Goal: Task Accomplishment & Management: Use online tool/utility

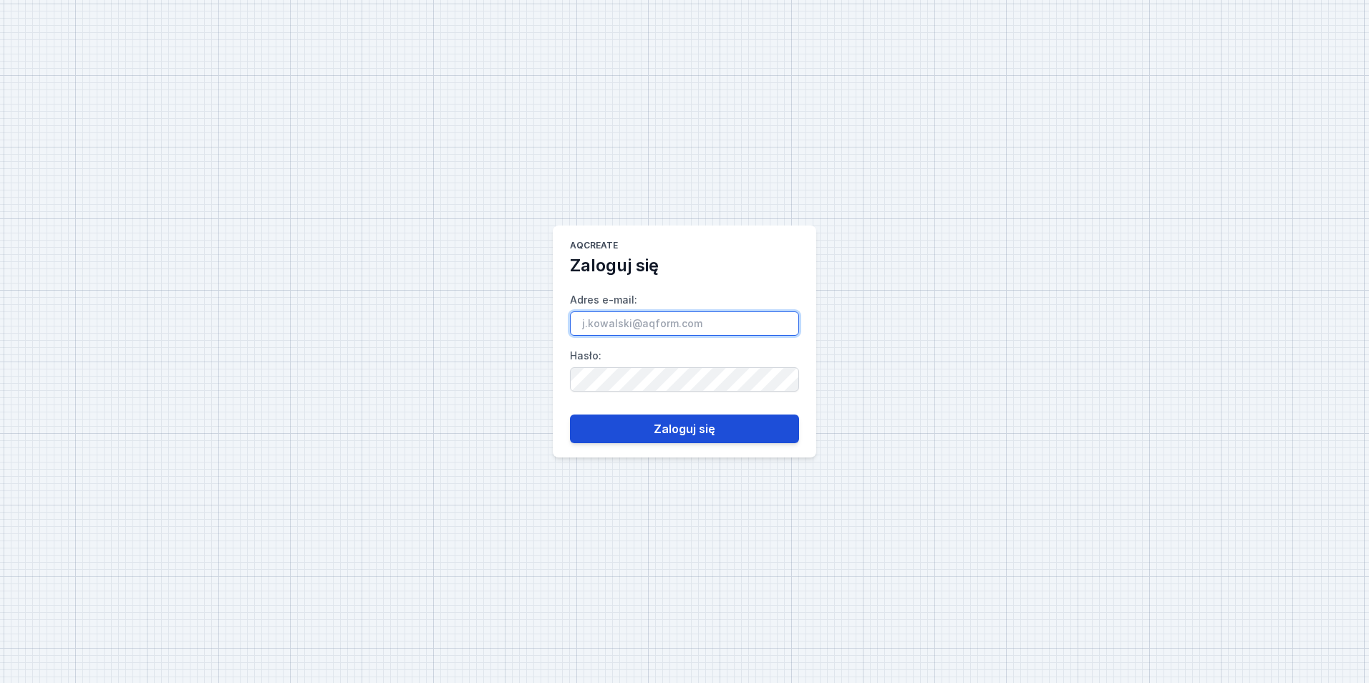
type input "[EMAIL_ADDRESS][PERSON_NAME][DOMAIN_NAME]"
click at [702, 415] on button "Zaloguj się" at bounding box center [684, 428] width 229 height 29
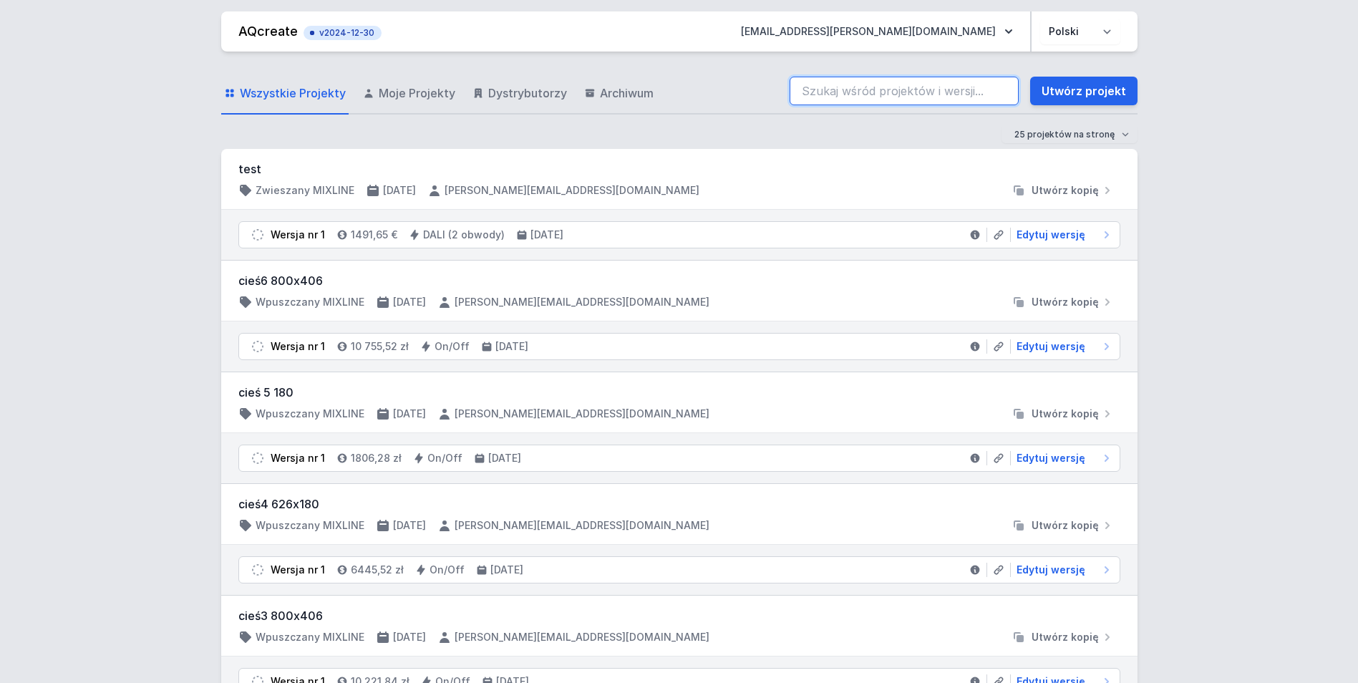
click at [906, 90] on input "search" at bounding box center [904, 91] width 229 height 29
paste input "Pr4355v1"
type input "Pr4355v1"
click at [845, 94] on input "Pr4355v1" at bounding box center [904, 91] width 229 height 29
click at [651, 82] on div "Wszystkie Projekty Moje Projekty Dystrybutorzy Archiwum Pr4355v1 Utwórz projekt" at bounding box center [679, 92] width 916 height 46
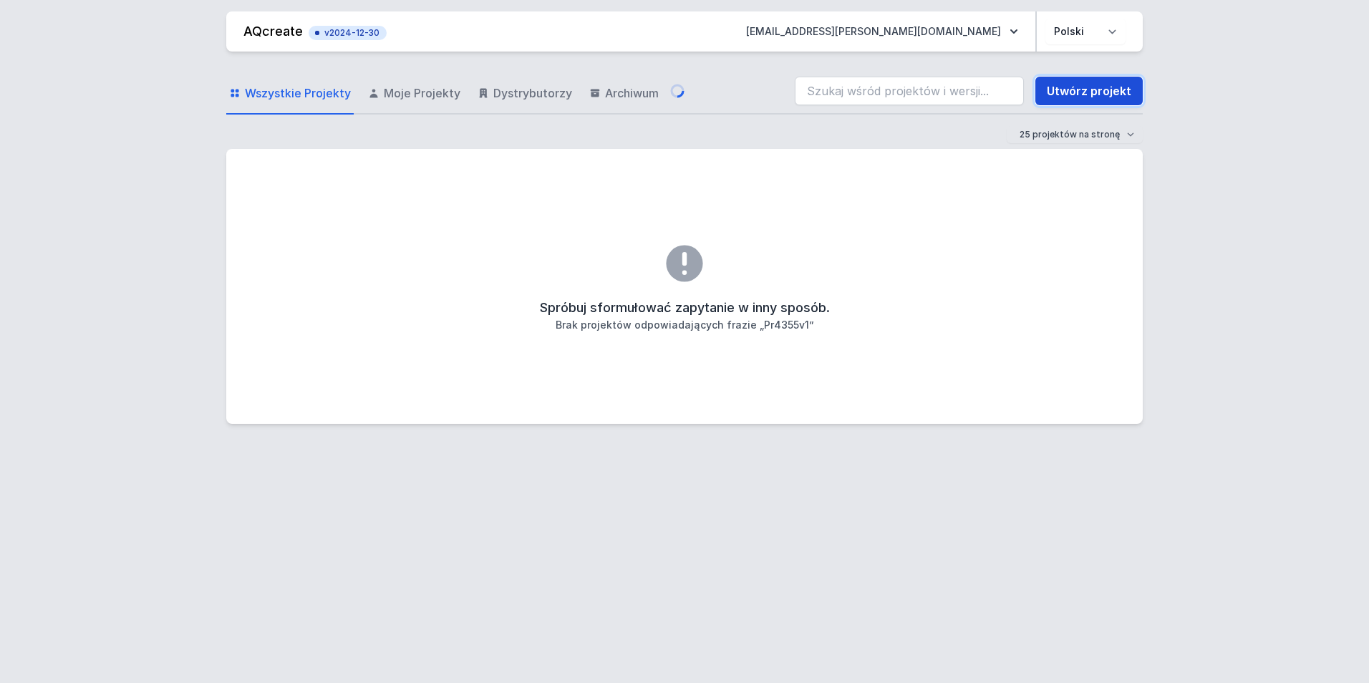
click at [1072, 92] on link "Utwórz projekt" at bounding box center [1088, 91] width 107 height 29
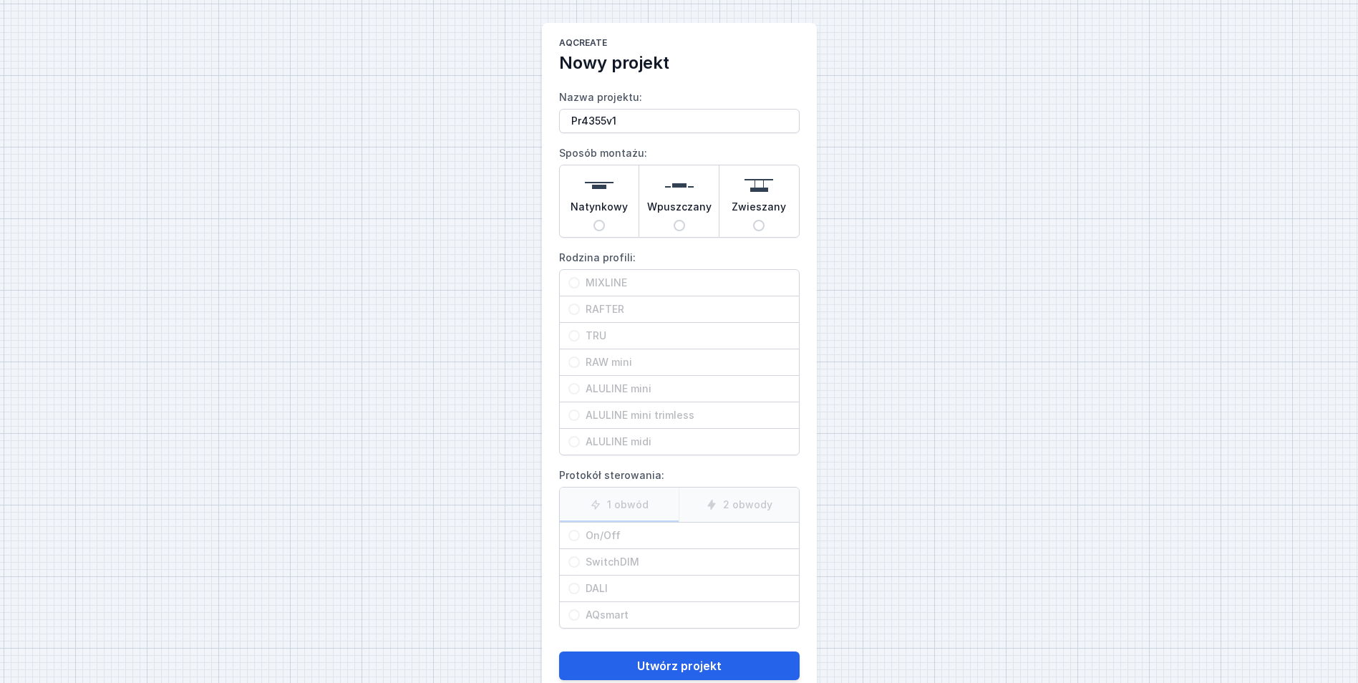
type input "Pr4355v1"
click at [686, 193] on img at bounding box center [679, 185] width 29 height 29
click at [685, 220] on input "Wpuszczany" at bounding box center [679, 225] width 11 height 11
radio input "true"
click at [653, 301] on div "RAFTER" at bounding box center [679, 309] width 239 height 26
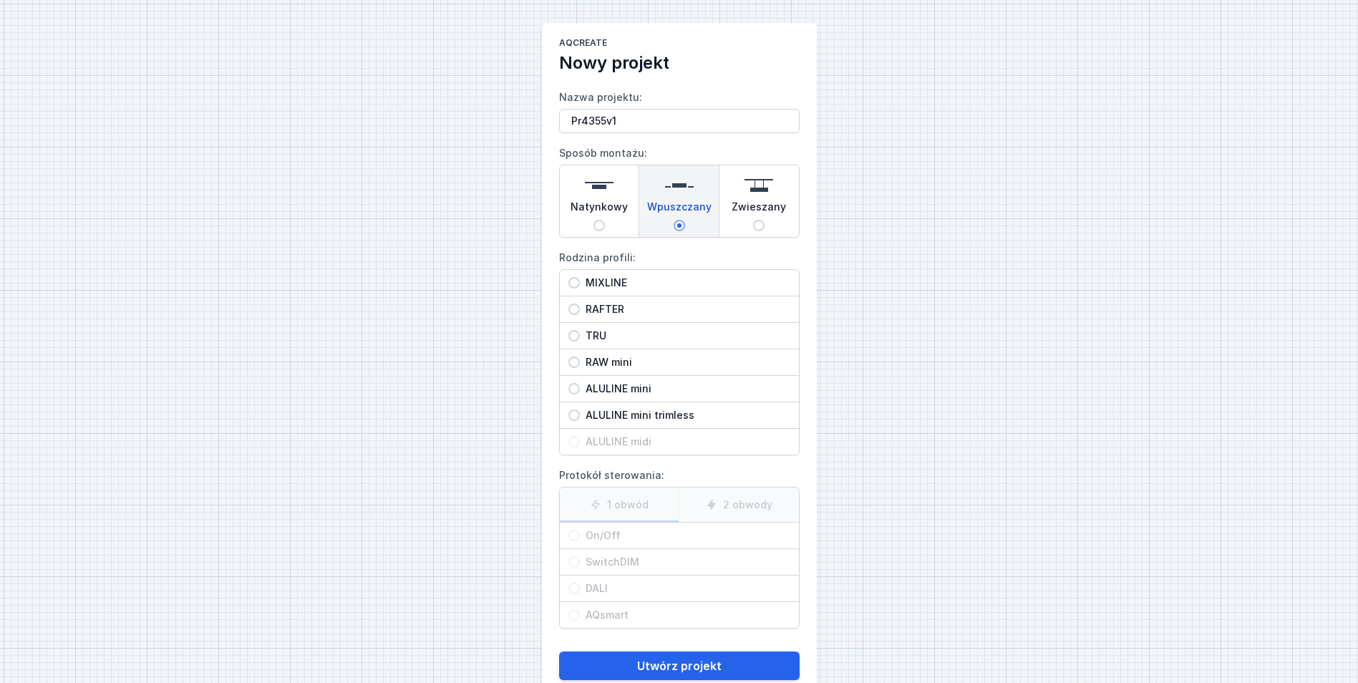
click at [580, 304] on input "RAFTER" at bounding box center [573, 309] width 11 height 11
radio input "true"
click at [631, 533] on span "On/Off" at bounding box center [685, 535] width 210 height 14
click at [580, 533] on input "On/Off" at bounding box center [573, 535] width 11 height 11
radio input "true"
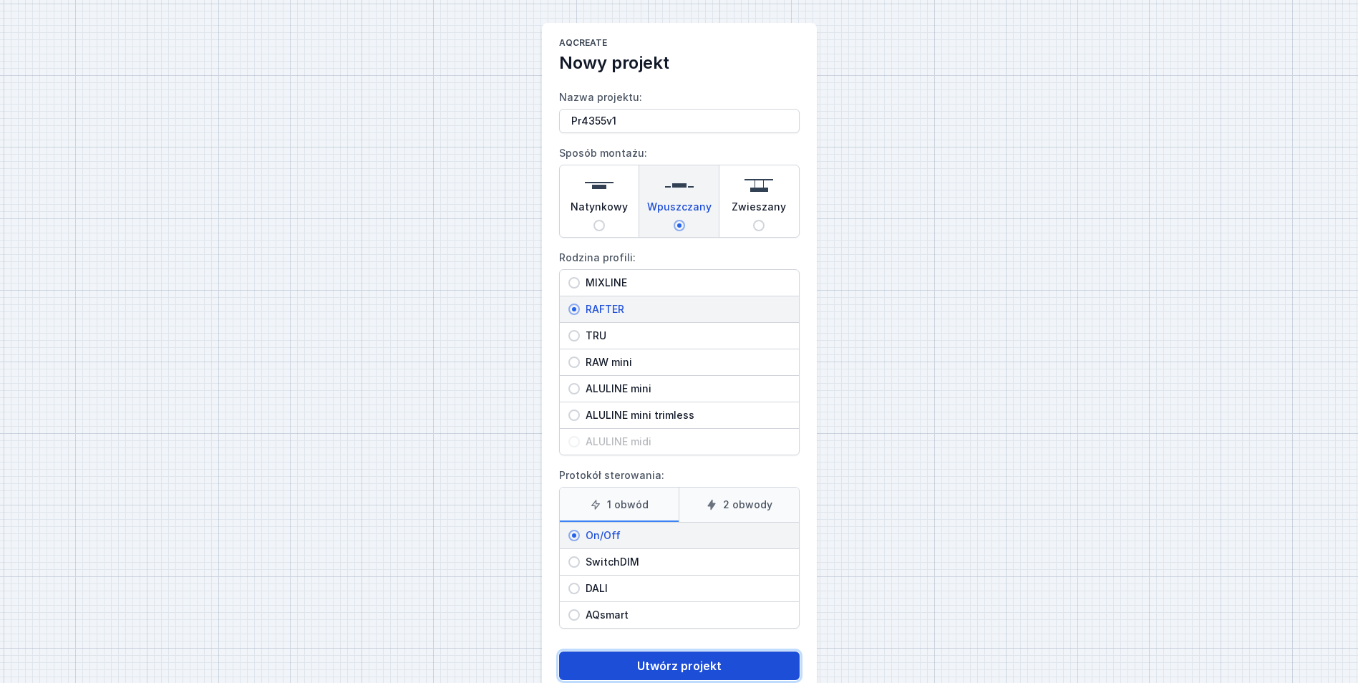
click at [674, 659] on button "Utwórz projekt" at bounding box center [679, 665] width 241 height 29
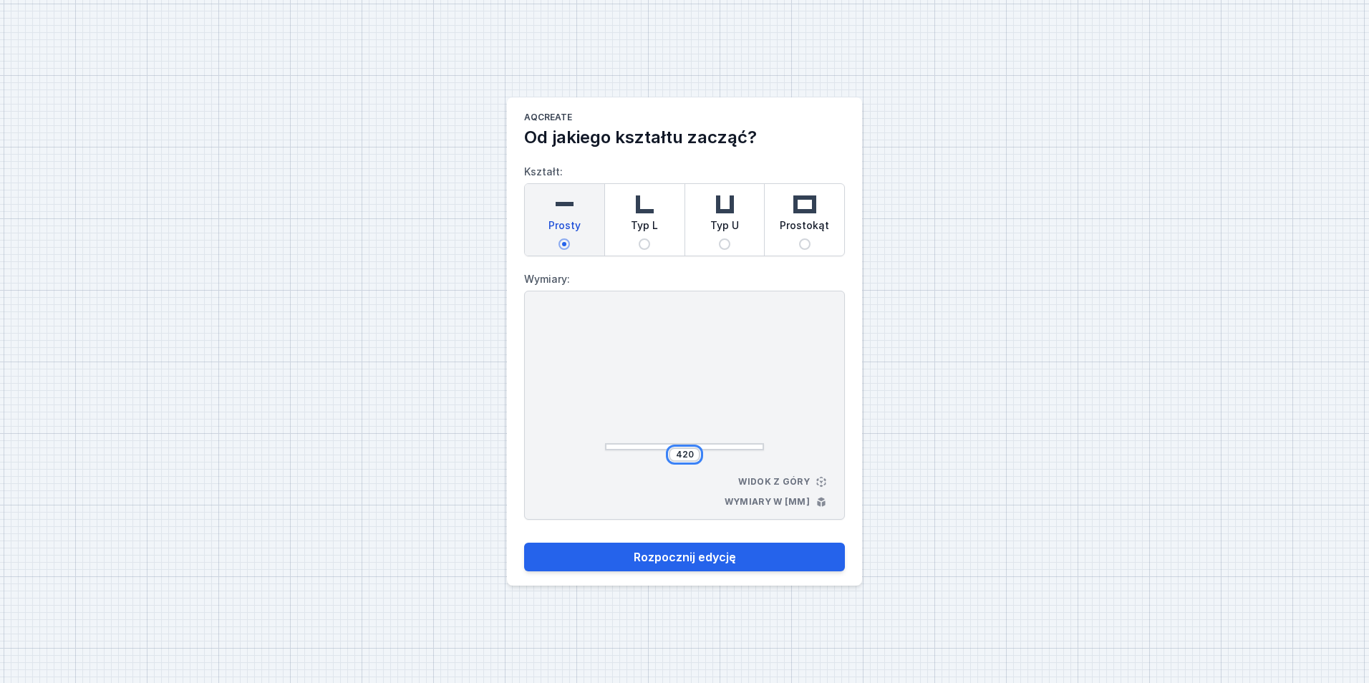
click at [681, 457] on input "420" at bounding box center [684, 454] width 23 height 11
type input "4000"
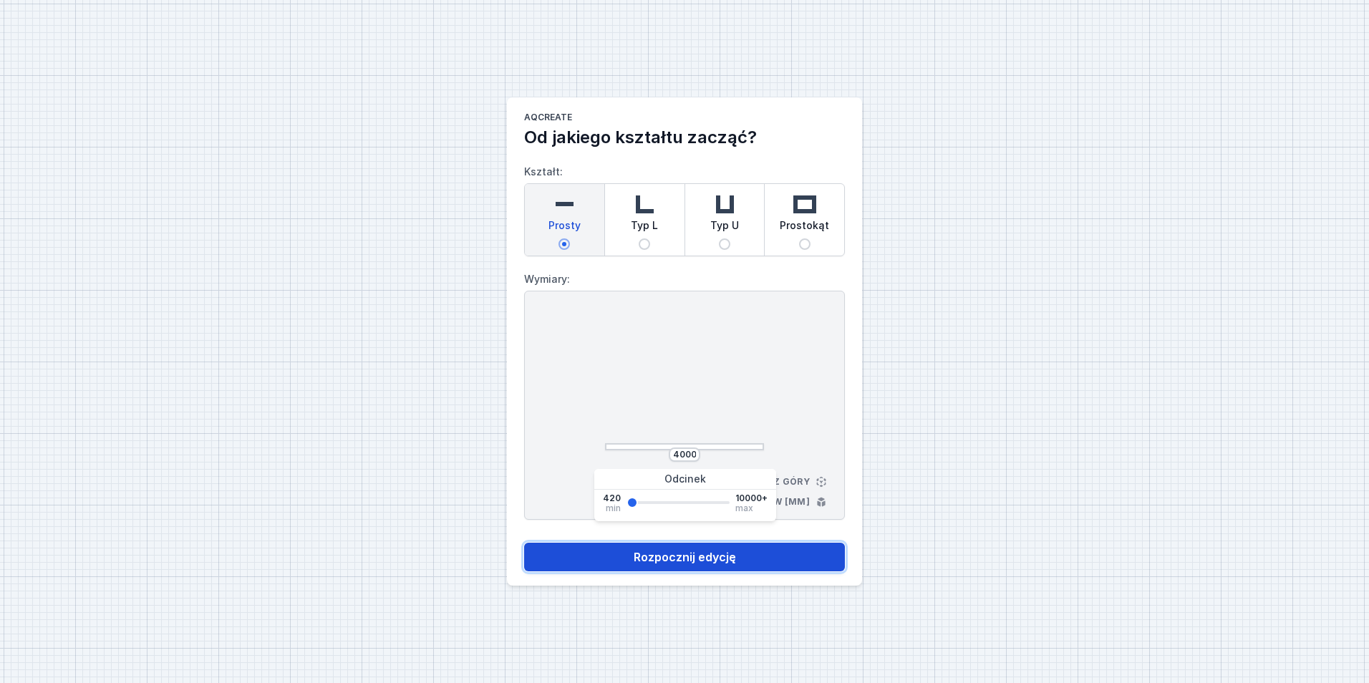
click at [683, 559] on button "Rozpocznij edycję" at bounding box center [684, 557] width 321 height 29
select select "M"
select select "3000"
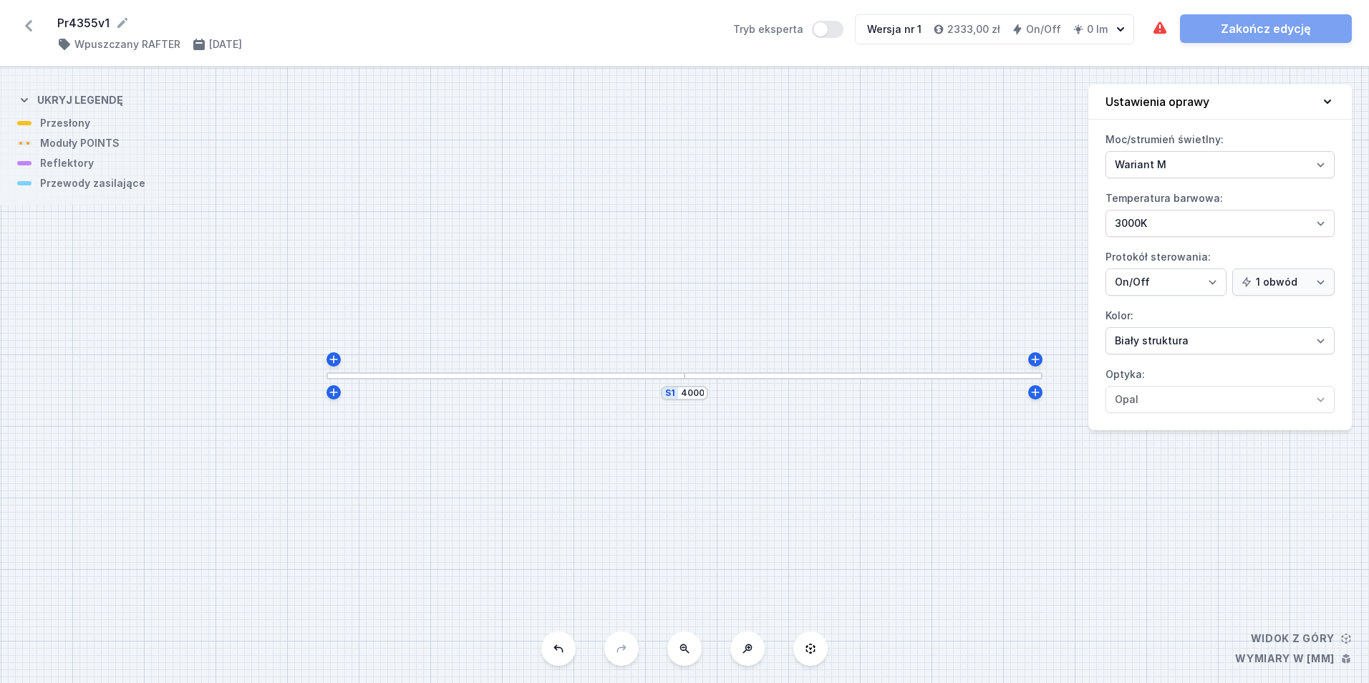
click at [1141, 324] on label "Kolor: Biały struktura Czarny struktura Złoty struktura Miedziany Szary Inny (z…" at bounding box center [1219, 329] width 229 height 50
click at [1141, 327] on select "Biały struktura Czarny struktura Złoty struktura Miedziany Szary Inny (z palety…" at bounding box center [1219, 340] width 229 height 27
click at [1143, 340] on select "Biały struktura Czarny struktura Złoty struktura Miedziany Szary Inny (z palety…" at bounding box center [1219, 340] width 229 height 27
select select "2"
click at [1105, 327] on select "Biały struktura Czarny struktura Złoty struktura Miedziany Szary Inny (z palety…" at bounding box center [1219, 340] width 229 height 27
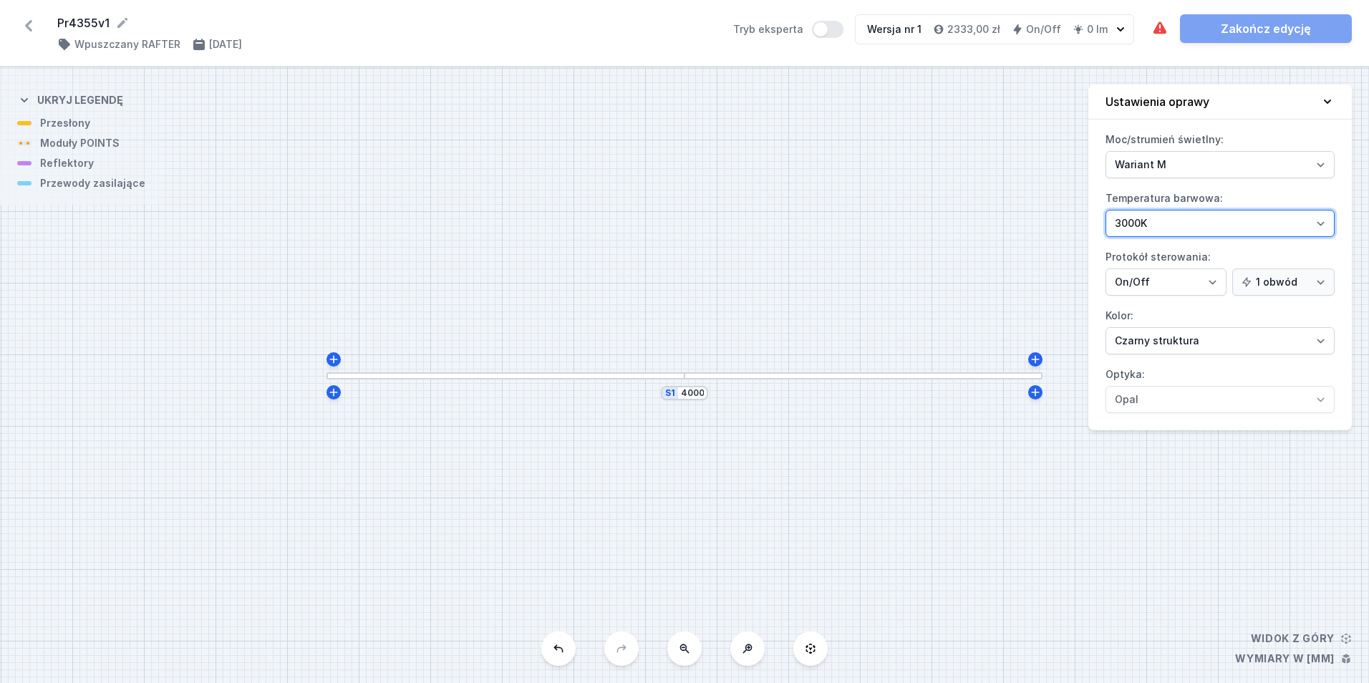
click at [1201, 233] on select "2700K 3000K 4000K" at bounding box center [1219, 223] width 229 height 27
select select "4000"
click at [1105, 210] on select "2700K 3000K 4000K" at bounding box center [1219, 223] width 229 height 27
click at [486, 377] on div at bounding box center [505, 375] width 358 height 7
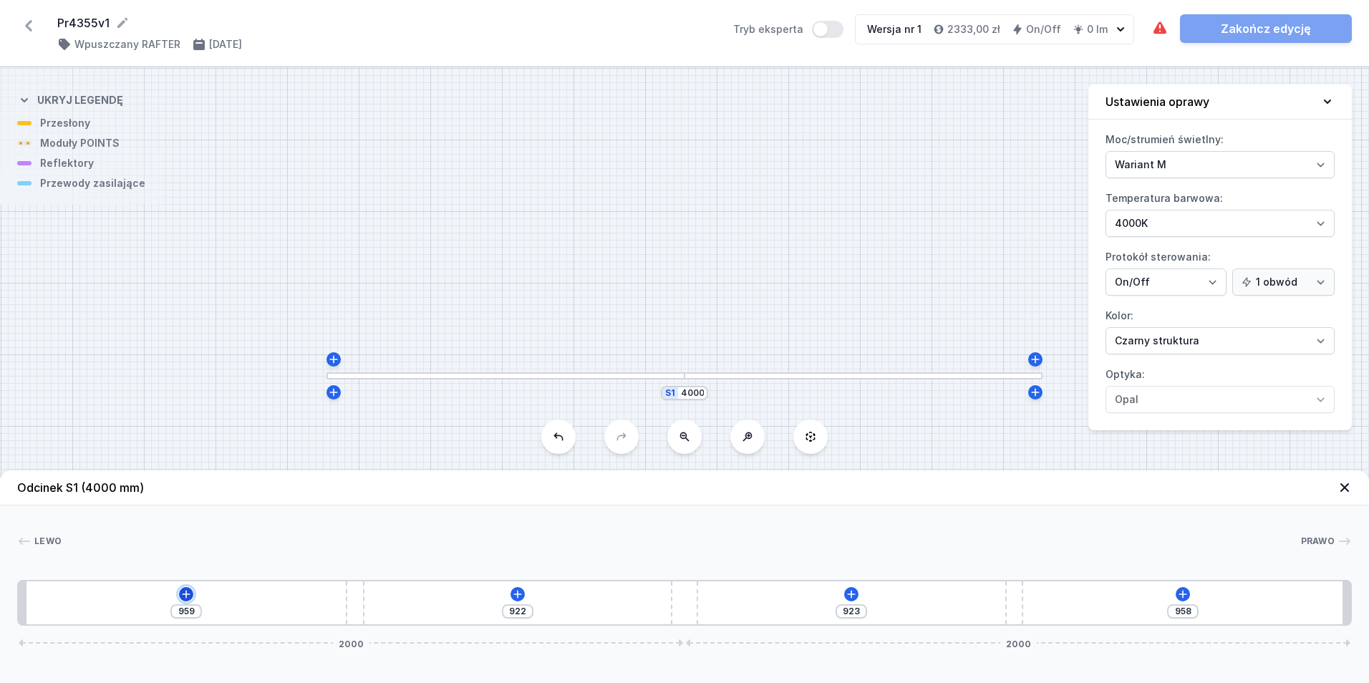
click at [181, 596] on icon at bounding box center [185, 593] width 11 height 11
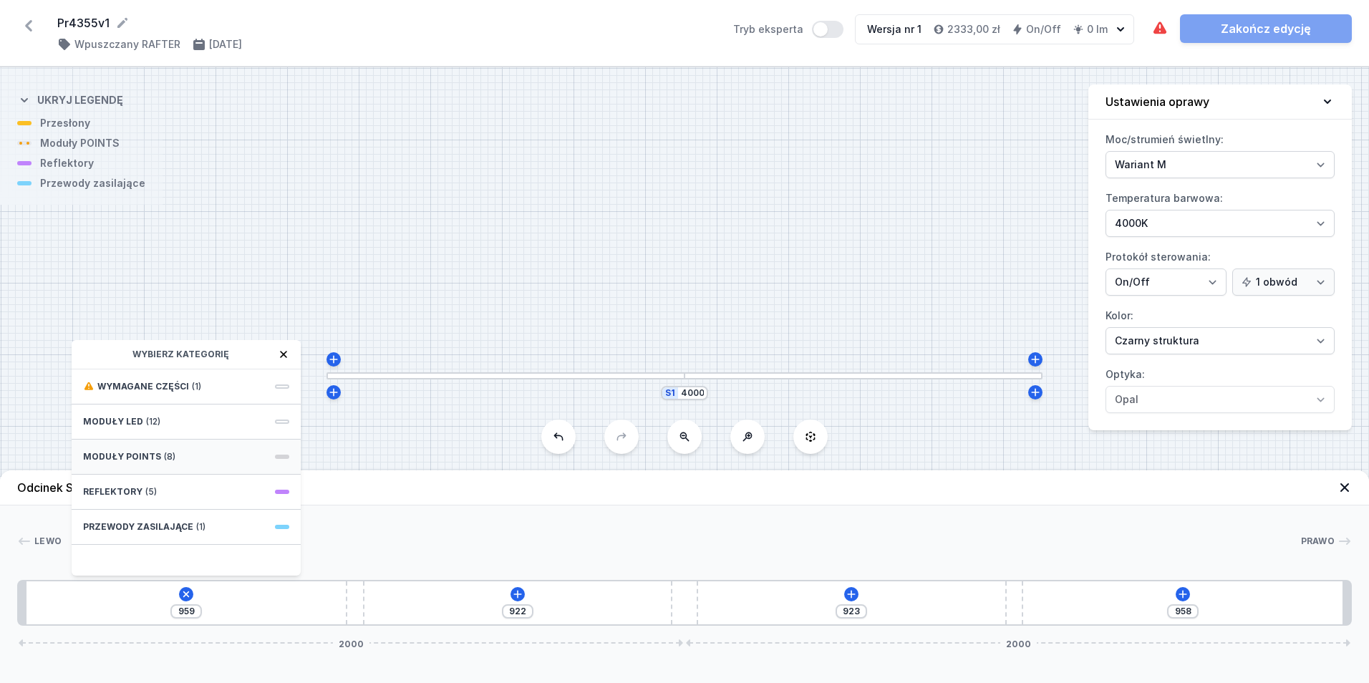
click at [185, 445] on div "Moduły POINTS (8)" at bounding box center [186, 457] width 229 height 35
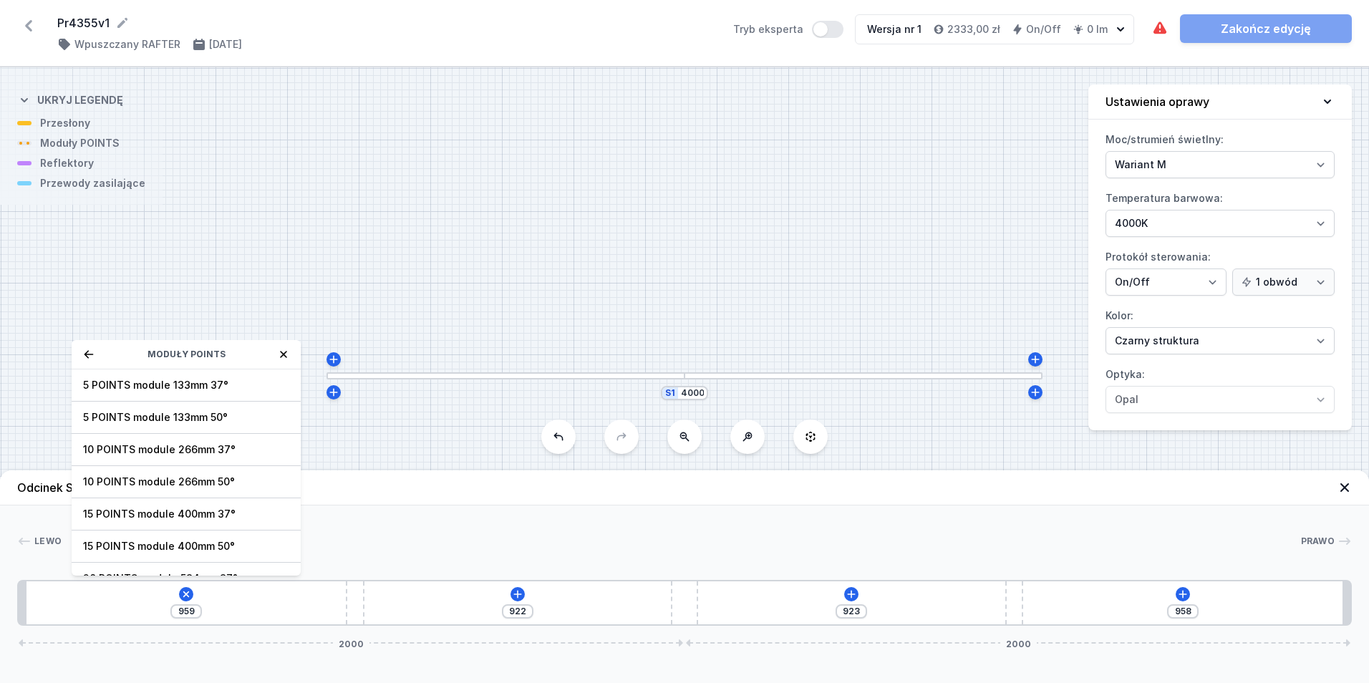
click at [239, 414] on span "5 POINTS module 133mm 50°" at bounding box center [186, 417] width 206 height 14
type input "848"
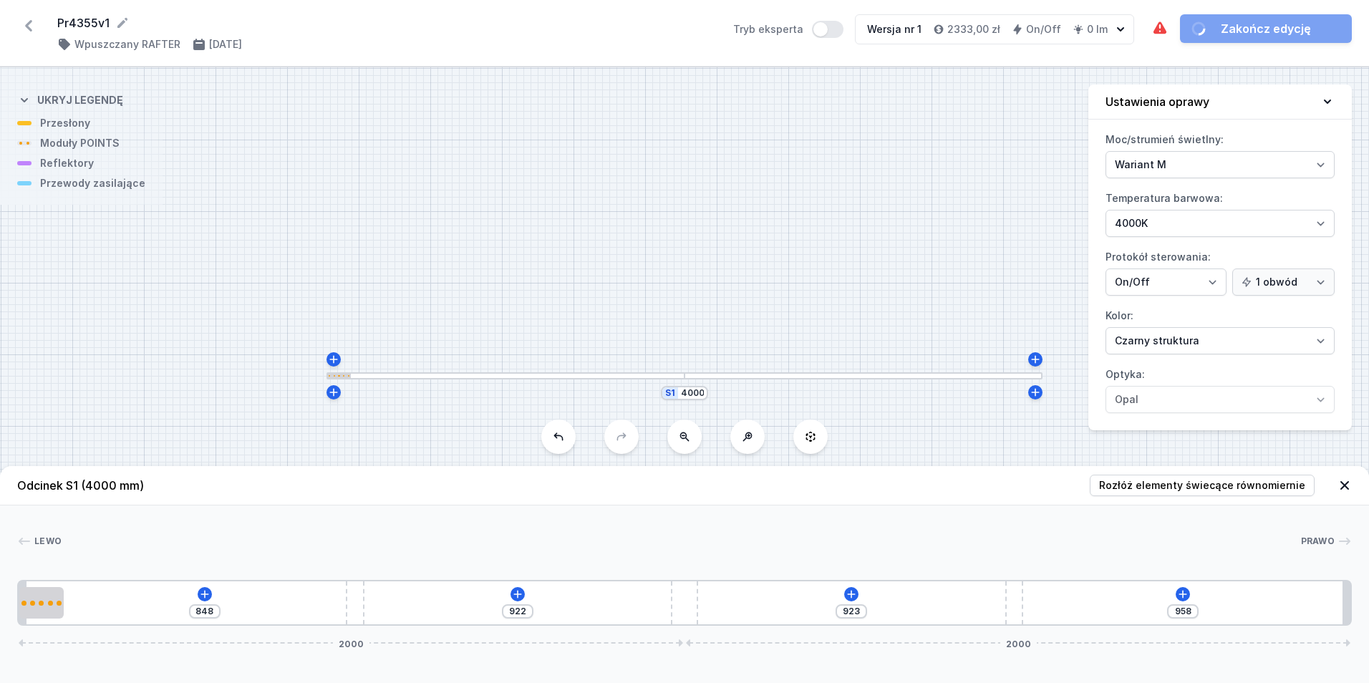
click at [68, 592] on div "848 922 923 958 2000 2000" at bounding box center [684, 603] width 1334 height 46
click at [39, 601] on div at bounding box center [41, 603] width 5 height 5
select select "2956"
click at [90, 556] on icon at bounding box center [91, 561] width 11 height 11
type input "715"
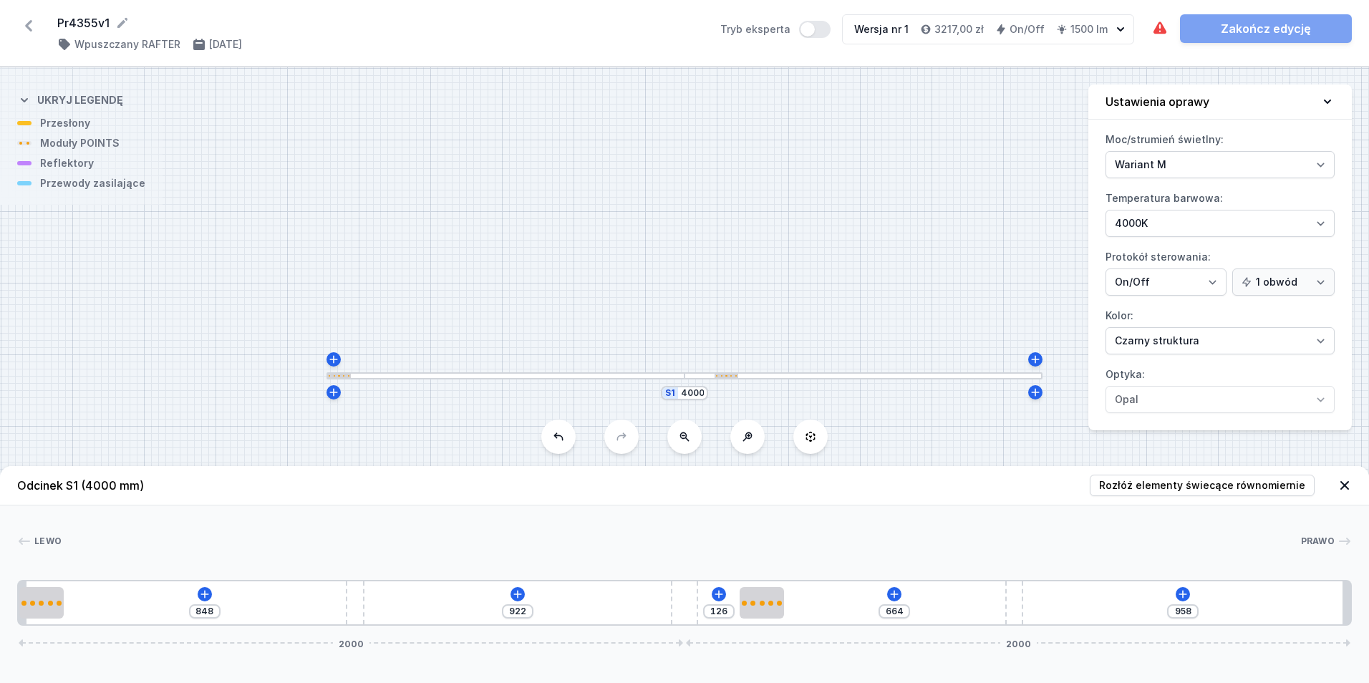
type input "593"
type input "197"
type input "568"
type input "222"
type input "566"
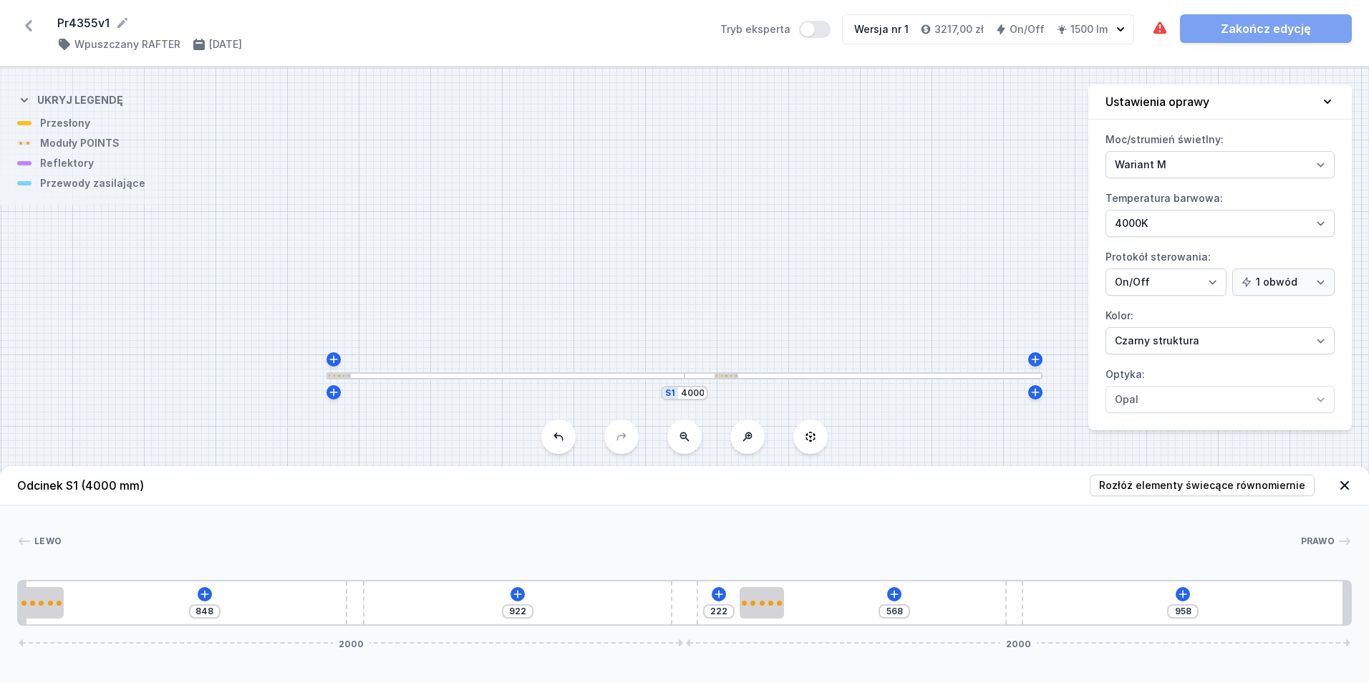
type input "224"
type input "559"
type input "231"
type input "534"
type input "256"
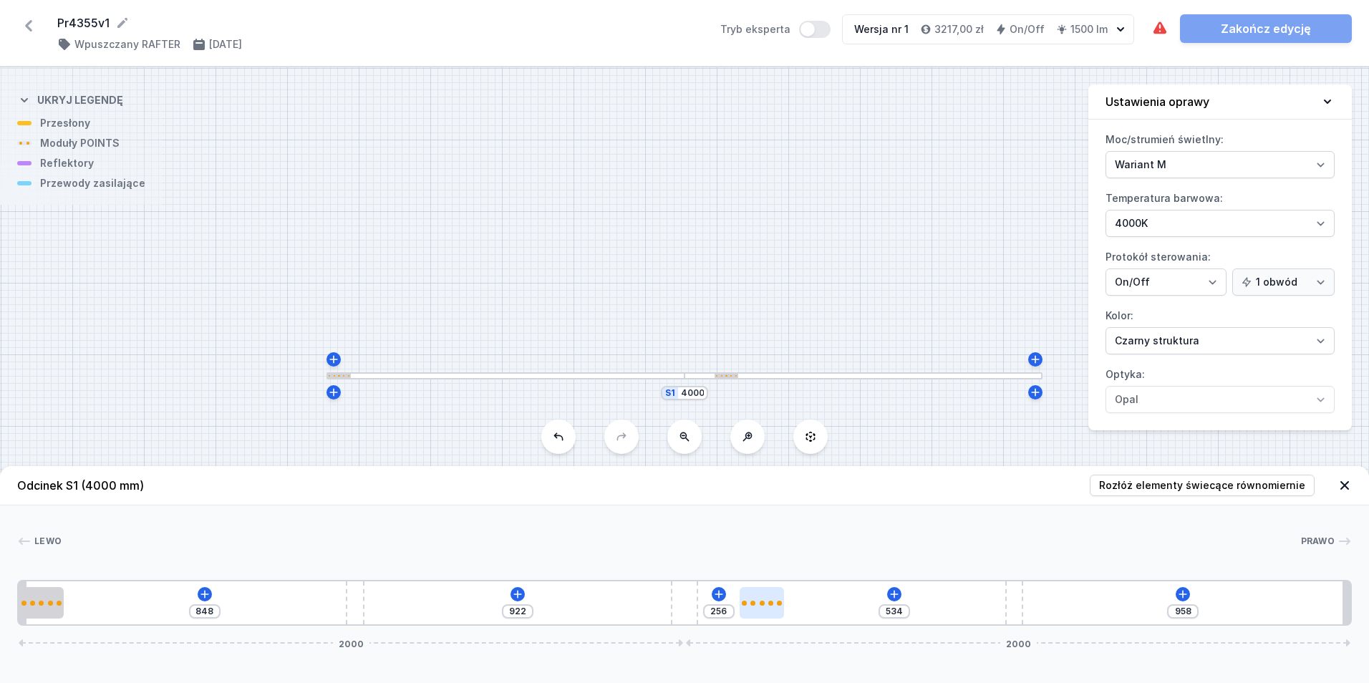
type input "517"
type input "273"
type input "504"
type input "286"
type input "479"
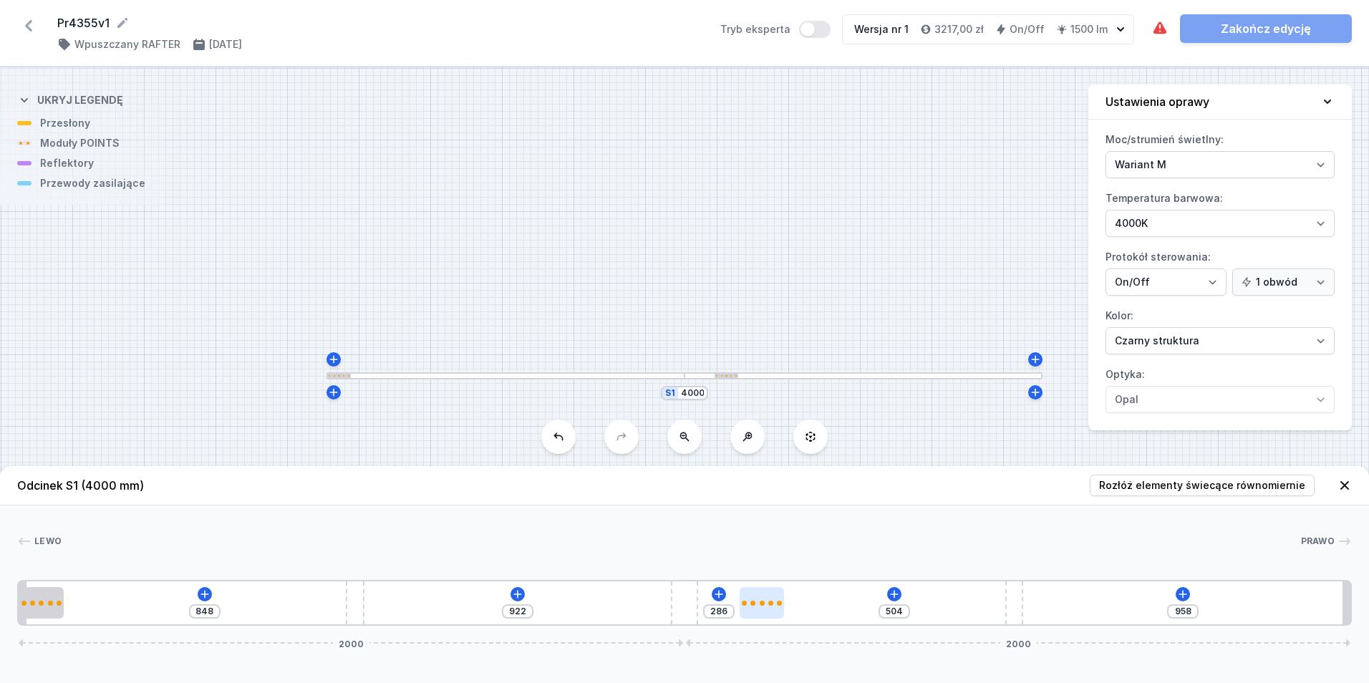
type input "311"
type input "466"
type input "324"
type input "460"
type input "330"
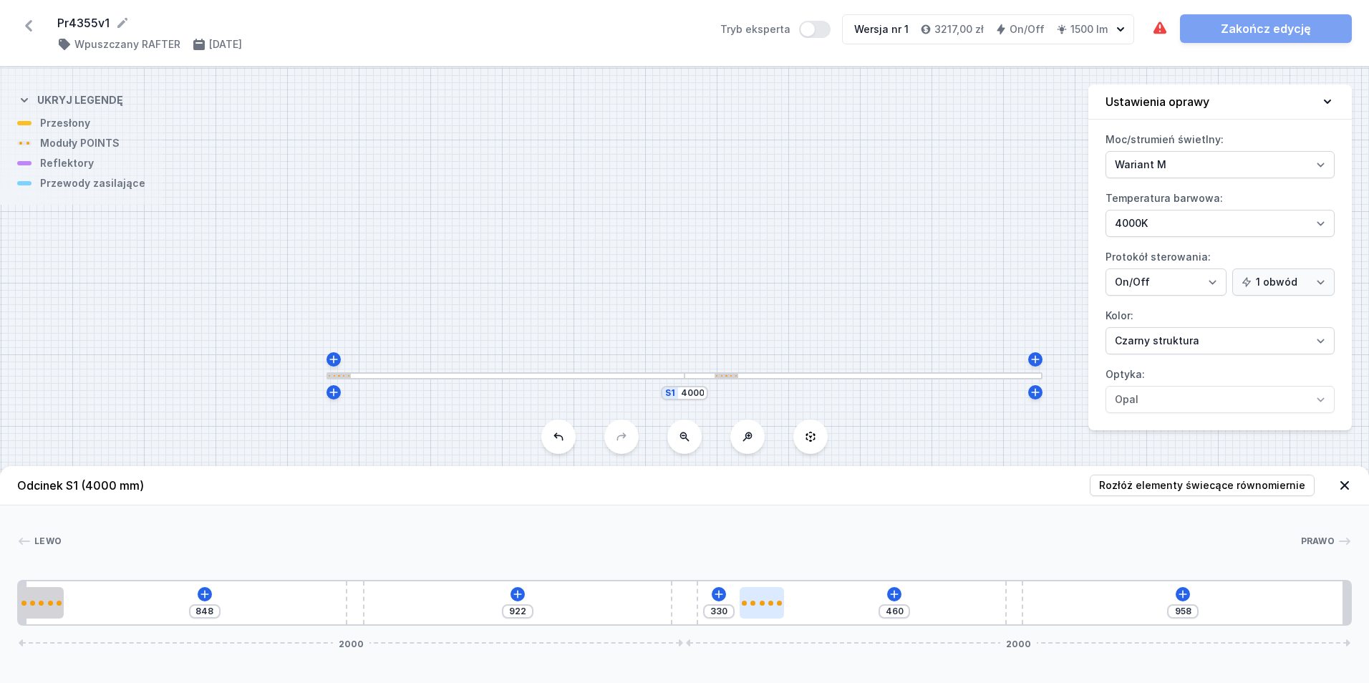
type input "457"
type input "333"
type input "460"
type input "330"
drag, startPoint x: 91, startPoint y: 603, endPoint x: 845, endPoint y: 589, distance: 753.9
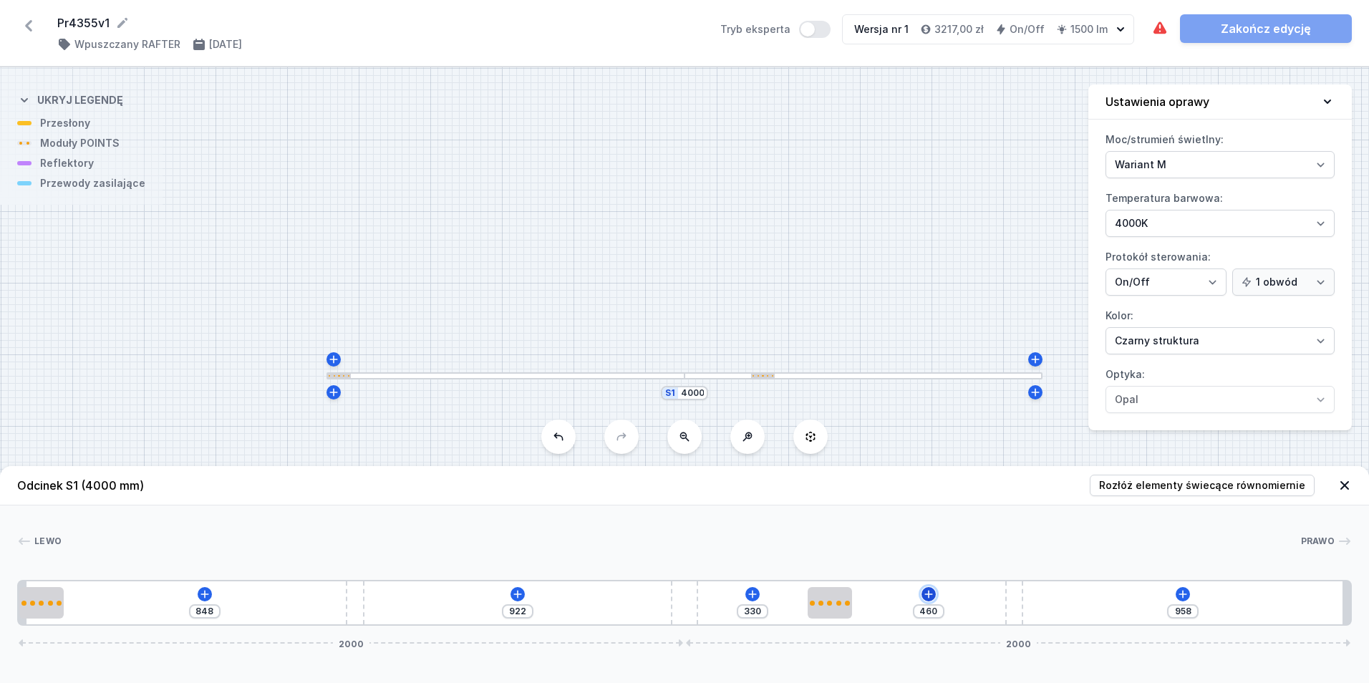
click at [926, 598] on icon at bounding box center [928, 593] width 11 height 11
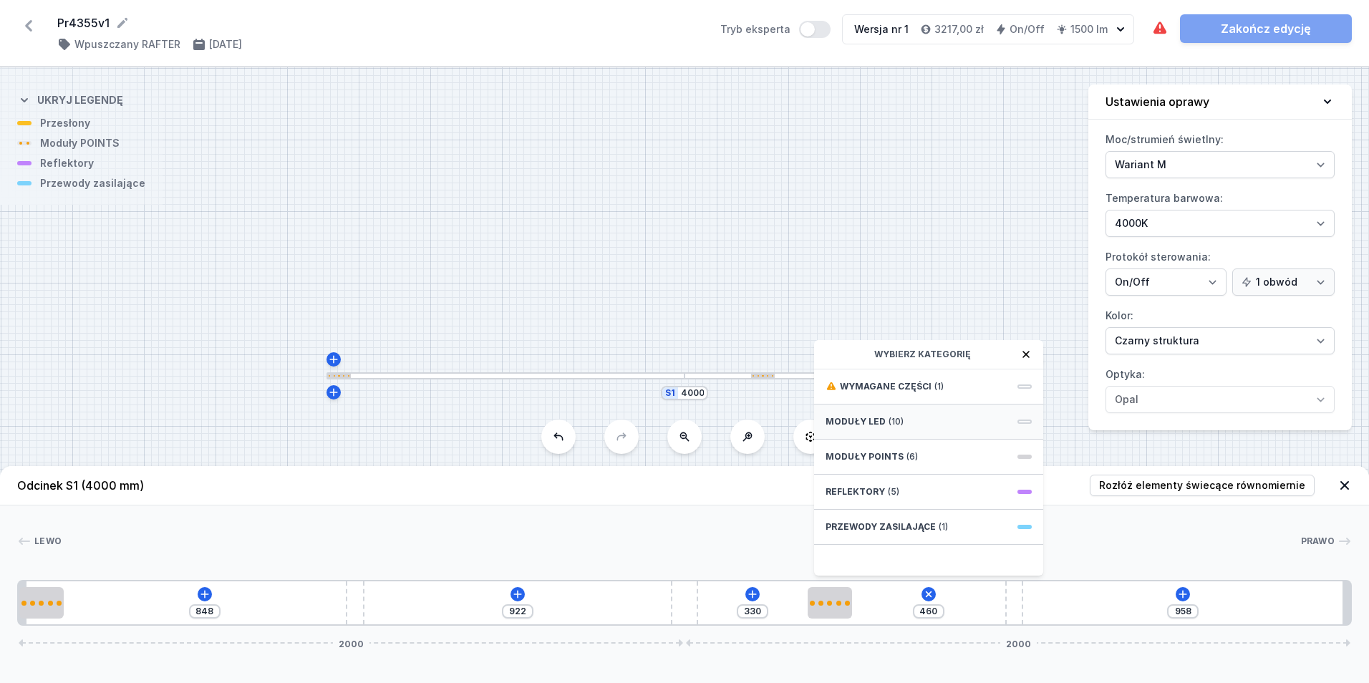
click at [938, 418] on div "Moduły LED (10)" at bounding box center [928, 421] width 229 height 35
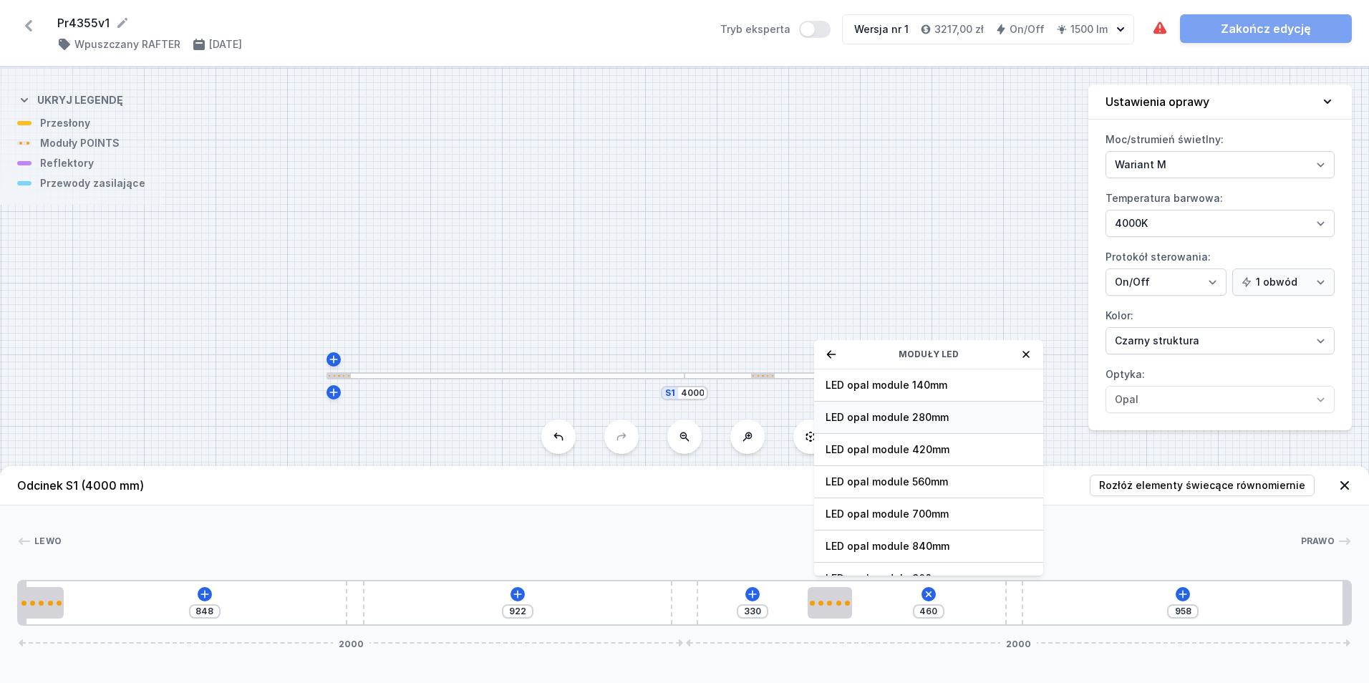
click at [949, 423] on span "LED opal module 280mm" at bounding box center [928, 417] width 206 height 14
type input "179"
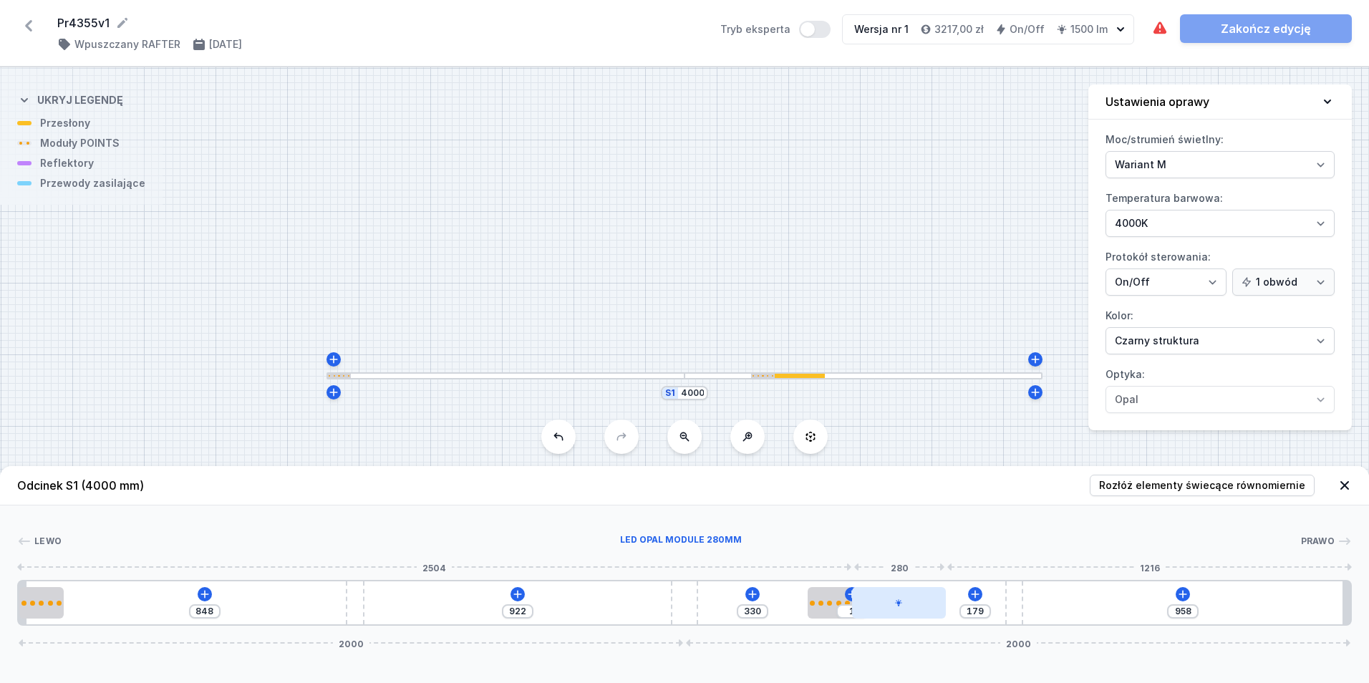
click at [877, 602] on div at bounding box center [898, 602] width 93 height 31
click at [898, 567] on icon at bounding box center [898, 561] width 11 height 11
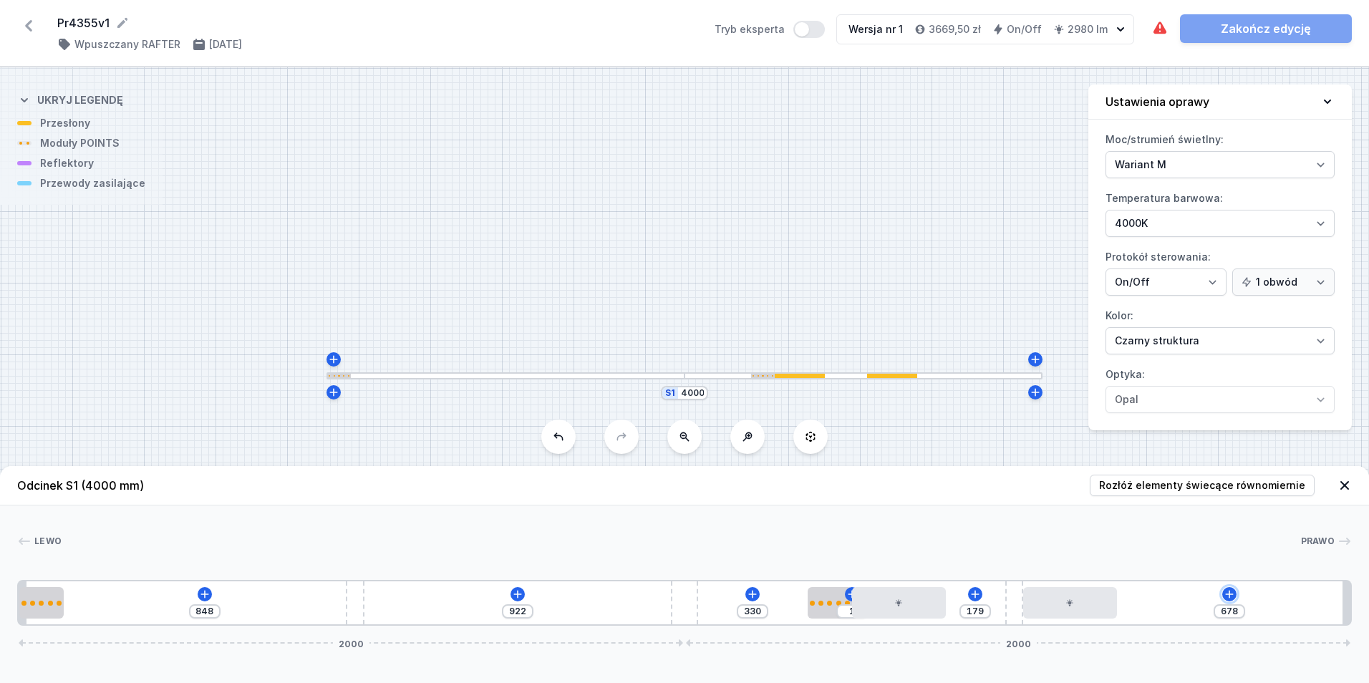
click at [1231, 598] on icon at bounding box center [1228, 593] width 11 height 11
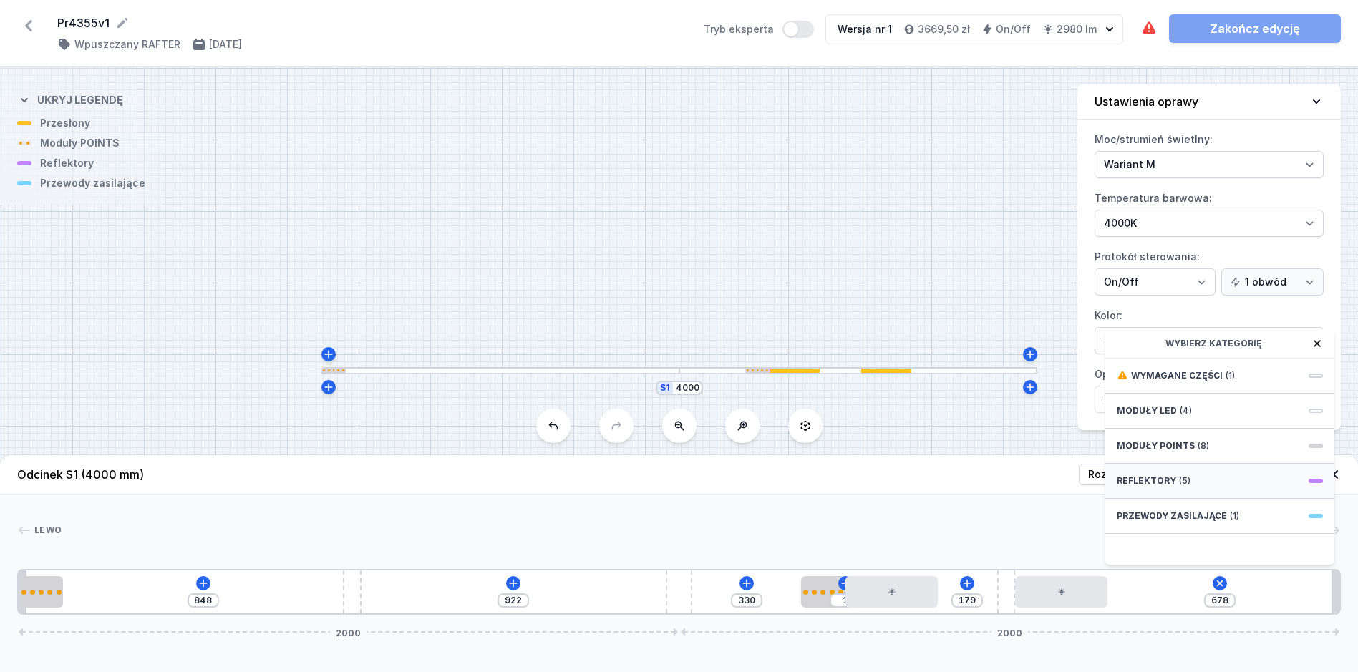
click at [1195, 493] on div "Reflektory (5)" at bounding box center [1219, 481] width 229 height 35
click at [1234, 510] on span "PET mini next module 41°" at bounding box center [1220, 503] width 206 height 14
type input "608"
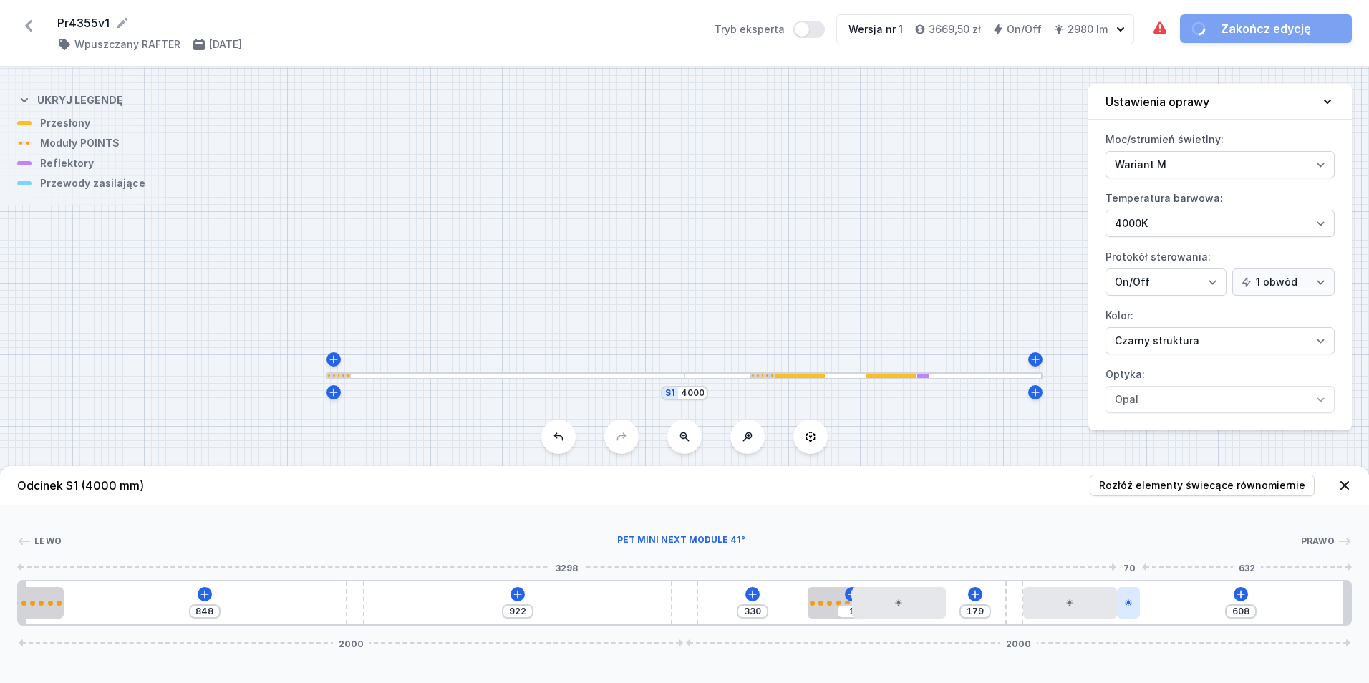
click at [1127, 616] on div at bounding box center [1129, 602] width 24 height 31
click at [1124, 604] on icon at bounding box center [1128, 602] width 9 height 9
select select "2533"
click at [1125, 557] on icon at bounding box center [1127, 561] width 11 height 11
type input "538"
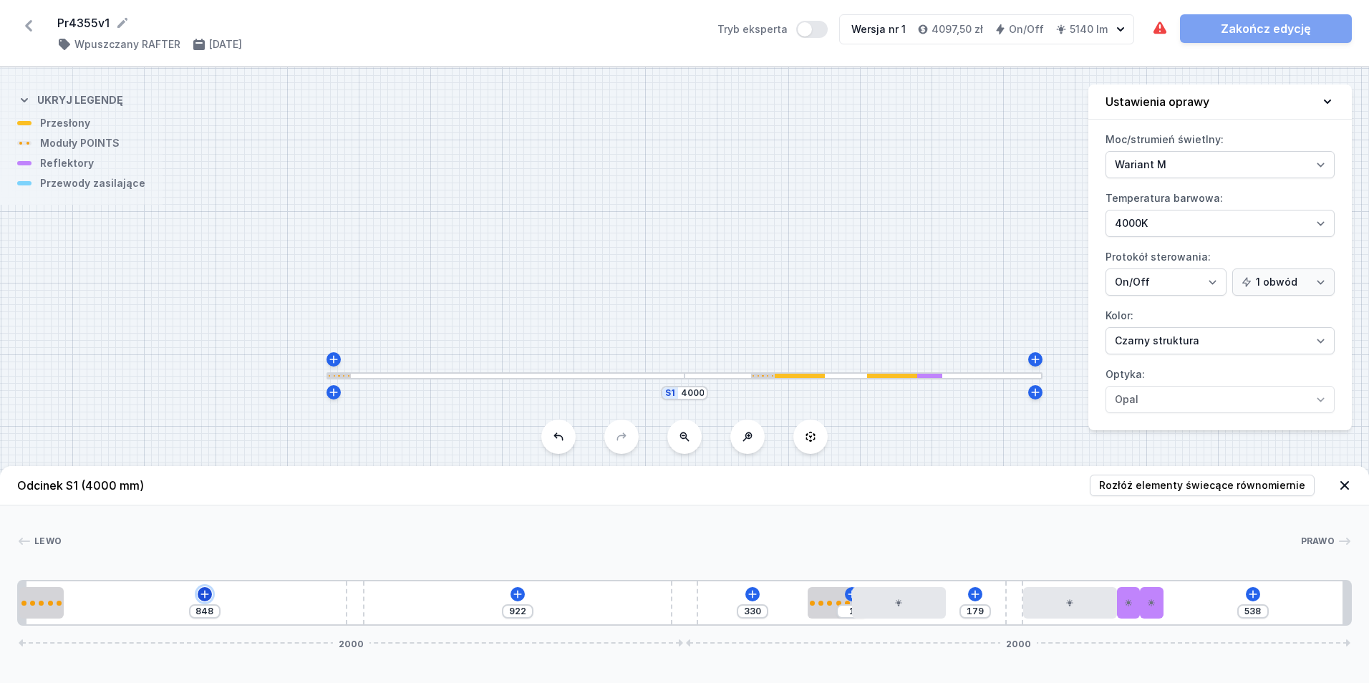
click at [205, 591] on icon at bounding box center [204, 593] width 11 height 11
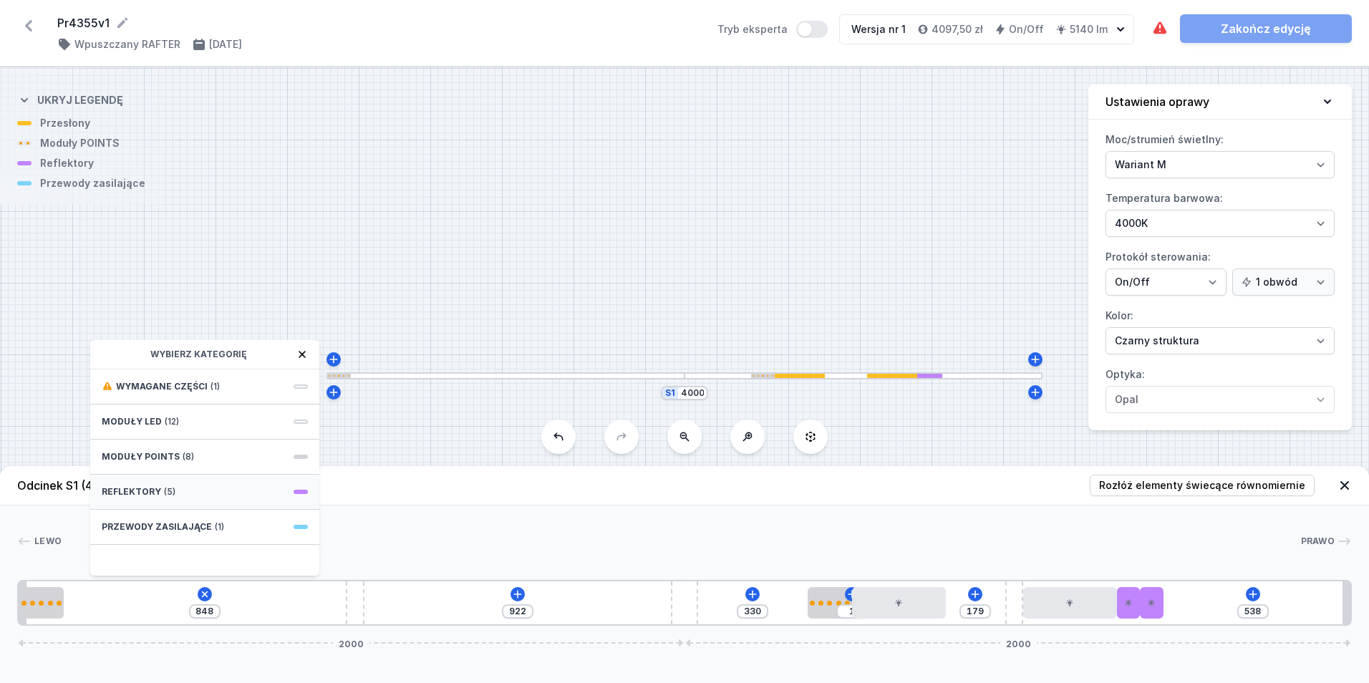
click at [224, 499] on div "Reflektory (5)" at bounding box center [204, 492] width 229 height 35
click at [228, 477] on span "PET mini next module 20°" at bounding box center [205, 482] width 206 height 14
type input "778"
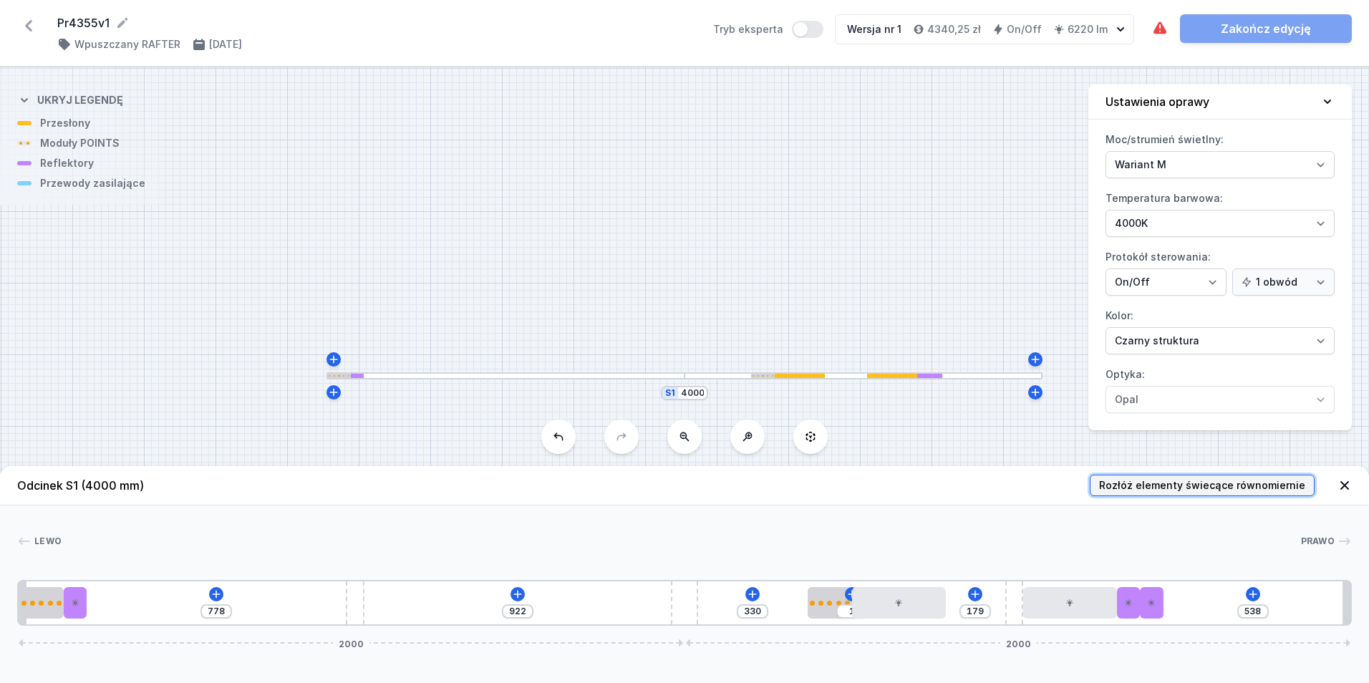
click at [1145, 480] on span "Rozłóż elementy świecące równomiernie" at bounding box center [1202, 485] width 206 height 14
type input "212"
type input "343"
type input "278"
type input "38"
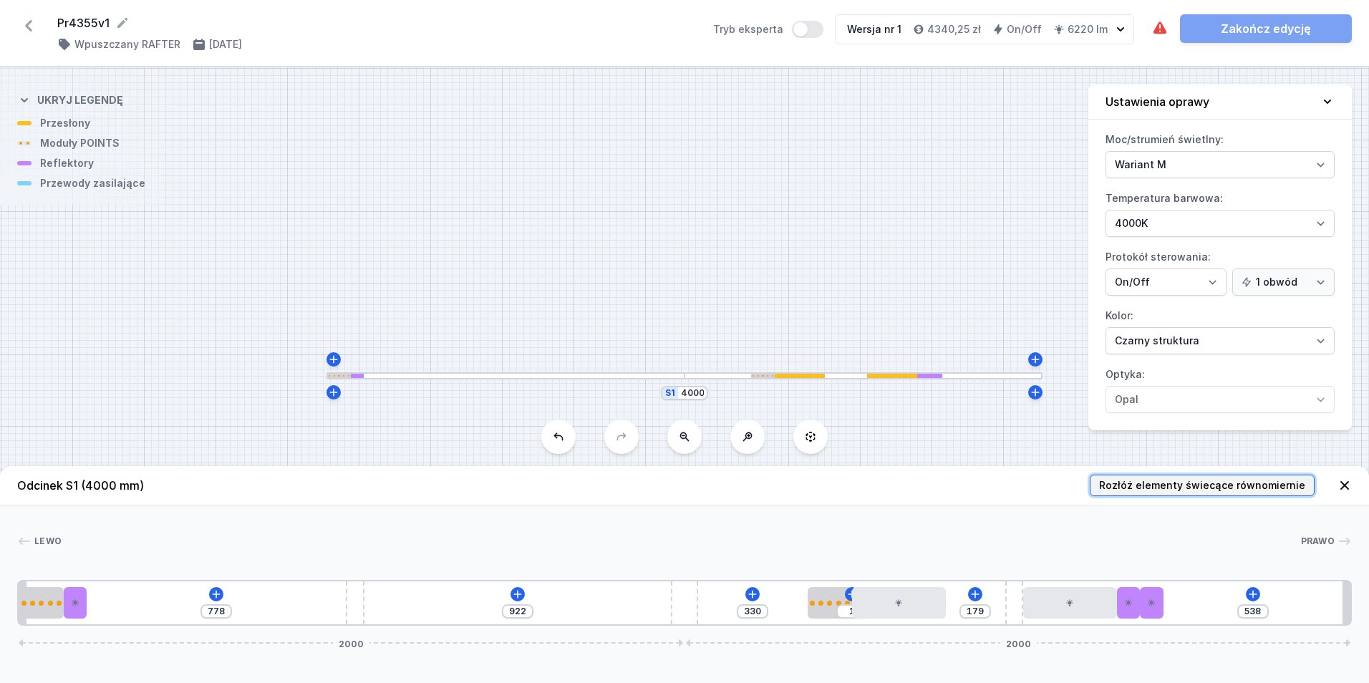
type input "371"
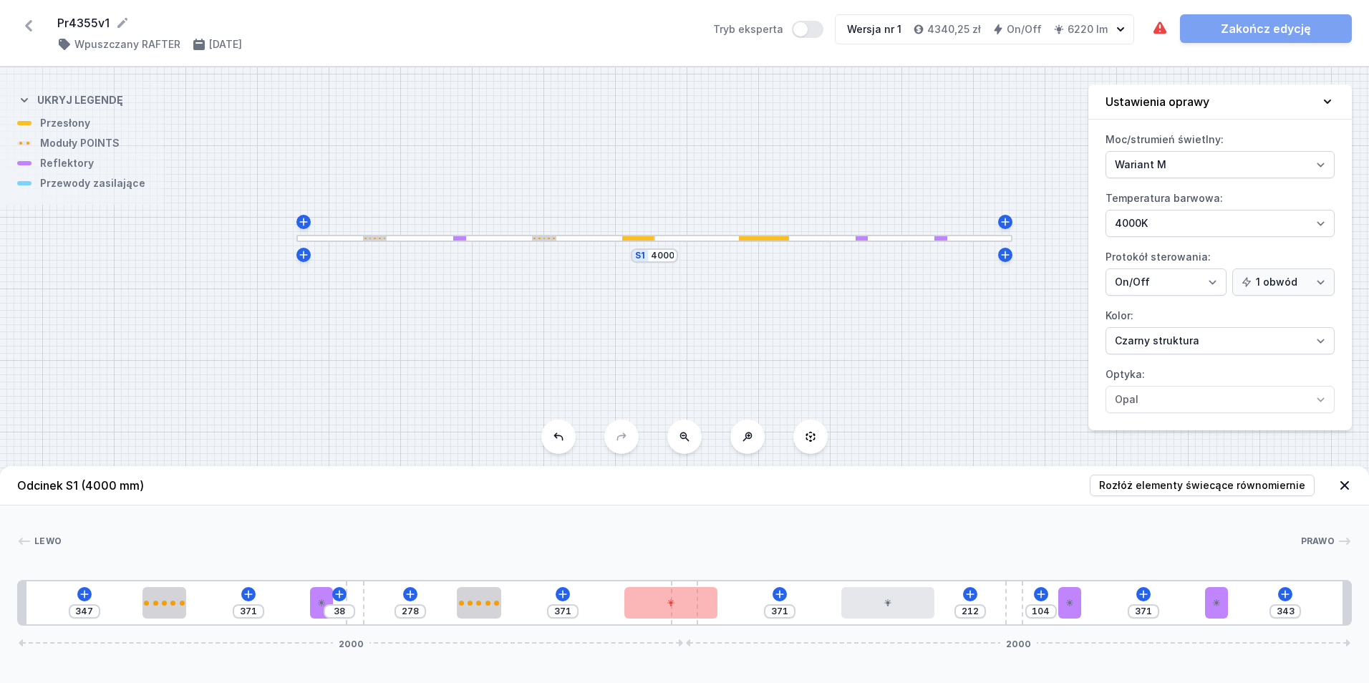
drag, startPoint x: 788, startPoint y: 283, endPoint x: 758, endPoint y: 145, distance: 140.7
click at [758, 145] on div "S1 4000" at bounding box center [684, 375] width 1369 height 616
type input "243"
type input "431"
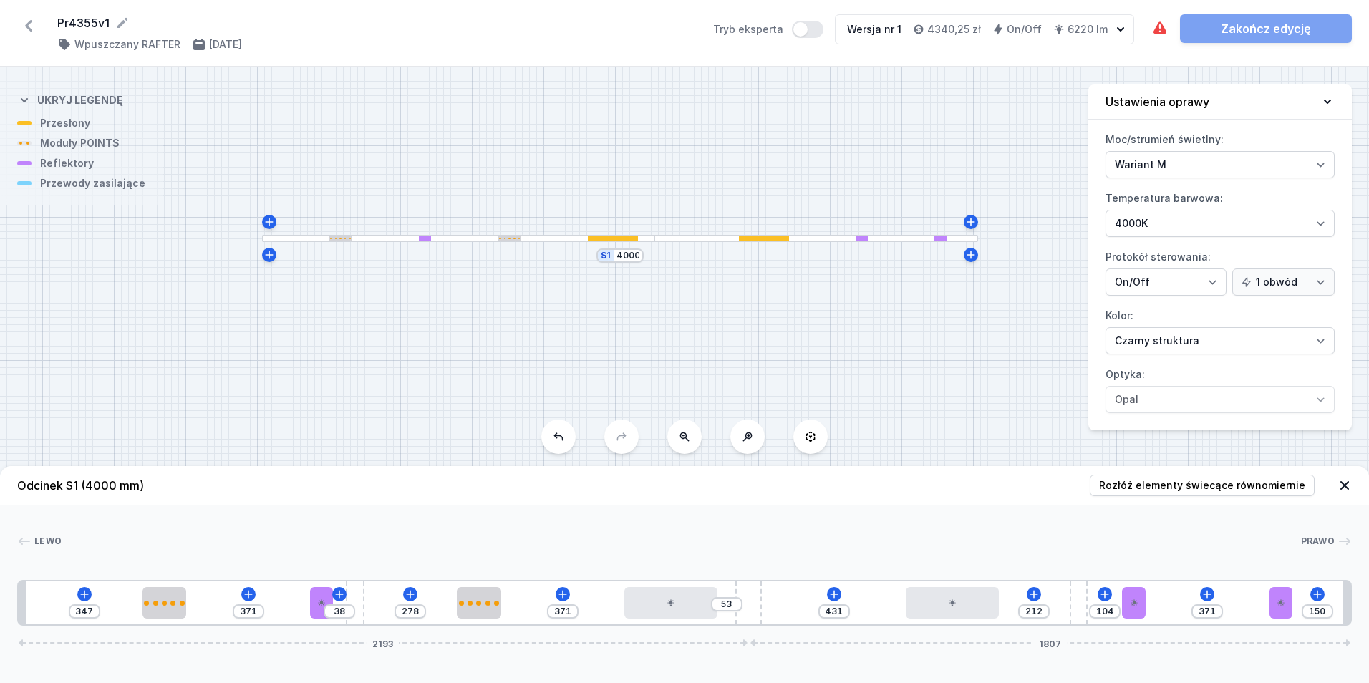
drag, startPoint x: 687, startPoint y: 622, endPoint x: 773, endPoint y: 615, distance: 86.9
click at [1184, 482] on span "Rozłóż elementy świecące równomiernie" at bounding box center [1202, 485] width 206 height 14
type input "343"
type input "238"
type input "371"
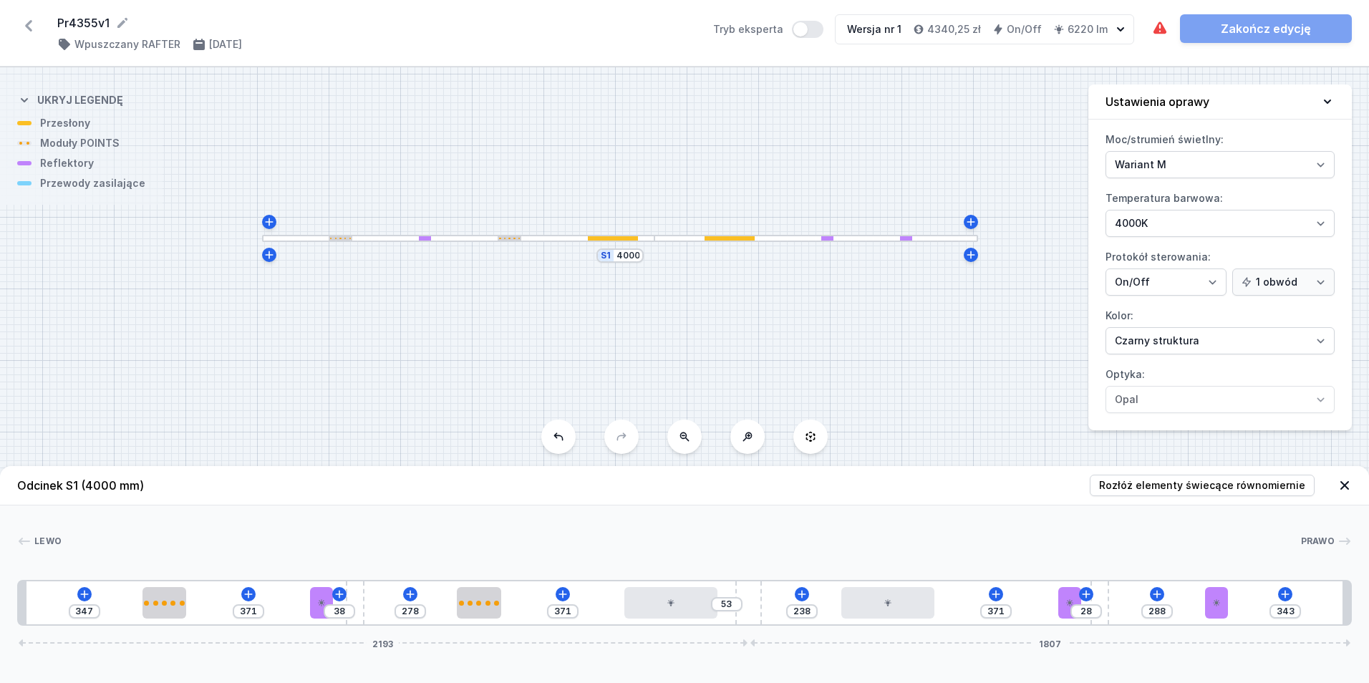
type input "290"
type input "26"
type input "293"
type input "23"
type input "295"
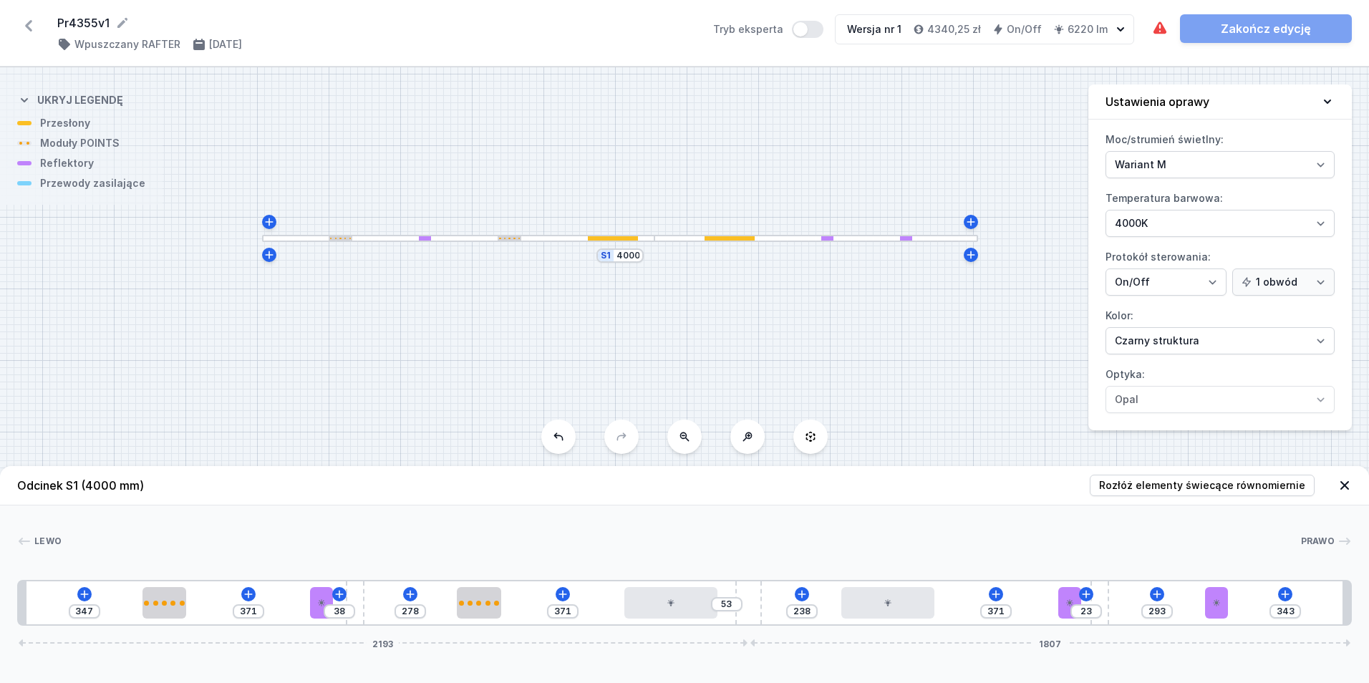
type input "21"
type input "297"
type input "19"
type input "299"
type input "17"
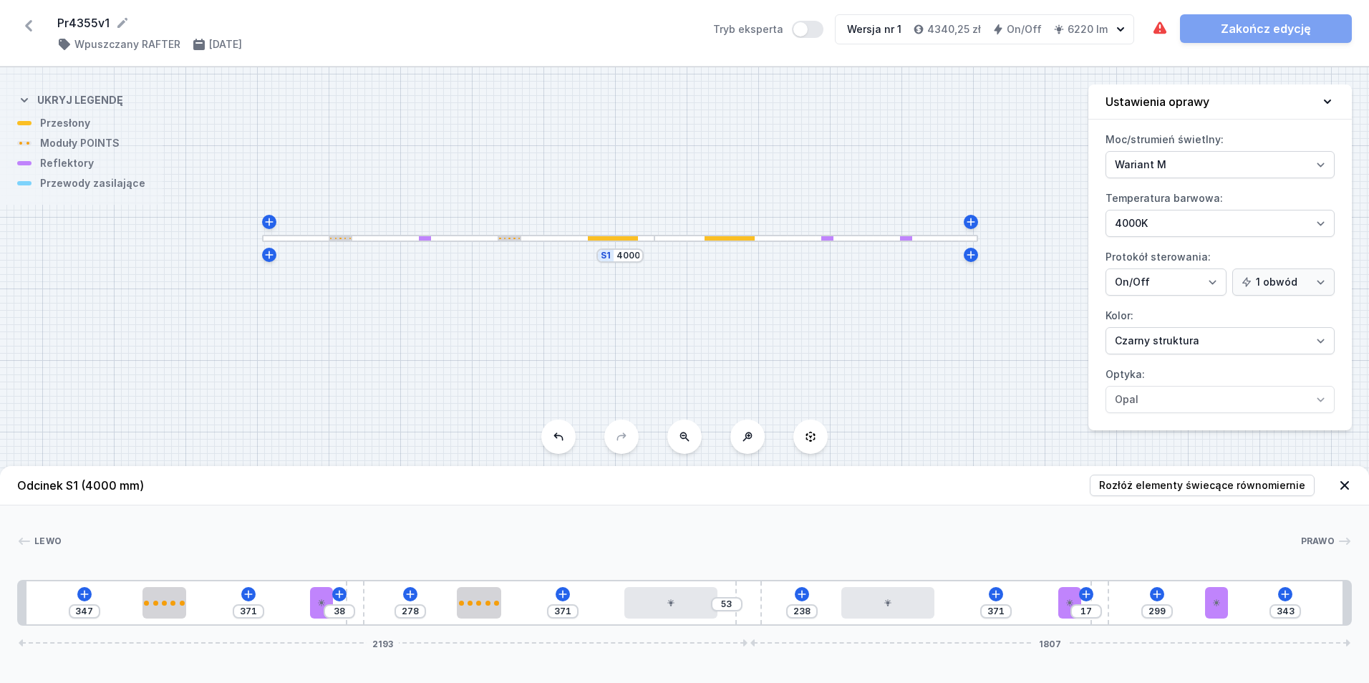
type input "301"
type input "15"
type input "303"
type input "13"
type input "301"
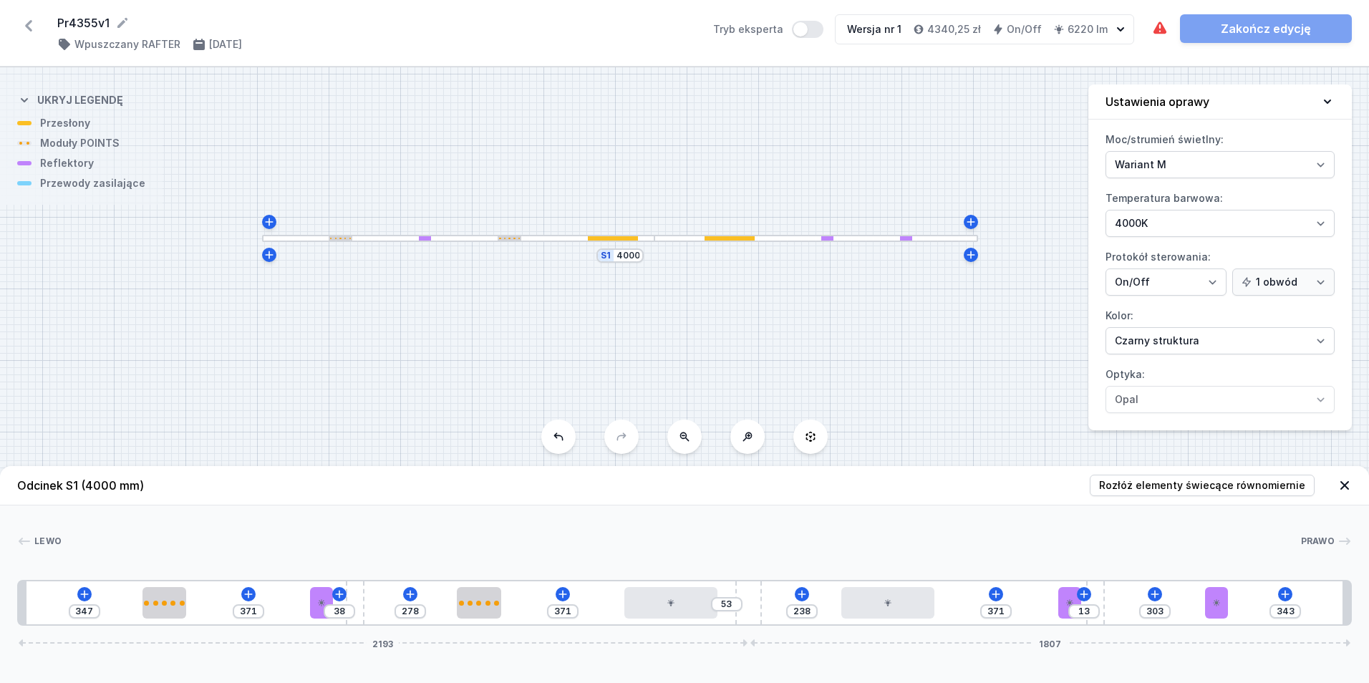
type input "15"
type input "299"
type input "17"
type input "297"
type input "19"
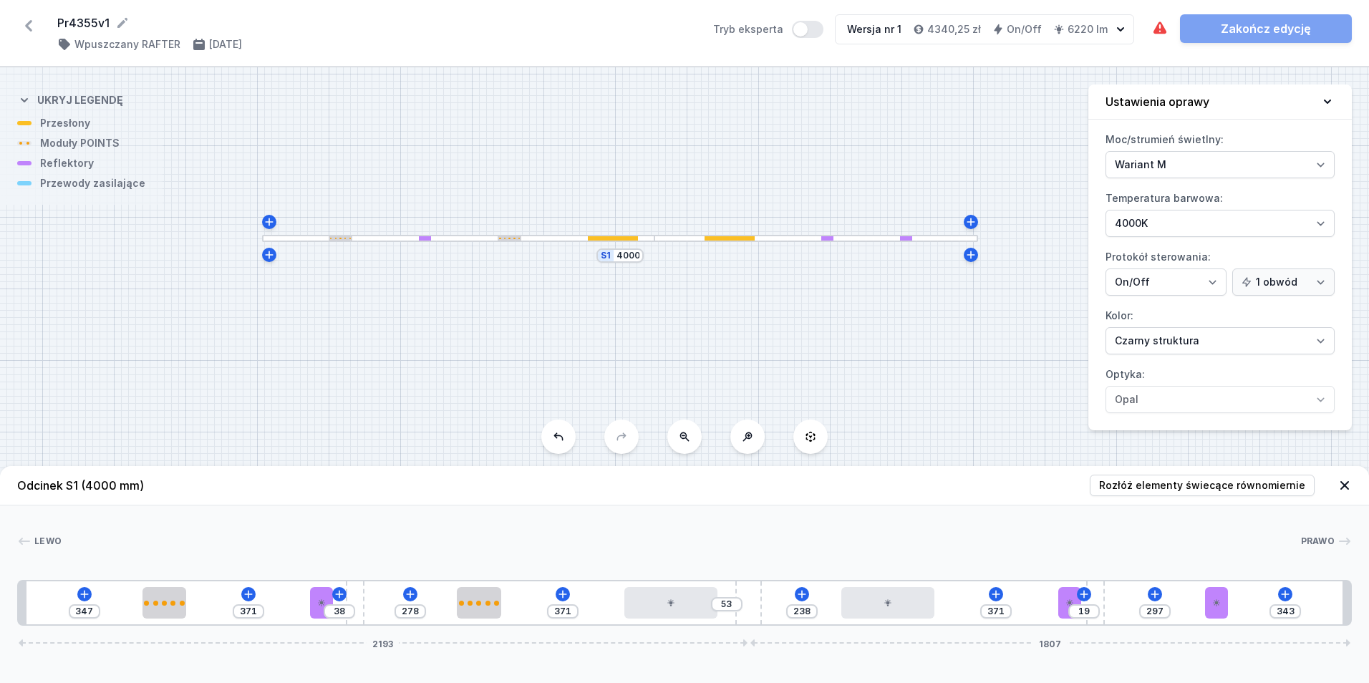
type input "295"
type input "21"
type input "293"
type input "23"
type input "290"
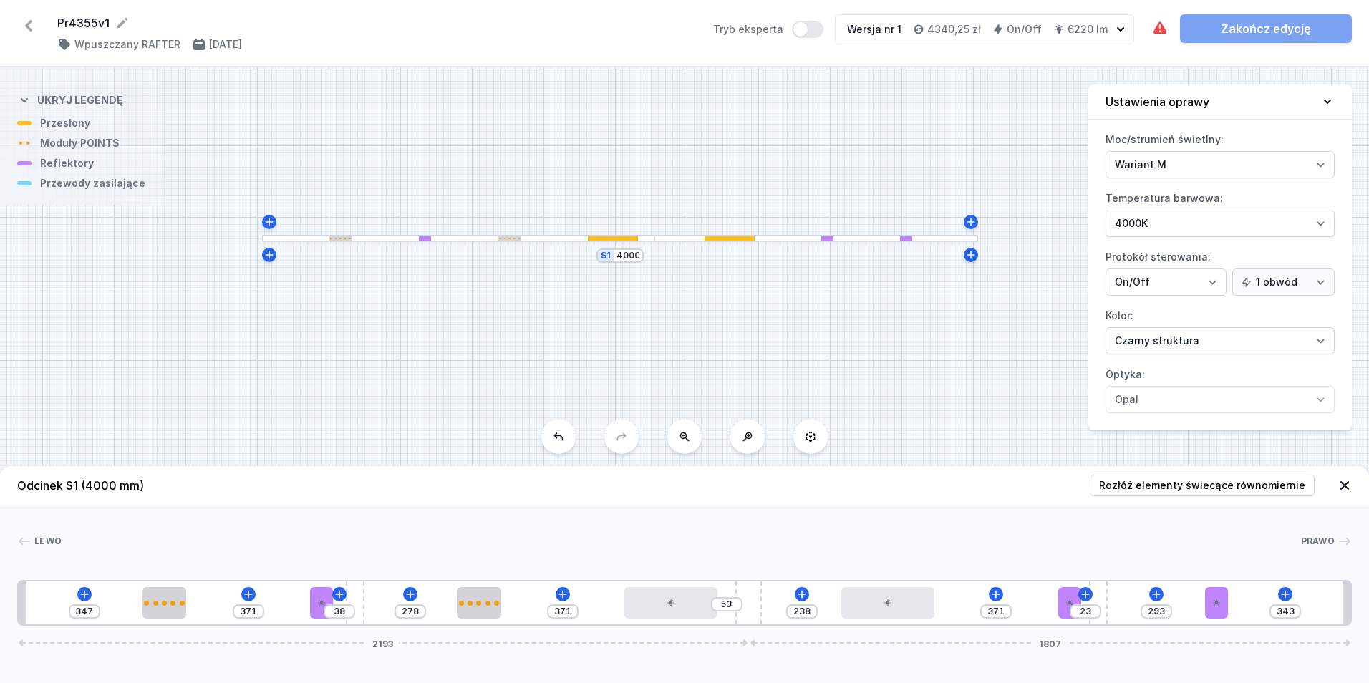
type input "26"
type input "288"
type input "28"
drag, startPoint x: 1085, startPoint y: 614, endPoint x: 1116, endPoint y: 621, distance: 32.2
click at [1158, 483] on span "Rozłóż elementy świecące równomiernie" at bounding box center [1202, 485] width 206 height 14
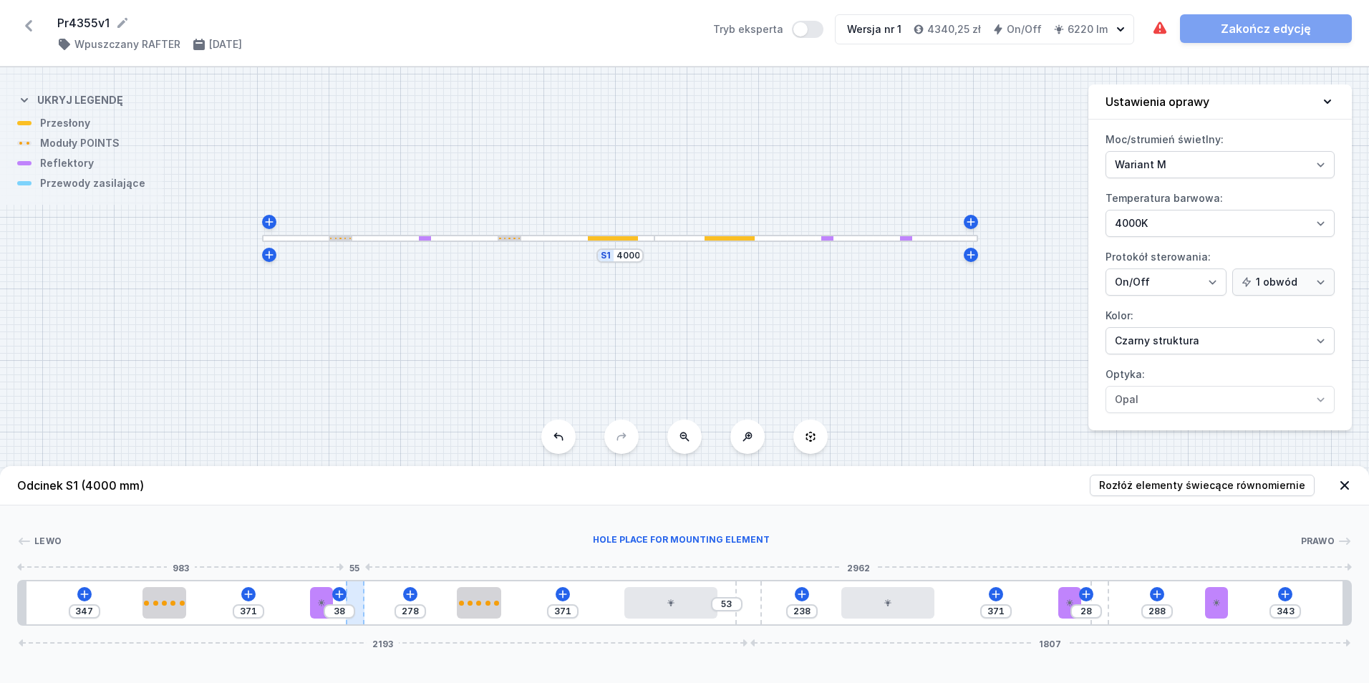
type input "268"
type input "48"
type input "266"
type input "50"
type input "261"
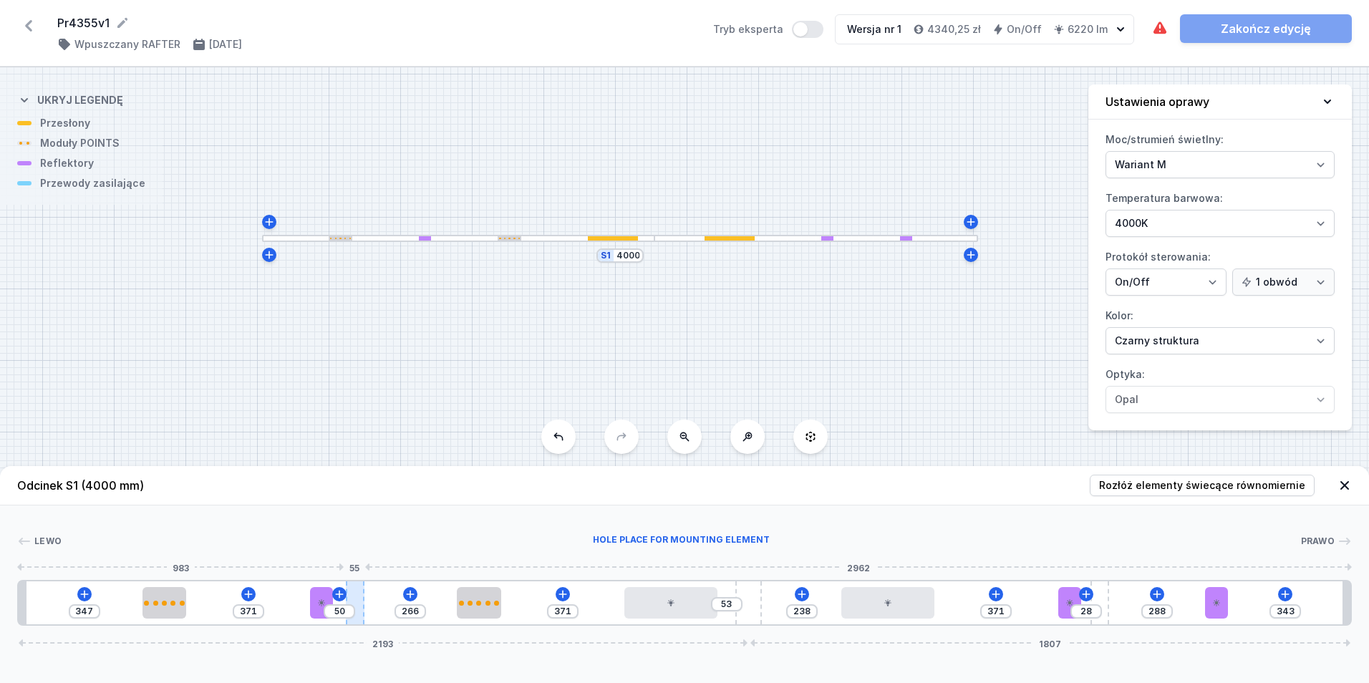
type input "55"
type input "255"
type input "61"
type input "251"
type input "65"
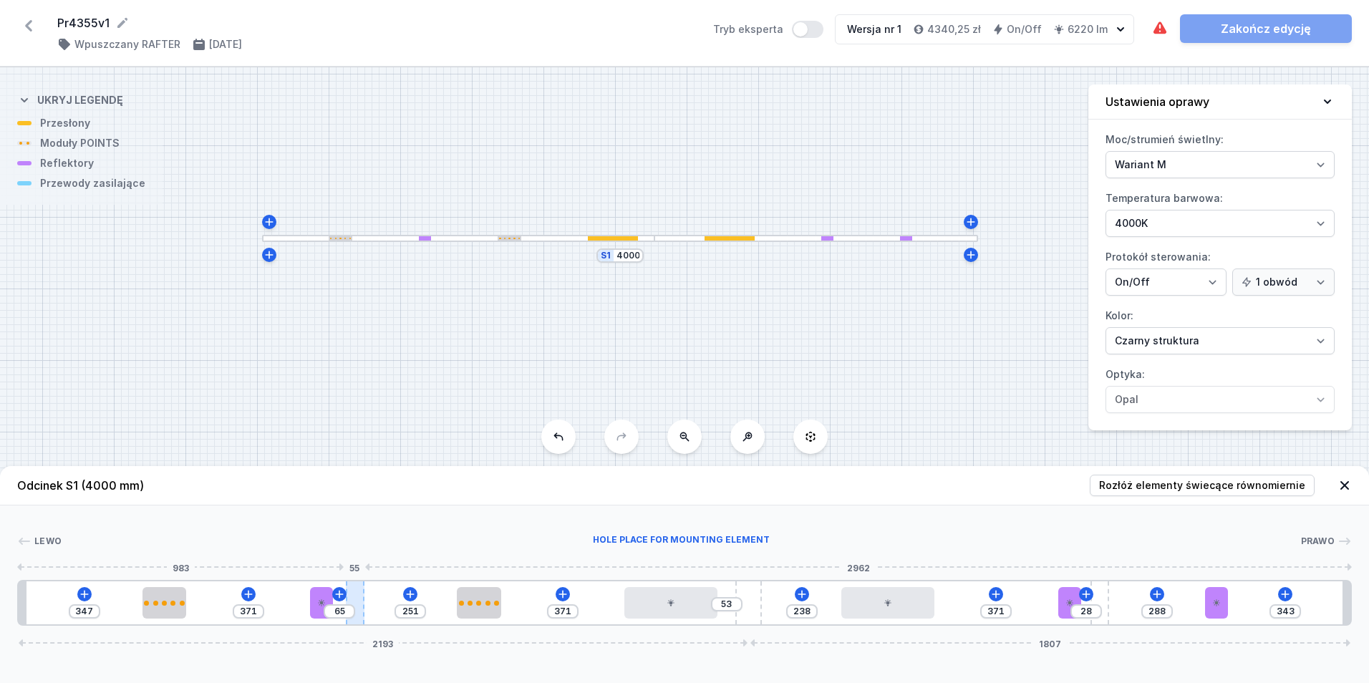
type input "249"
type input "67"
type input "247"
type input "69"
type input "244"
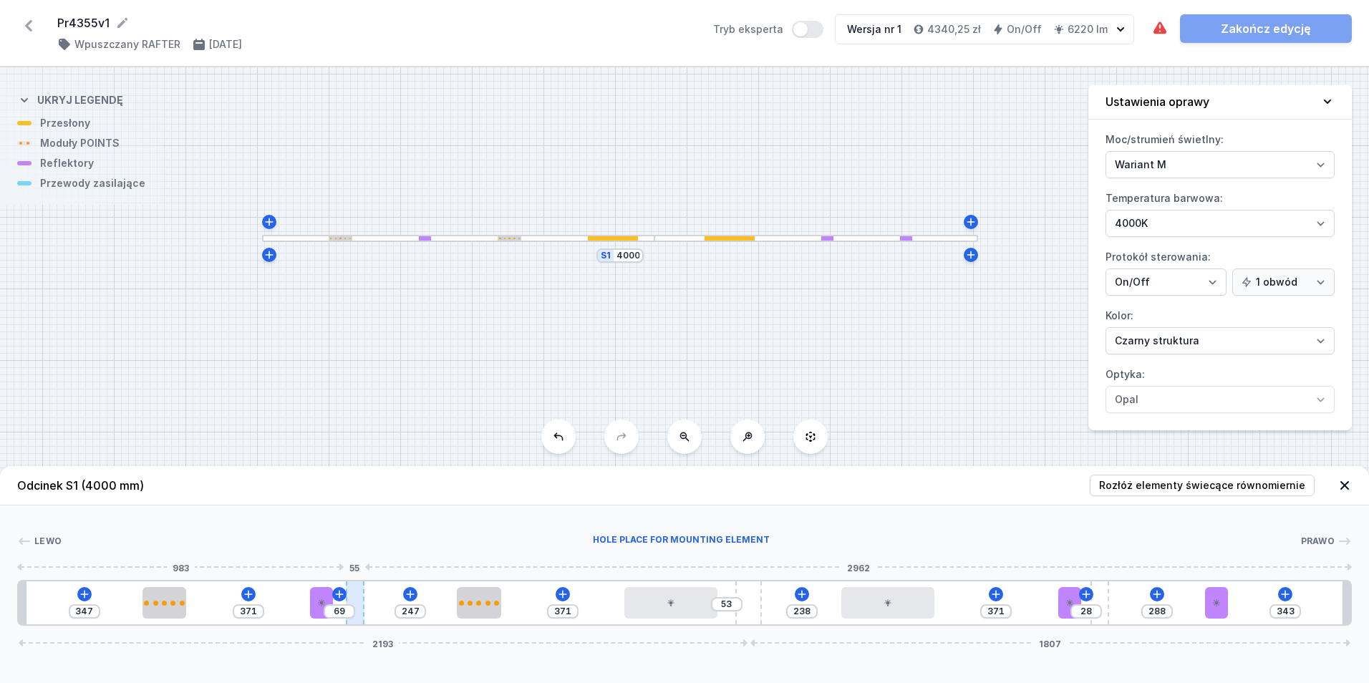
type input "72"
type input "242"
type input "74"
type input "238"
type input "78"
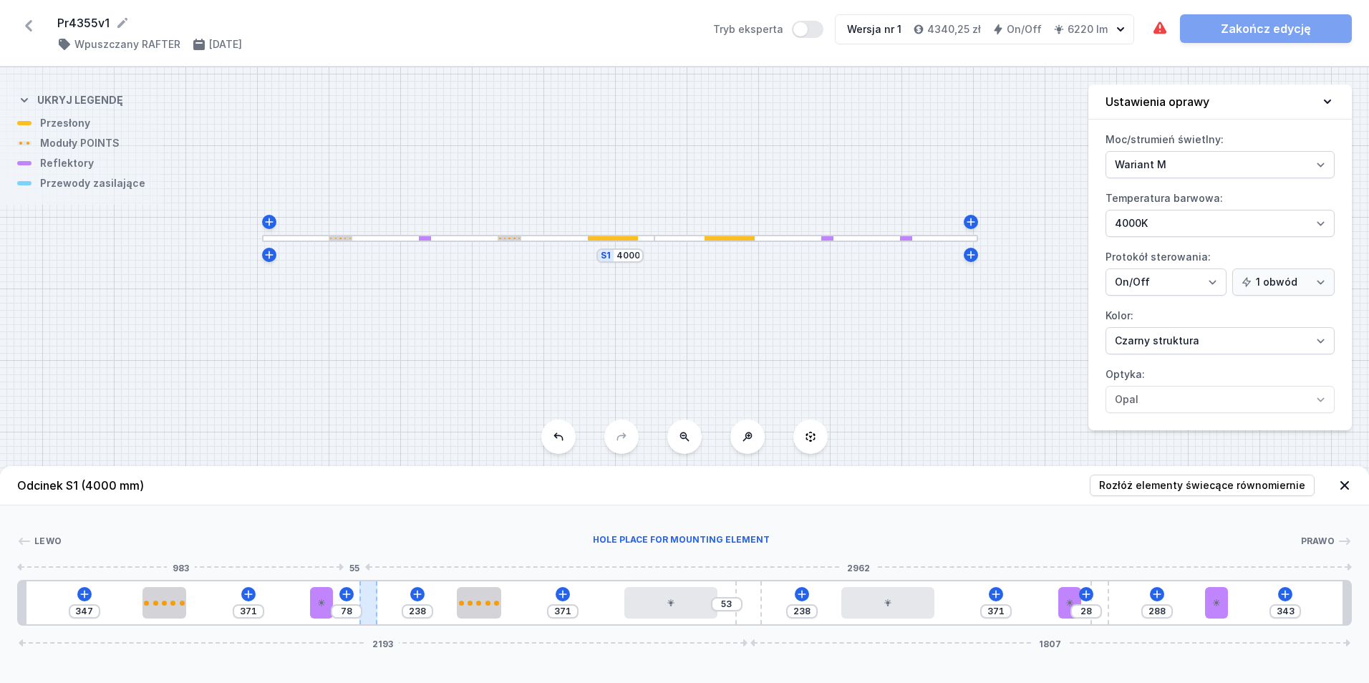
type input "236"
type input "80"
type input "234"
type input "82"
type input "240"
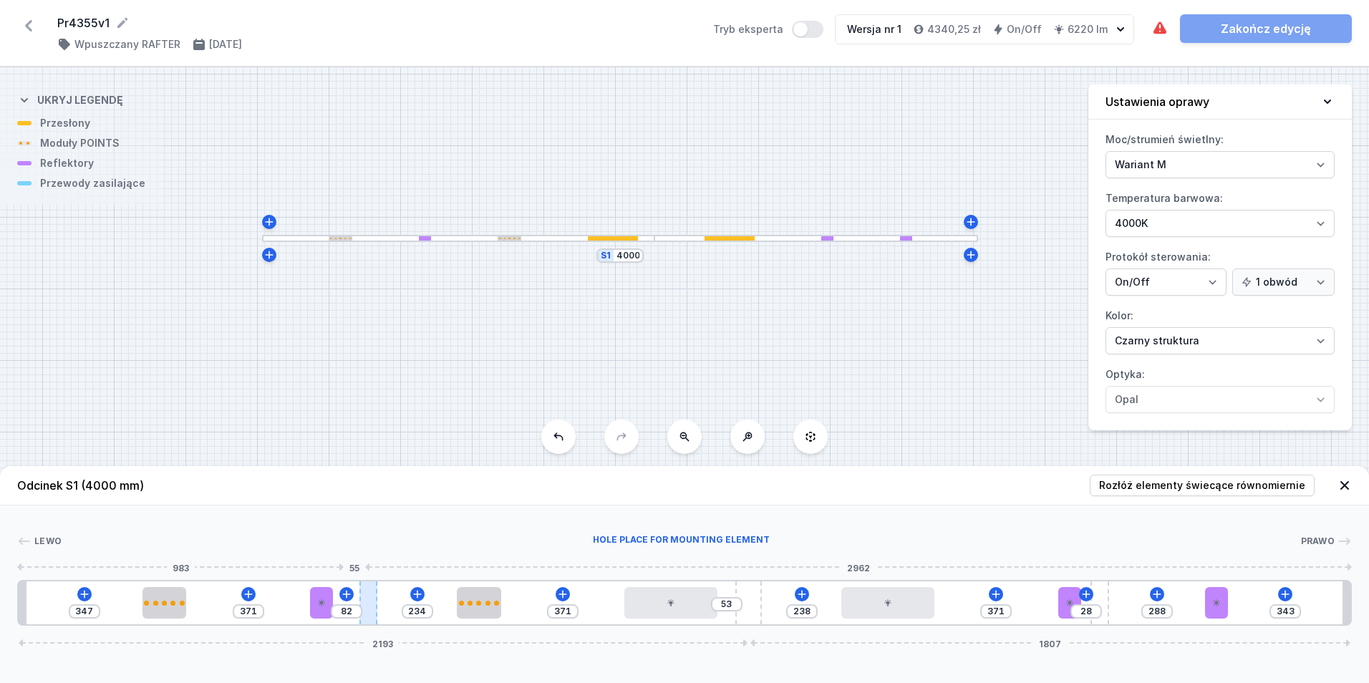
type input "76"
type input "244"
type input "72"
type input "257"
type input "59"
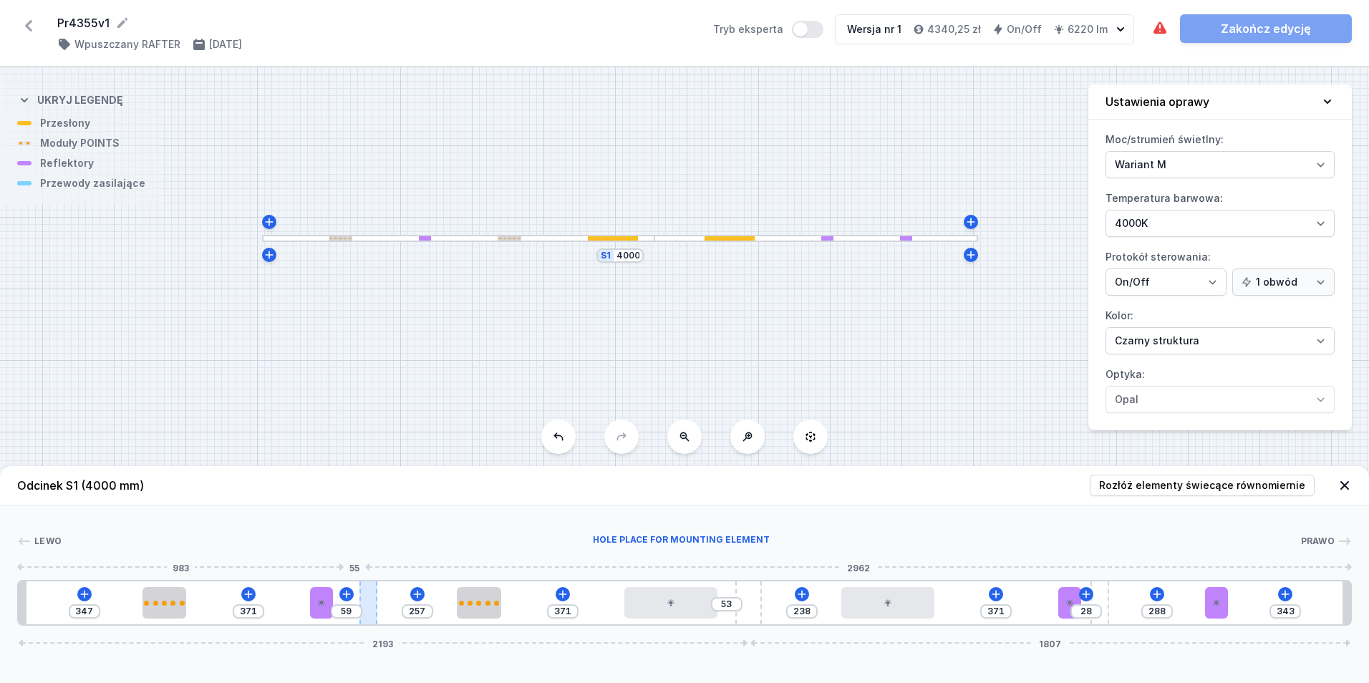
type input "268"
type input "48"
type input "308"
type input "8"
type input "310"
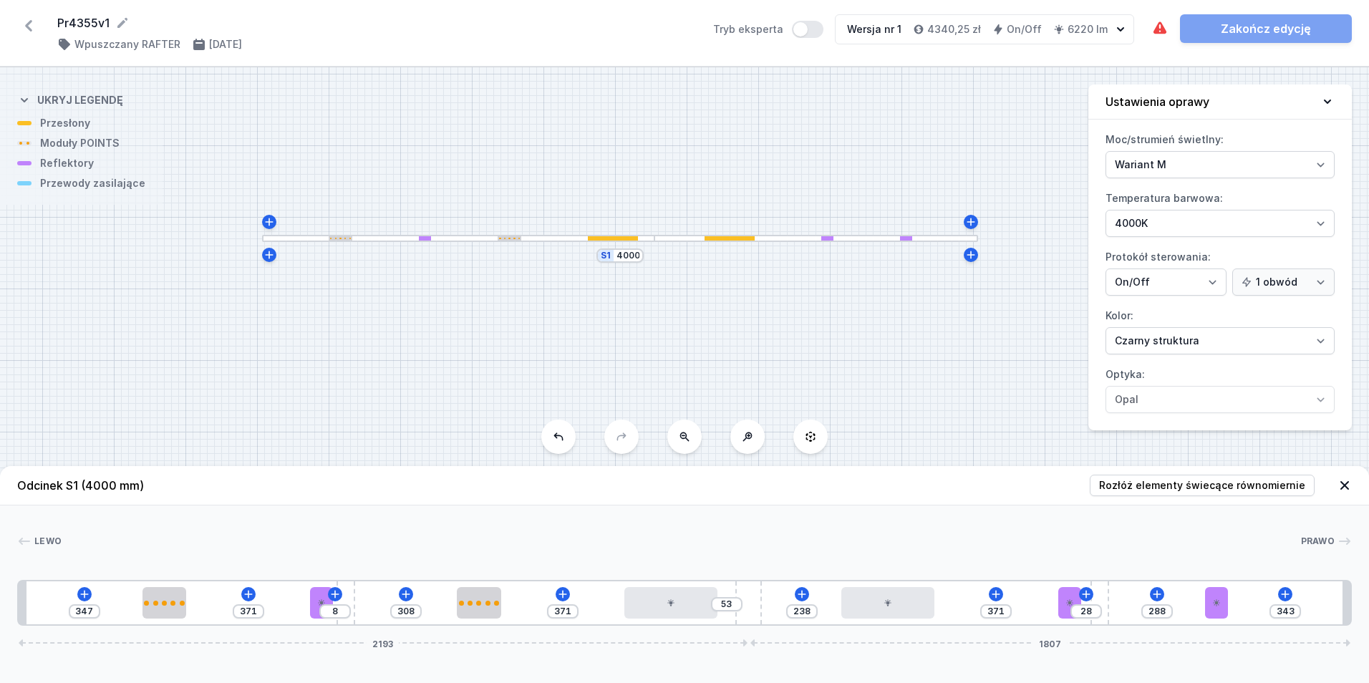
type input "6"
type input "312"
type input "4"
type input "315"
type input "1"
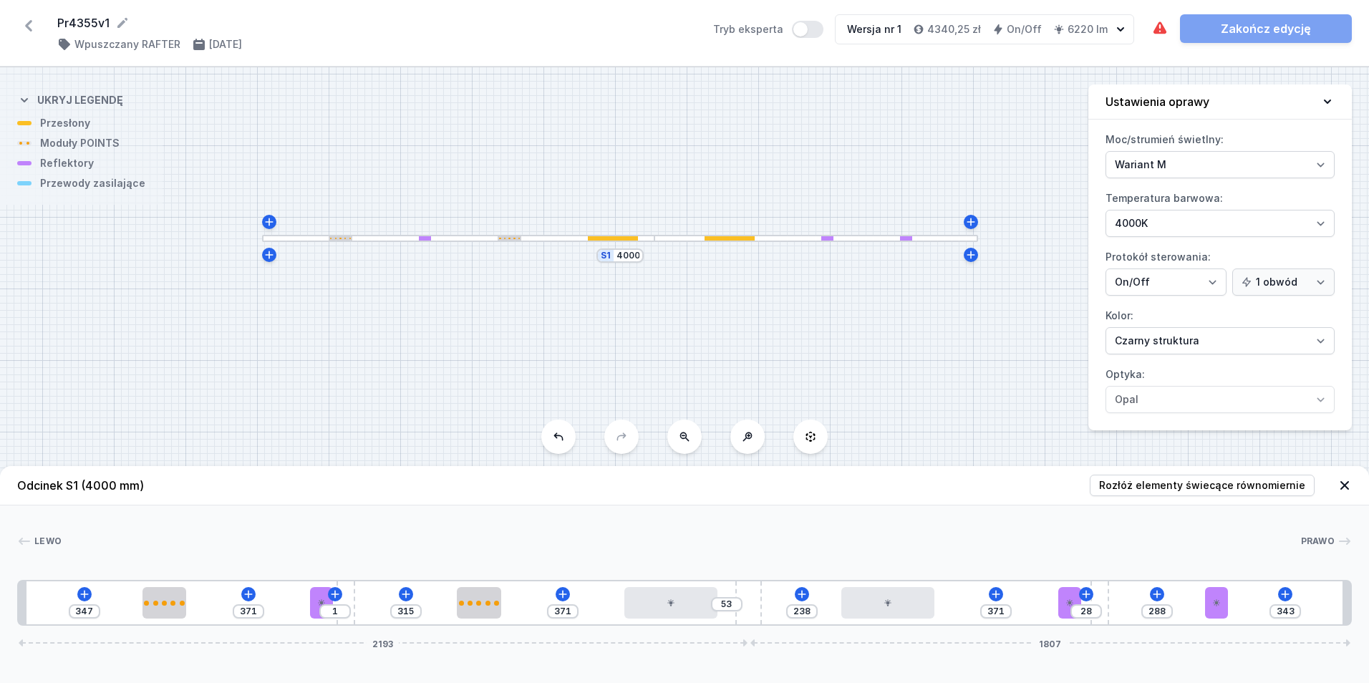
type input "312"
type input "4"
type input "310"
type input "6"
type input "308"
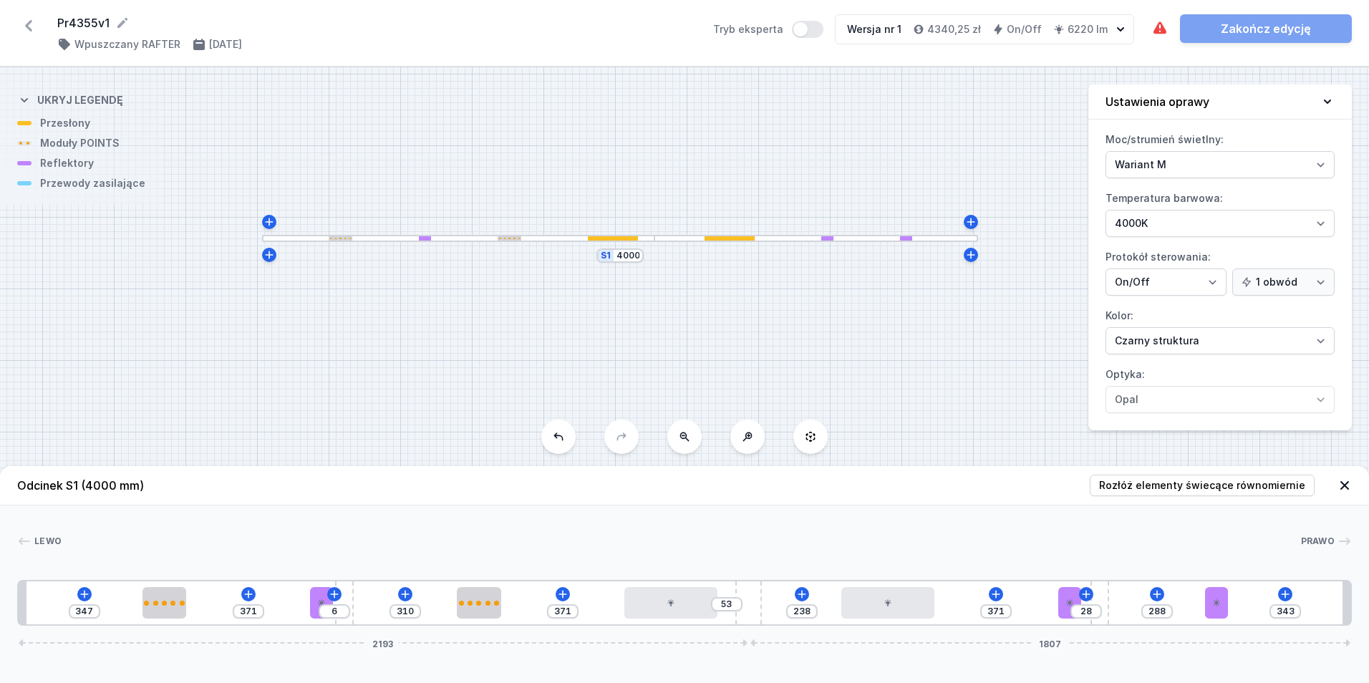
type input "8"
type input "306"
type input "10"
type input "304"
type input "12"
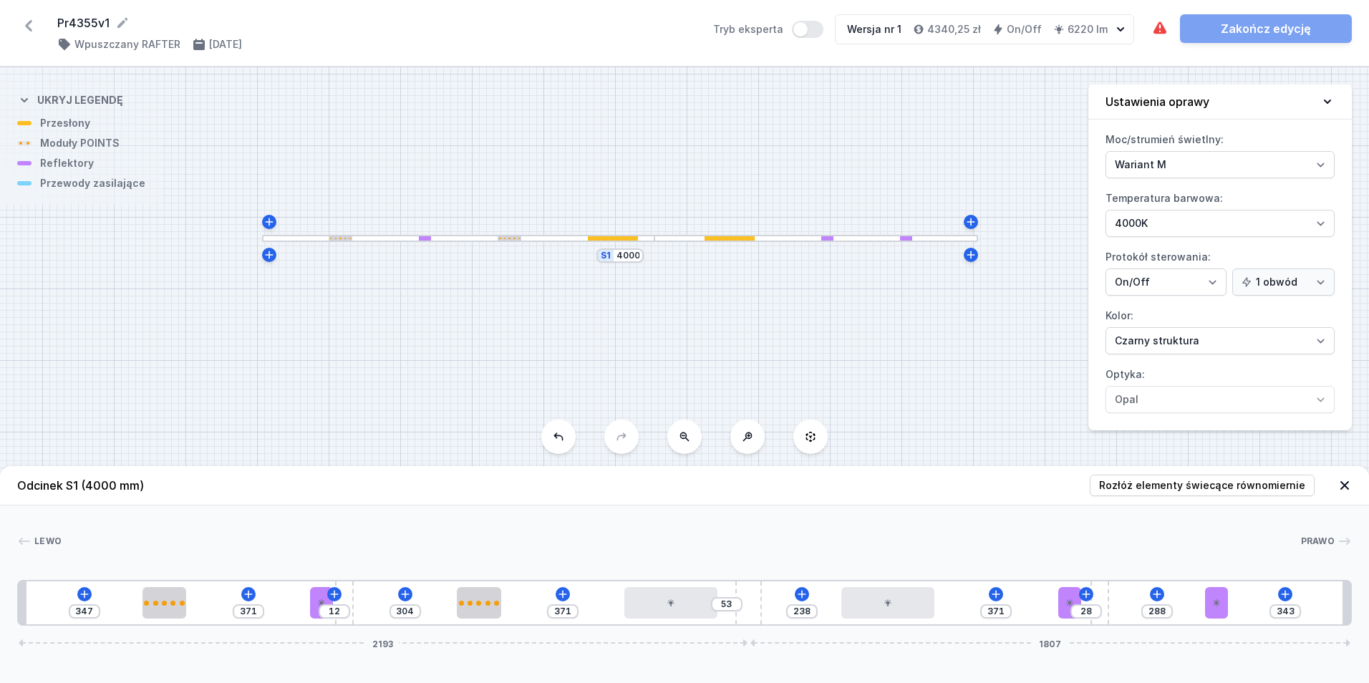
type input "302"
type input "14"
type input "300"
type input "16"
type input "298"
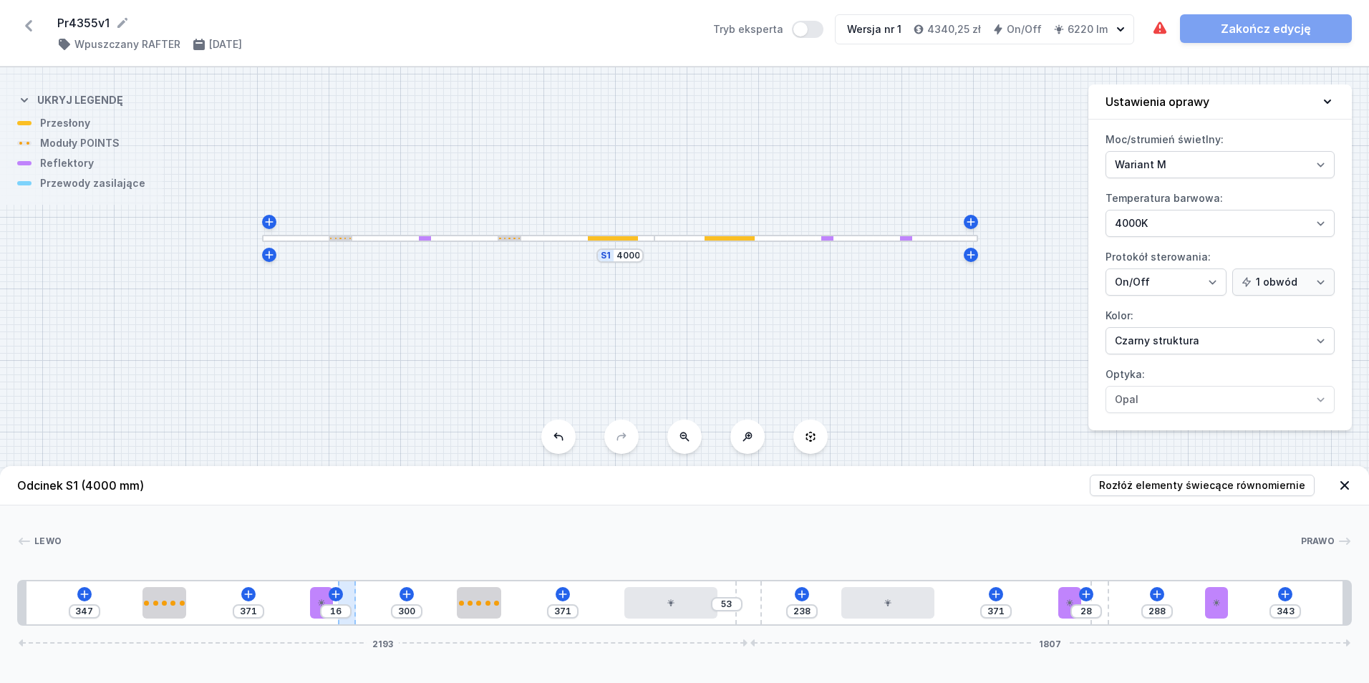
type input "18"
type input "295"
type input "21"
type input "298"
type input "18"
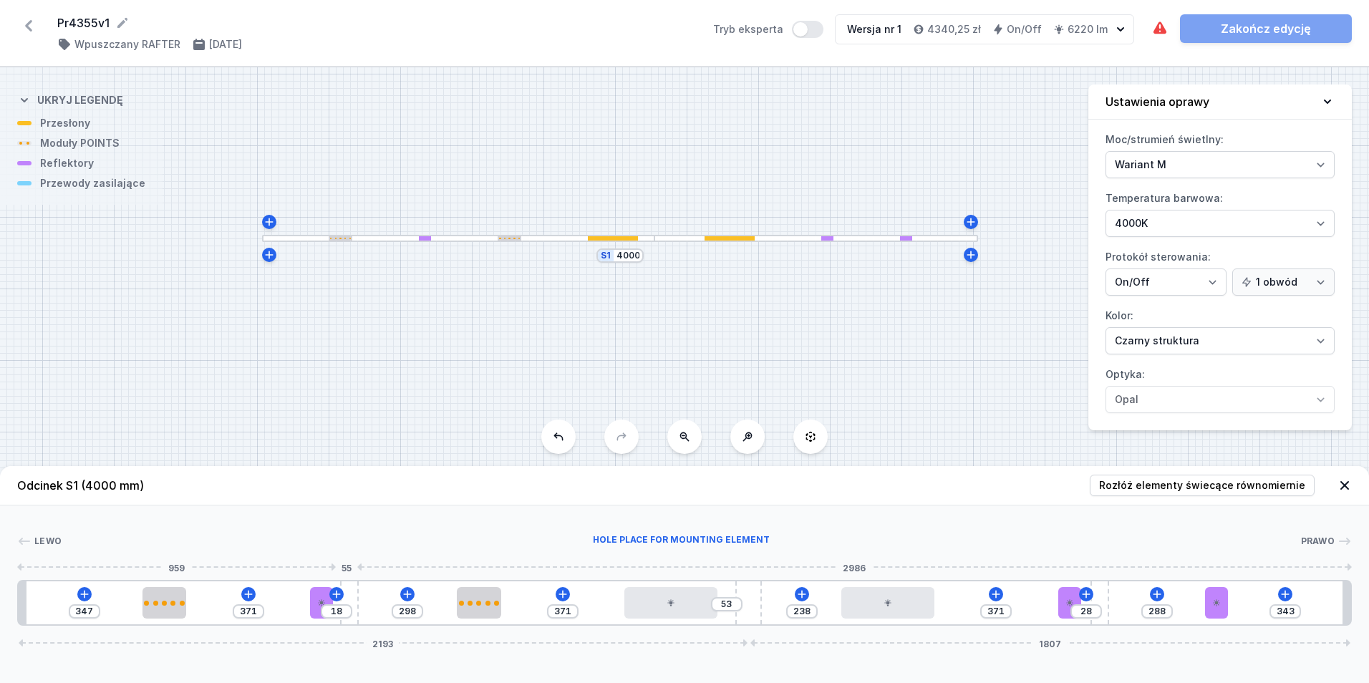
type input "300"
type input "16"
type input "302"
type input "14"
type input "304"
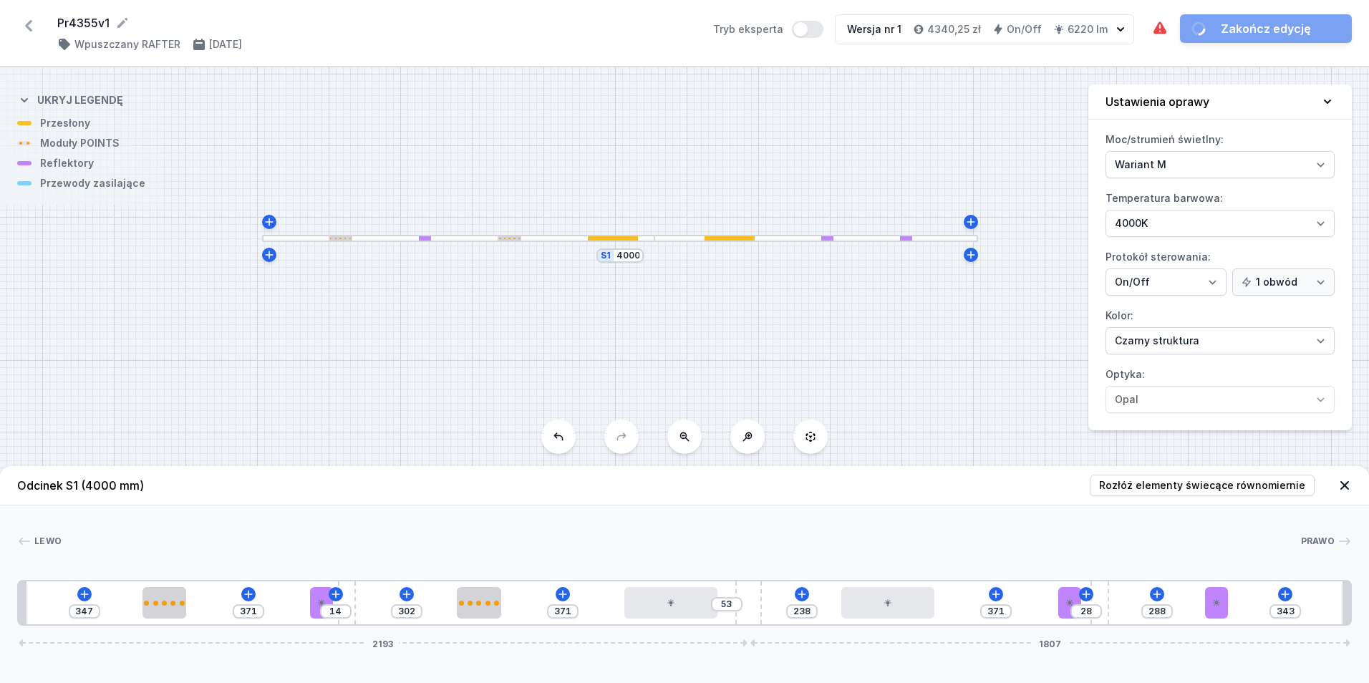
type input "12"
type input "306"
type input "10"
type input "308"
type input "8"
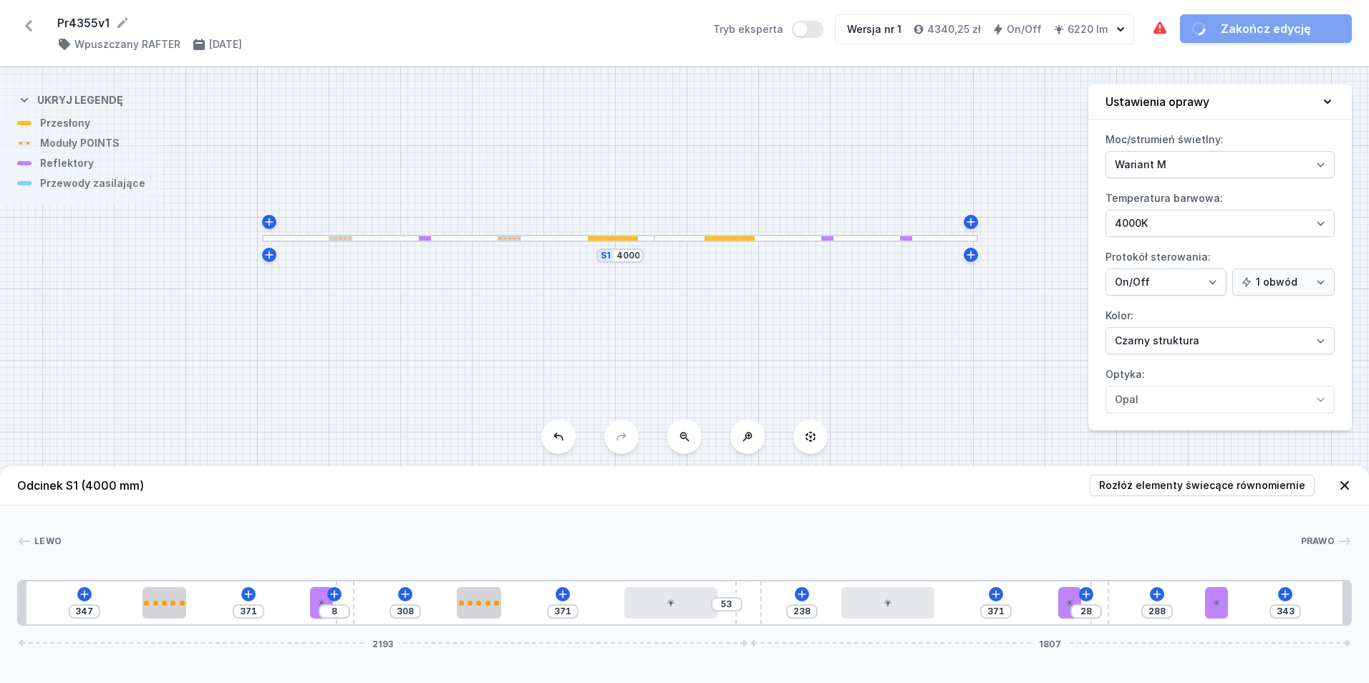
type input "306"
type input "10"
type input "304"
type input "12"
type input "306"
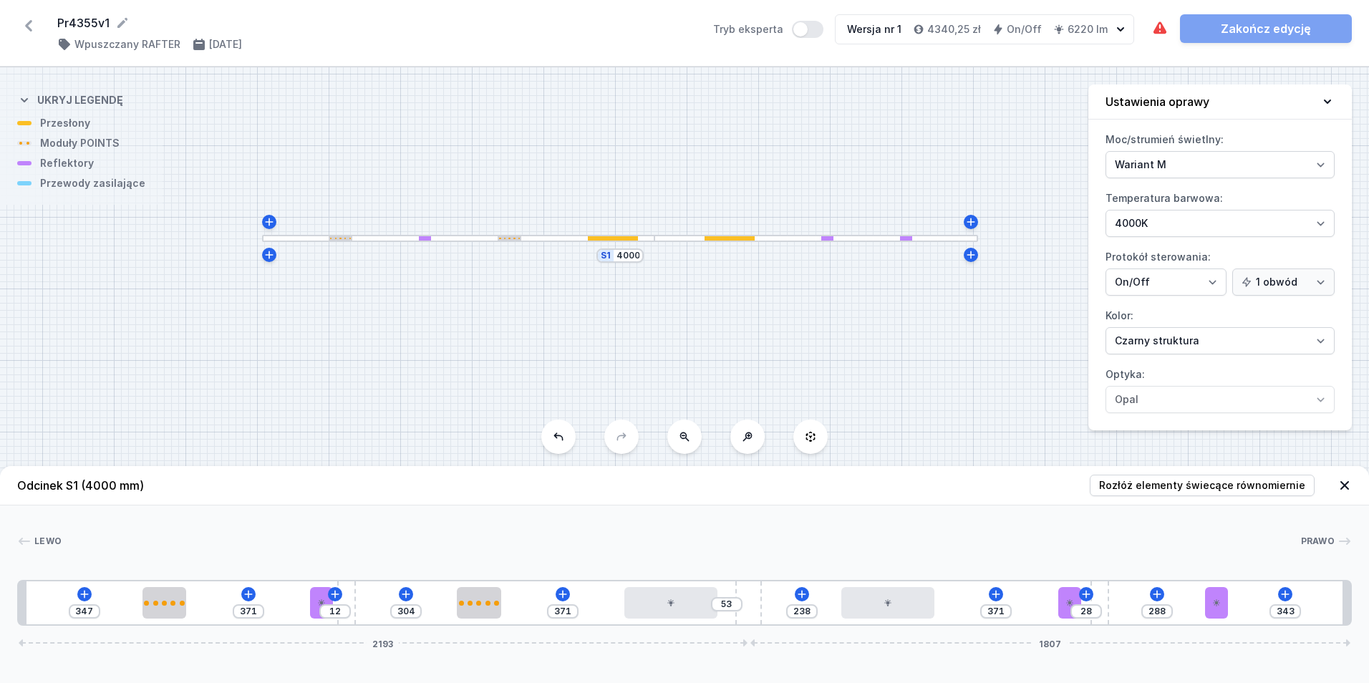
type input "10"
drag, startPoint x: 362, startPoint y: 596, endPoint x: 349, endPoint y: 613, distance: 20.5
click at [19, 603] on div "10" at bounding box center [19, 603] width 0 height 0
click at [1170, 474] on header "Odcinek S1 (4000 mm) Rozłóż elementy świecące równomiernie" at bounding box center [684, 485] width 1369 height 39
click at [1170, 484] on span "Rozłóż elementy świecące równomiernie" at bounding box center [1202, 485] width 206 height 14
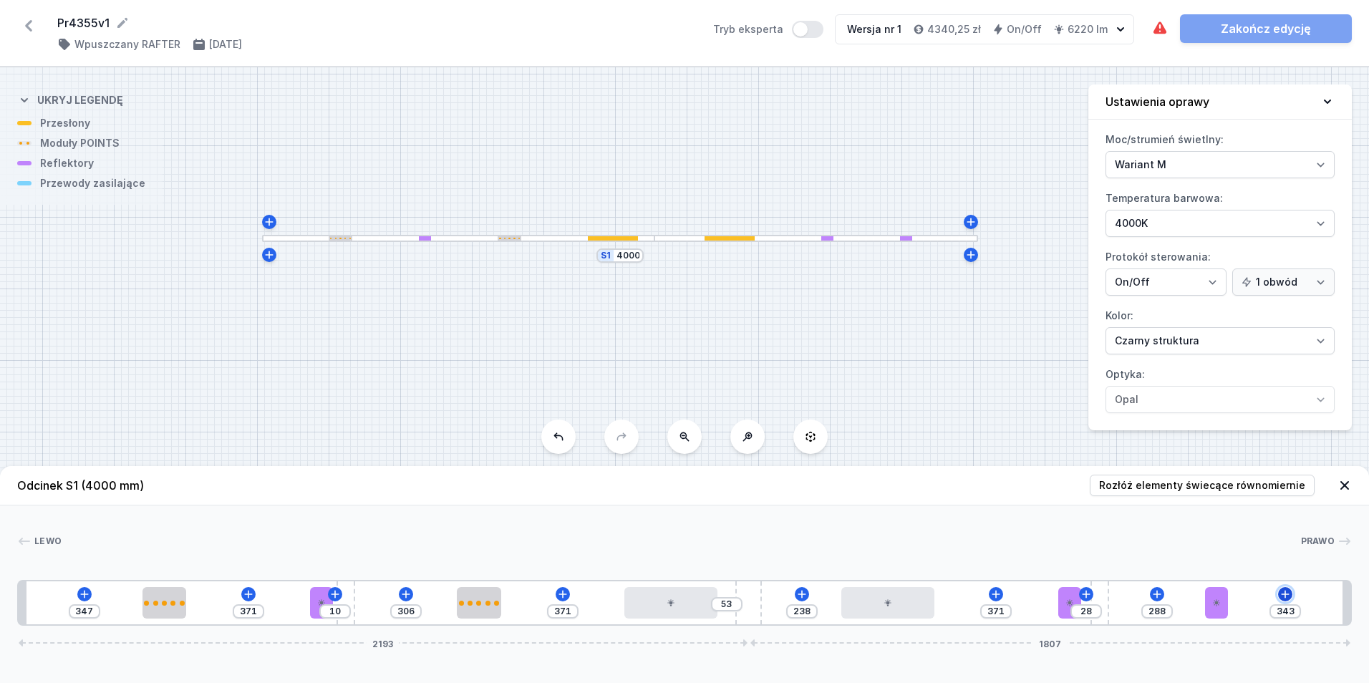
click at [1288, 596] on icon at bounding box center [1284, 593] width 11 height 11
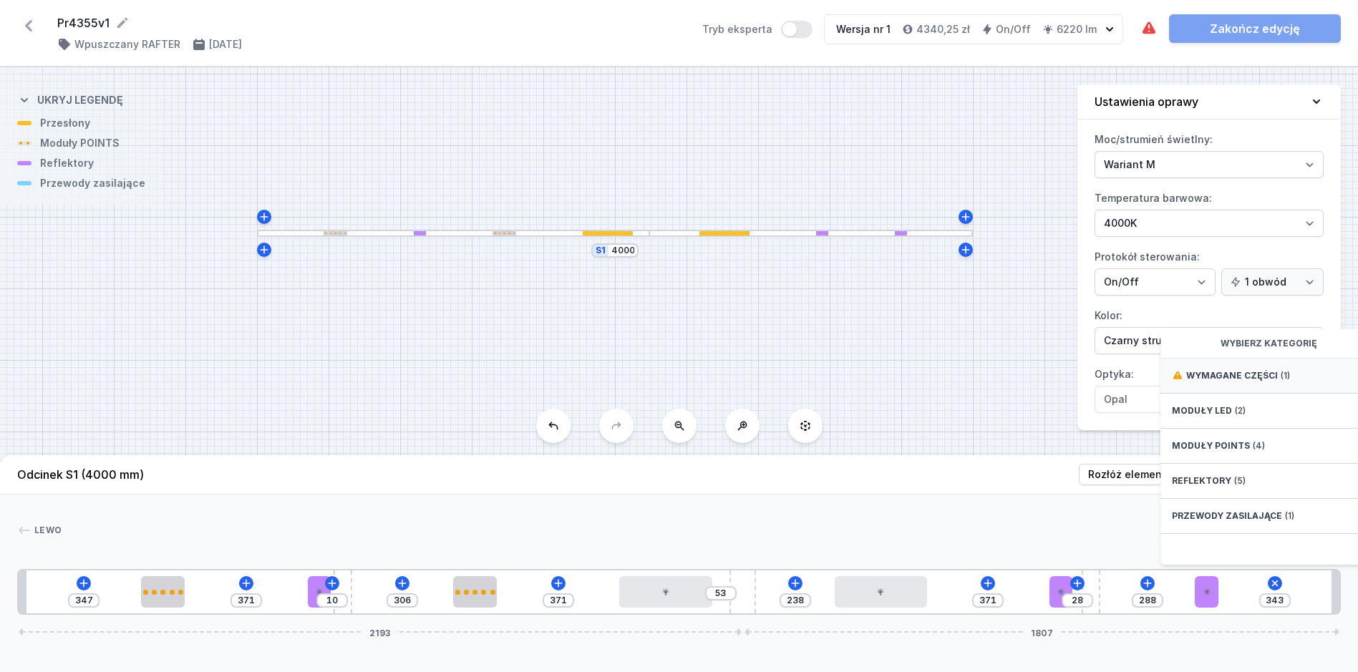
click at [1292, 384] on div "Wymagane części (1)" at bounding box center [1274, 376] width 229 height 35
click at [1289, 382] on span "Hole for power supply cable" at bounding box center [1275, 374] width 206 height 14
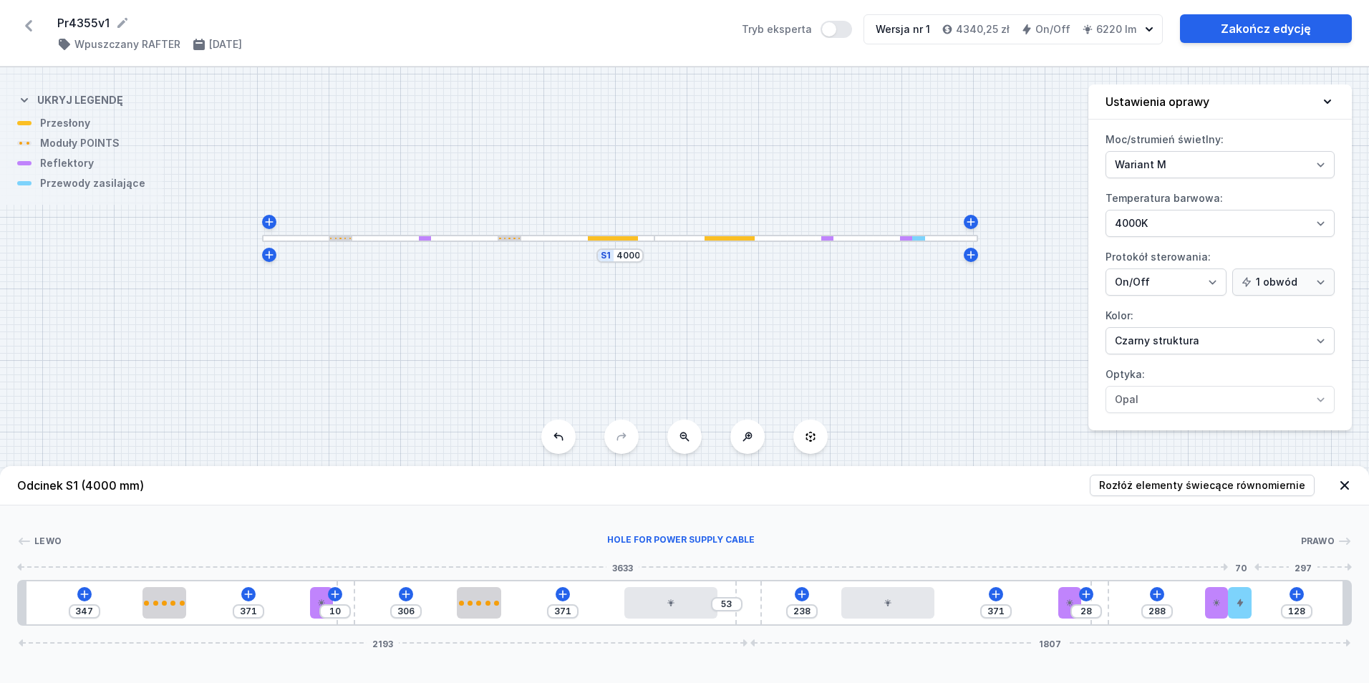
type input "10"
drag, startPoint x: 1245, startPoint y: 601, endPoint x: 1423, endPoint y: 608, distance: 178.4
click at [1368, 608] on html "Pr4355v1 ( 11719 /v 1 ) Wpuszczany RAFTER [DATE] Tryb eksperta Wersja nr 1 4340…" at bounding box center [684, 341] width 1369 height 683
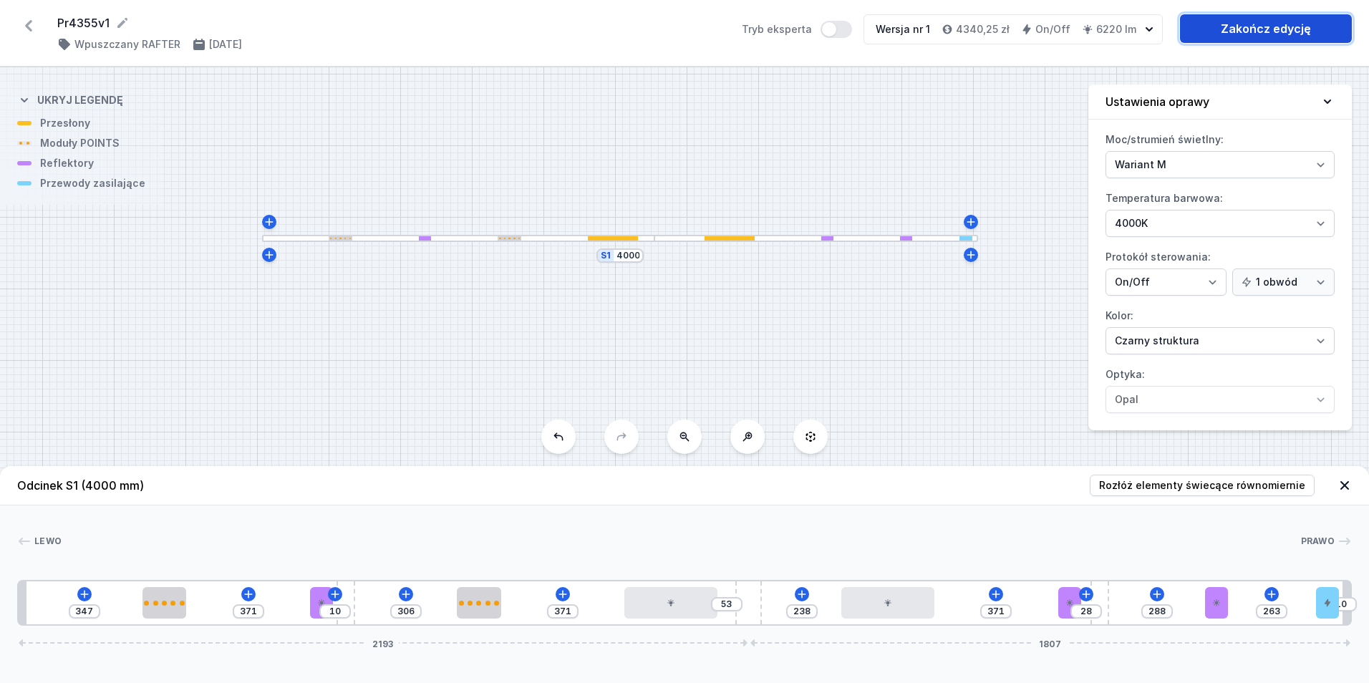
click at [1250, 16] on link "Zakończ edycję" at bounding box center [1266, 28] width 172 height 29
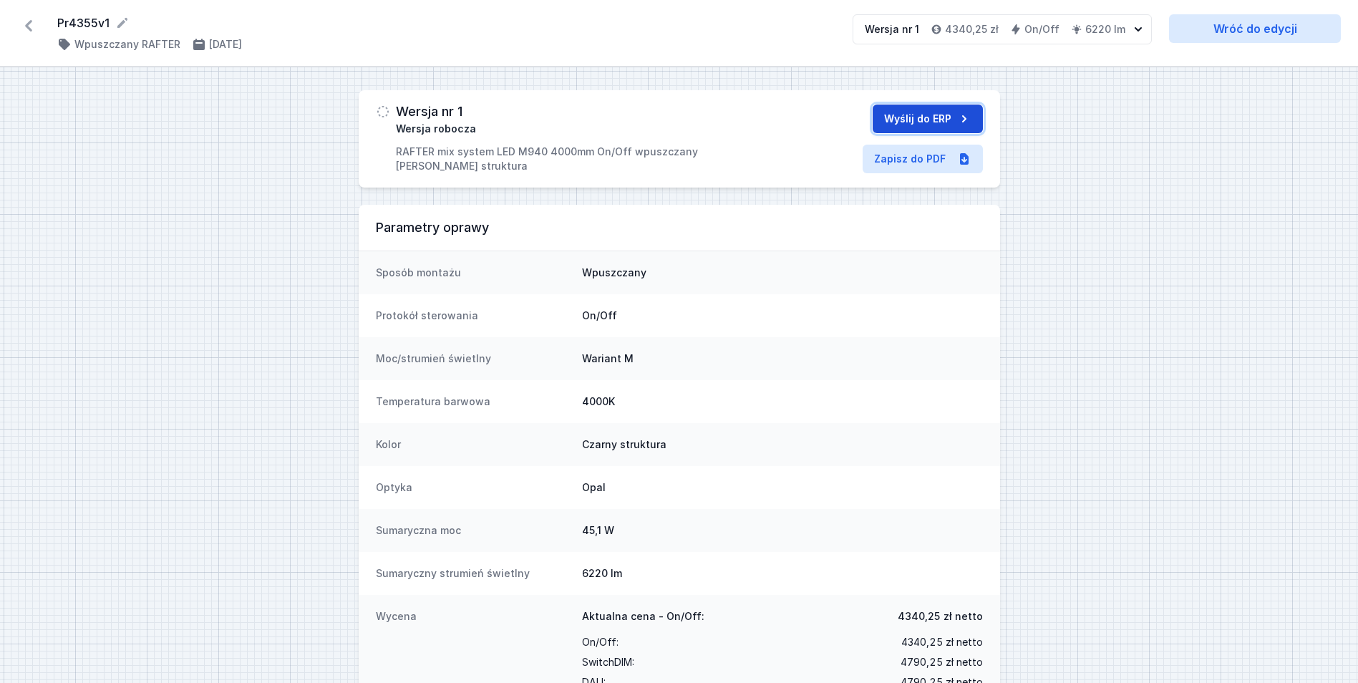
click at [913, 121] on button "Wyślij do ERP" at bounding box center [928, 119] width 110 height 29
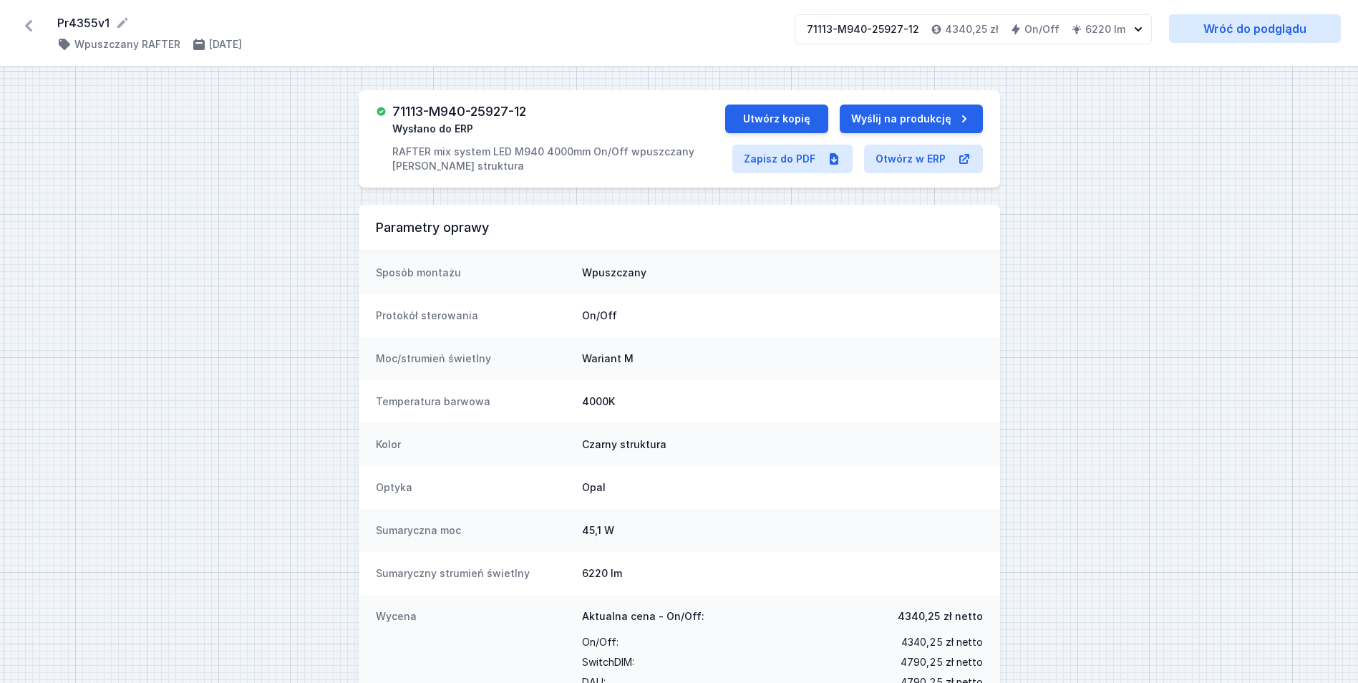
click at [459, 107] on h3 "71113-M940-25927-12" at bounding box center [459, 112] width 134 height 14
copy h3 "71113-M940-25927-12"
click at [806, 126] on button "Utwórz kopię" at bounding box center [776, 119] width 103 height 29
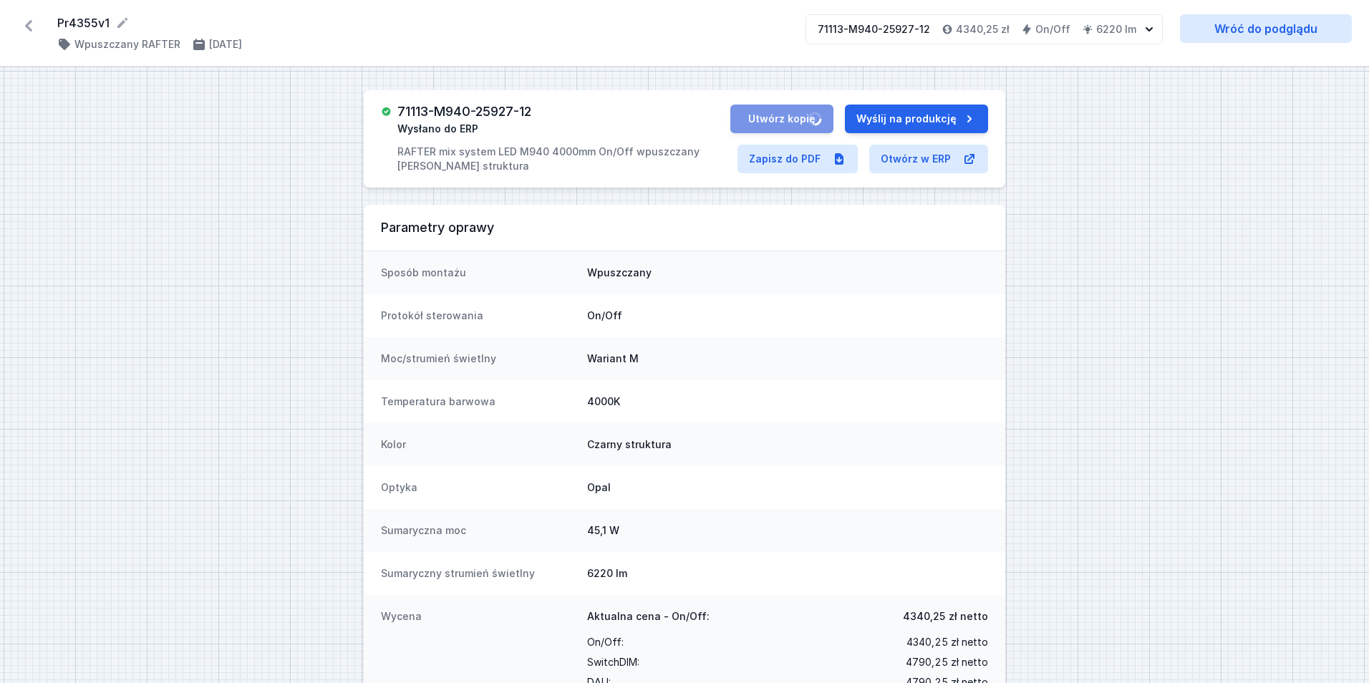
select select "M"
select select "4000"
select select "2"
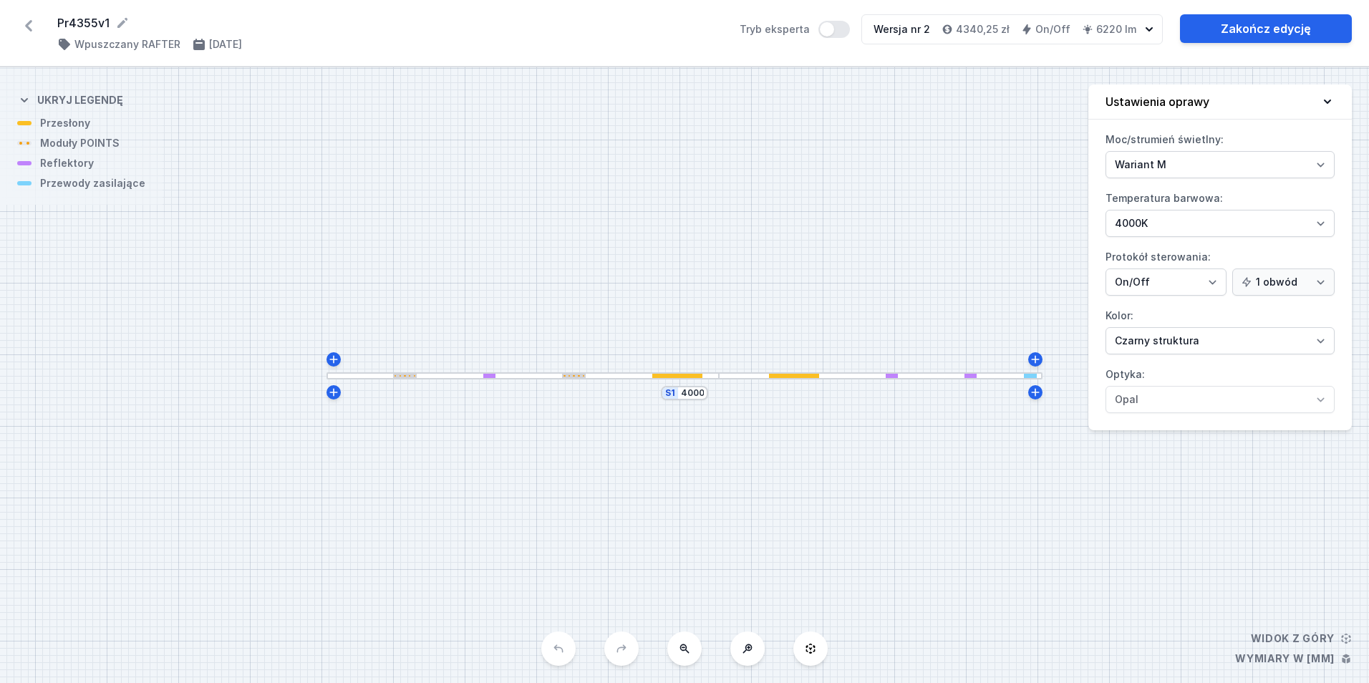
click at [459, 379] on div "S1 4000" at bounding box center [684, 375] width 1369 height 616
click at [459, 377] on div at bounding box center [522, 375] width 392 height 7
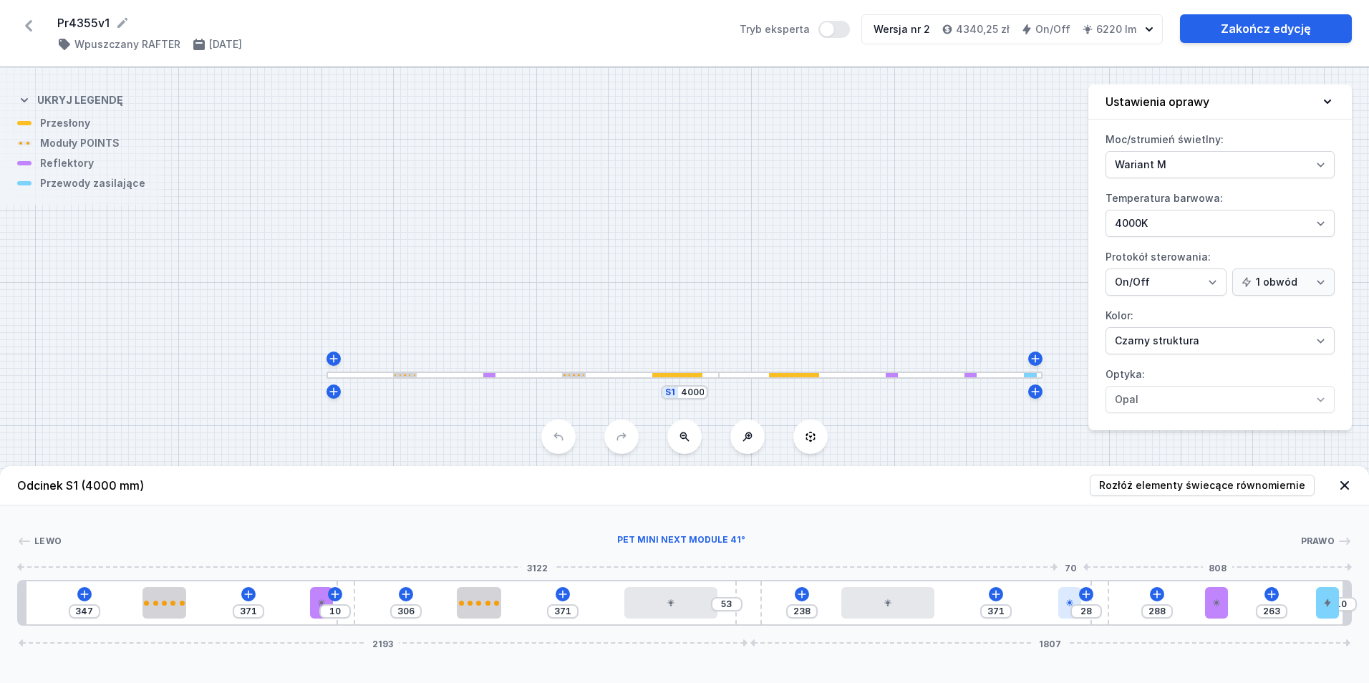
click at [1062, 601] on div at bounding box center [1070, 602] width 24 height 31
select select "2533"
click at [1116, 568] on button at bounding box center [1105, 562] width 30 height 19
type input "469"
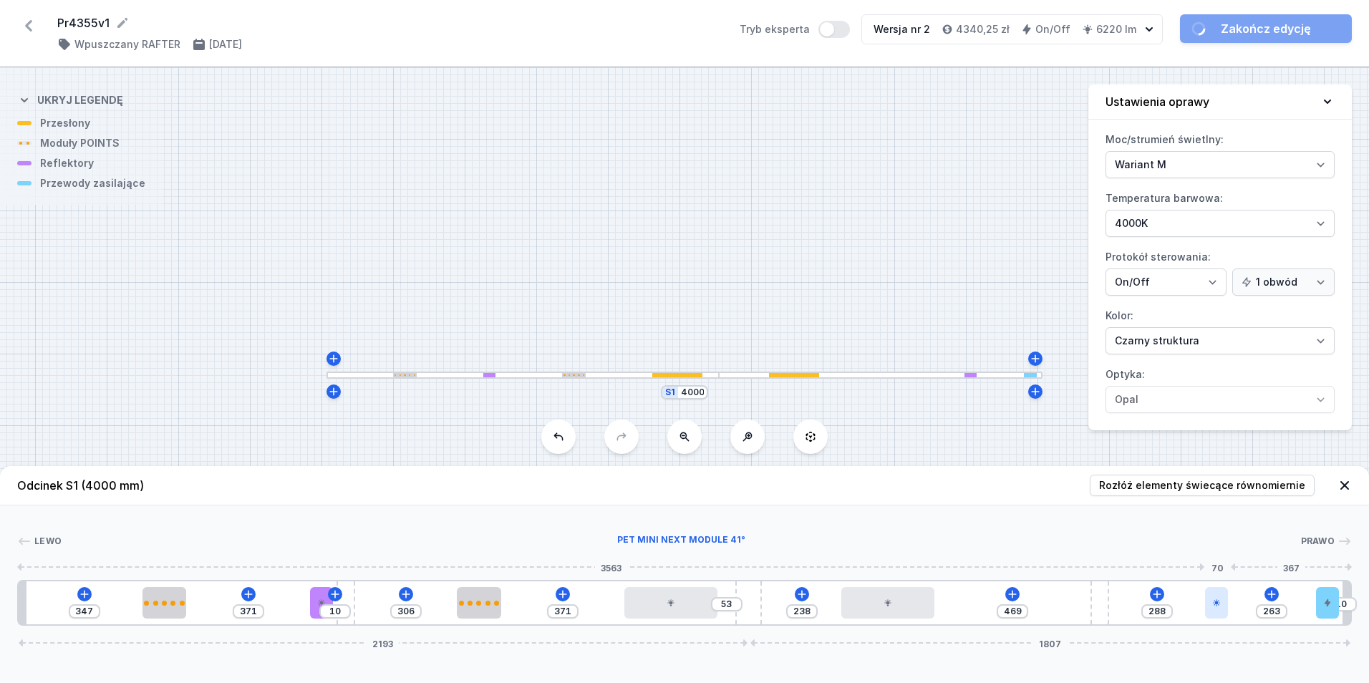
click at [1218, 603] on icon at bounding box center [1216, 602] width 9 height 9
select select "2533"
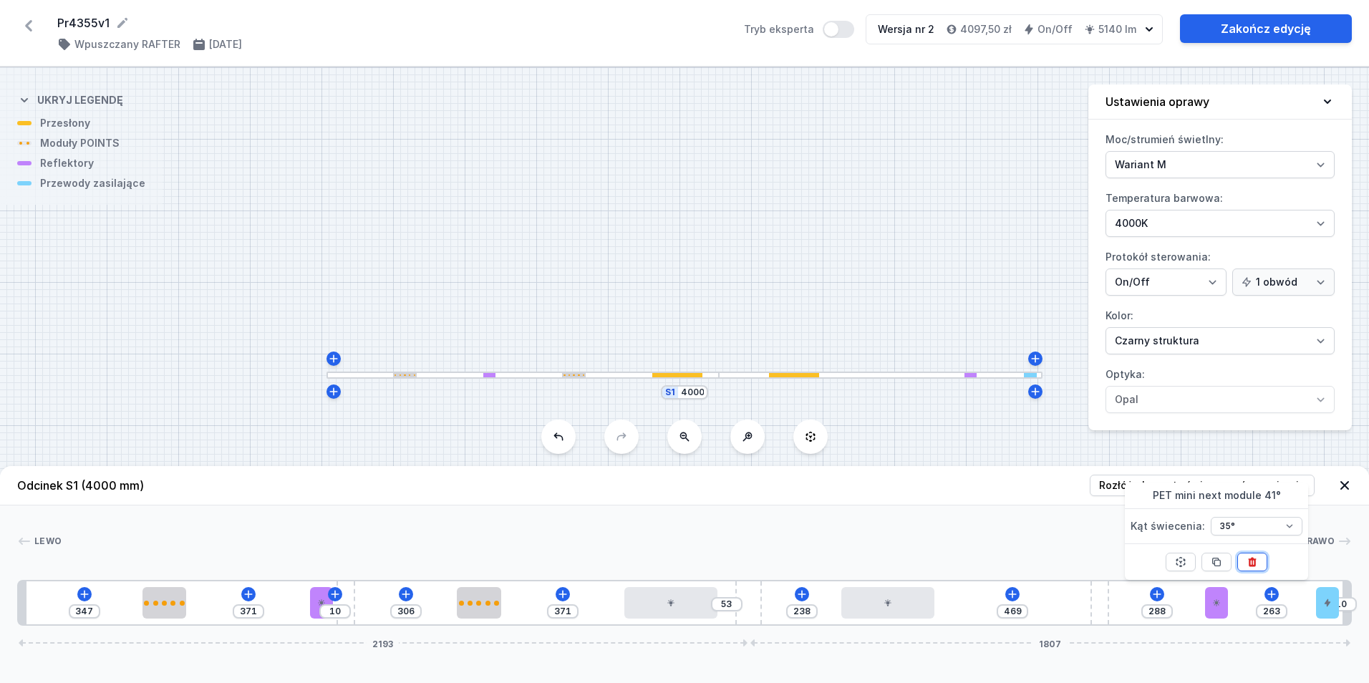
click at [1247, 560] on icon at bounding box center [1251, 561] width 11 height 11
type input "621"
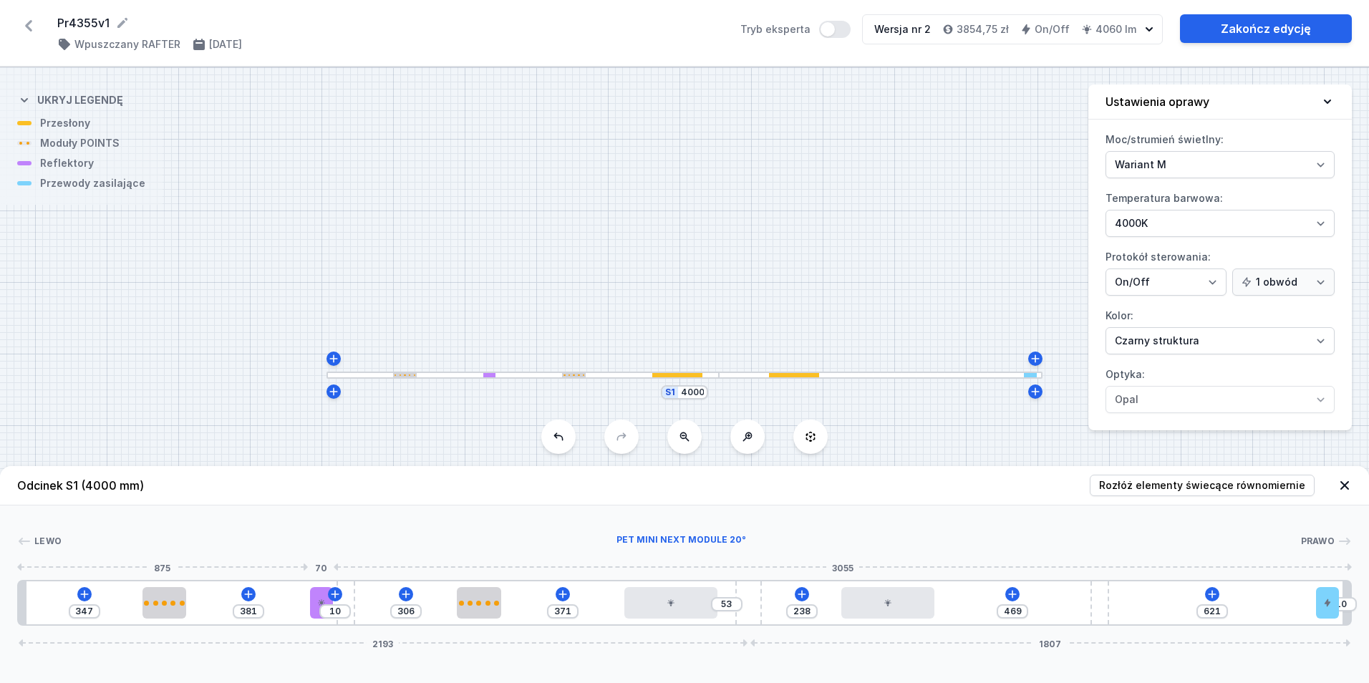
type input "306"
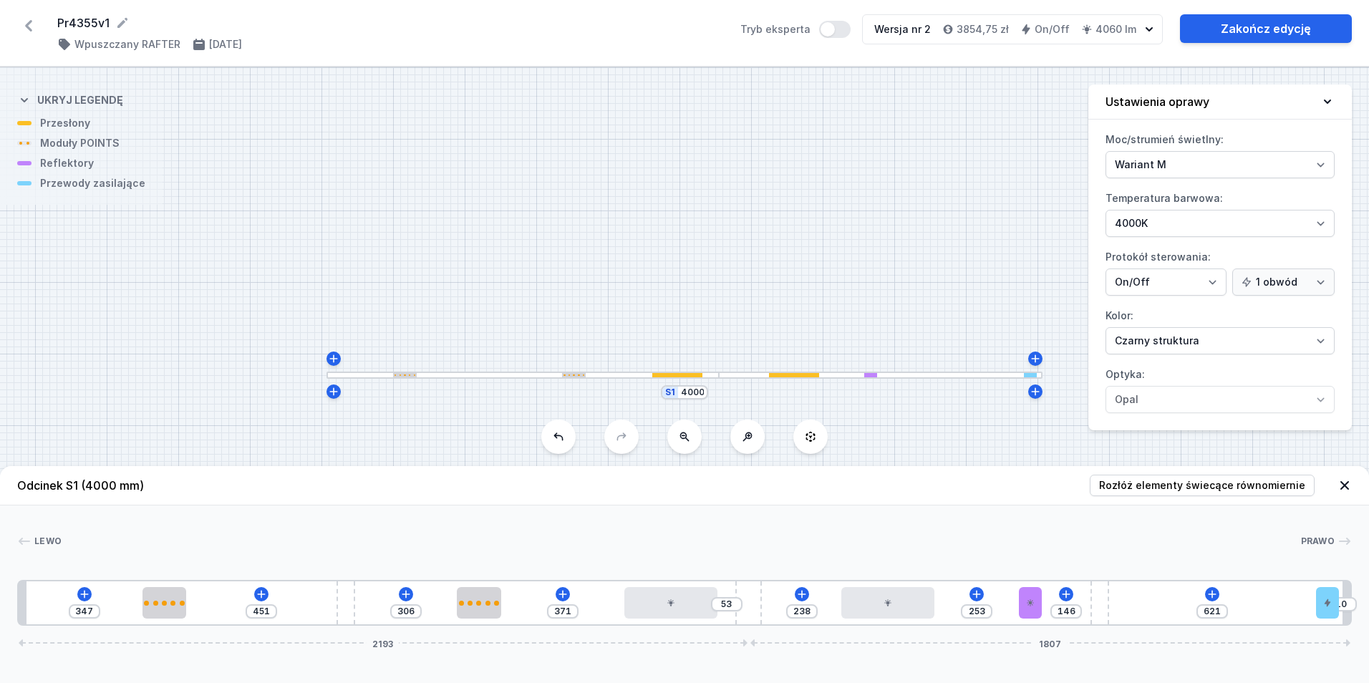
type input "144"
type input "255"
type input "142"
type input "257"
type input "144"
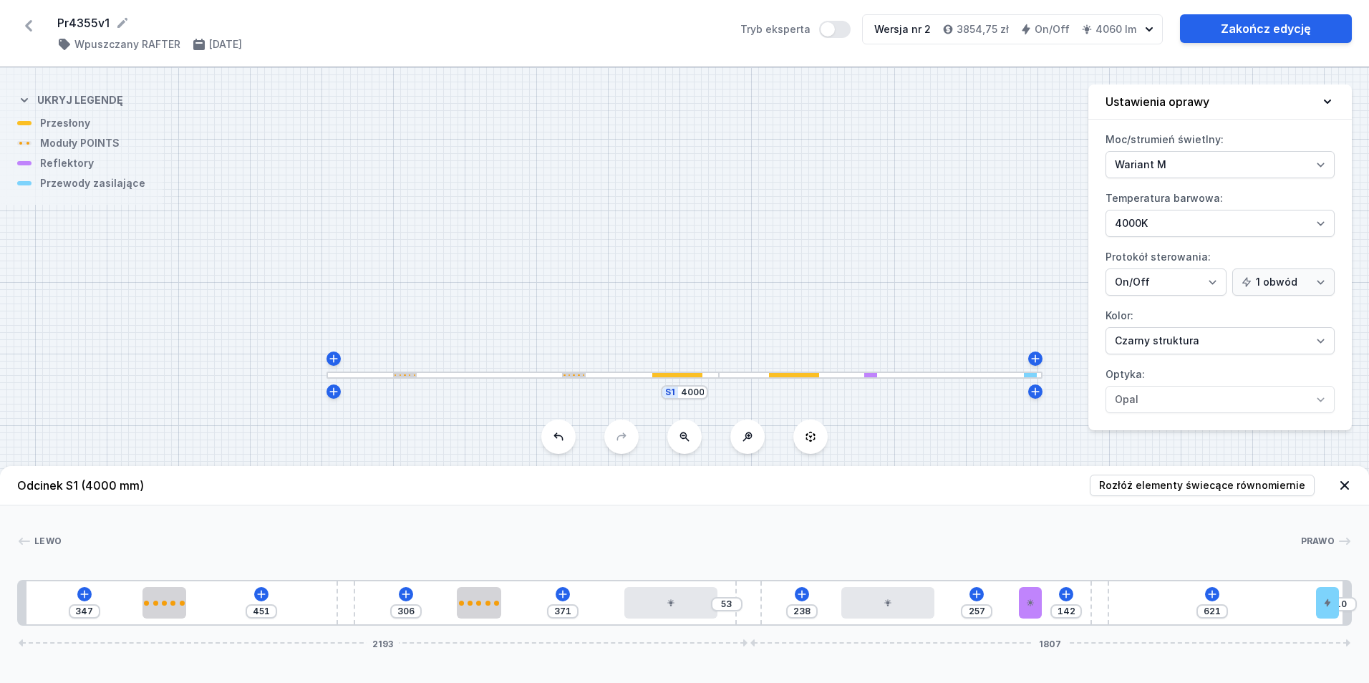
type input "255"
type input "146"
type input "253"
type input "148"
type input "251"
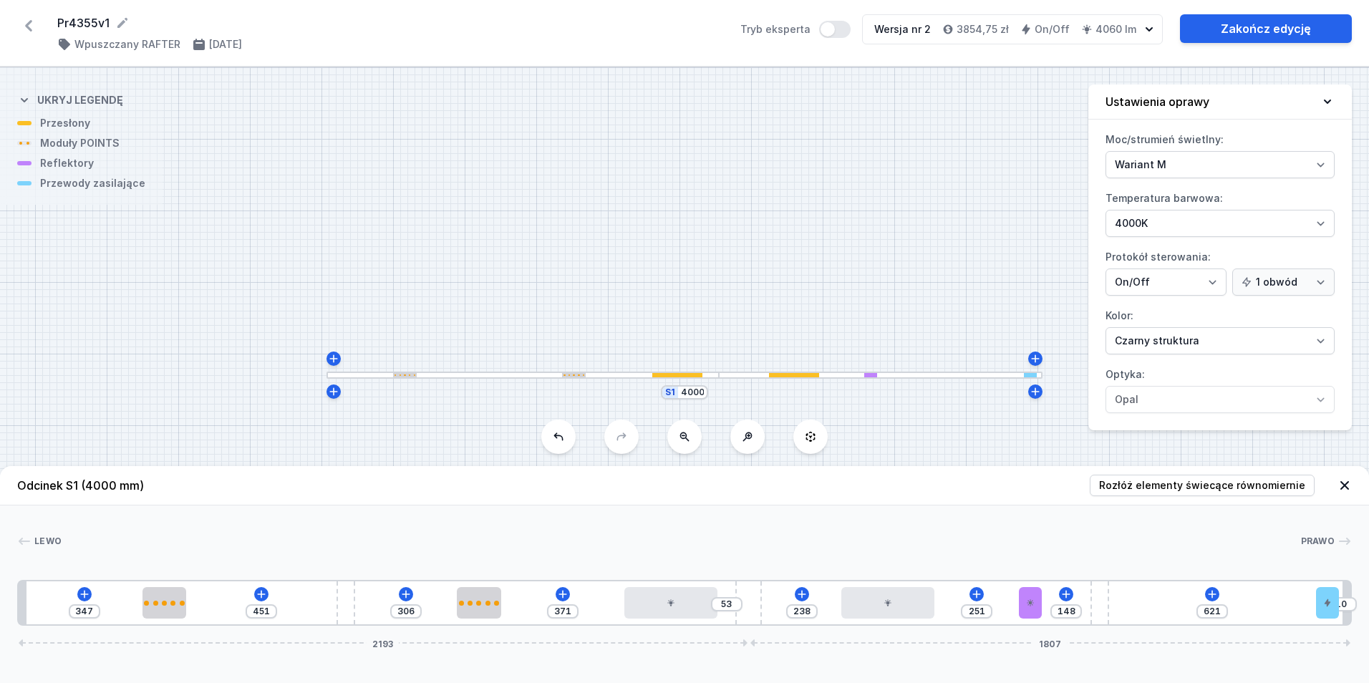
type input "151"
type input "248"
drag, startPoint x: 315, startPoint y: 603, endPoint x: 983, endPoint y: 634, distance: 668.6
type input "157"
type input "242"
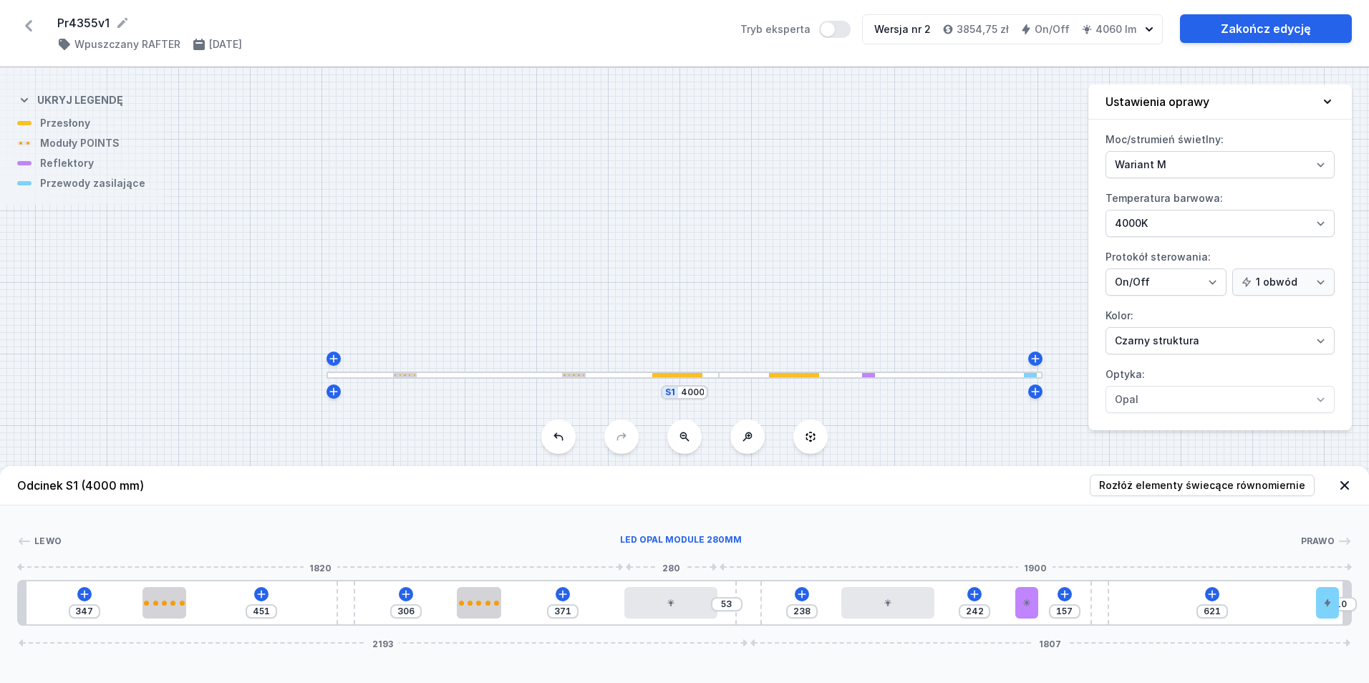
type input "83"
type input "341"
type input "255"
type input "169"
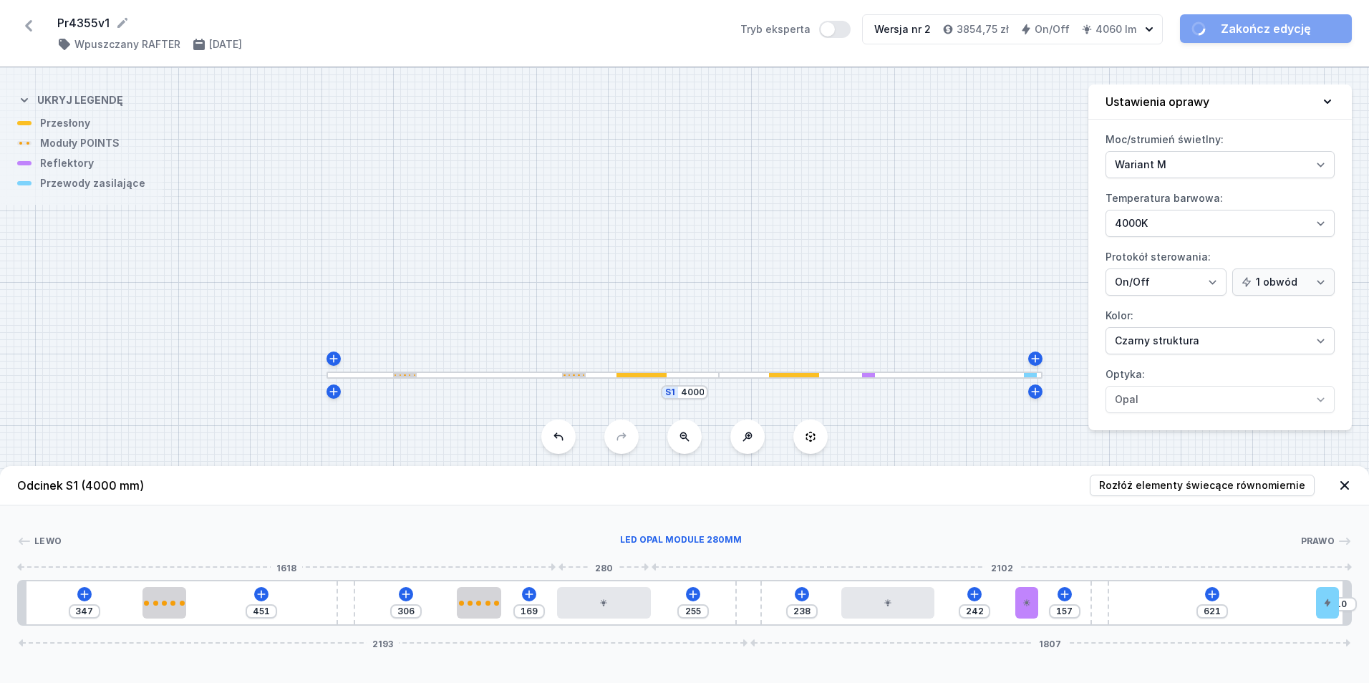
type input "559"
type input "304"
type input "641"
type input "222"
type input "704"
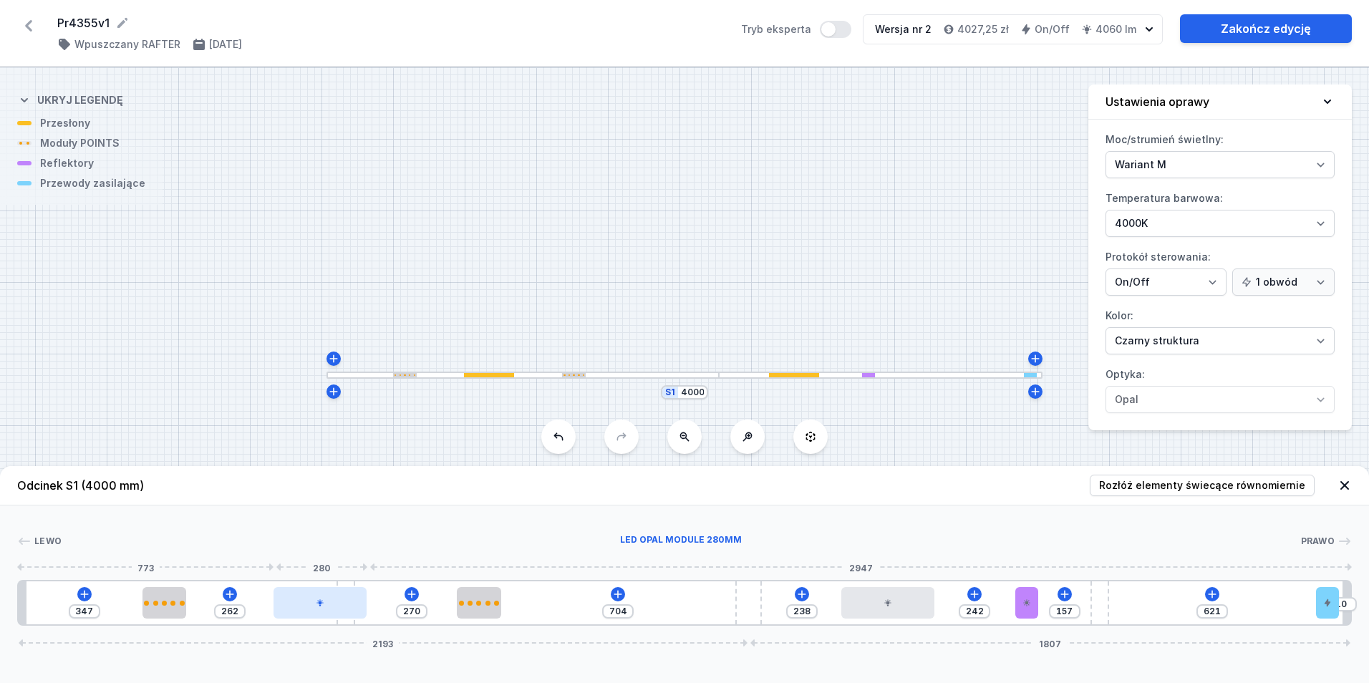
type input "260"
type input "272"
drag, startPoint x: 640, startPoint y: 608, endPoint x: 285, endPoint y: 613, distance: 355.1
click at [285, 613] on div at bounding box center [319, 602] width 93 height 31
drag, startPoint x: 917, startPoint y: 600, endPoint x: 817, endPoint y: 607, distance: 100.5
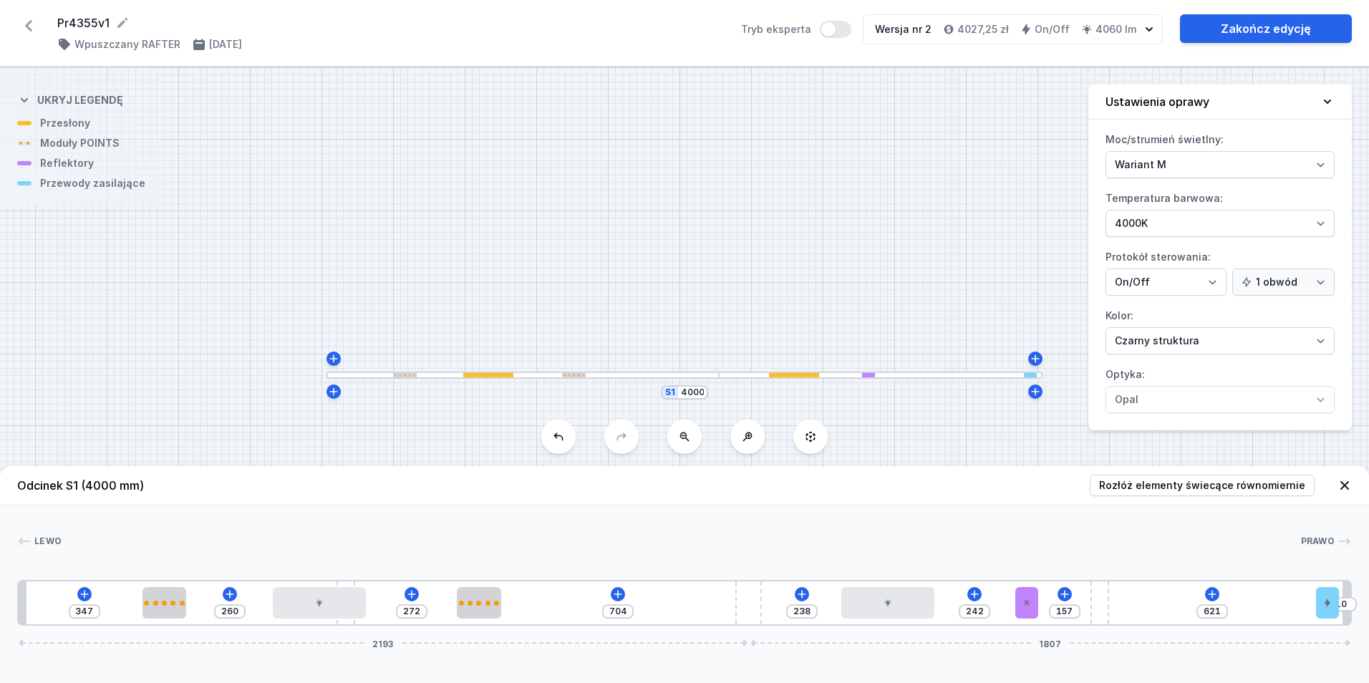
click at [817, 607] on div "347 260 272 704 238 242 157 621 10 2193 1807" at bounding box center [684, 603] width 1334 height 46
type input "206"
type input "274"
type input "204"
type input "276"
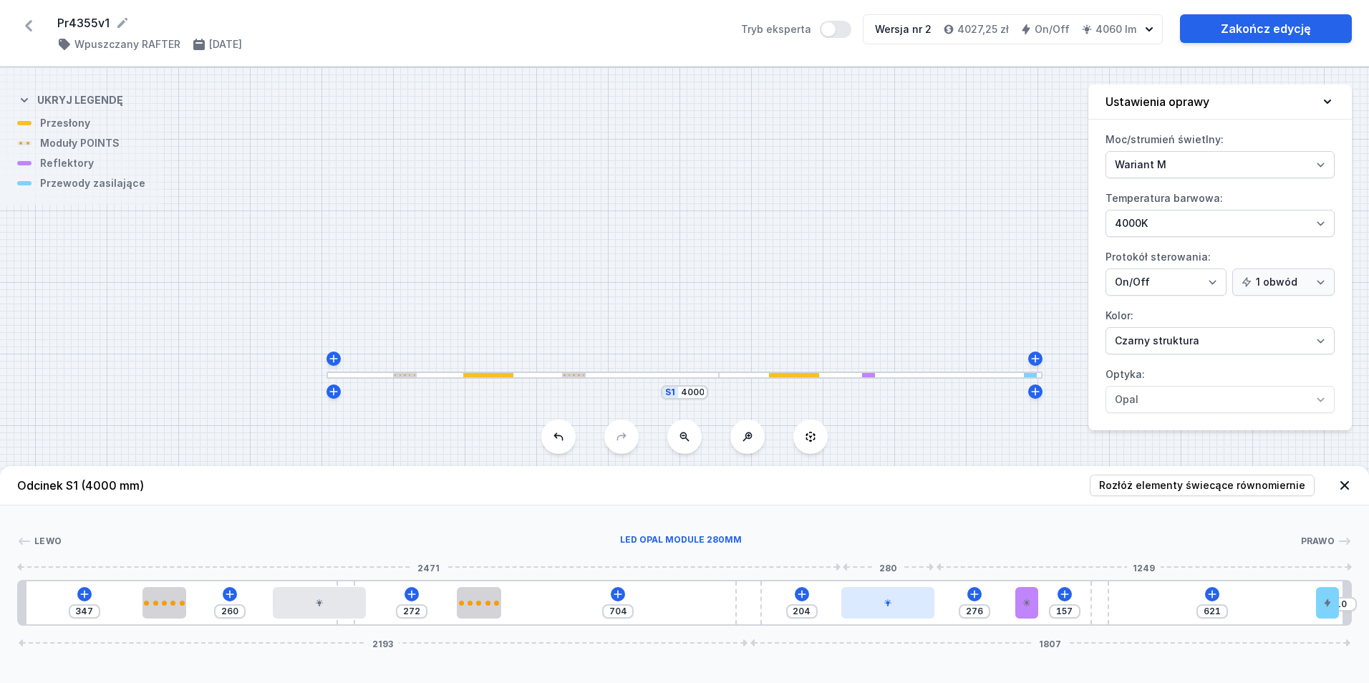
type input "138"
type input "342"
type input "81"
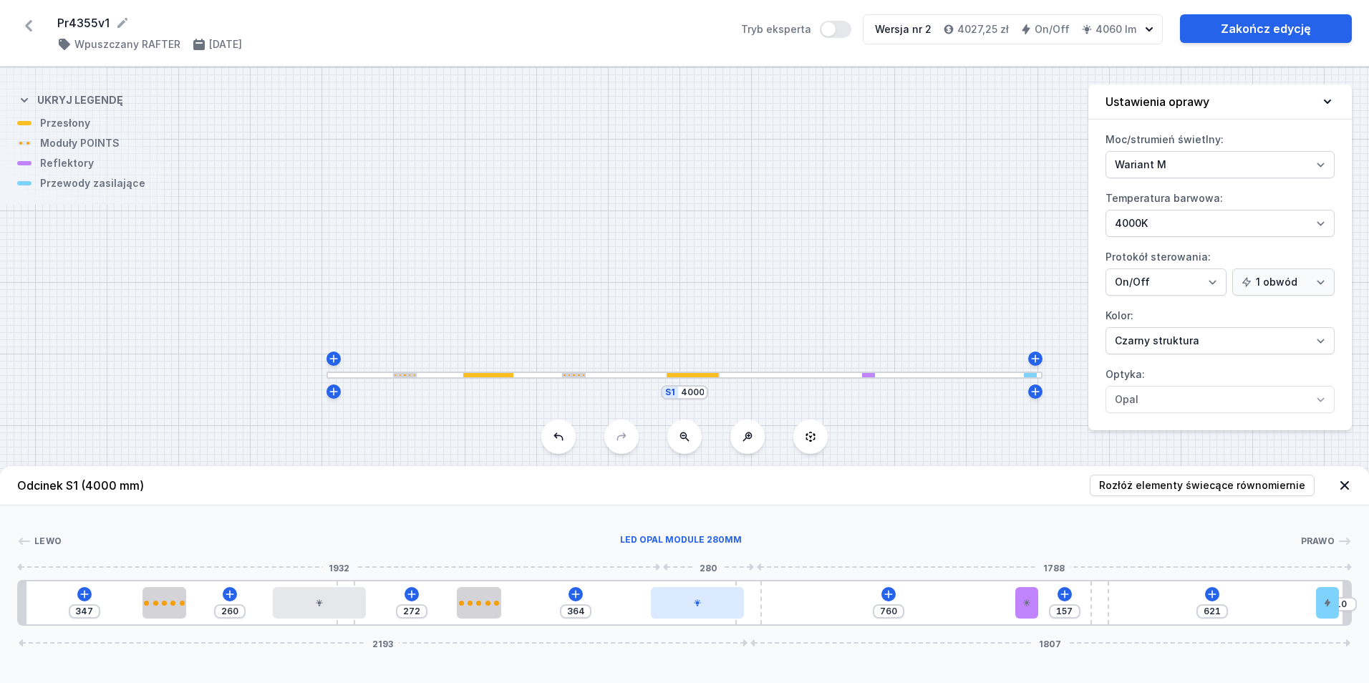
drag, startPoint x: 884, startPoint y: 605, endPoint x: 666, endPoint y: 608, distance: 218.4
click at [666, 608] on div at bounding box center [697, 602] width 93 height 31
click at [1035, 598] on div at bounding box center [1027, 602] width 24 height 31
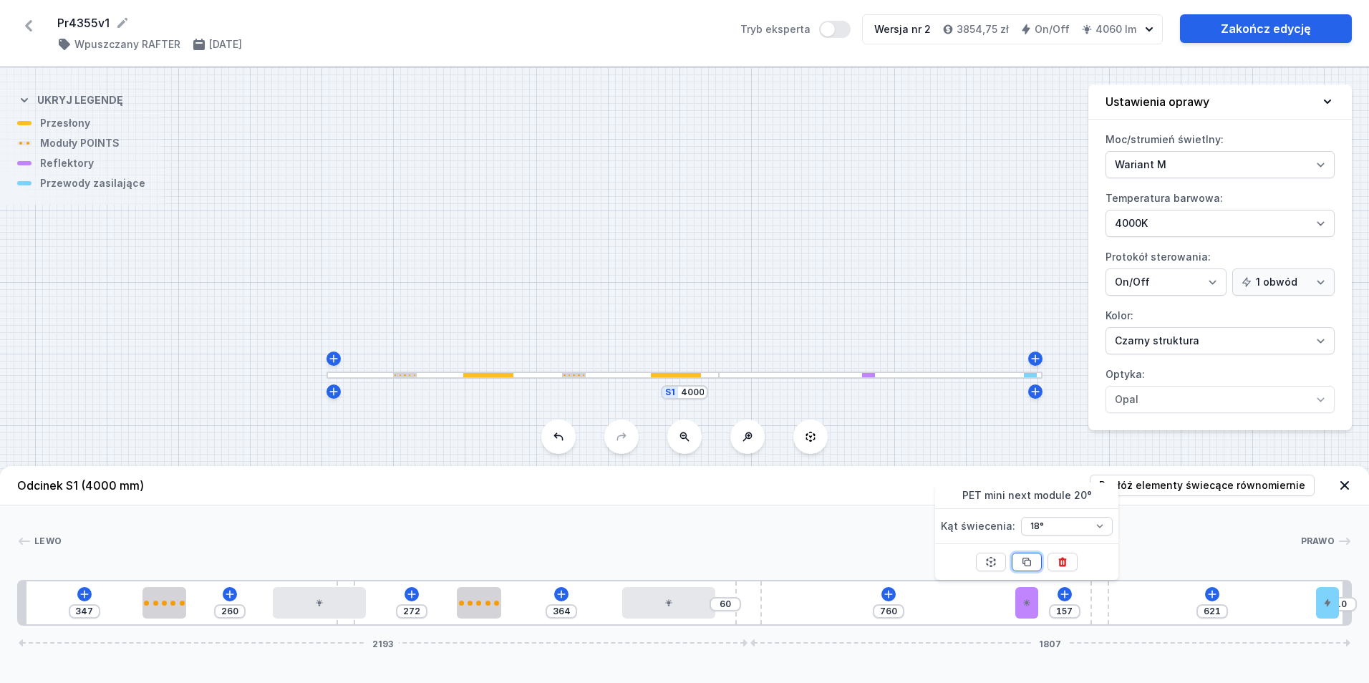
click at [1025, 561] on icon at bounding box center [1027, 562] width 8 height 8
click at [1204, 483] on span "Rozłóż elementy świecące równomiernie" at bounding box center [1202, 485] width 206 height 14
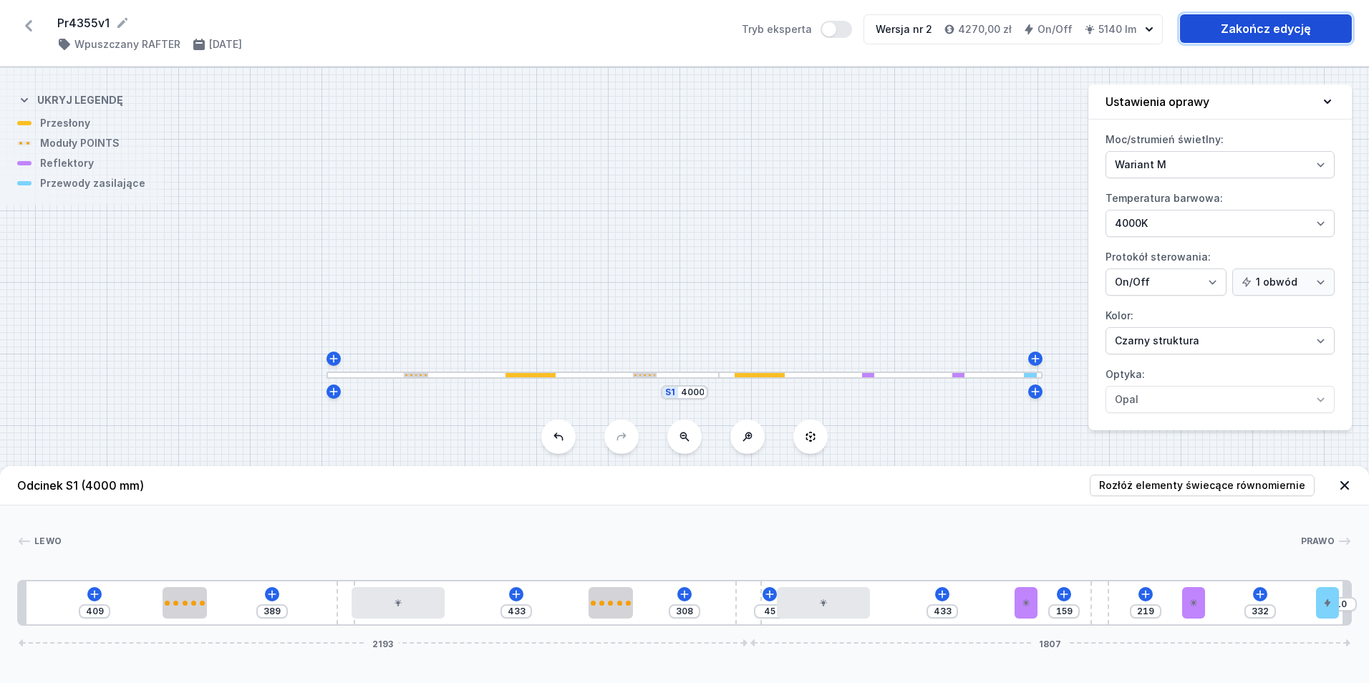
click at [1245, 30] on link "Zakończ edycję" at bounding box center [1266, 28] width 172 height 29
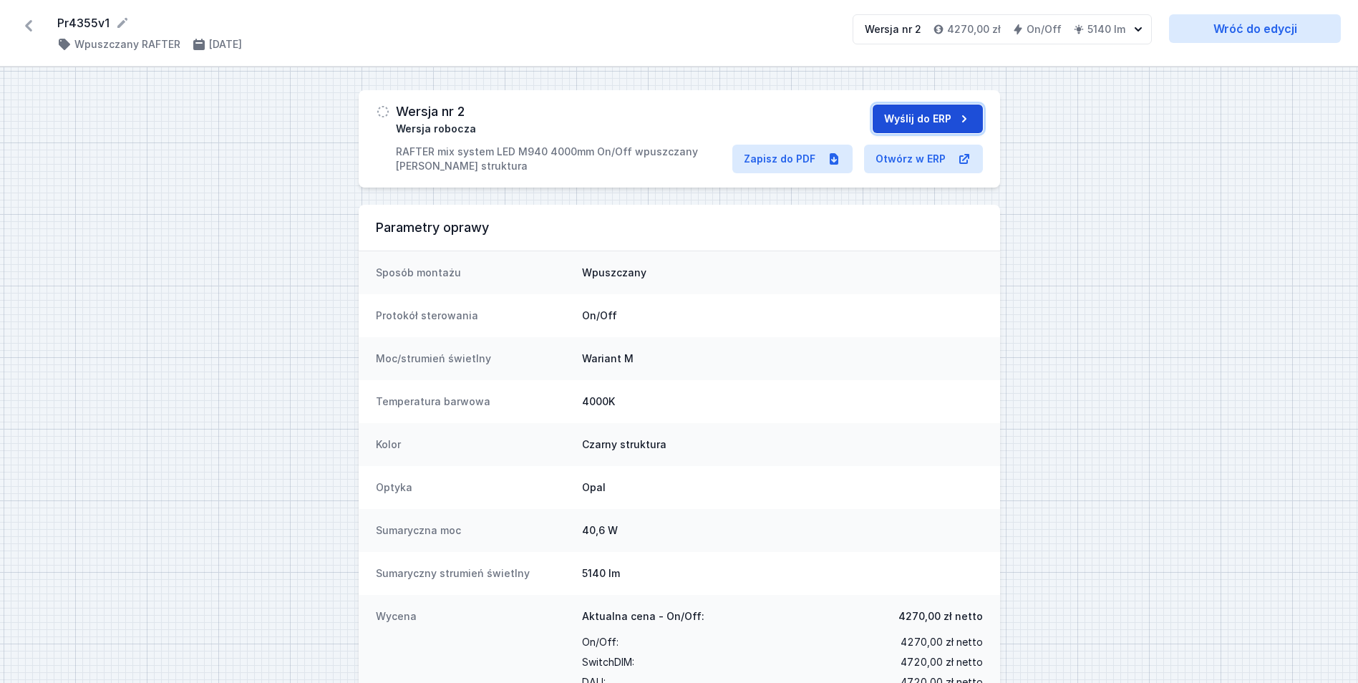
click at [935, 112] on button "Wyślij do ERP" at bounding box center [928, 119] width 110 height 29
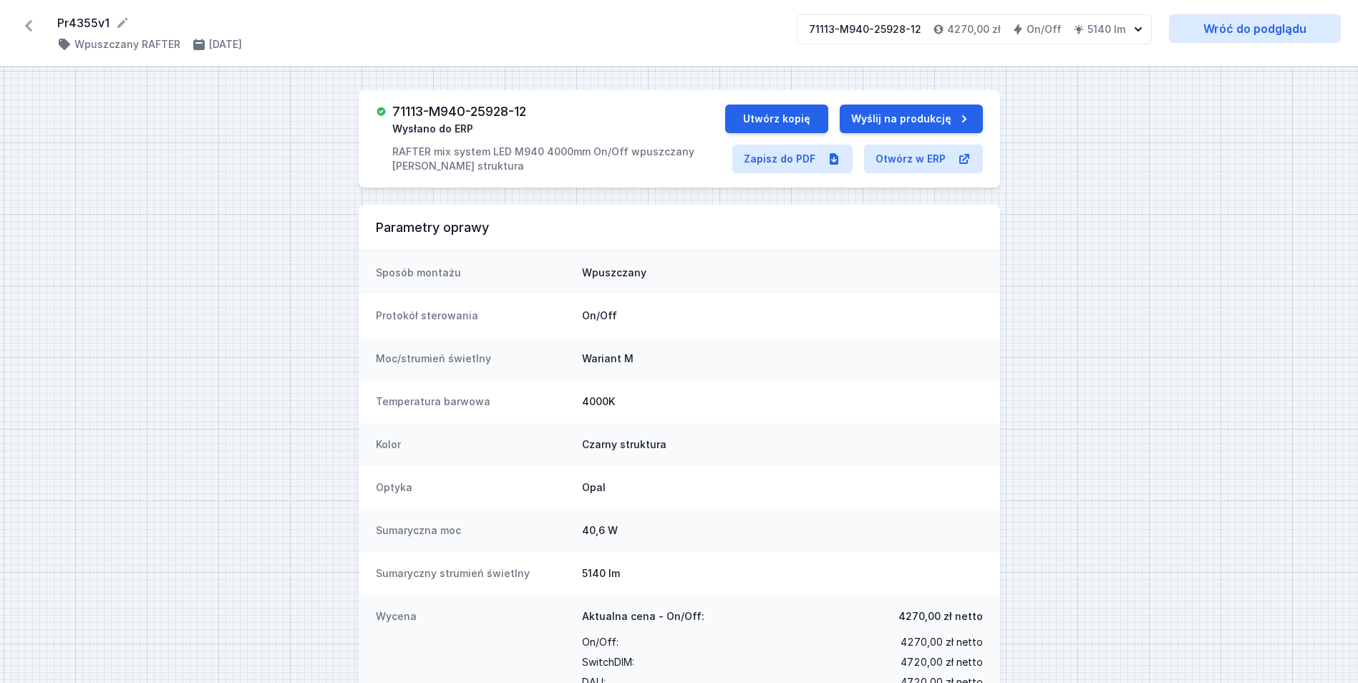
click at [493, 108] on h3 "71113-M940-25928-12" at bounding box center [459, 112] width 134 height 14
click at [493, 107] on h3 "71113-M940-25928-12" at bounding box center [459, 112] width 134 height 14
copy h3 "71113-M940-25928-12"
click at [772, 118] on button "Utwórz kopię" at bounding box center [776, 119] width 103 height 29
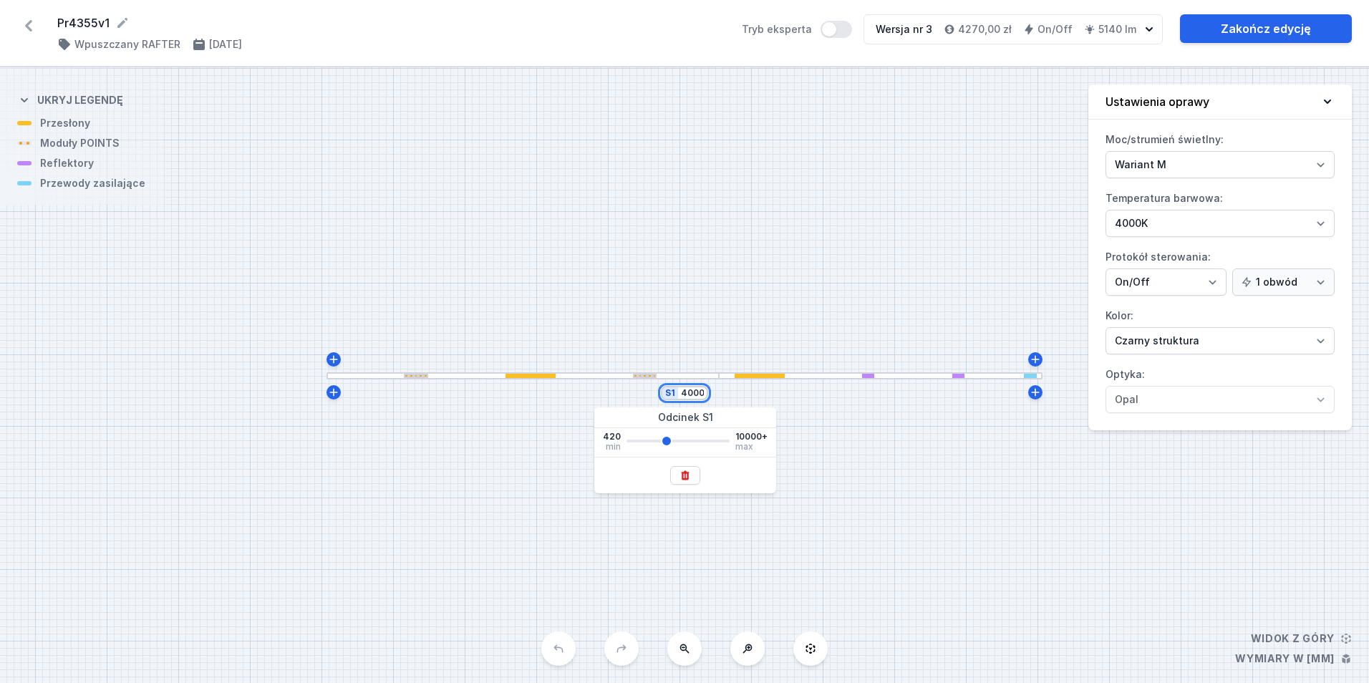
drag, startPoint x: 684, startPoint y: 393, endPoint x: 765, endPoint y: 397, distance: 81.7
click at [765, 397] on div "S1 4000" at bounding box center [684, 375] width 1369 height 616
click at [705, 302] on div "S1 3100" at bounding box center [684, 375] width 1369 height 616
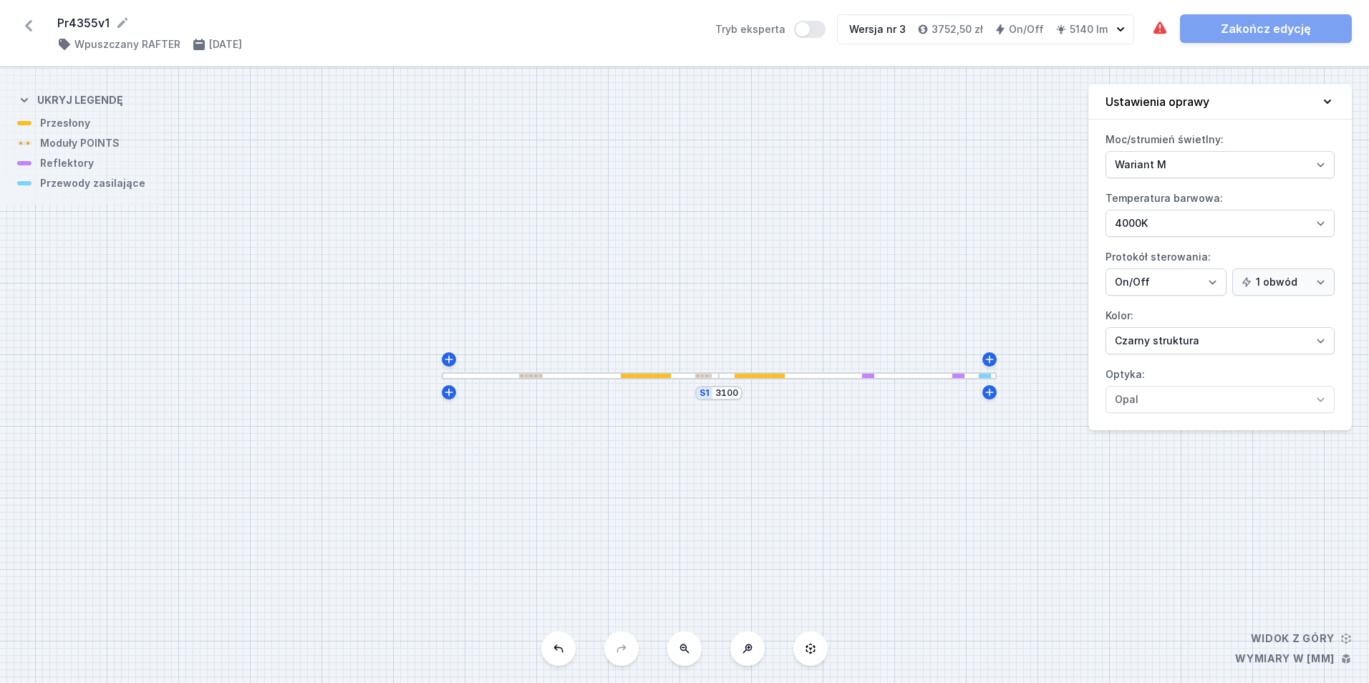
click at [539, 381] on div "S1 3100" at bounding box center [684, 375] width 1369 height 616
click at [539, 377] on div at bounding box center [531, 376] width 24 height 4
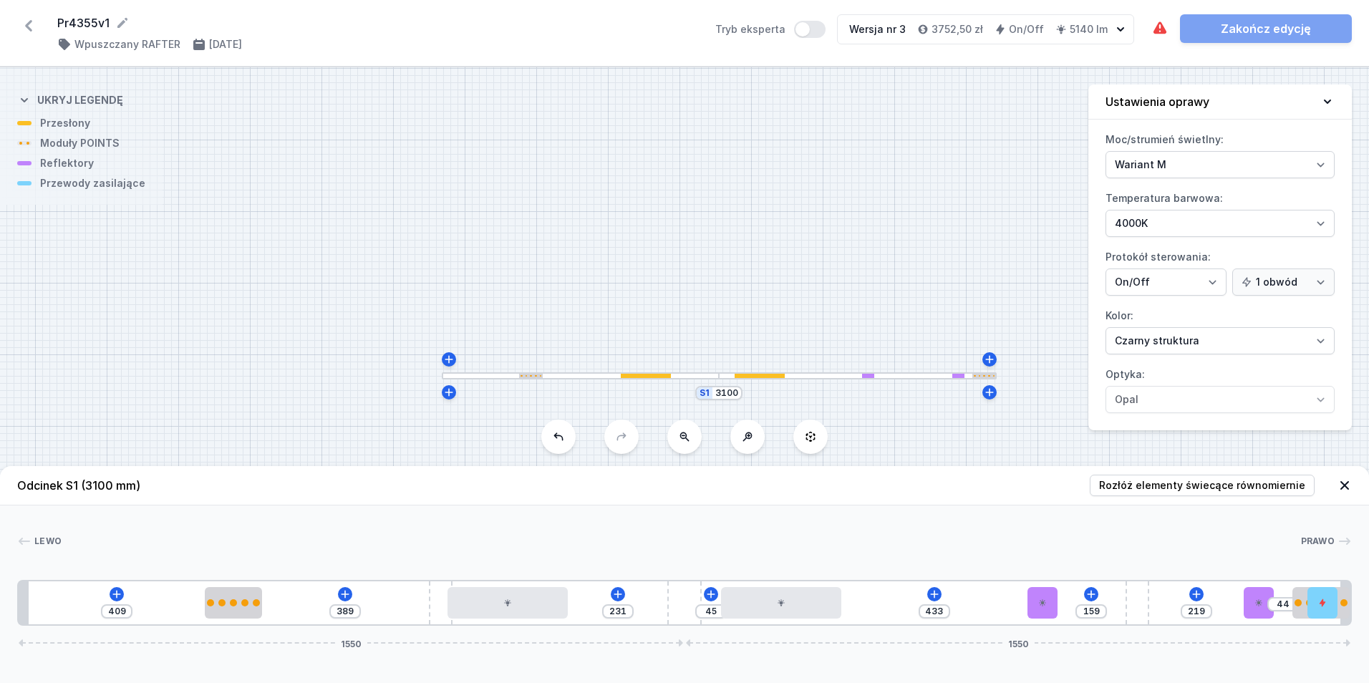
drag, startPoint x: 674, startPoint y: 600, endPoint x: 1357, endPoint y: 619, distance: 682.5
click at [1325, 607] on div at bounding box center [1322, 602] width 30 height 31
click at [1201, 600] on div "409 389 231 45 433 159 219 6 1550 1550" at bounding box center [684, 603] width 1334 height 46
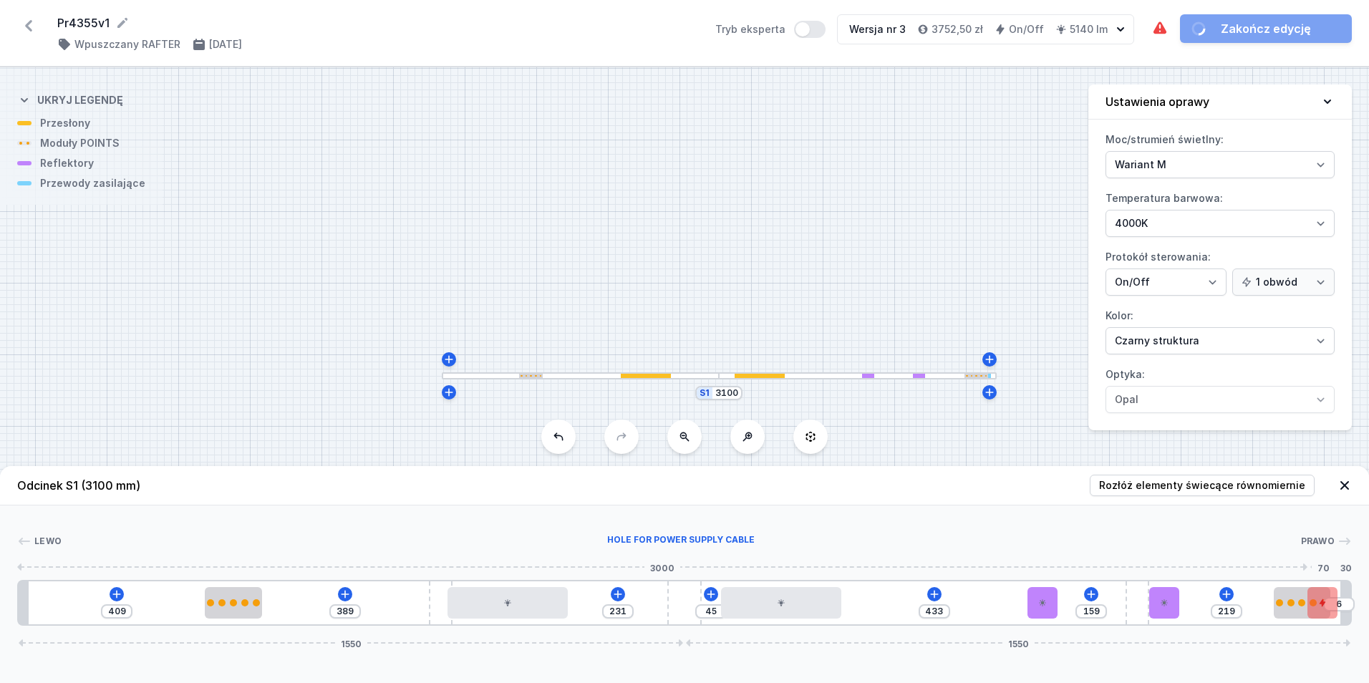
click at [1329, 603] on div at bounding box center [1322, 602] width 30 height 31
click at [1284, 558] on button at bounding box center [1277, 562] width 30 height 19
click at [1044, 615] on div "409 389 231 45 398 194 219 22 1550 1550" at bounding box center [684, 603] width 1334 height 46
click at [1036, 607] on div at bounding box center [1027, 602] width 30 height 31
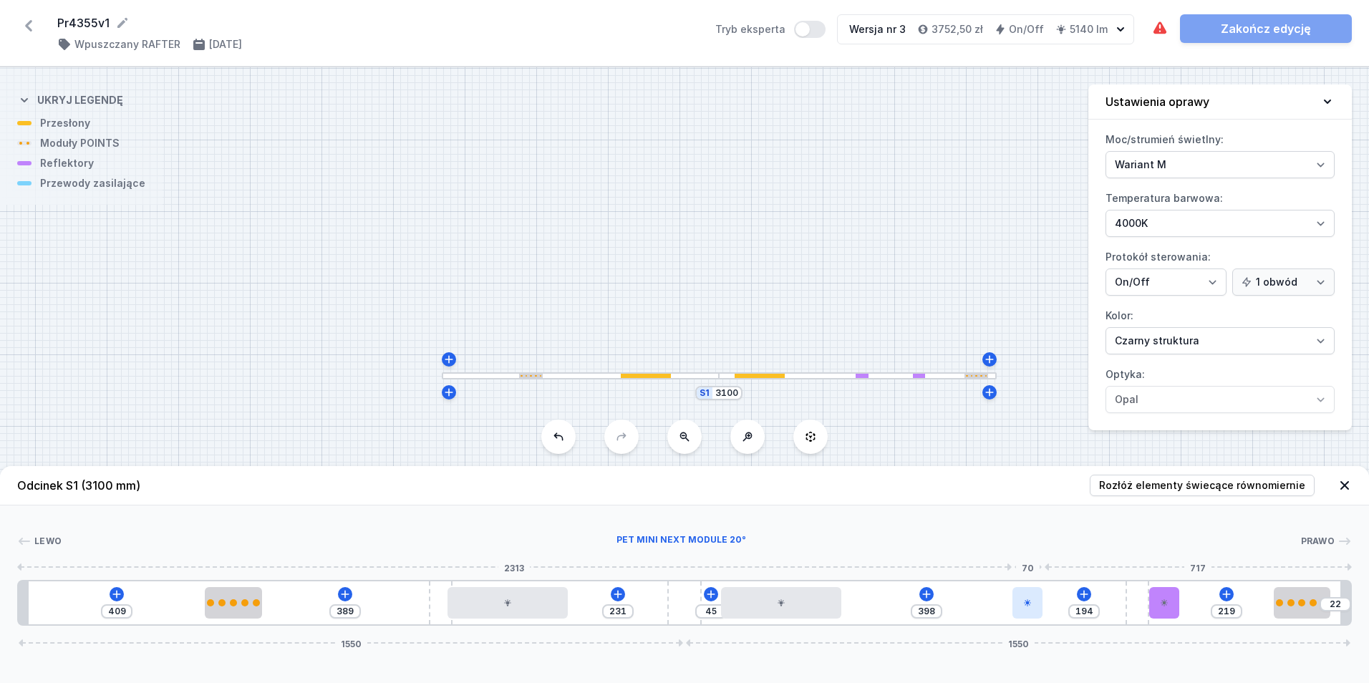
click at [1036, 607] on div at bounding box center [1027, 602] width 30 height 31
click at [1066, 524] on select "18° 18° 35° 35° 50°" at bounding box center [1068, 526] width 92 height 19
click at [1065, 525] on select "18° 18° 35° 35° 50°" at bounding box center [1068, 526] width 92 height 19
drag, startPoint x: 1175, startPoint y: 563, endPoint x: 1166, endPoint y: 566, distance: 9.1
click at [1175, 562] on div "[PERSON_NAME] 1 2 3 4 5 4 6 3 6 2 1 409 389 231 45 398 194 219 22 1550 1550 433…" at bounding box center [684, 565] width 1369 height 120
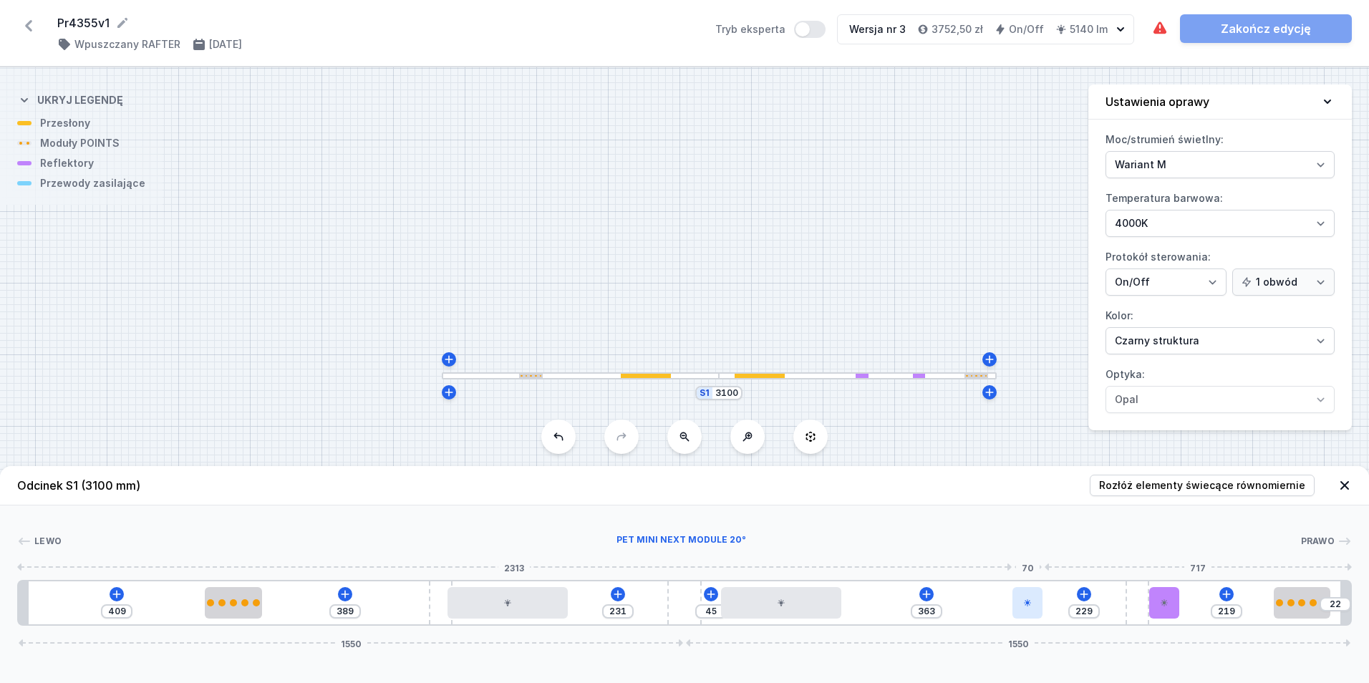
click at [1025, 598] on div at bounding box center [1027, 602] width 30 height 31
click at [1025, 600] on div at bounding box center [1012, 602] width 30 height 31
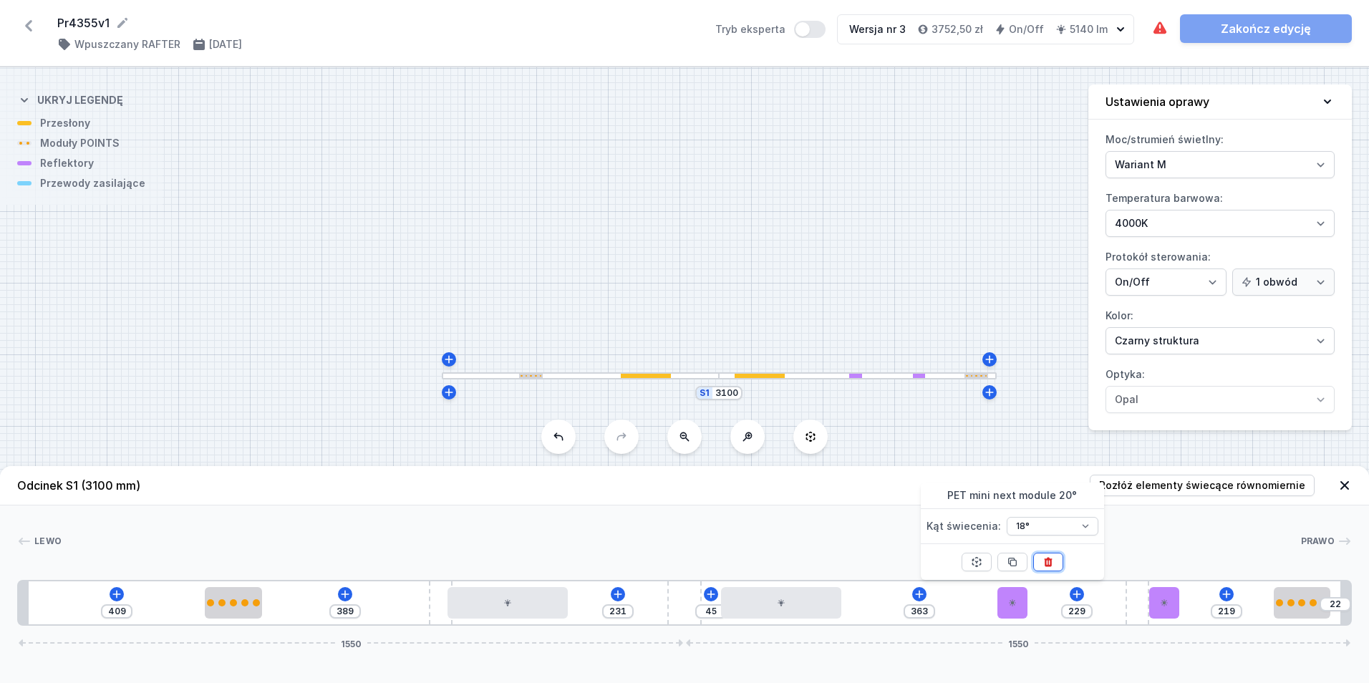
click at [1049, 567] on button at bounding box center [1048, 562] width 30 height 19
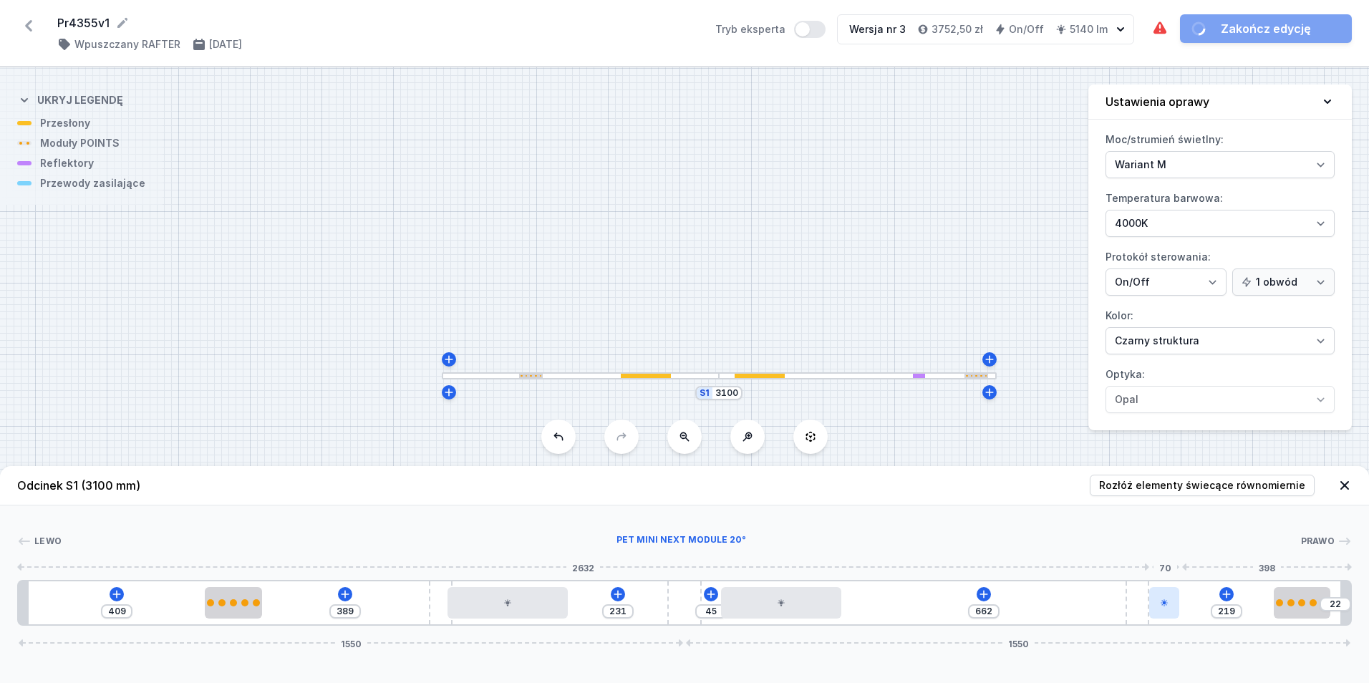
click at [1170, 603] on div at bounding box center [1164, 602] width 30 height 31
click at [1191, 561] on button at bounding box center [1200, 562] width 30 height 19
click at [979, 592] on icon at bounding box center [983, 593] width 11 height 11
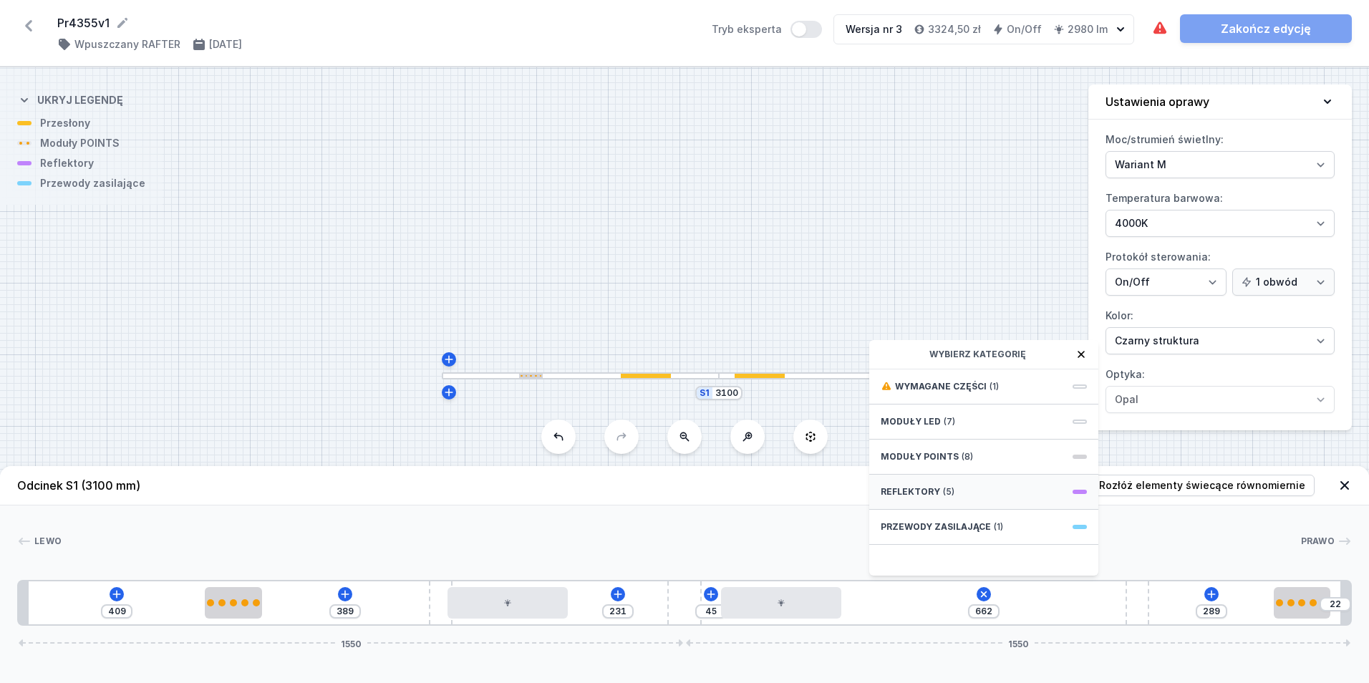
click at [1005, 492] on div "Reflektory (5)" at bounding box center [983, 492] width 229 height 35
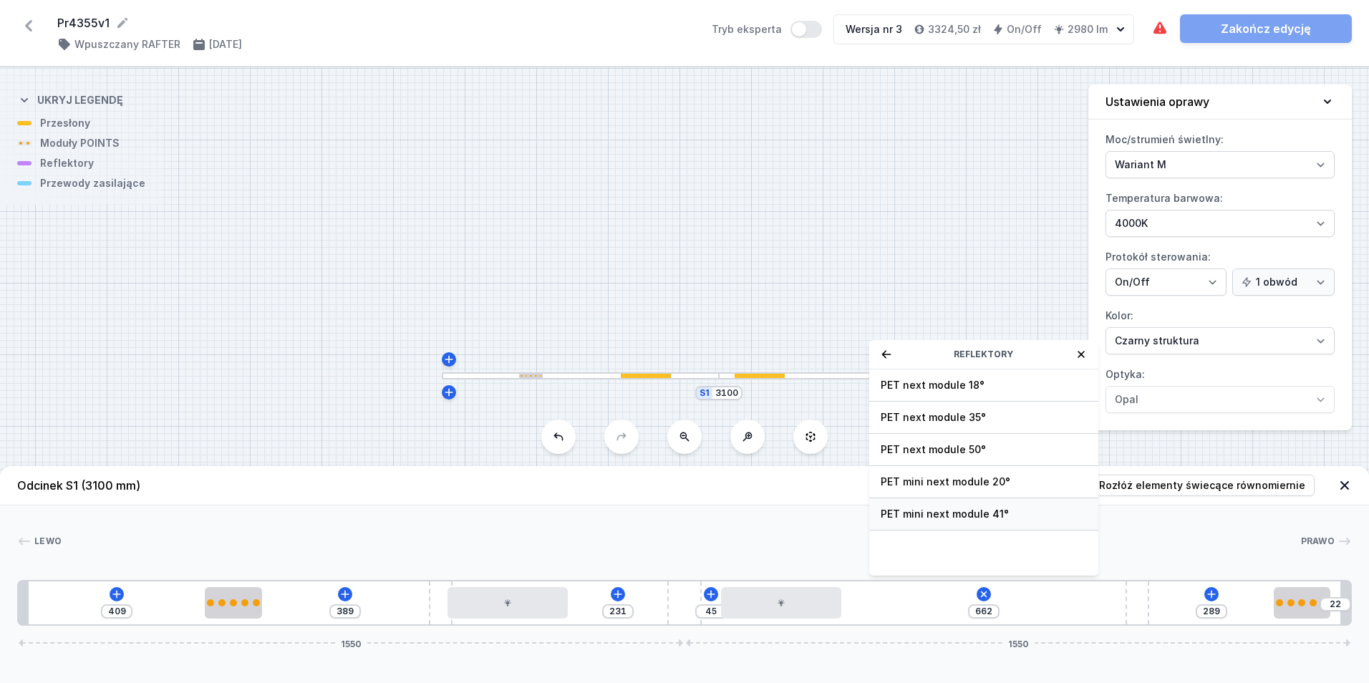
click at [1012, 514] on span "PET mini next module 41°" at bounding box center [984, 514] width 206 height 14
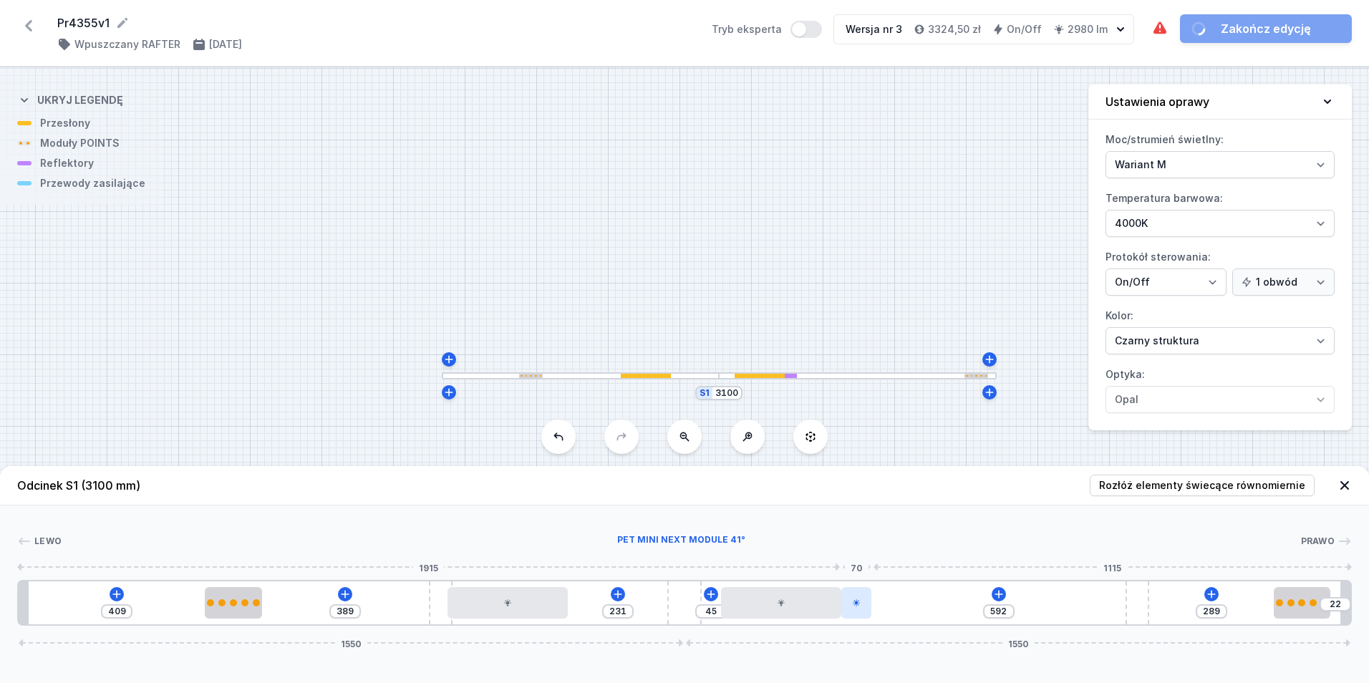
click at [853, 604] on icon at bounding box center [856, 602] width 9 height 9
click at [864, 564] on button at bounding box center [856, 562] width 30 height 19
drag, startPoint x: 856, startPoint y: 601, endPoint x: 515, endPoint y: 619, distance: 341.2
click at [401, 614] on div at bounding box center [414, 602] width 30 height 31
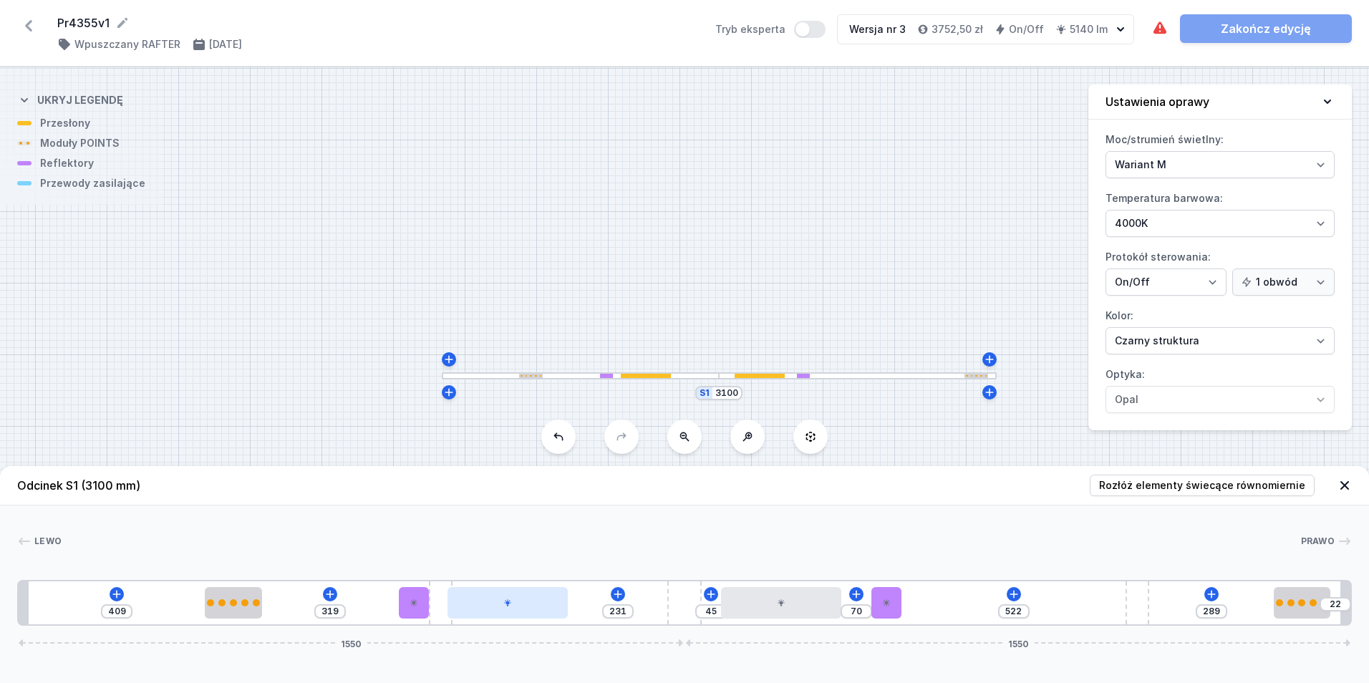
click at [515, 618] on div at bounding box center [507, 602] width 120 height 31
click at [518, 608] on div at bounding box center [507, 602] width 120 height 31
click at [528, 598] on div at bounding box center [507, 602] width 120 height 31
click at [545, 558] on icon at bounding box center [544, 562] width 8 height 9
drag, startPoint x: 1263, startPoint y: 474, endPoint x: 1258, endPoint y: 483, distance: 10.2
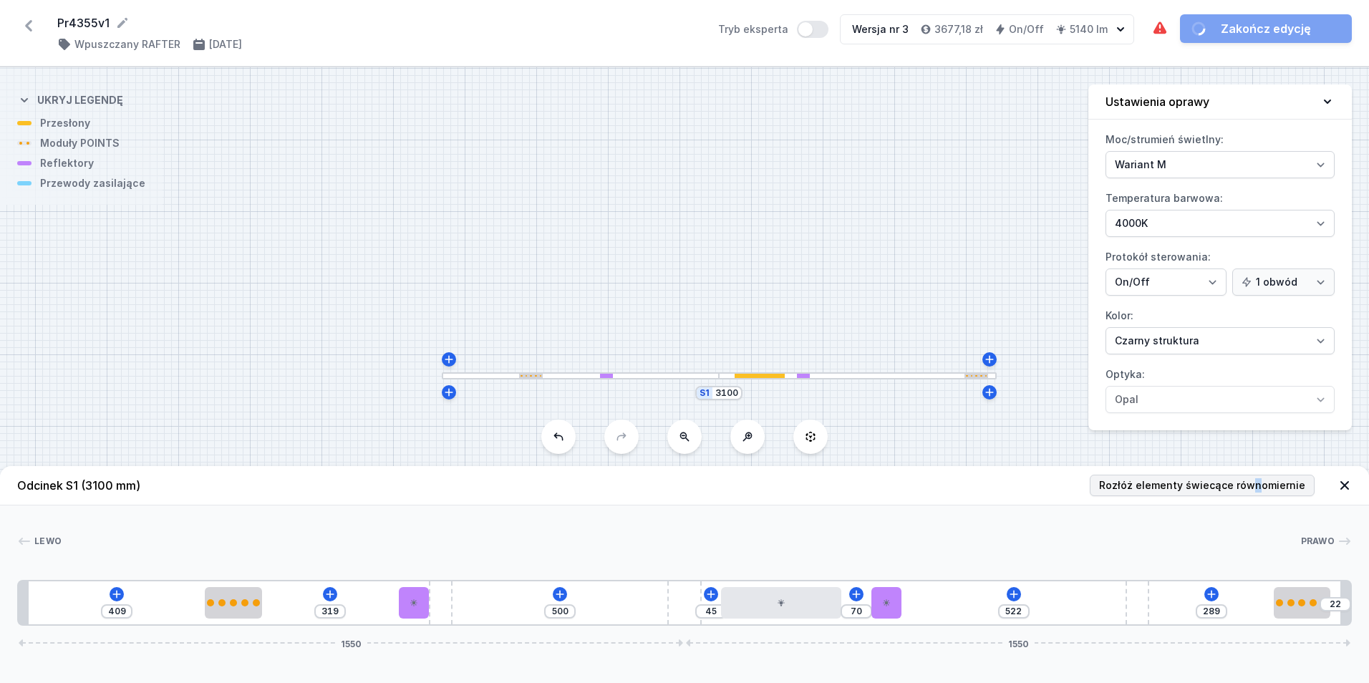
click at [1259, 481] on header "Odcinek S1 (3100 mm) Rozłóż elementy świecące równomiernie" at bounding box center [684, 485] width 1369 height 39
click at [1257, 485] on span "Rozłóż elementy świecące równomiernie" at bounding box center [1202, 485] width 206 height 14
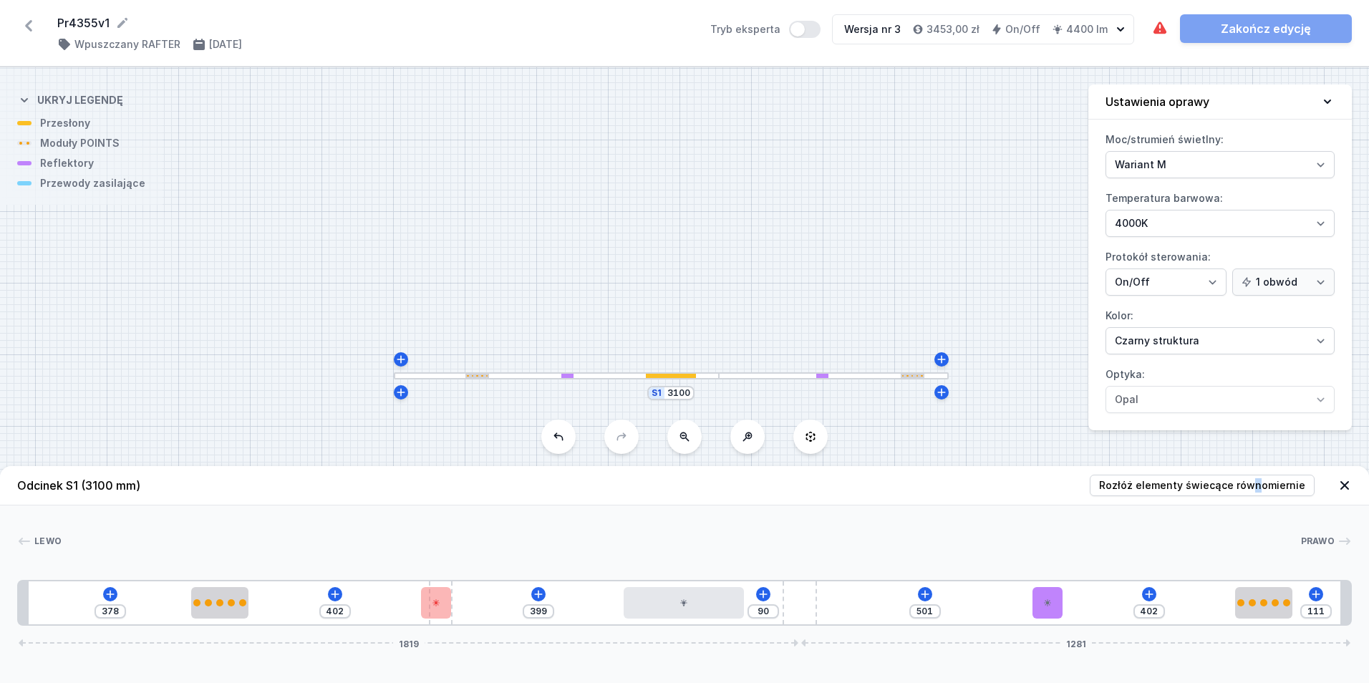
drag, startPoint x: 682, startPoint y: 619, endPoint x: 827, endPoint y: 613, distance: 144.7
drag, startPoint x: 446, startPoint y: 623, endPoint x: 477, endPoint y: 626, distance: 31.7
click at [477, 626] on div "Odcinek S1 (3100 mm) Rozłóż elementy świecące równomiernie Lewo Prawo 1 2 3 4 5…" at bounding box center [684, 574] width 1369 height 217
click at [1177, 495] on header "Odcinek S1 (3100 mm) Rozłóż elementy świecące równomiernie" at bounding box center [684, 485] width 1369 height 39
click at [1179, 491] on span "Rozłóż elementy świecące równomiernie" at bounding box center [1202, 485] width 206 height 14
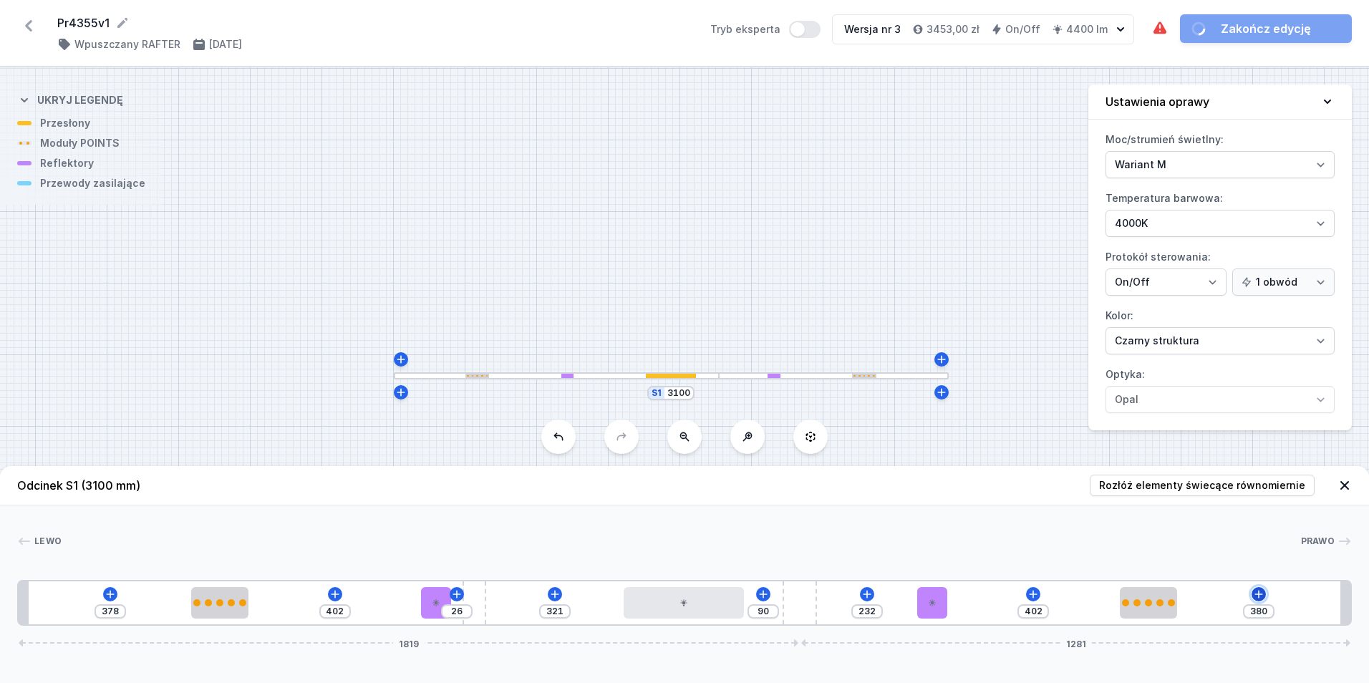
click at [1256, 598] on icon at bounding box center [1258, 593] width 11 height 11
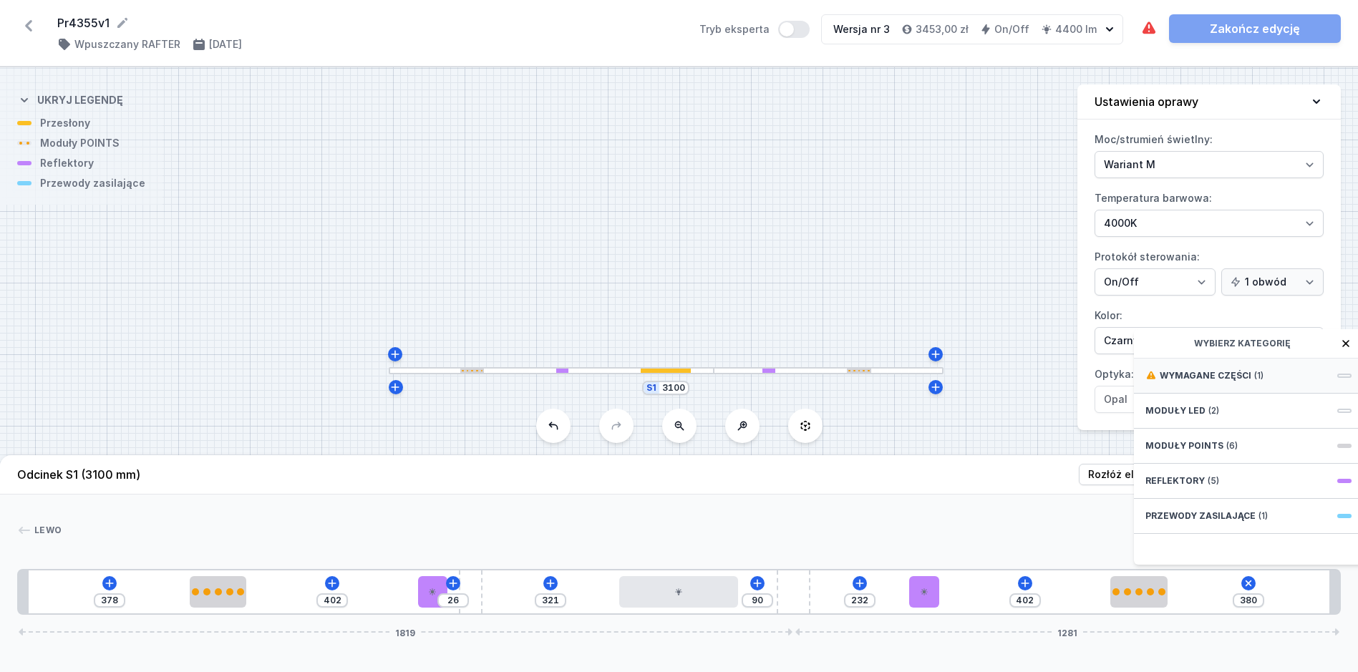
click at [1218, 394] on div "Wymagane części (1)" at bounding box center [1248, 376] width 229 height 35
click at [1218, 391] on div "Hole for power supply cable" at bounding box center [1248, 375] width 229 height 32
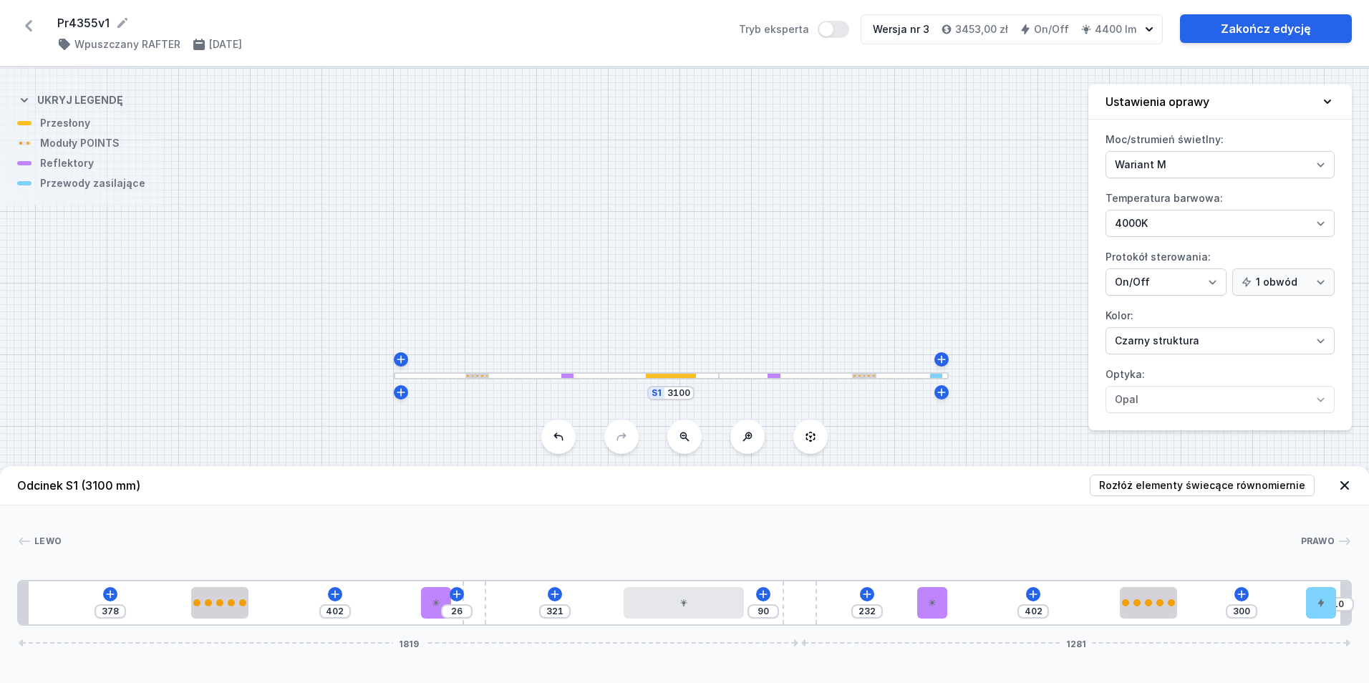
drag, startPoint x: 1201, startPoint y: 608, endPoint x: 1358, endPoint y: 612, distance: 156.8
click at [1358, 612] on div "[PERSON_NAME] 1 2 3 4 5 6 3 2 7 1 378 402 26 321 90 232 402 300 10 1819 1281 40…" at bounding box center [684, 565] width 1369 height 120
click at [1251, 20] on link "Zakończ edycję" at bounding box center [1266, 28] width 172 height 29
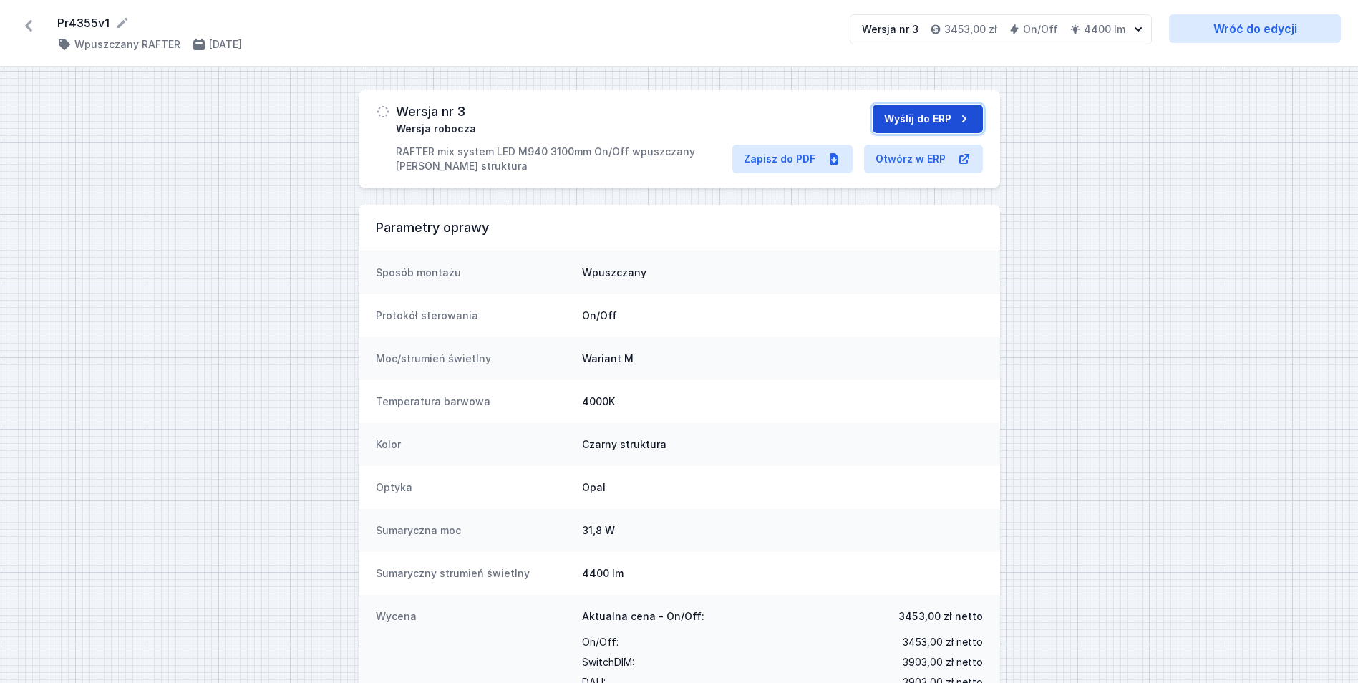
click at [936, 117] on button "Wyślij do ERP" at bounding box center [928, 119] width 110 height 29
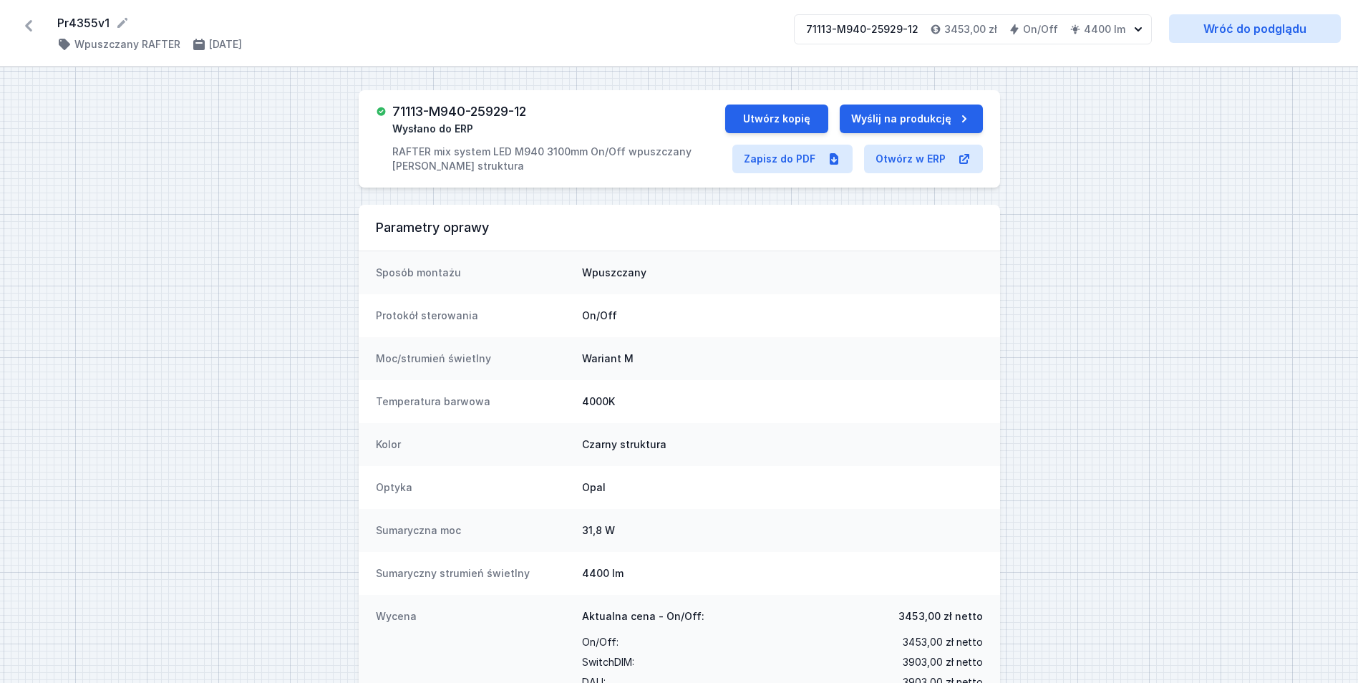
click at [499, 116] on h3 "71113-M940-25929-12" at bounding box center [459, 112] width 134 height 14
click at [498, 115] on h3 "71113-M940-25929-12" at bounding box center [459, 112] width 134 height 14
copy h3 "71113-M940-25929-12"
click at [750, 111] on button "Utwórz kopię" at bounding box center [776, 119] width 103 height 29
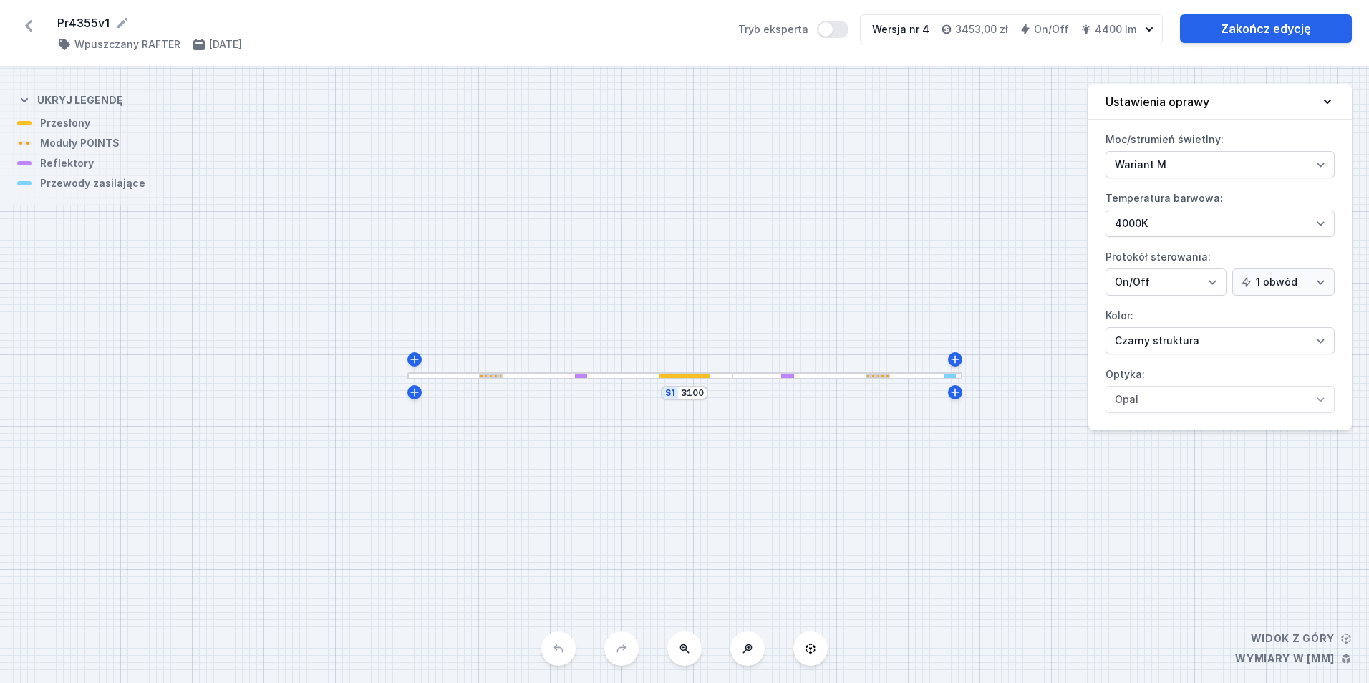
click at [780, 374] on div at bounding box center [846, 375] width 229 height 7
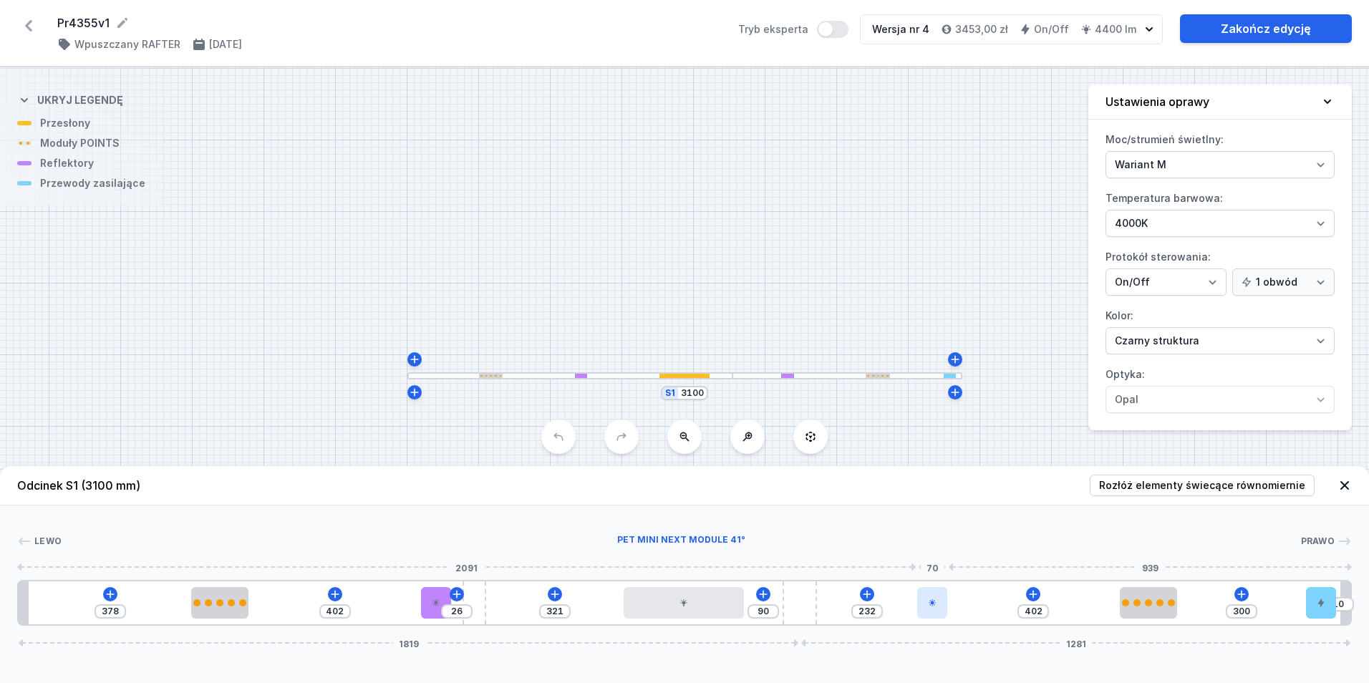
click at [923, 600] on div at bounding box center [932, 602] width 30 height 31
click at [929, 566] on icon at bounding box center [931, 561] width 11 height 11
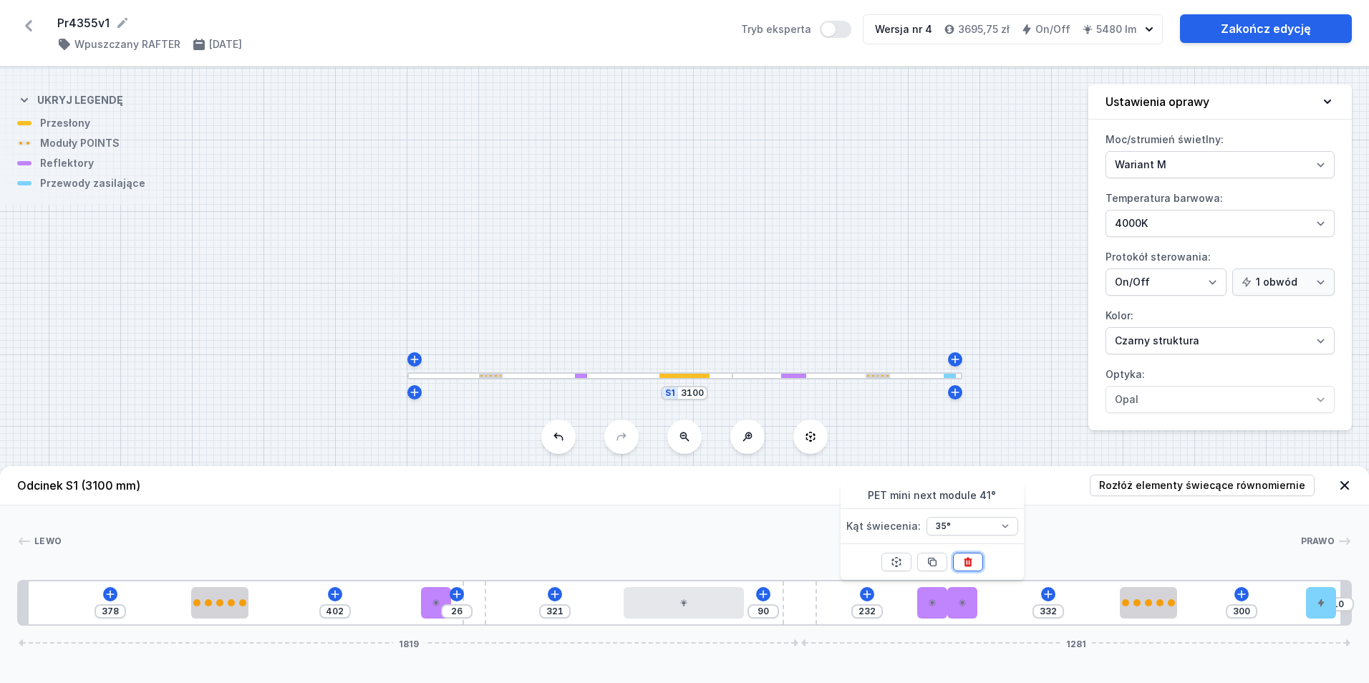
click at [974, 561] on button at bounding box center [968, 562] width 30 height 19
click at [956, 598] on div at bounding box center [962, 602] width 30 height 31
click at [994, 563] on icon at bounding box center [997, 561] width 11 height 11
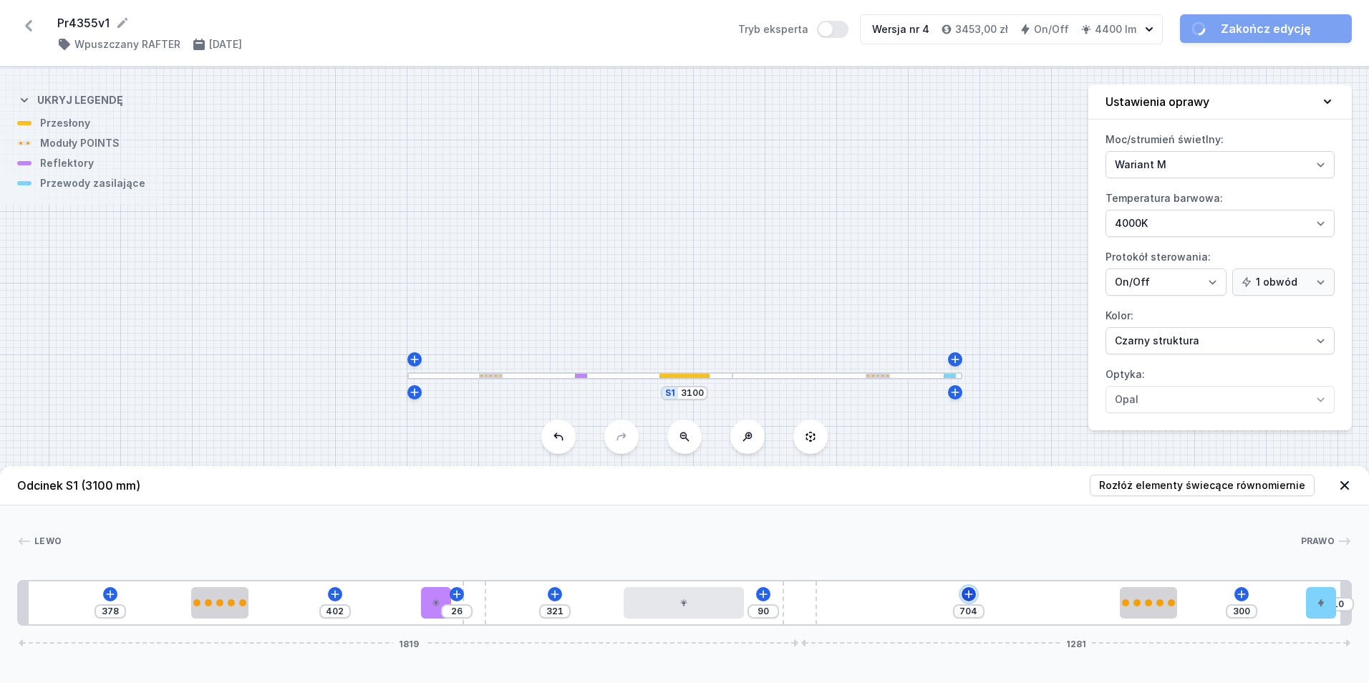
click at [966, 590] on icon at bounding box center [968, 593] width 11 height 11
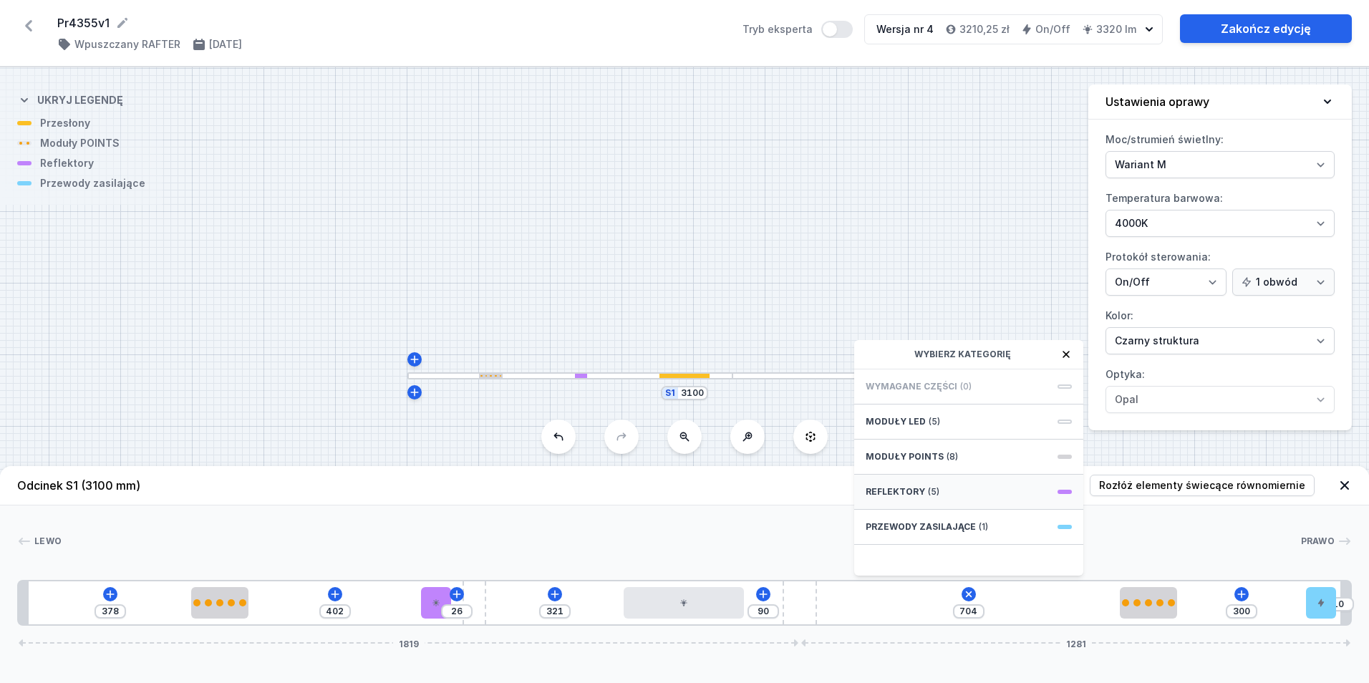
click at [957, 499] on div "Reflektory (5)" at bounding box center [968, 492] width 229 height 35
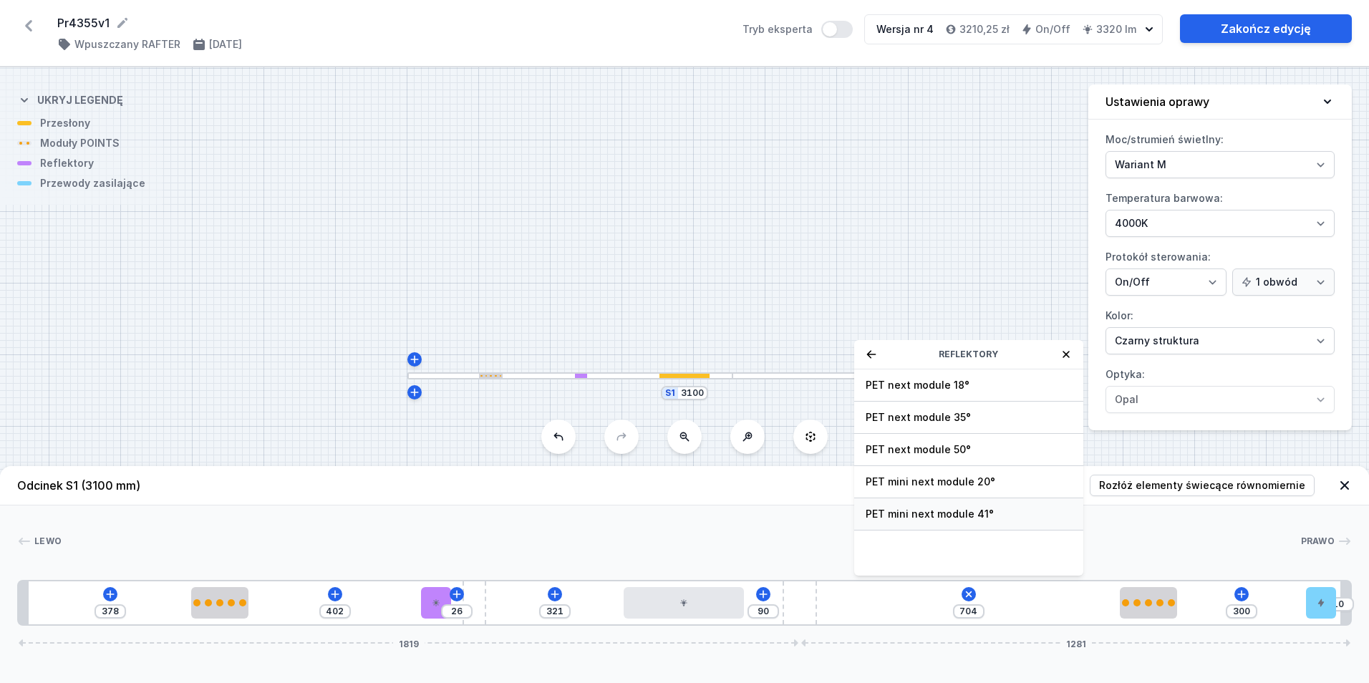
click at [995, 510] on span "PET mini next module 41°" at bounding box center [968, 514] width 206 height 14
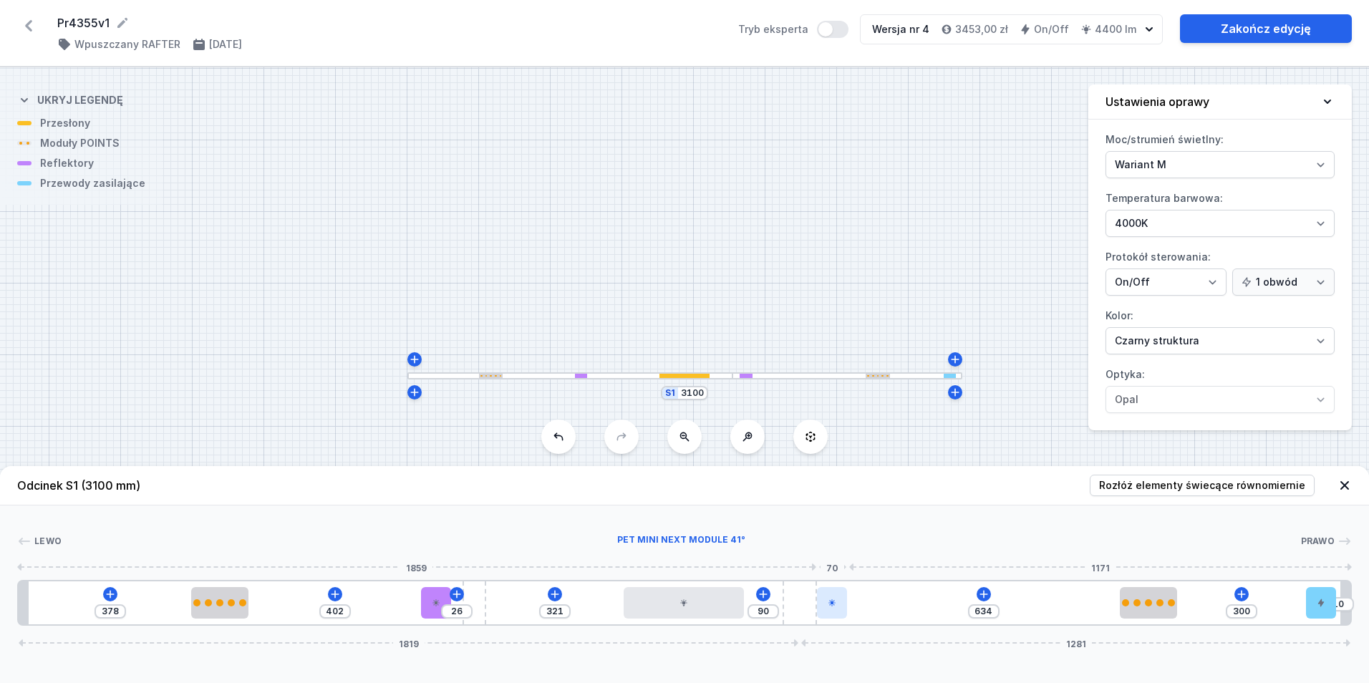
click at [837, 601] on div at bounding box center [832, 602] width 30 height 31
click at [838, 600] on div at bounding box center [832, 602] width 30 height 31
click at [873, 561] on icon at bounding box center [867, 561] width 11 height 11
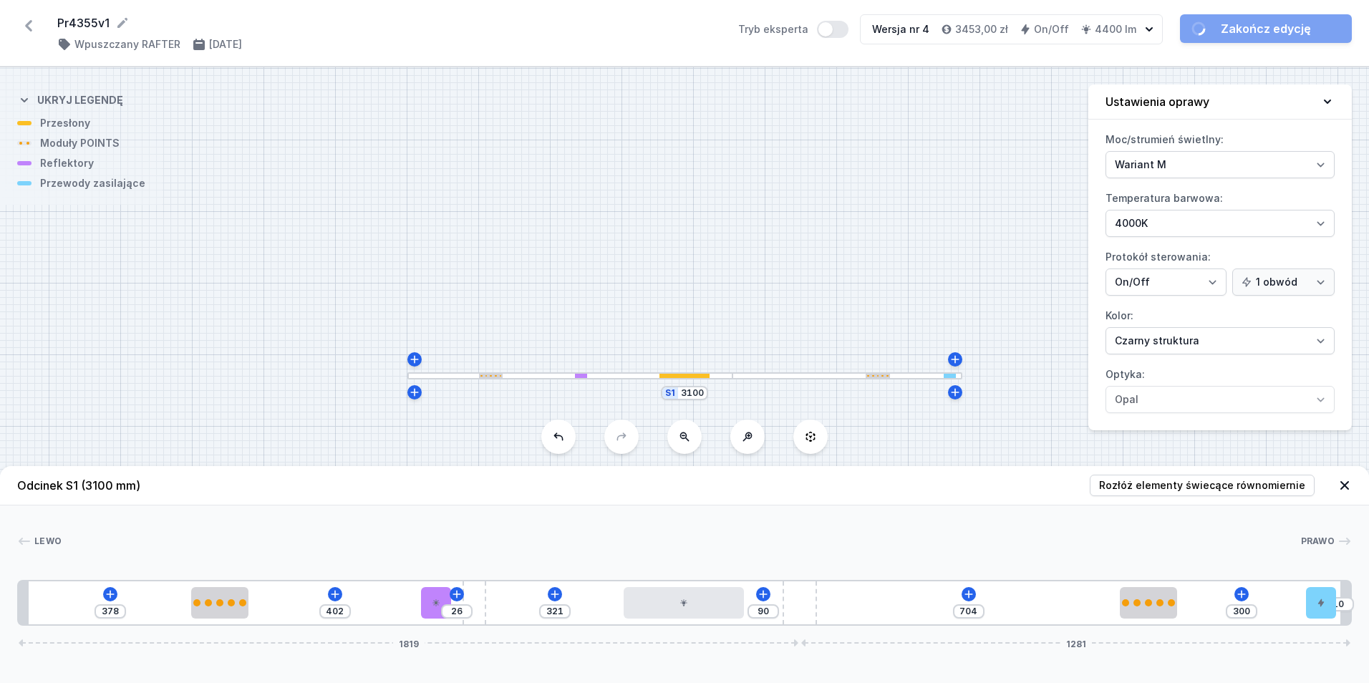
click at [976, 594] on div "378 402 26 321 90 704 300 10 1819 1281" at bounding box center [684, 603] width 1334 height 46
click at [971, 596] on icon at bounding box center [968, 593] width 11 height 11
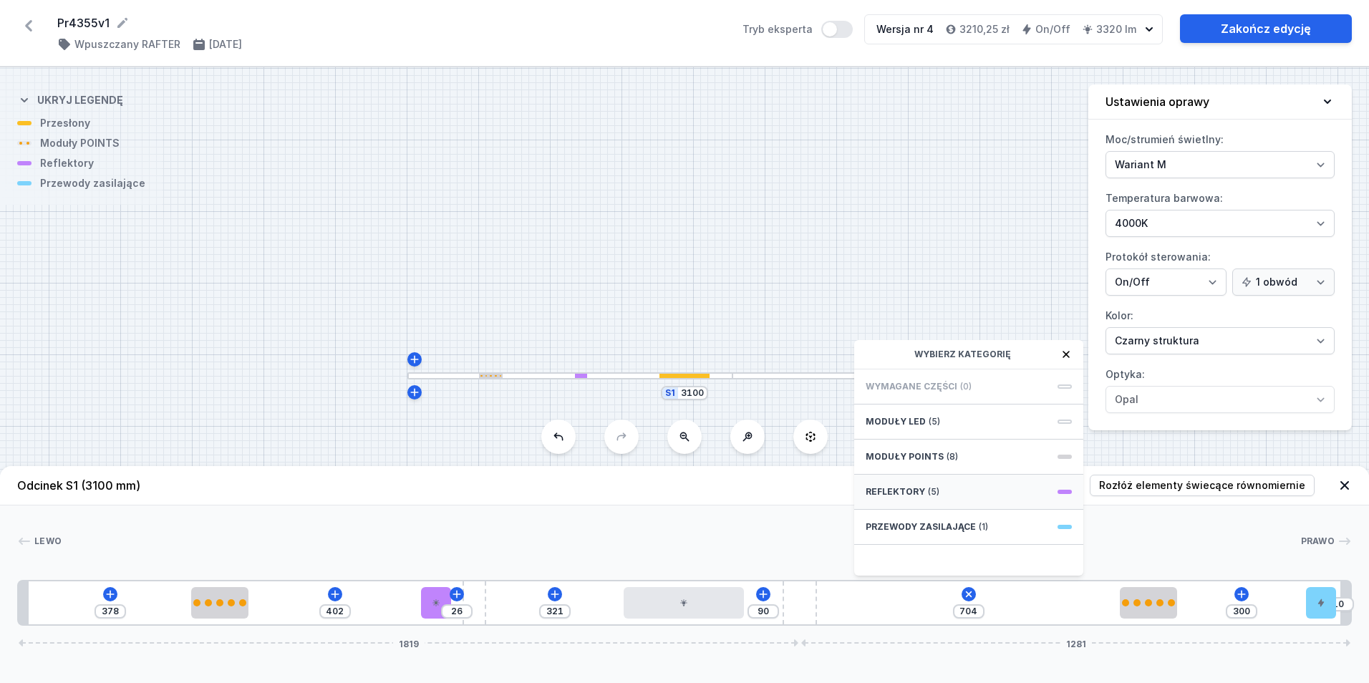
click at [999, 499] on div "Reflektory (5)" at bounding box center [968, 492] width 229 height 35
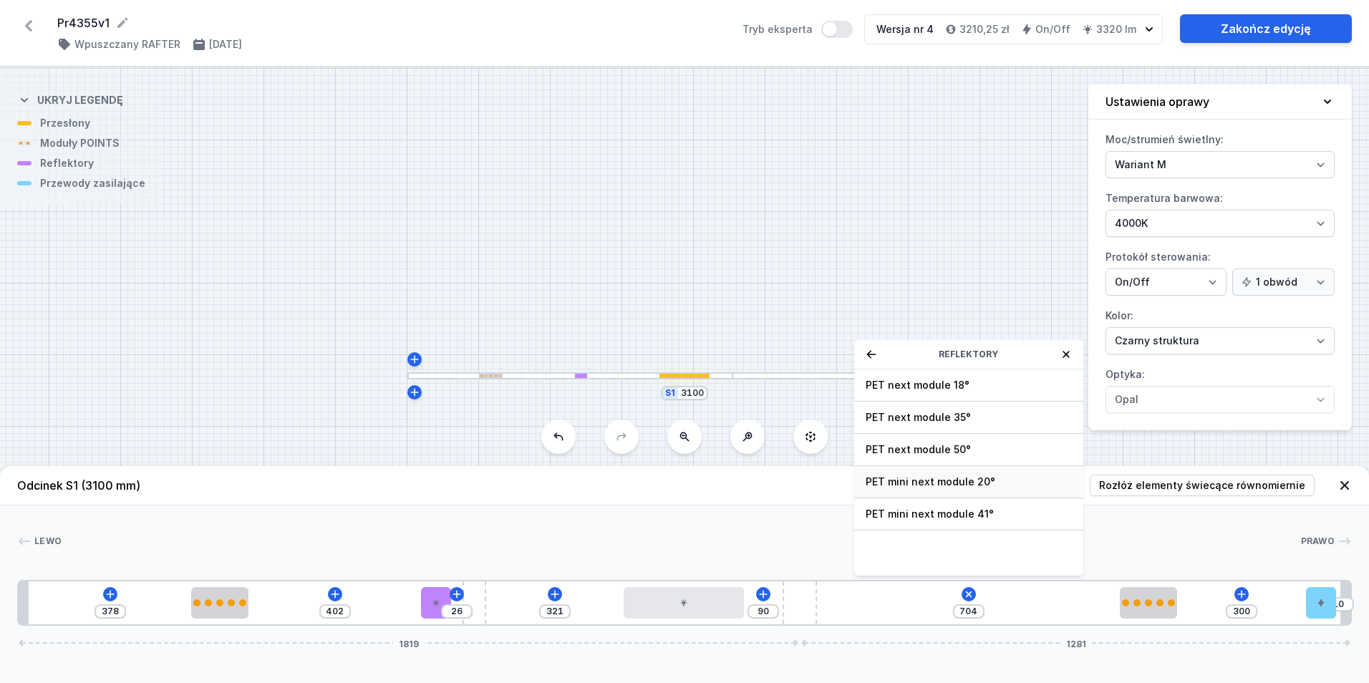
click at [996, 481] on span "PET mini next module 20°" at bounding box center [968, 482] width 206 height 14
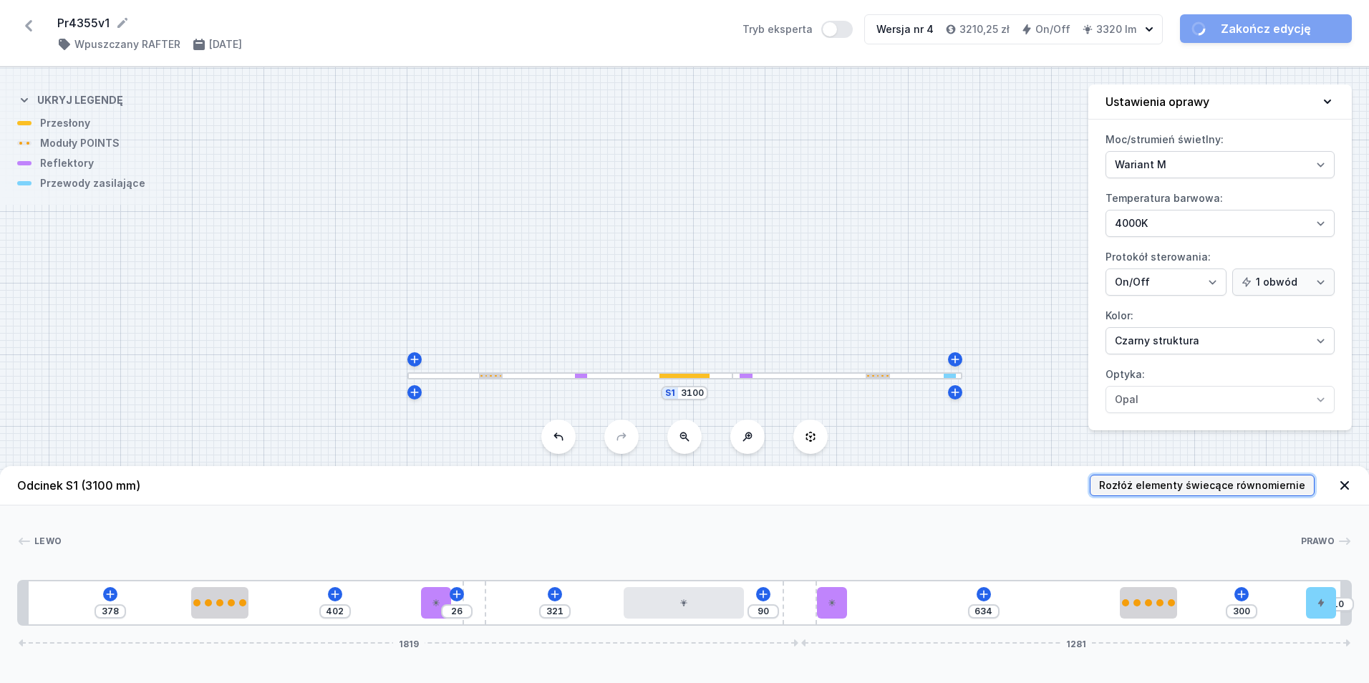
click at [1200, 482] on span "Rozłóż elementy świecące równomiernie" at bounding box center [1202, 485] width 206 height 14
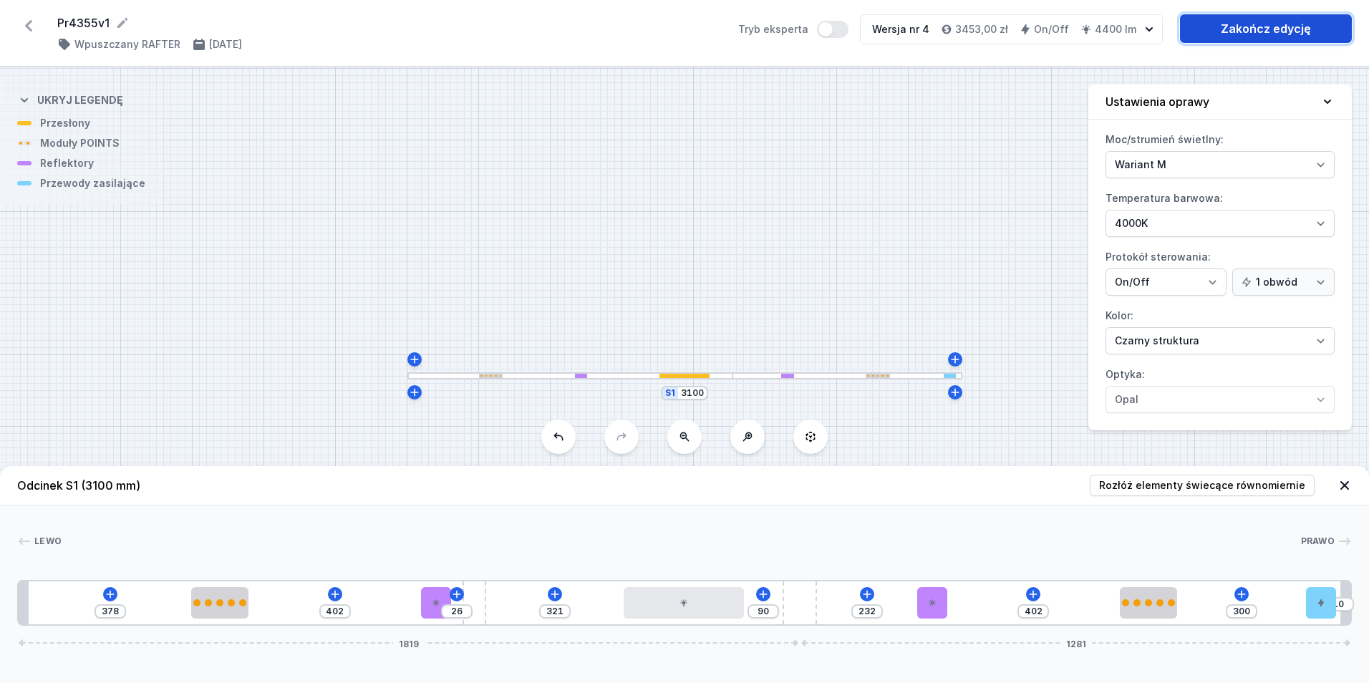
click at [1223, 27] on link "Zakończ edycję" at bounding box center [1266, 28] width 172 height 29
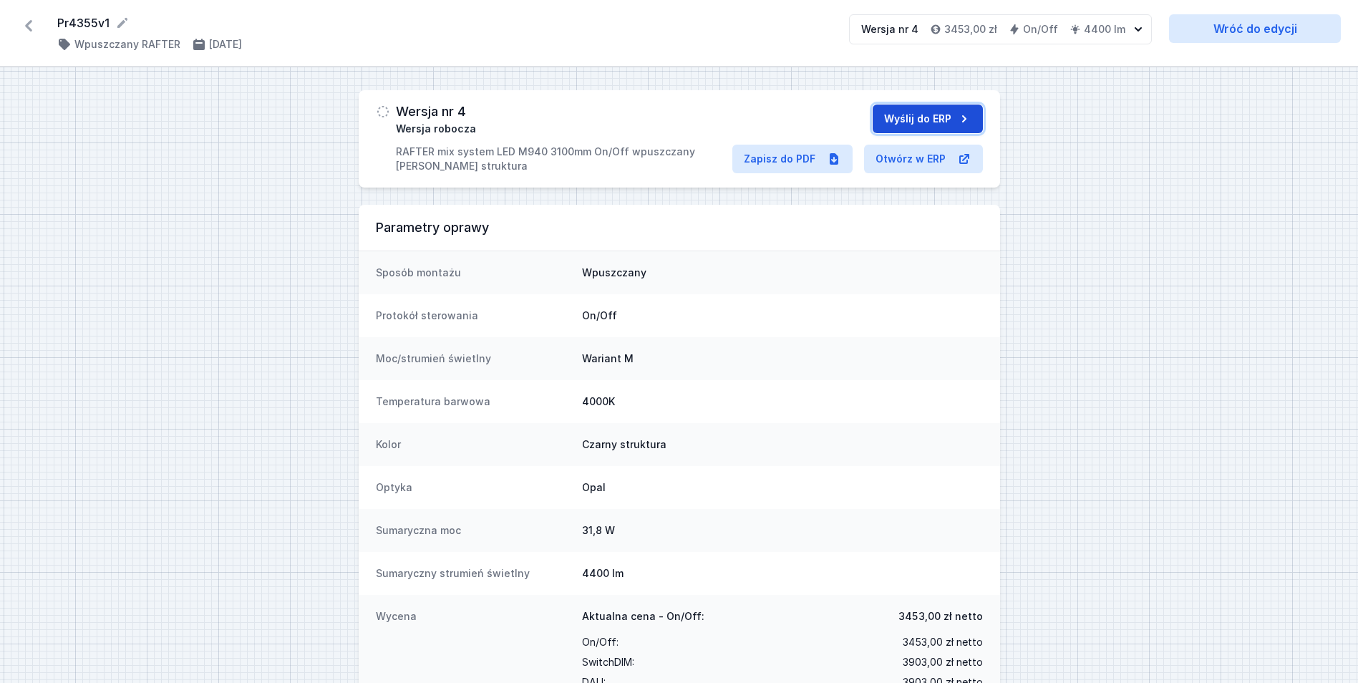
click at [920, 124] on button "Wyślij do ERP" at bounding box center [928, 119] width 110 height 29
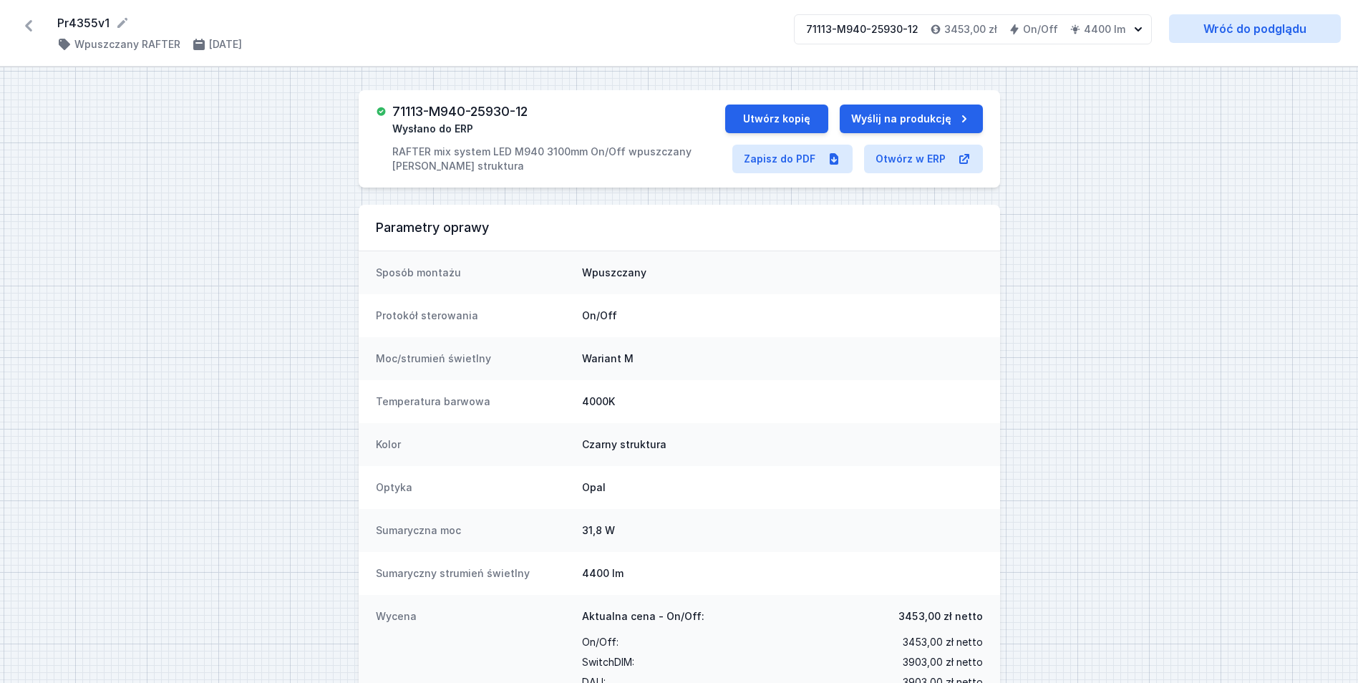
click at [490, 113] on h3 "71113-M940-25930-12" at bounding box center [459, 112] width 135 height 14
copy h3 "71113-M940-25930-12"
click at [810, 116] on button "Utwórz kopię" at bounding box center [776, 119] width 103 height 29
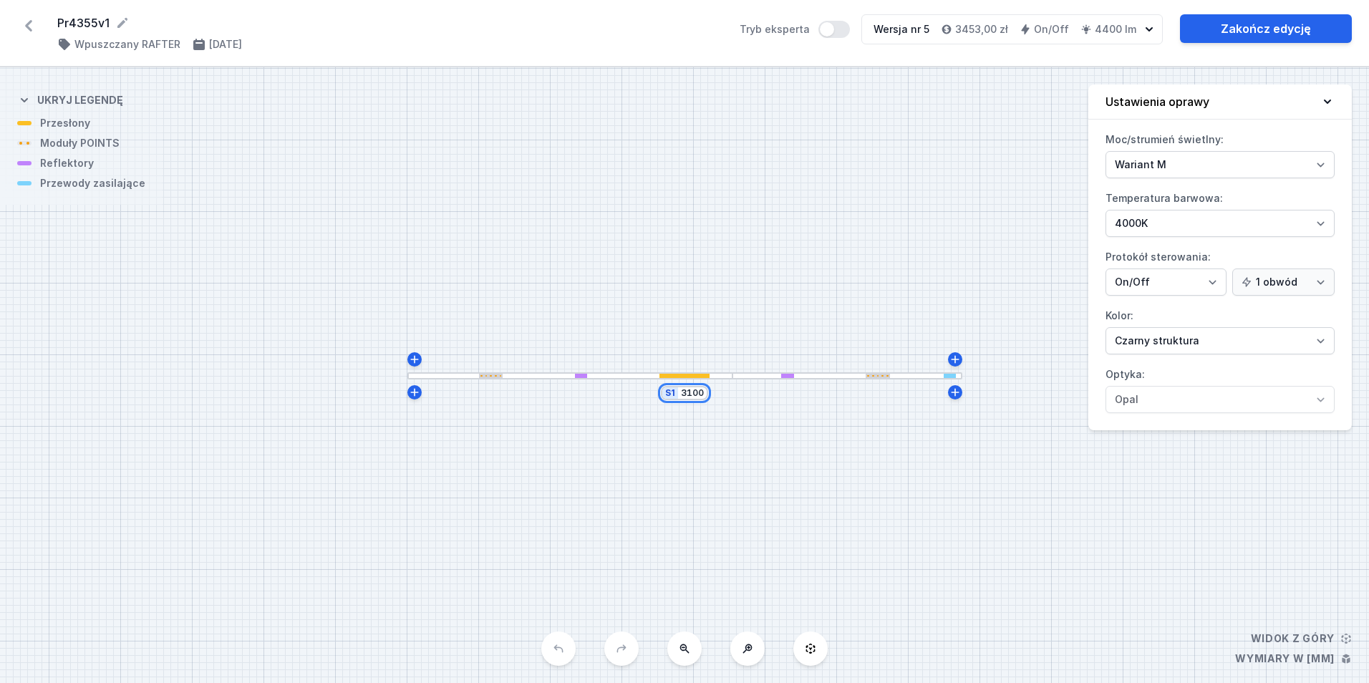
click at [691, 396] on input "3100" at bounding box center [692, 392] width 23 height 11
click at [691, 395] on input "3100" at bounding box center [692, 392] width 23 height 11
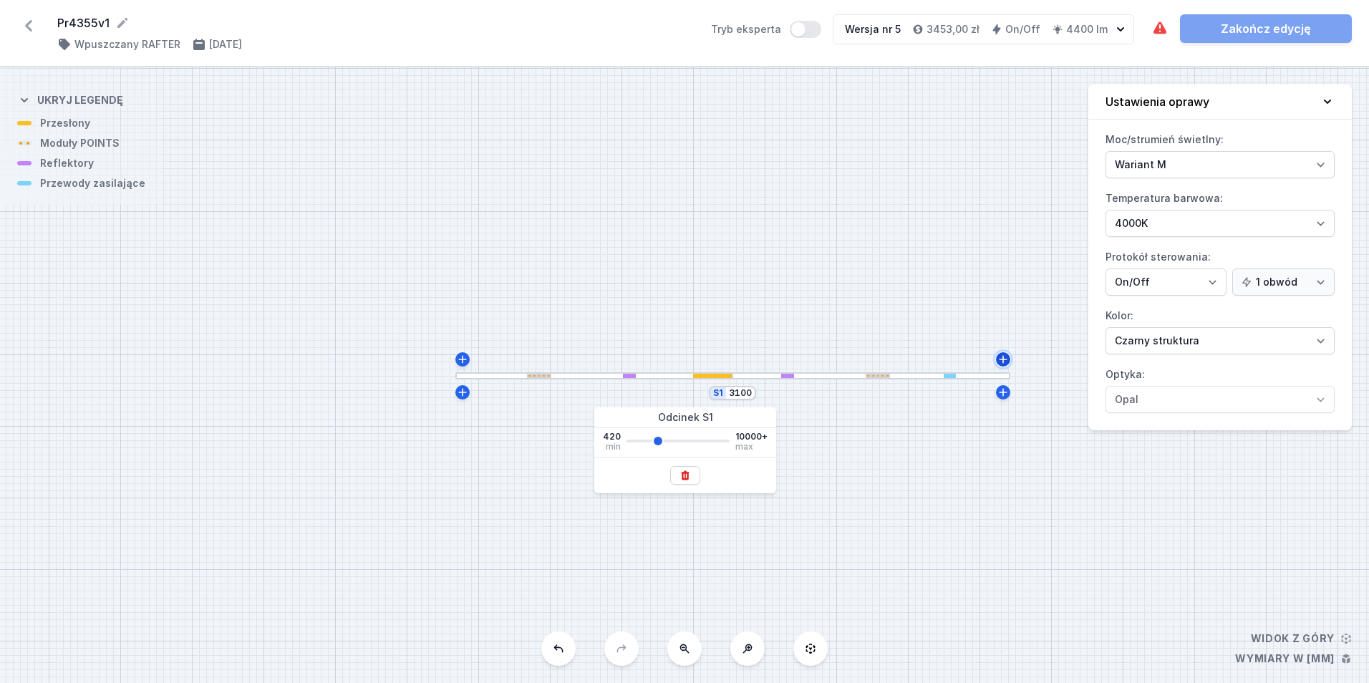
click at [1003, 358] on icon at bounding box center [1003, 359] width 8 height 8
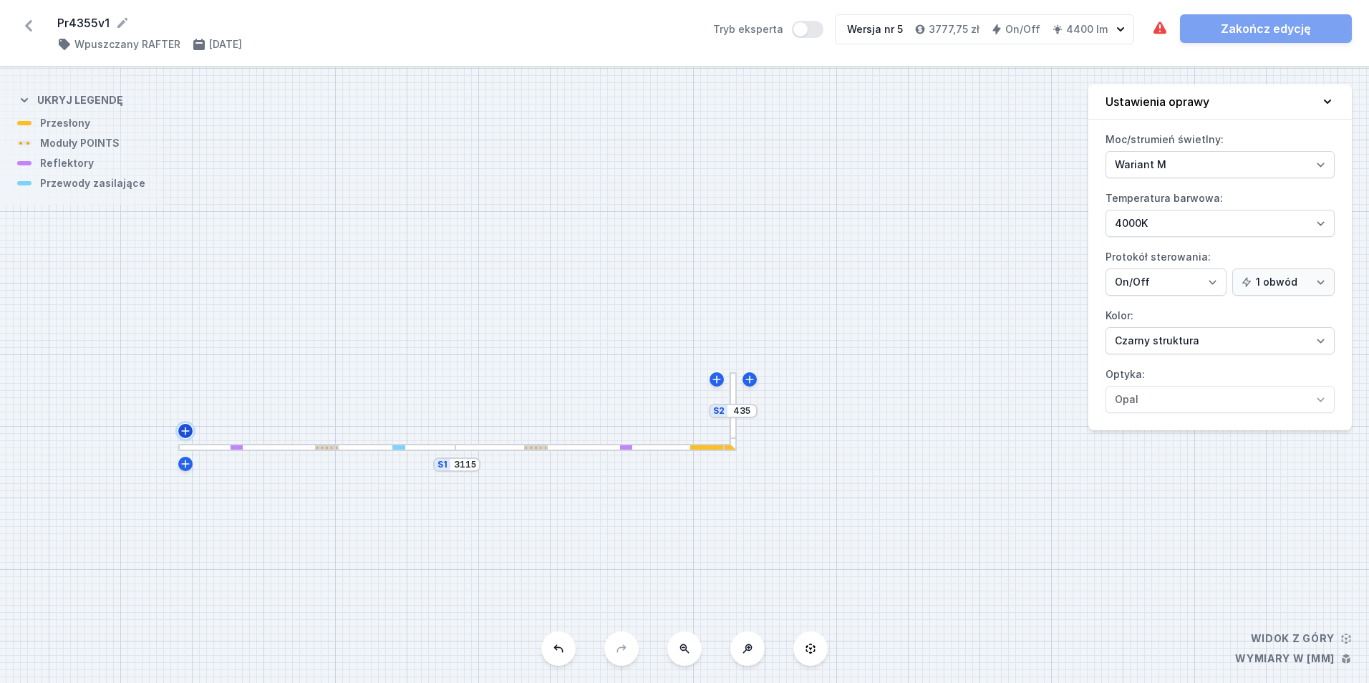
click at [182, 434] on icon at bounding box center [185, 430] width 11 height 11
click at [742, 415] on input "435" at bounding box center [741, 410] width 23 height 11
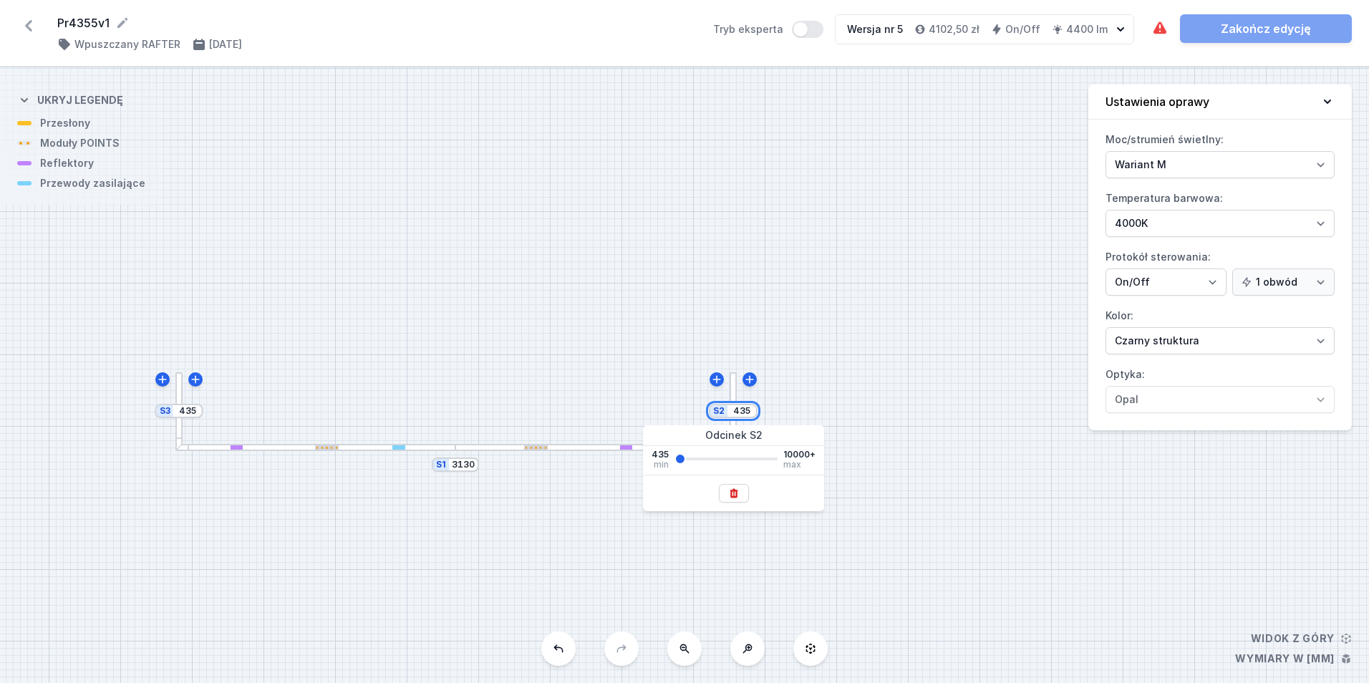
click at [742, 415] on input "435" at bounding box center [741, 410] width 23 height 11
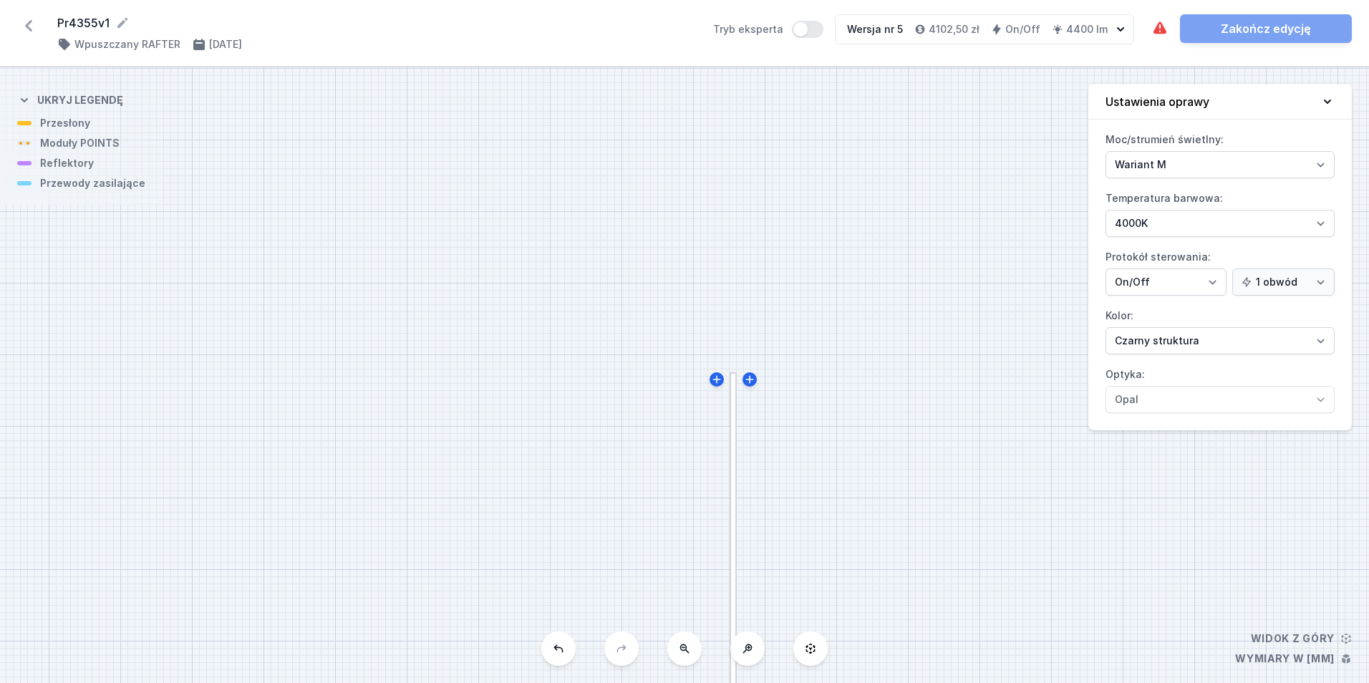
click at [645, 316] on div "S3 435 S2 3900 S1 3130" at bounding box center [684, 375] width 1369 height 616
drag, startPoint x: 480, startPoint y: 538, endPoint x: 578, endPoint y: 4, distance: 542.4
click at [578, 4] on div "Pr4355v1 ( 11719 /v 5 ) Wpuszczany RAFTER [DATE] Tryb eksperta Wersja nr 5 6127…" at bounding box center [684, 341] width 1369 height 683
click at [558, 549] on input "3130" at bounding box center [561, 547] width 23 height 11
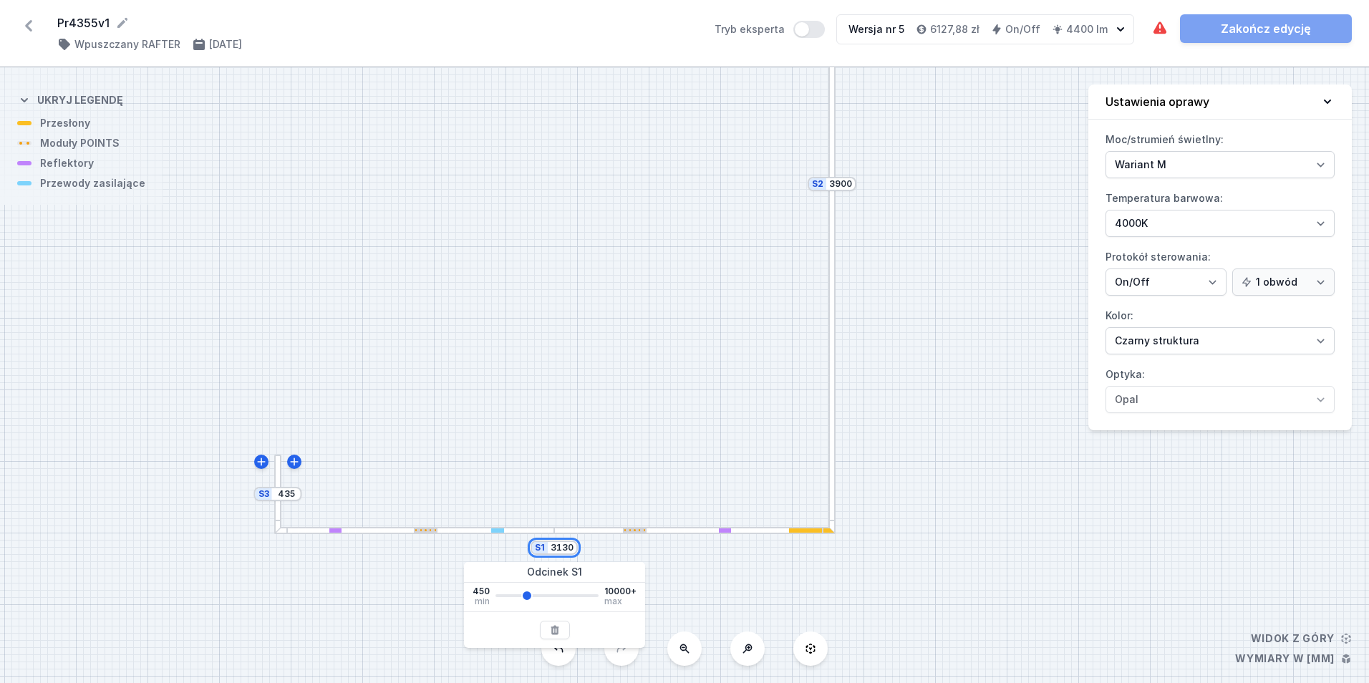
click at [558, 549] on input "3130" at bounding box center [561, 547] width 23 height 11
click at [524, 432] on div "S3 435 S2 3900 S1 4250" at bounding box center [684, 375] width 1369 height 616
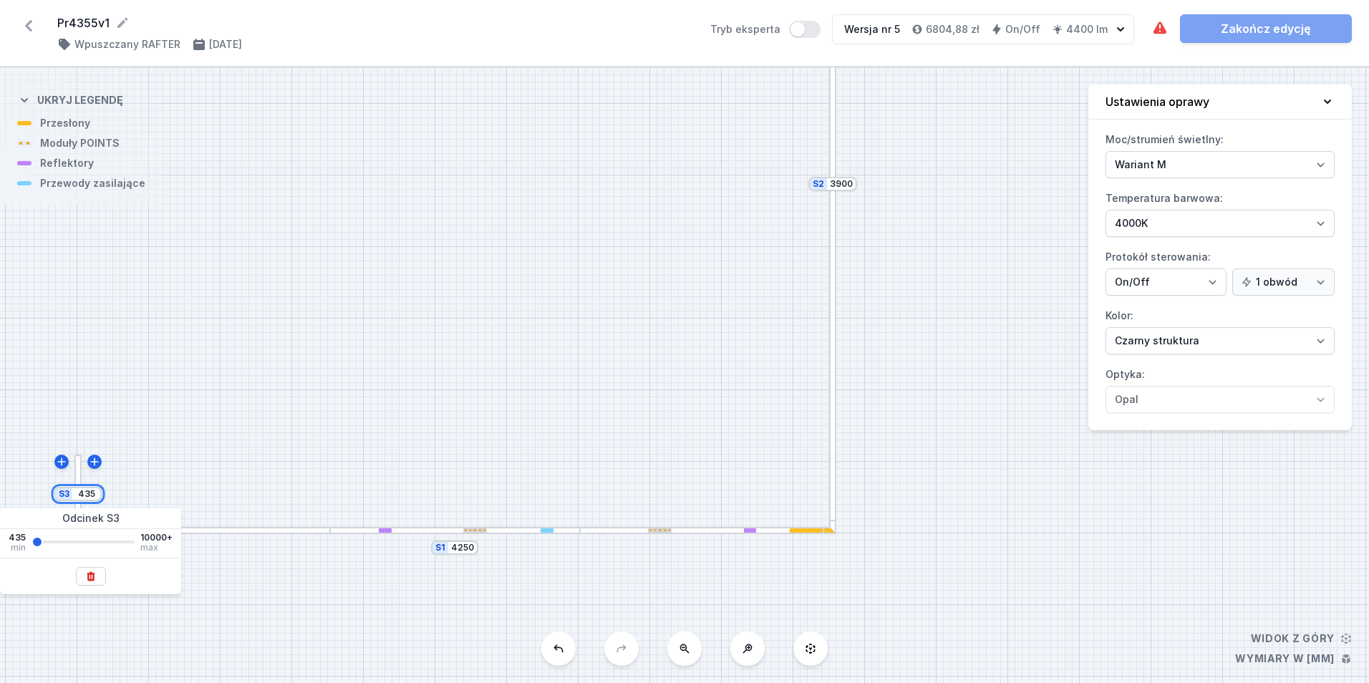
click at [84, 499] on input "435" at bounding box center [86, 493] width 23 height 11
click at [387, 261] on div "S3 4000 S2 3900 S1 4250" at bounding box center [684, 375] width 1369 height 616
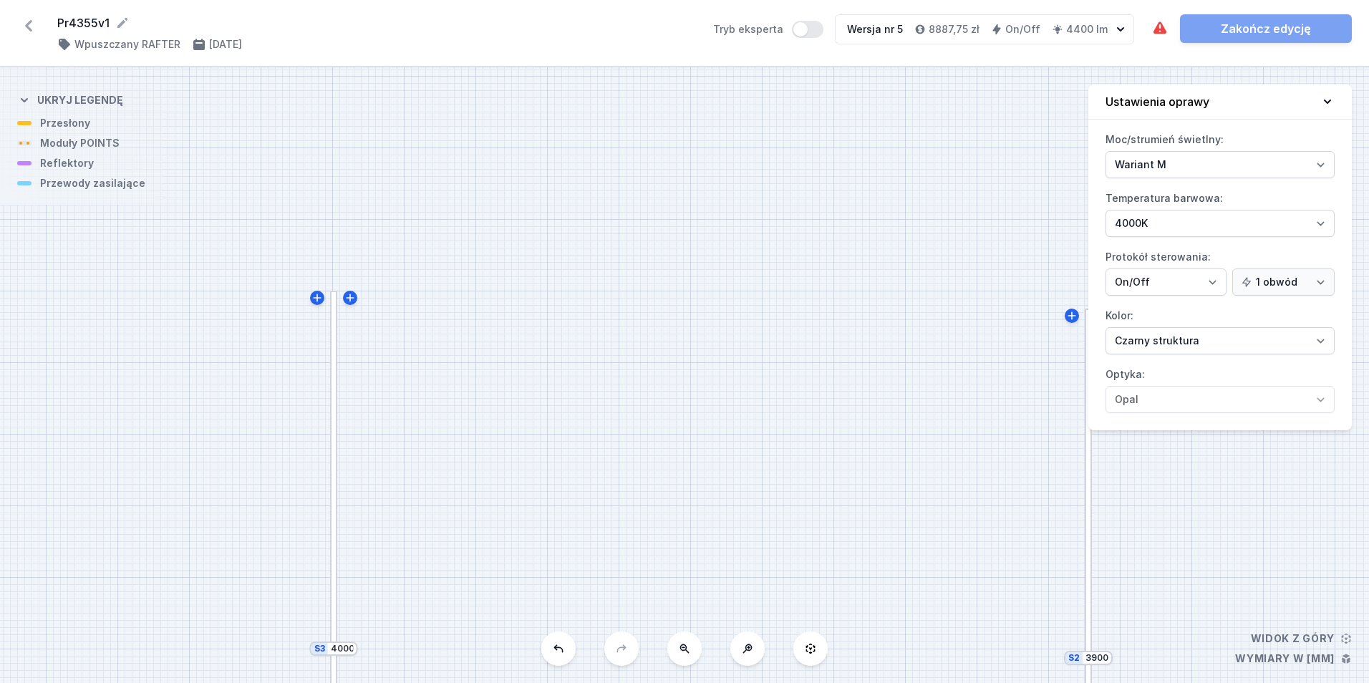
drag, startPoint x: 356, startPoint y: 163, endPoint x: 581, endPoint y: 631, distance: 519.6
click at [580, 640] on div "S3 4000 S2 3900 S1 4250" at bounding box center [684, 375] width 1369 height 616
click at [320, 301] on icon at bounding box center [318, 300] width 11 height 11
click at [349, 314] on input "435" at bounding box center [346, 311] width 23 height 11
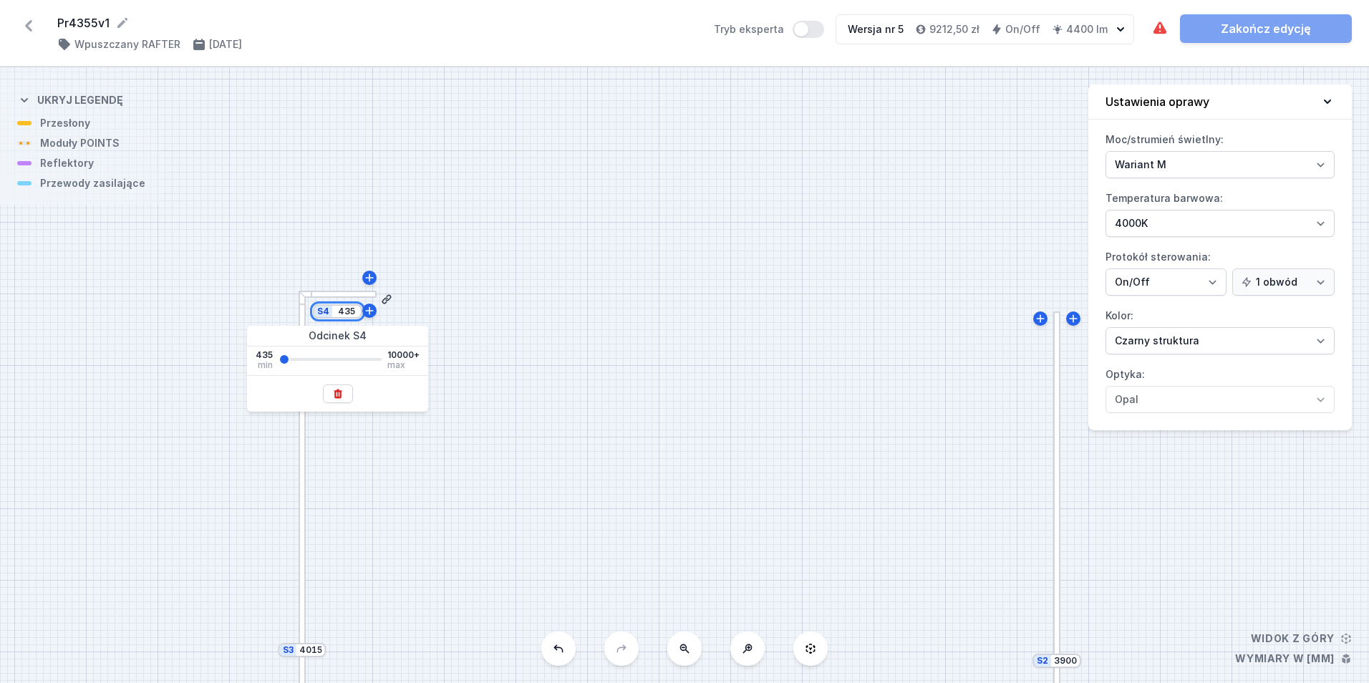
click at [349, 314] on input "435" at bounding box center [346, 311] width 23 height 11
click at [304, 200] on div "S4 20000 S3 4015 S2 3900 S1 4250" at bounding box center [684, 375] width 1369 height 616
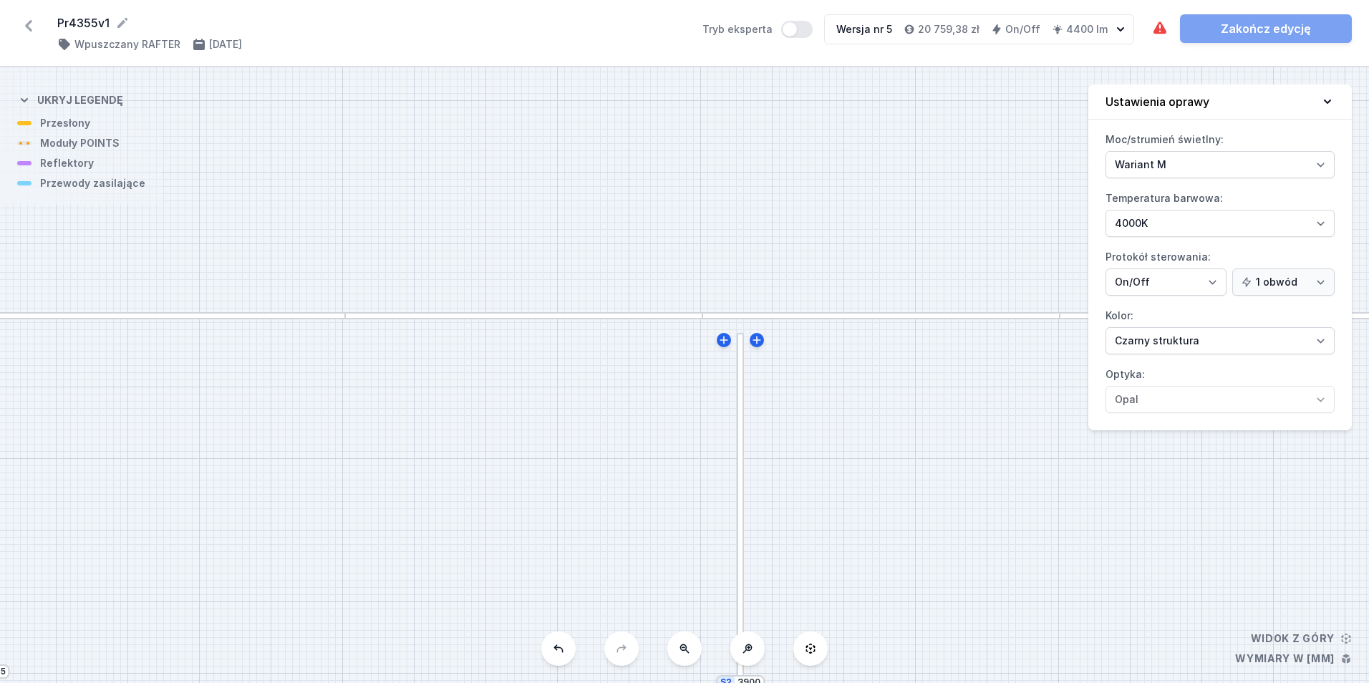
drag, startPoint x: 982, startPoint y: 212, endPoint x: 666, endPoint y: 234, distance: 316.5
click at [666, 234] on div "S4 20000 S3 4015 S2 3900 S1 4250" at bounding box center [684, 375] width 1369 height 616
click at [956, 110] on div "S4 20000 S3 4015 S2 3900 S1 4250" at bounding box center [684, 375] width 1369 height 616
drag, startPoint x: 772, startPoint y: 225, endPoint x: 320, endPoint y: 209, distance: 452.7
click at [320, 209] on div "S4 20000 S3 4015 S2 3900 S1 4250" at bounding box center [684, 375] width 1369 height 616
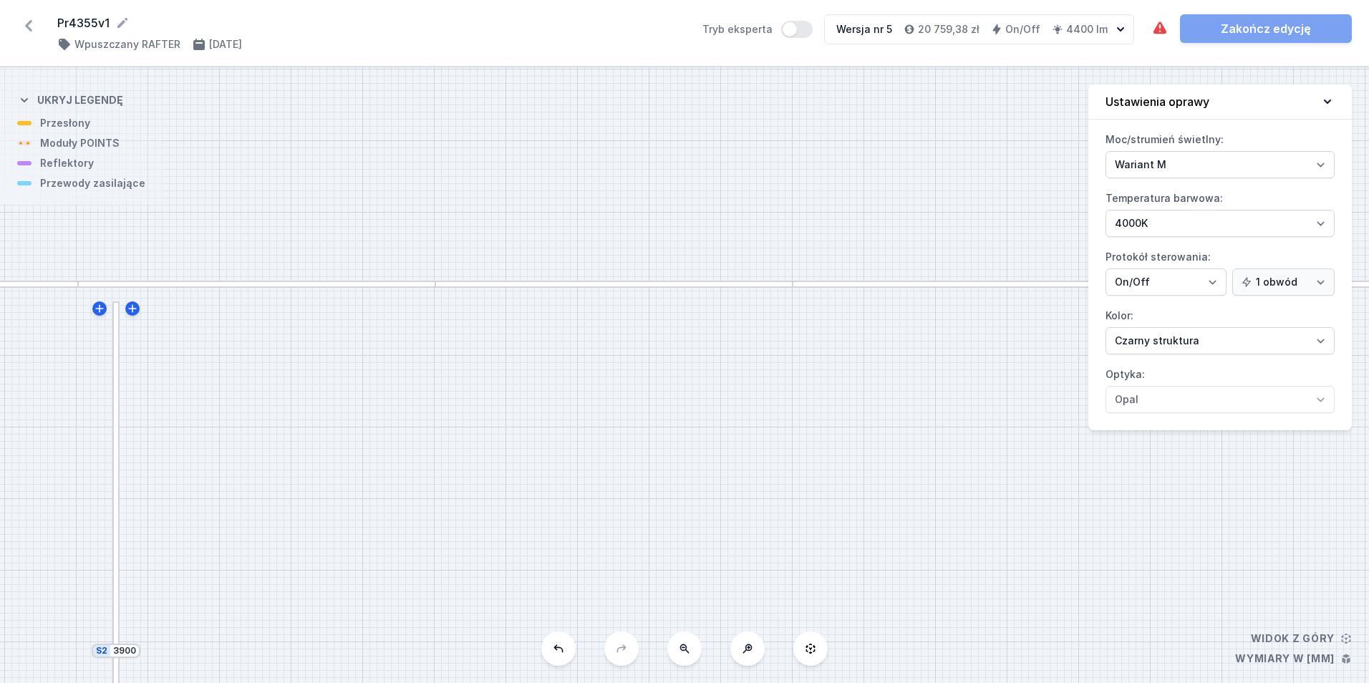
click at [946, 203] on div "S4 20000 S3 4015 S2 3900 S1 4250" at bounding box center [684, 375] width 1369 height 616
click at [684, 656] on button at bounding box center [684, 648] width 34 height 34
click at [684, 656] on div "S4 20000 S3 4015 S2 3900 S1 4250" at bounding box center [684, 375] width 1369 height 616
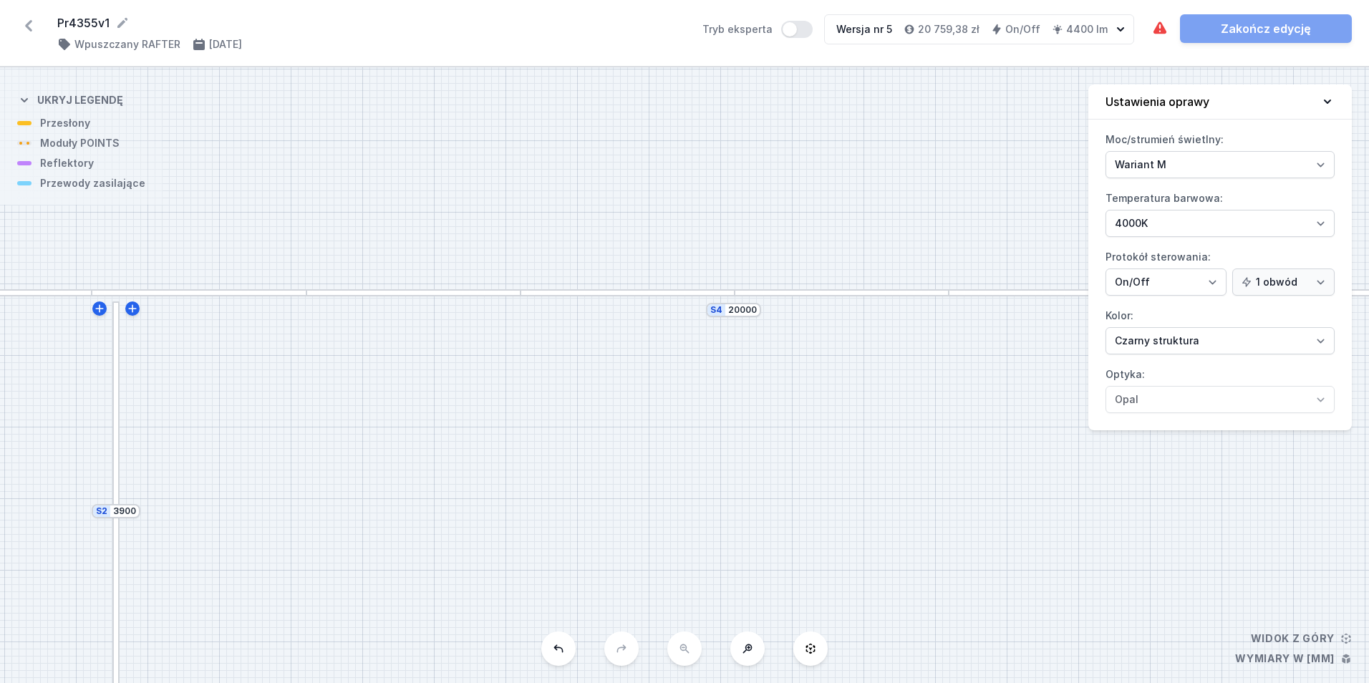
click at [684, 656] on div "S4 20000 S3 4015 S2 3900 S1 4250" at bounding box center [684, 375] width 1369 height 616
click at [739, 314] on input "20000" at bounding box center [742, 309] width 29 height 11
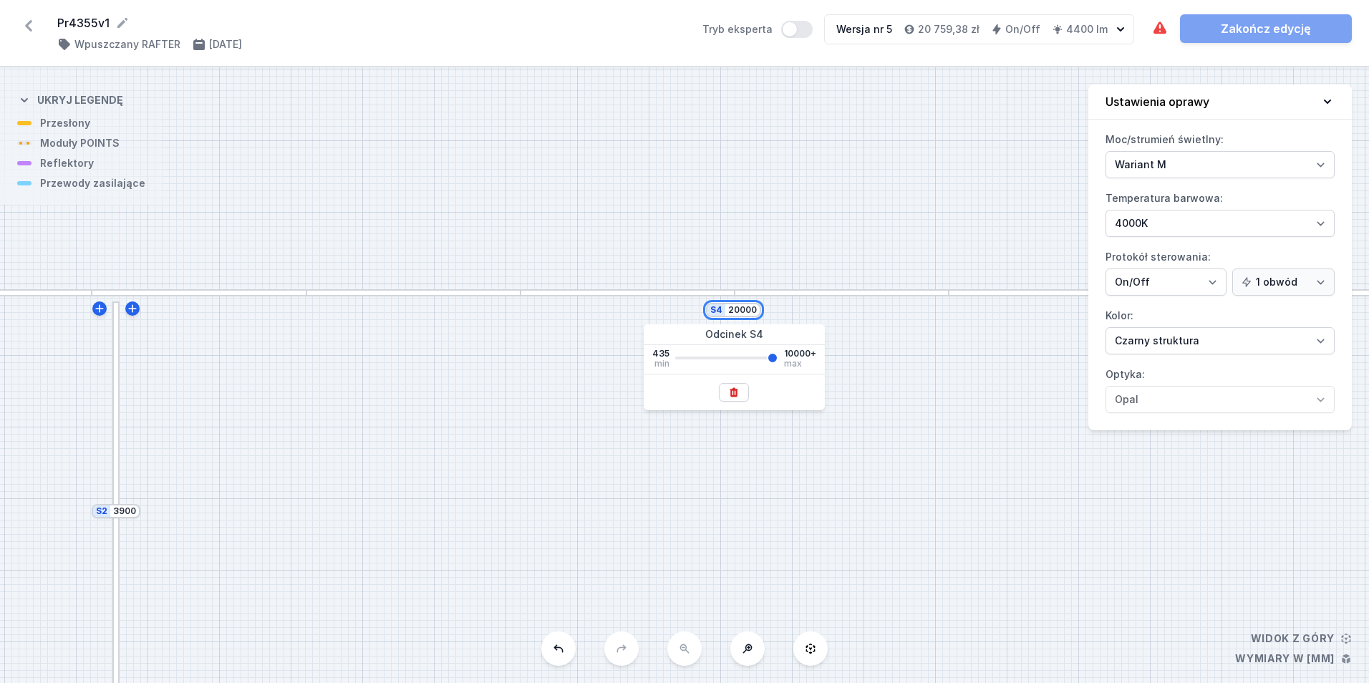
click at [739, 314] on input "20000" at bounding box center [742, 309] width 29 height 11
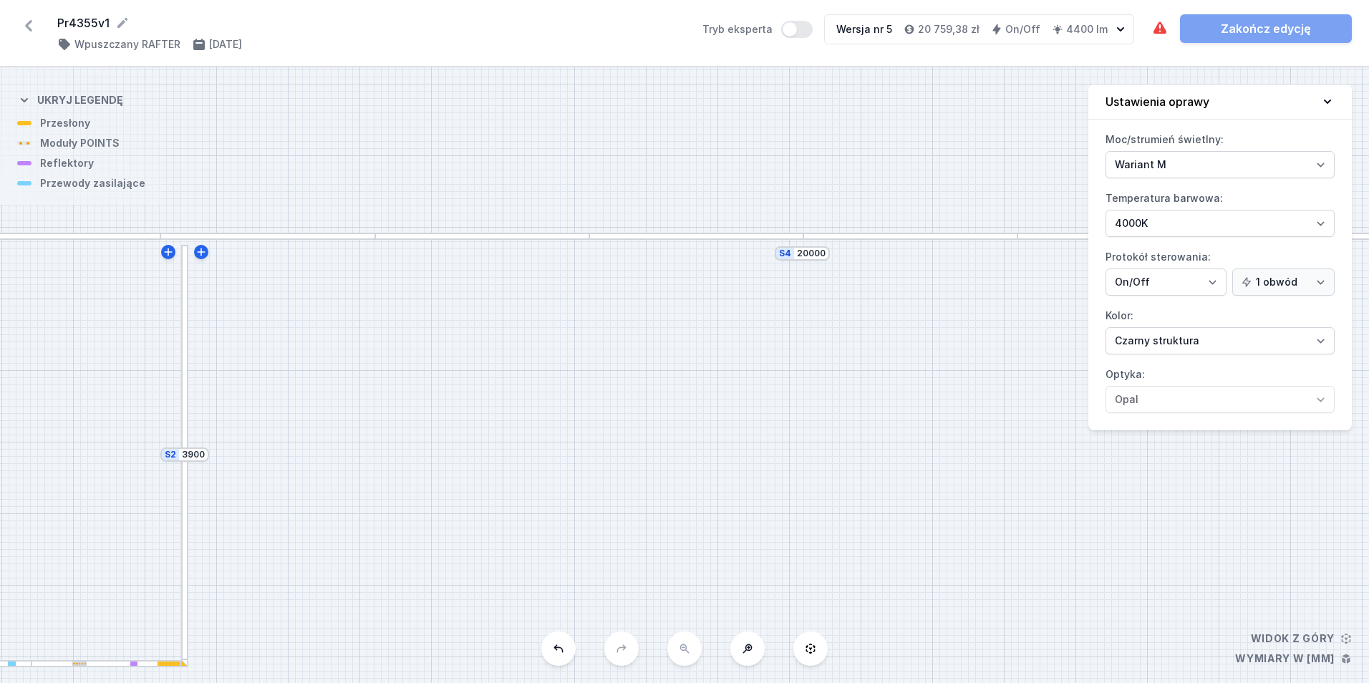
drag, startPoint x: 382, startPoint y: 372, endPoint x: 451, endPoint y: 315, distance: 89.0
click at [451, 315] on div "S4 20000 S3 4015 S2 3900 S1 4250" at bounding box center [684, 375] width 1369 height 616
click at [804, 251] on input "20000" at bounding box center [811, 253] width 29 height 11
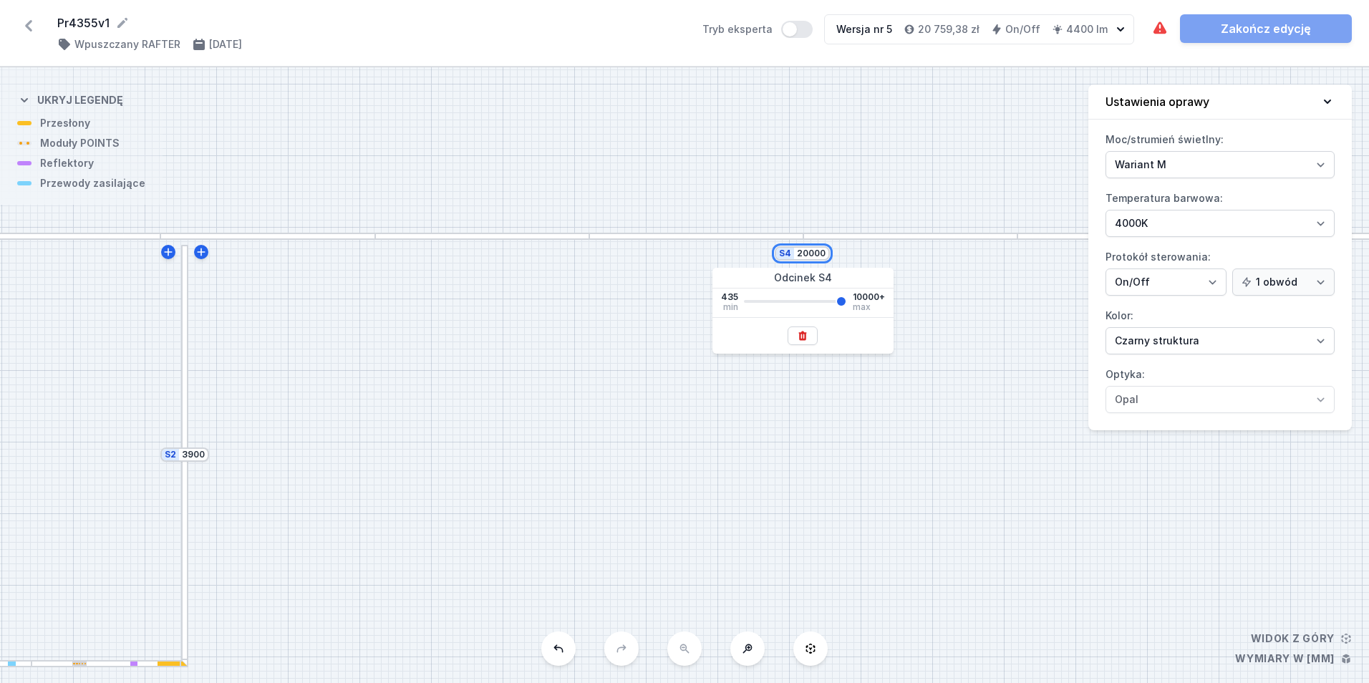
click at [804, 251] on input "20000" at bounding box center [811, 253] width 29 height 11
click at [747, 186] on div "S4 10250 S3 4015 S2 3900 S1 4250" at bounding box center [684, 375] width 1369 height 616
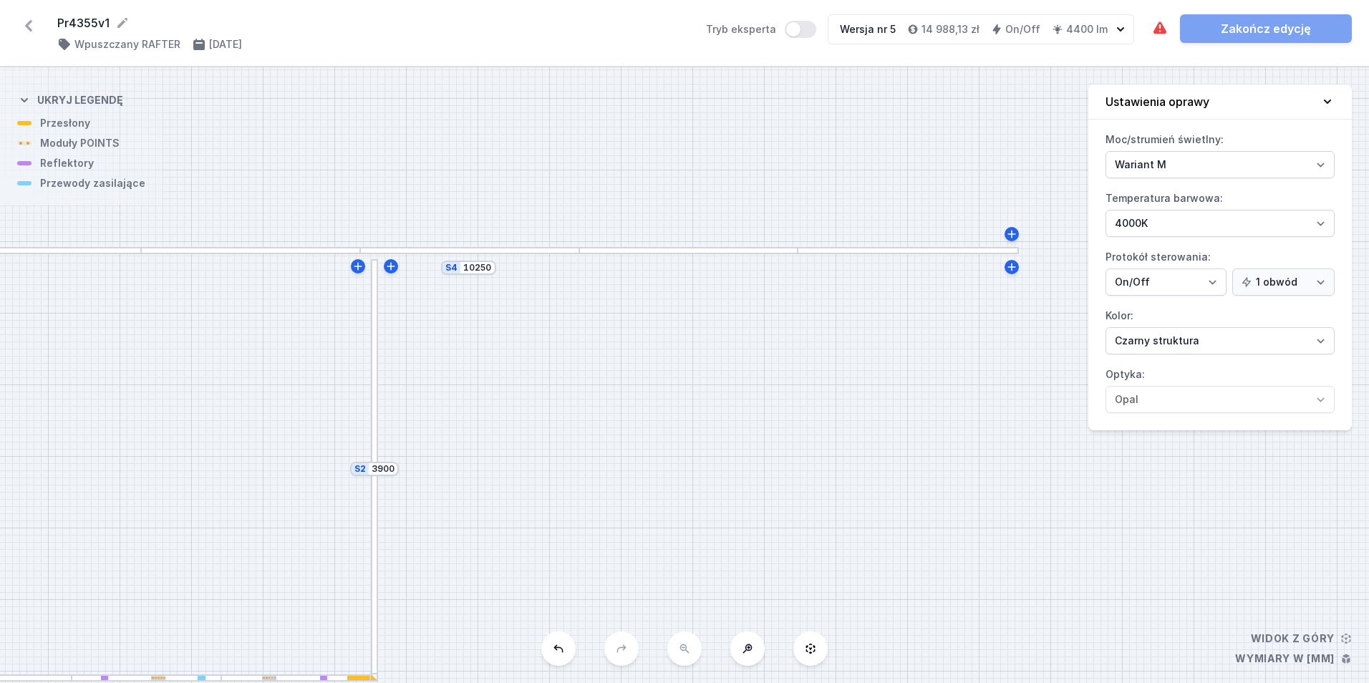
drag, startPoint x: 616, startPoint y: 325, endPoint x: 723, endPoint y: 342, distance: 108.7
click at [726, 343] on div "S4 10250 S3 4015 S2 3900 S1 4250" at bounding box center [684, 375] width 1369 height 616
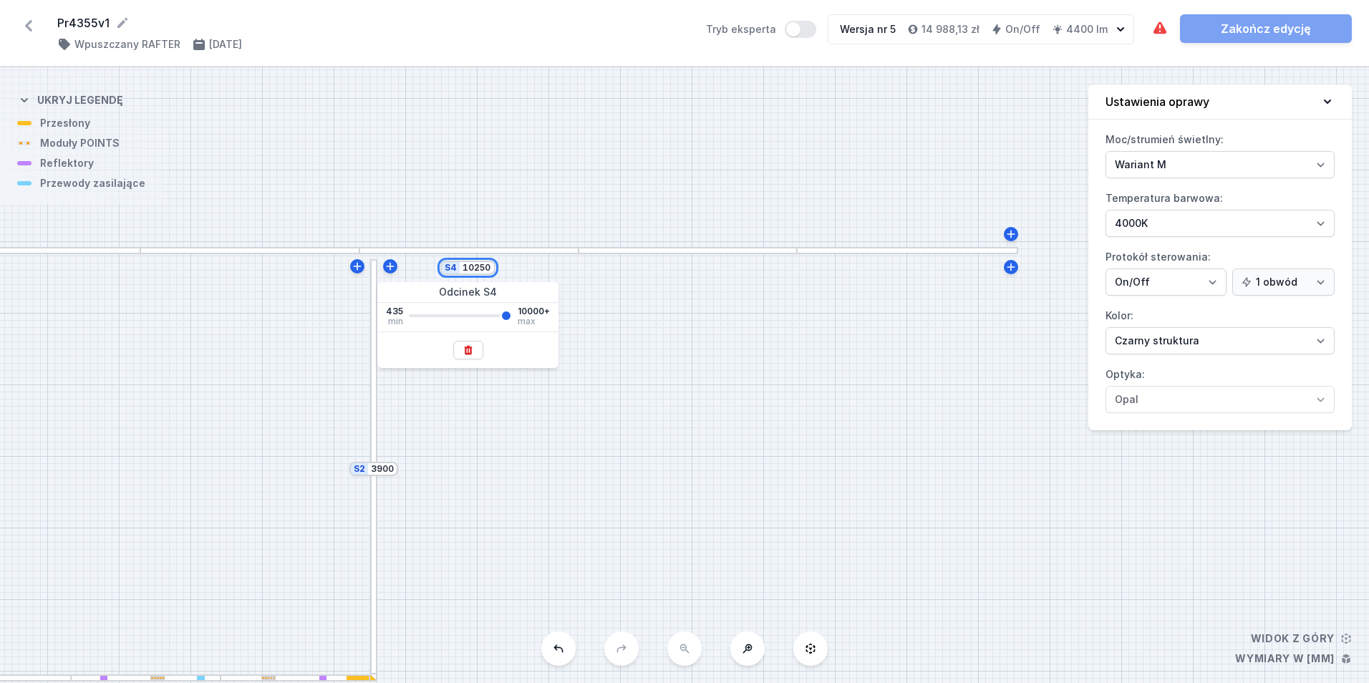
click at [486, 271] on input "10250" at bounding box center [476, 267] width 29 height 11
click at [490, 268] on input "10250" at bounding box center [476, 267] width 29 height 11
click at [515, 119] on div "S4 20000 S3 4015 S2 3900 S1 4250" at bounding box center [684, 375] width 1369 height 616
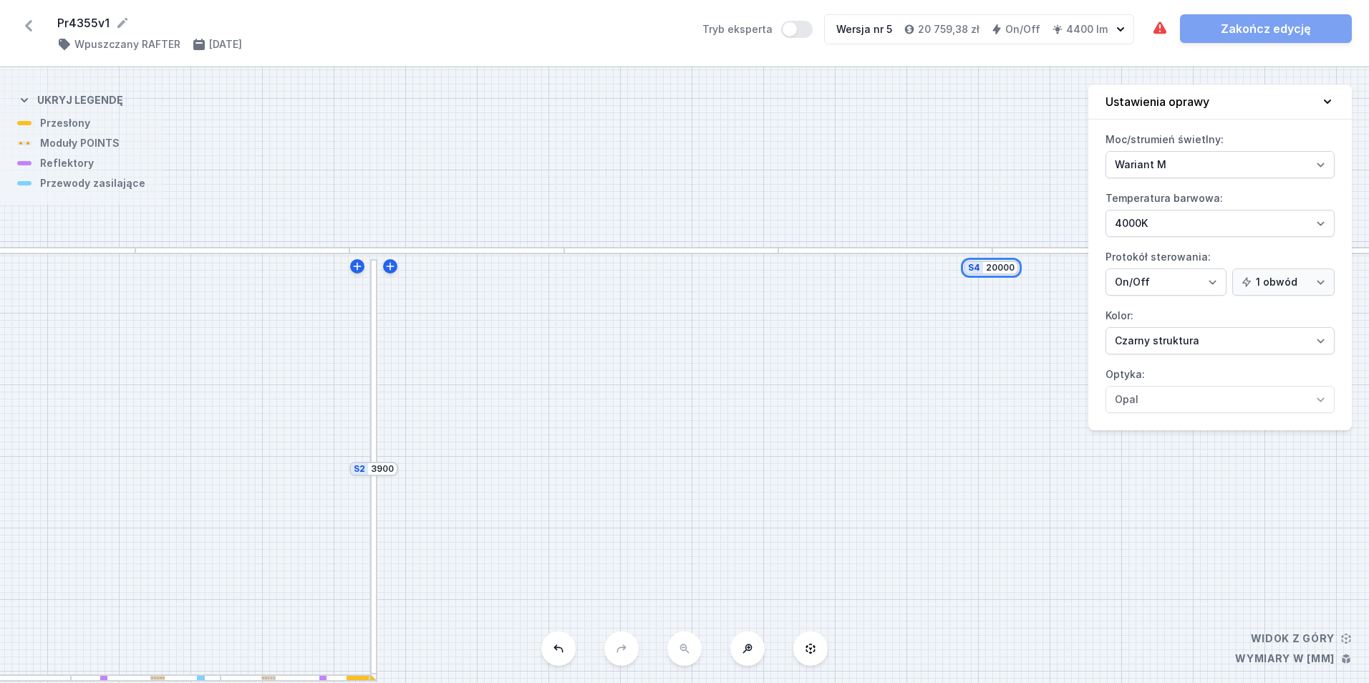
click at [1012, 273] on input "20000" at bounding box center [1000, 267] width 29 height 11
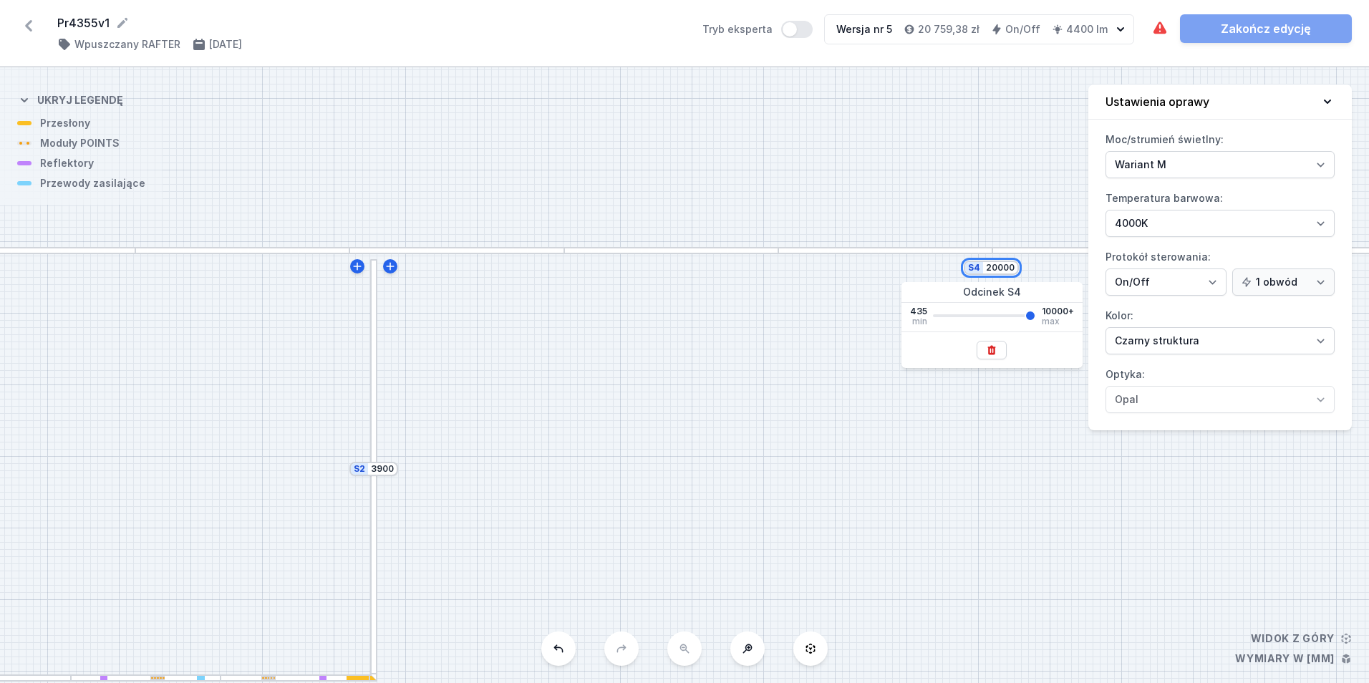
click at [1012, 273] on input "20000" at bounding box center [1000, 267] width 29 height 11
click at [1011, 271] on input "20000" at bounding box center [1000, 267] width 29 height 11
click at [809, 174] on div "S4 10250 S3 4015 S2 3900 S1 4250" at bounding box center [684, 375] width 1369 height 616
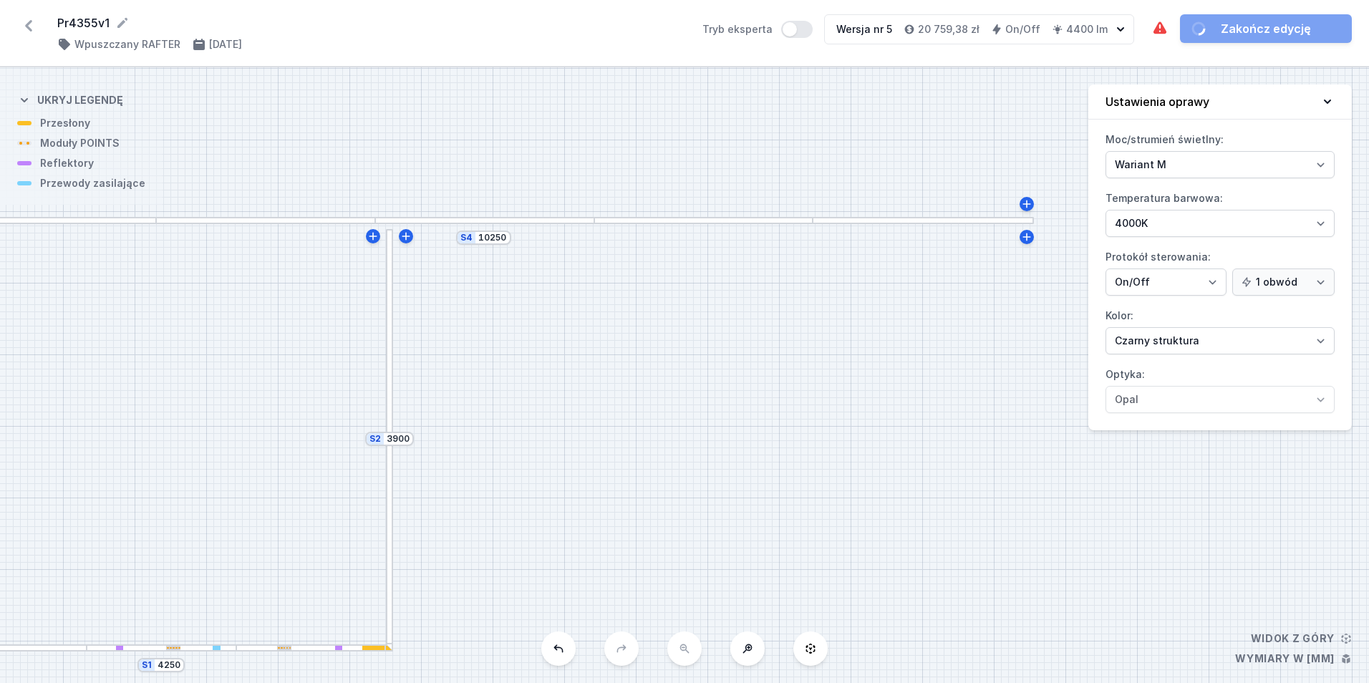
drag, startPoint x: 671, startPoint y: 433, endPoint x: 723, endPoint y: 349, distance: 98.7
click at [723, 349] on div "S4 10250 S3 4015 S2 3900 S1 4250" at bounding box center [684, 375] width 1369 height 616
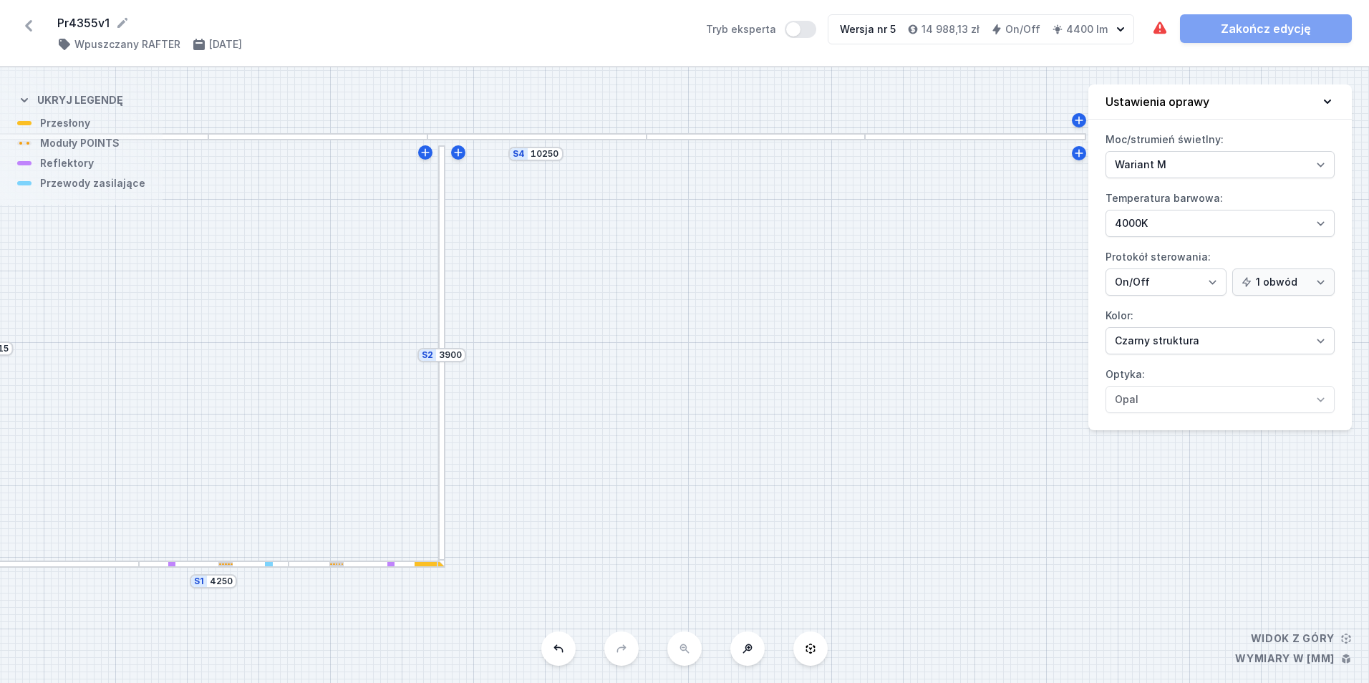
click at [699, 649] on div "S4 10250 S3 4015 S2 3900 S1 4250" at bounding box center [684, 375] width 1369 height 616
drag, startPoint x: 753, startPoint y: 649, endPoint x: 709, endPoint y: 664, distance: 46.6
click at [752, 649] on button at bounding box center [747, 648] width 34 height 34
click at [692, 655] on button at bounding box center [684, 648] width 34 height 34
click at [692, 655] on div "S4 10250 S3 4015 S2 3900 S1 4250" at bounding box center [684, 375] width 1369 height 616
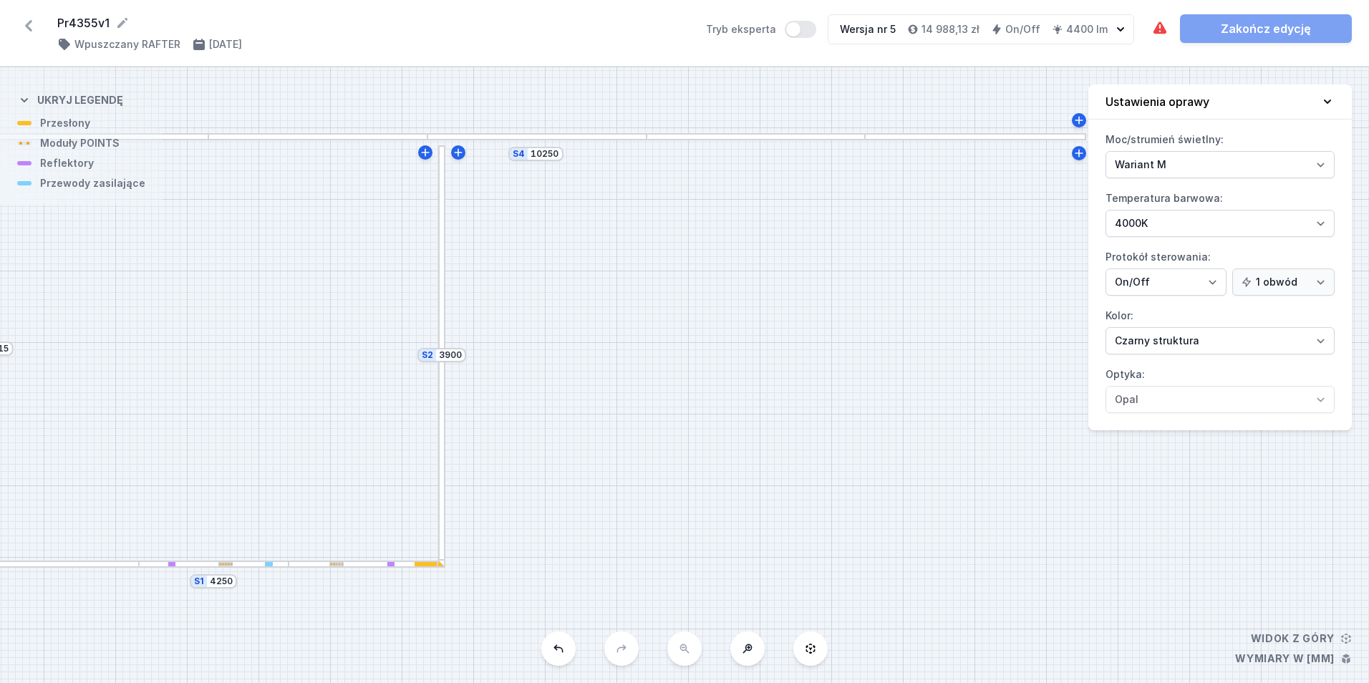
click at [692, 654] on div "S4 10250 S3 4015 S2 3900 S1 4250" at bounding box center [684, 375] width 1369 height 616
drag, startPoint x: 691, startPoint y: 654, endPoint x: 722, endPoint y: 501, distance: 155.6
click at [691, 653] on div "S4 10250 S3 4015 S2 3900 S1 4250" at bounding box center [684, 375] width 1369 height 616
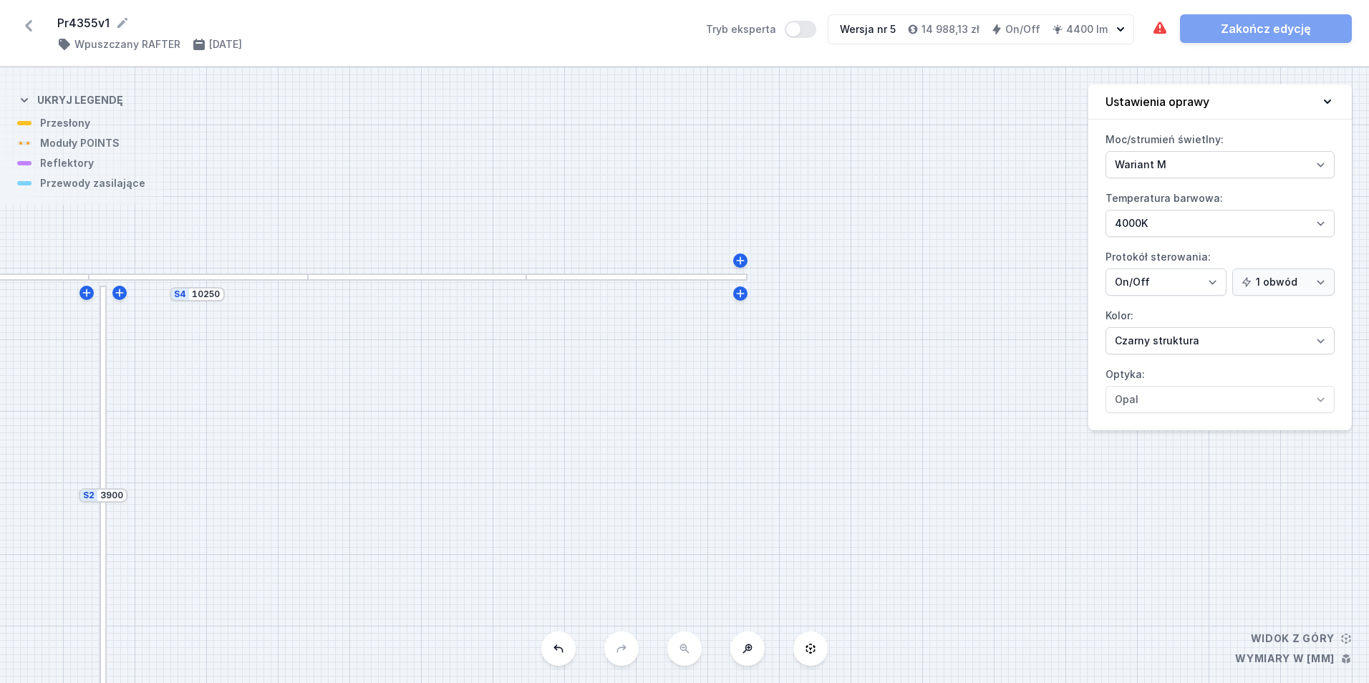
drag, startPoint x: 812, startPoint y: 278, endPoint x: 523, endPoint y: 401, distance: 313.7
click at [523, 401] on div "S4 10250 S3 4015 S2 3900 S1 4250" at bounding box center [684, 375] width 1369 height 616
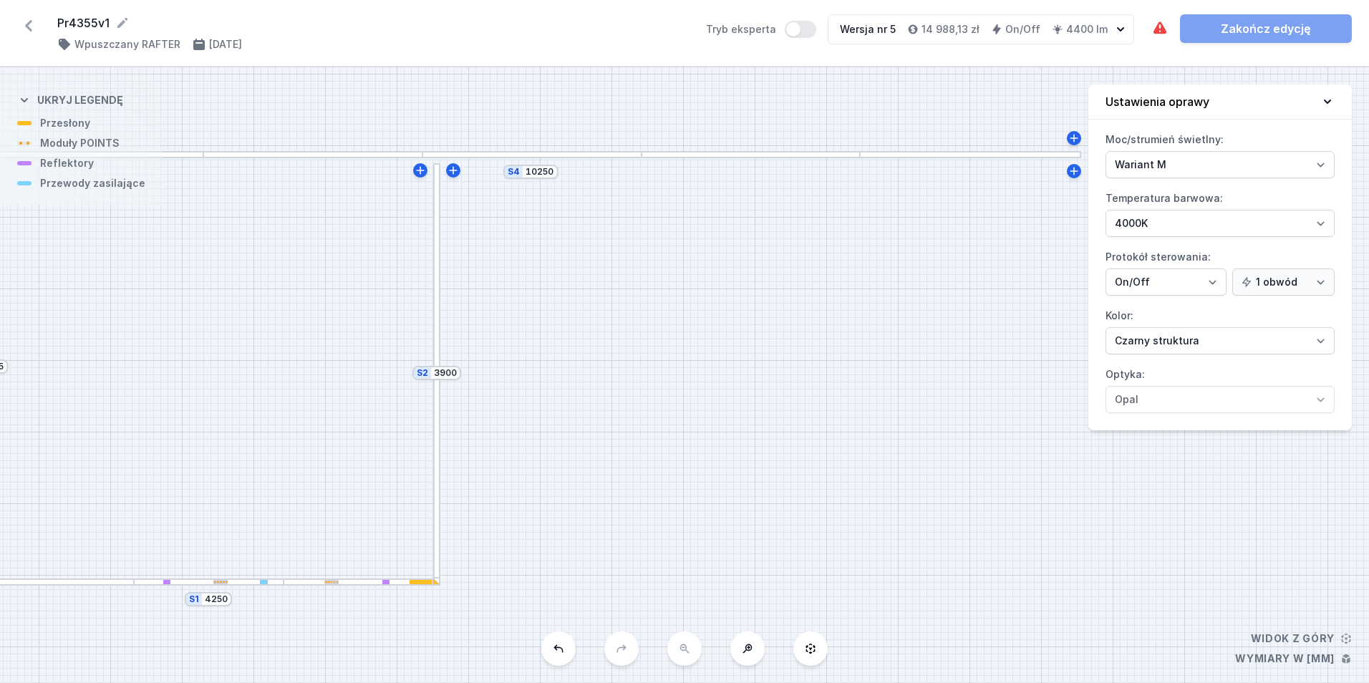
drag, startPoint x: 423, startPoint y: 412, endPoint x: 751, endPoint y: 287, distance: 350.7
click at [751, 287] on div "S4 10250 S3 4015 S2 3900 S1 4250" at bounding box center [684, 375] width 1369 height 616
drag, startPoint x: 511, startPoint y: 270, endPoint x: 525, endPoint y: 267, distance: 13.9
click at [525, 267] on div "S4 10250 S3 4015 S2 3900 S1 4250" at bounding box center [684, 375] width 1369 height 616
drag, startPoint x: 732, startPoint y: 206, endPoint x: 646, endPoint y: 441, distance: 250.0
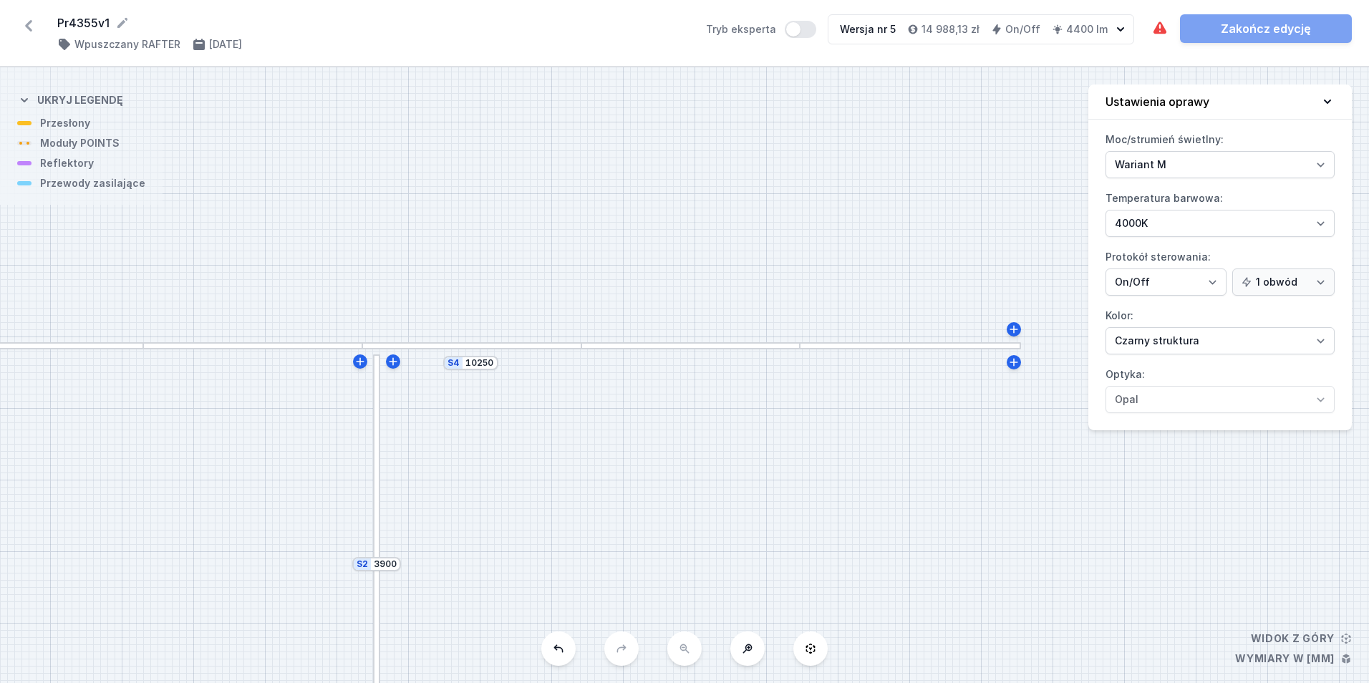
click at [646, 441] on div "S4 10250 S3 4015 S2 3900 S1 4250" at bounding box center [684, 375] width 1369 height 616
click at [997, 375] on icon at bounding box center [996, 372] width 11 height 11
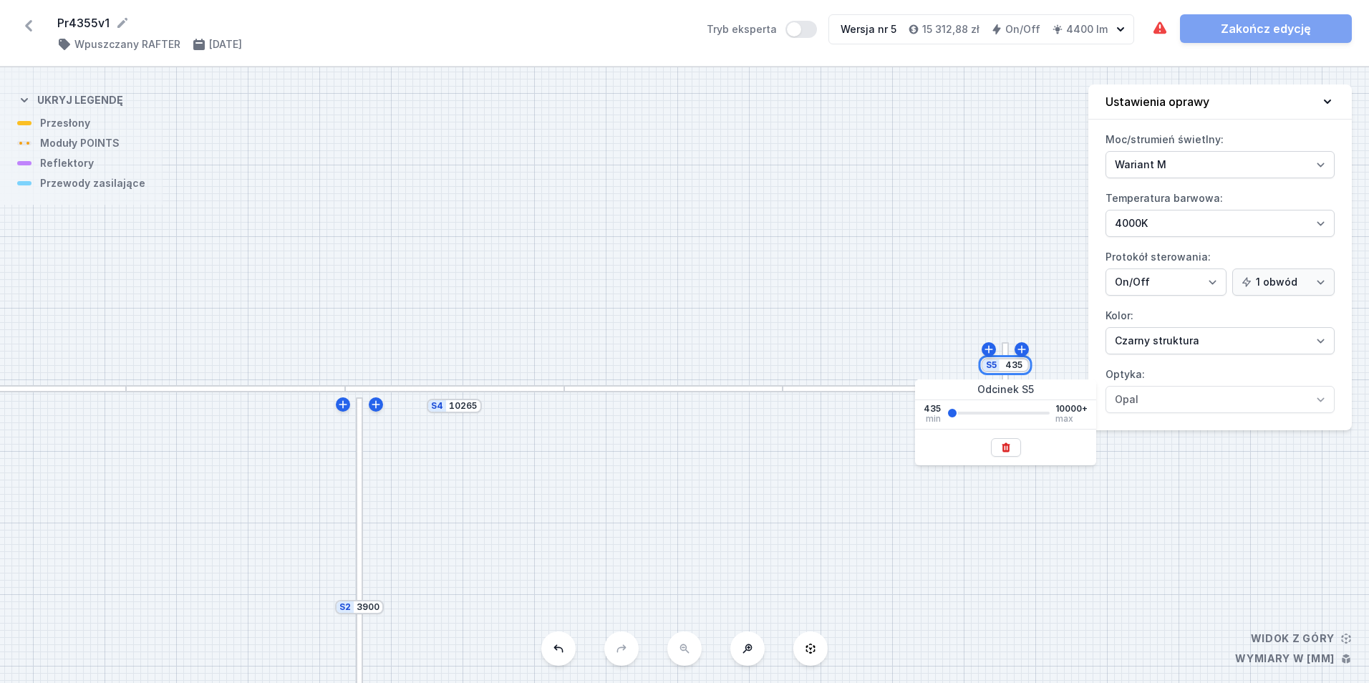
click at [1019, 363] on input "435" at bounding box center [1013, 364] width 23 height 11
click at [1019, 364] on input "435" at bounding box center [1013, 364] width 23 height 11
click at [786, 255] on div "S5 8850 S4 10265 S3 4015 S2 3900 S1 4250" at bounding box center [684, 375] width 1369 height 616
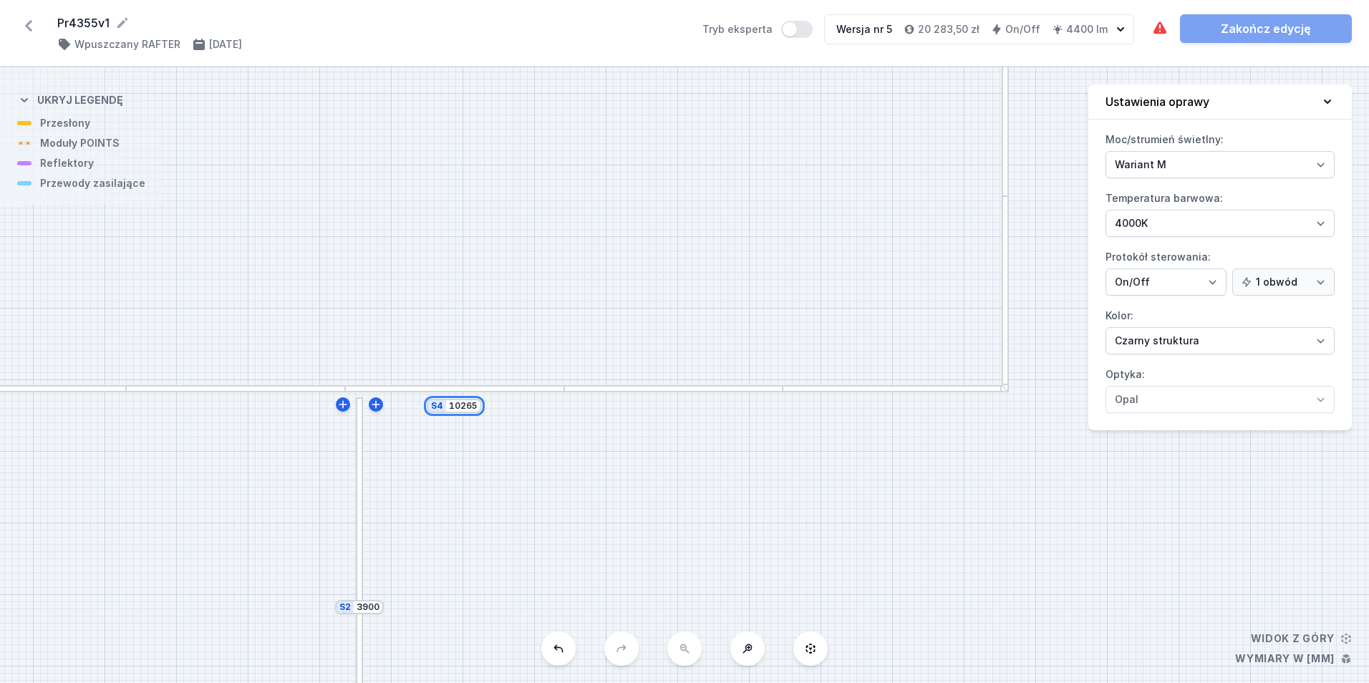
click at [470, 407] on input "10265" at bounding box center [463, 405] width 29 height 11
drag, startPoint x: 465, startPoint y: 405, endPoint x: 508, endPoint y: 408, distance: 42.3
click at [507, 407] on div "S5 8850 S4 10265 S3 4015 S2 3900 S1 4250" at bounding box center [684, 375] width 1369 height 616
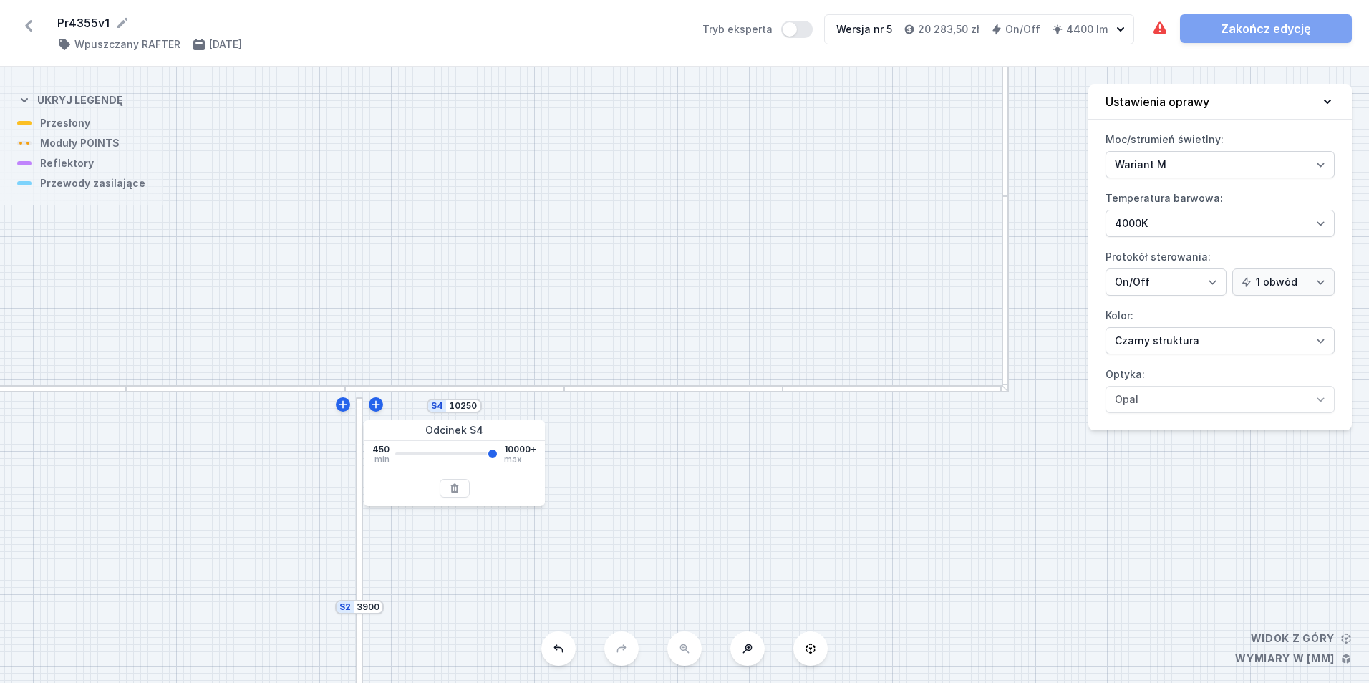
click at [580, 299] on div "S5 8850 S4 10250 S3 4015 S2 3900 S1 4250" at bounding box center [684, 375] width 1369 height 616
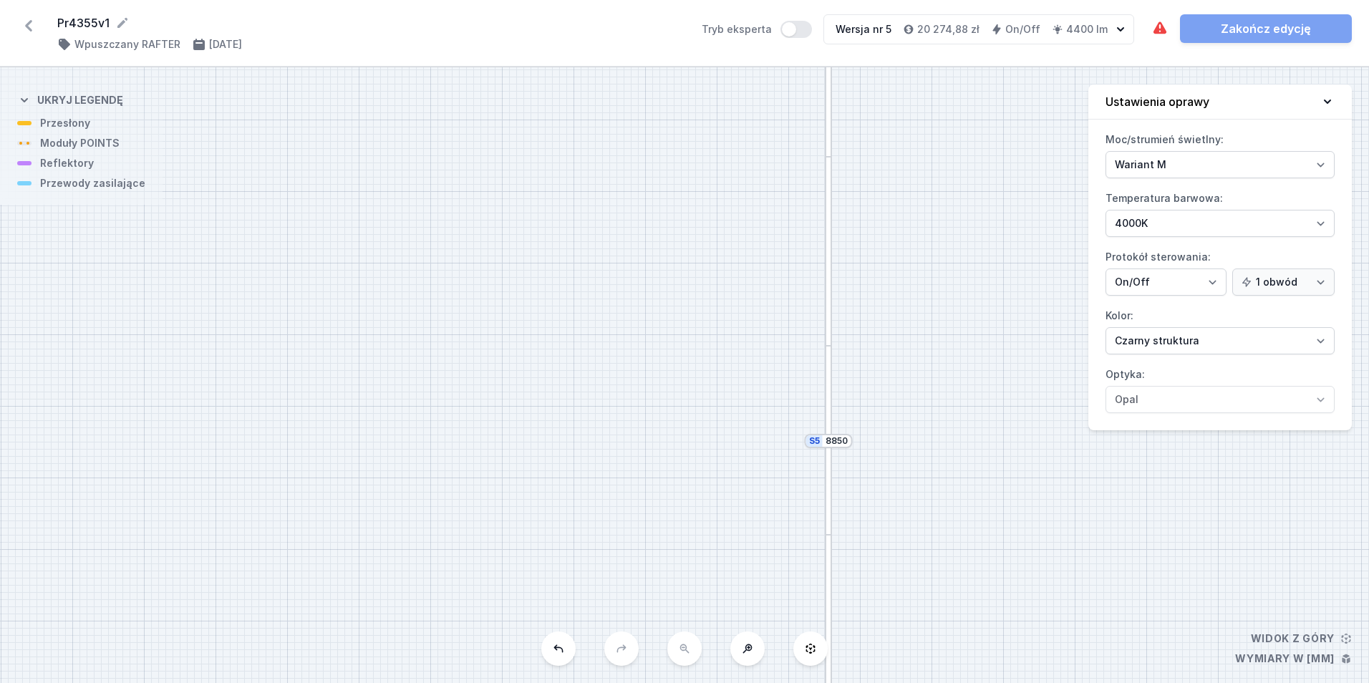
drag, startPoint x: 934, startPoint y: 192, endPoint x: 759, endPoint y: 719, distance: 556.0
click at [759, 682] on html "Pr4355v1 ( 11719 /v 5 ) Wpuszczany RAFTER [DATE] Tryb eksperta Wersja nr 5 20 2…" at bounding box center [684, 341] width 1369 height 683
drag, startPoint x: 813, startPoint y: 223, endPoint x: 697, endPoint y: 665, distance: 456.8
click at [697, 676] on div "S5 8850 S4 10250 S3 4015 S2 3900 S1 4250" at bounding box center [684, 375] width 1369 height 616
click at [692, 422] on icon at bounding box center [694, 424] width 11 height 11
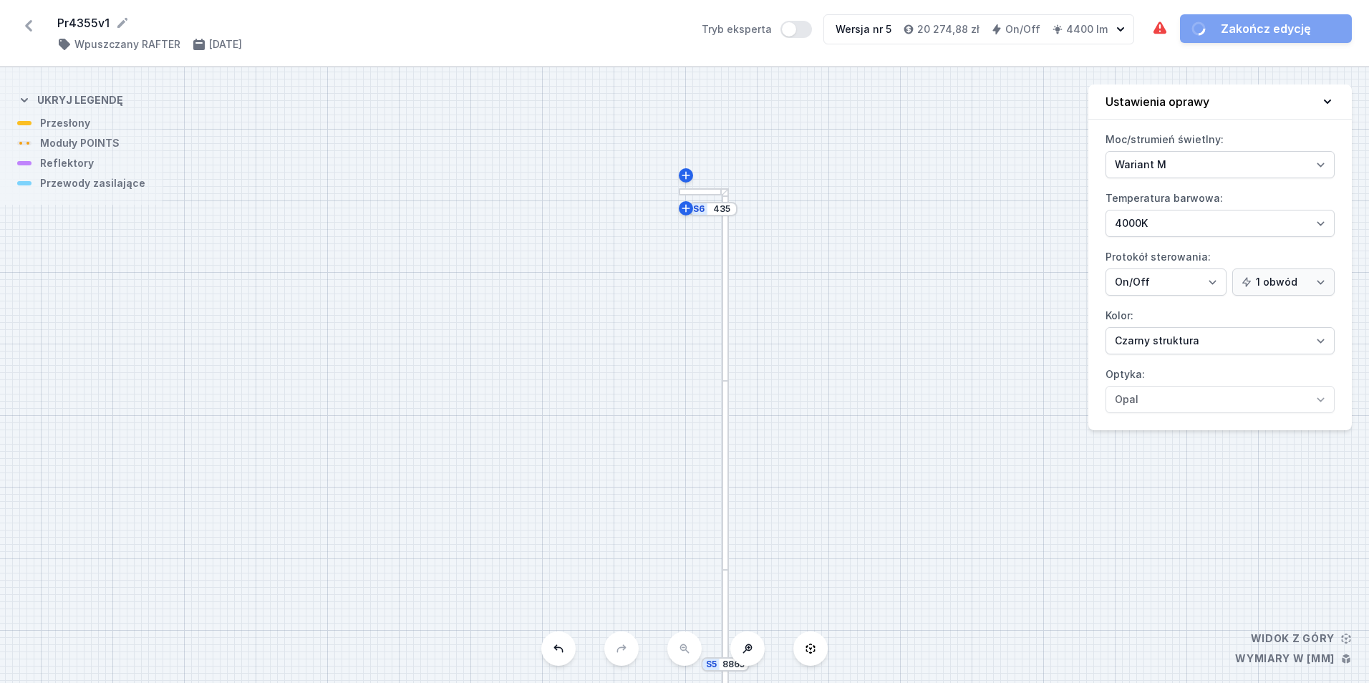
drag, startPoint x: 806, startPoint y: 469, endPoint x: 792, endPoint y: 372, distance: 98.4
click at [825, 280] on div "S6 435 S5 8865 S4 10250 S3 4015 S2 3900 S1 4250" at bounding box center [684, 375] width 1369 height 616
drag, startPoint x: 827, startPoint y: 514, endPoint x: 742, endPoint y: 450, distance: 105.8
click at [819, 323] on div "S6 435 S5 8865 S4 10250 S3 4015 S2 3900 S1 4250" at bounding box center [684, 375] width 1369 height 616
click at [728, 456] on input "8865" at bounding box center [727, 452] width 23 height 11
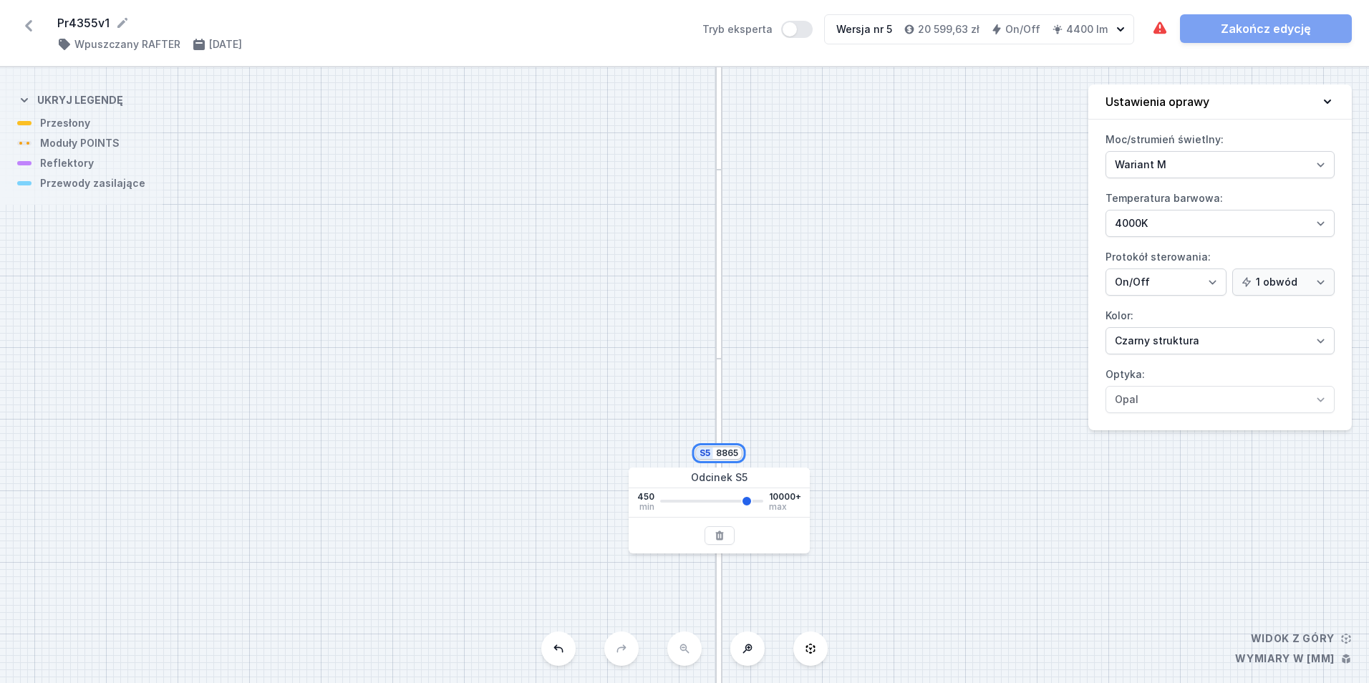
click at [728, 456] on input "8865" at bounding box center [727, 452] width 23 height 11
click at [573, 236] on div "S6 435 S5 8850 S4 10250 S3 4015 S2 3900 S1 4250" at bounding box center [684, 375] width 1369 height 616
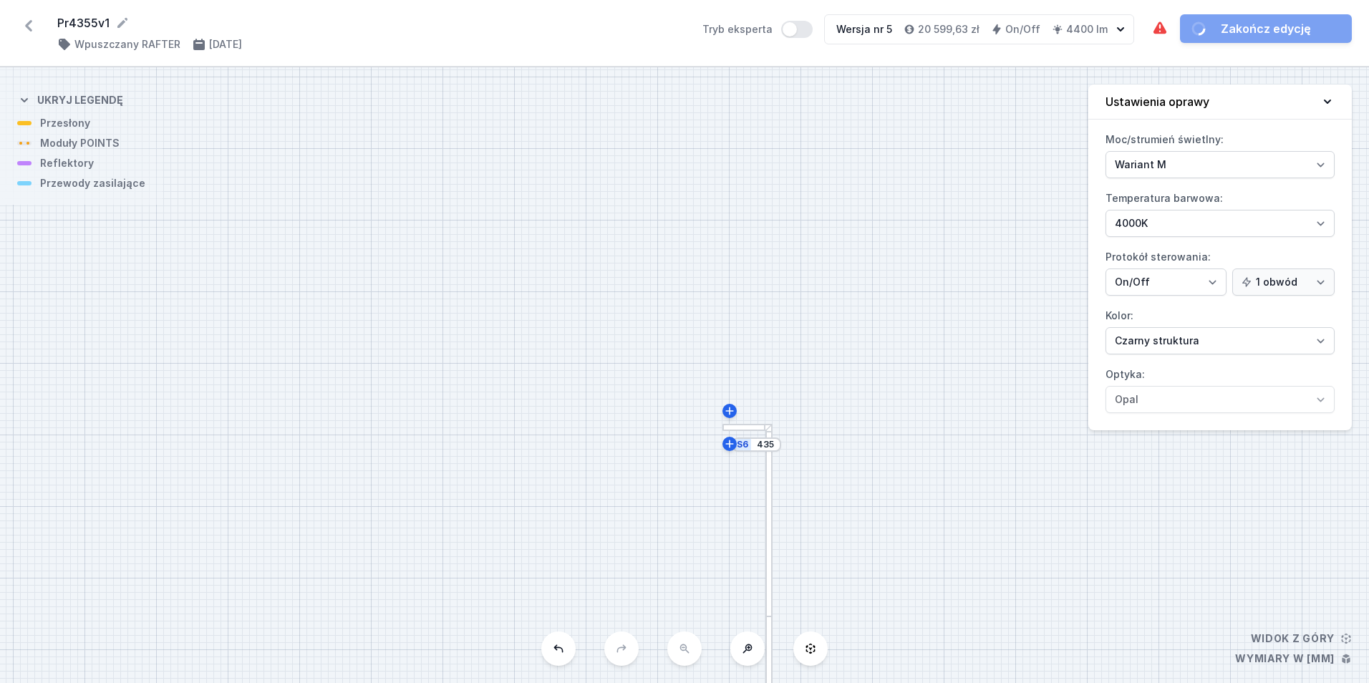
drag, startPoint x: 635, startPoint y: 137, endPoint x: 693, endPoint y: 587, distance: 453.3
click at [697, 619] on div "S6 435 S5 8850 S4 10250 S3 4015 S2 3900 S1 4250" at bounding box center [684, 375] width 1369 height 616
click at [775, 480] on input "435" at bounding box center [776, 480] width 23 height 11
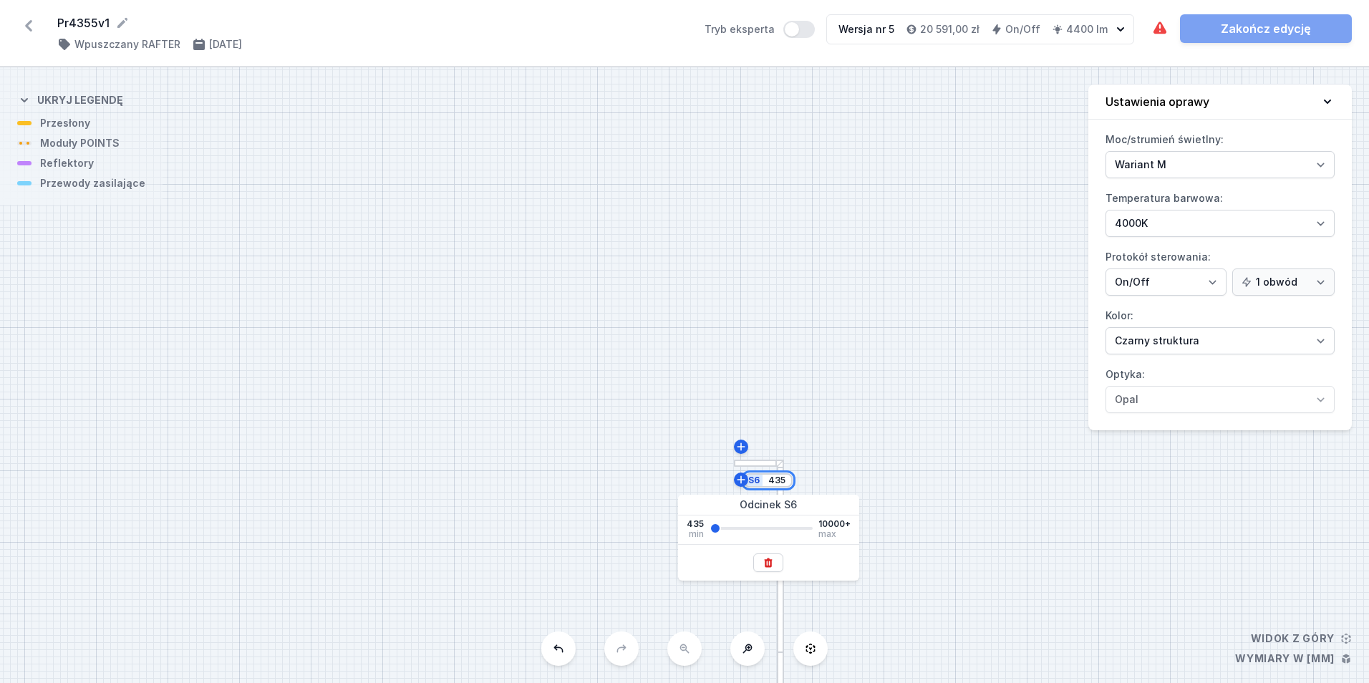
click at [775, 480] on input "435" at bounding box center [776, 480] width 23 height 11
click at [505, 511] on div "S6 1800 S5 8850 S4 10250 S3 4015 S2 3900 S1 4250" at bounding box center [684, 375] width 1369 height 616
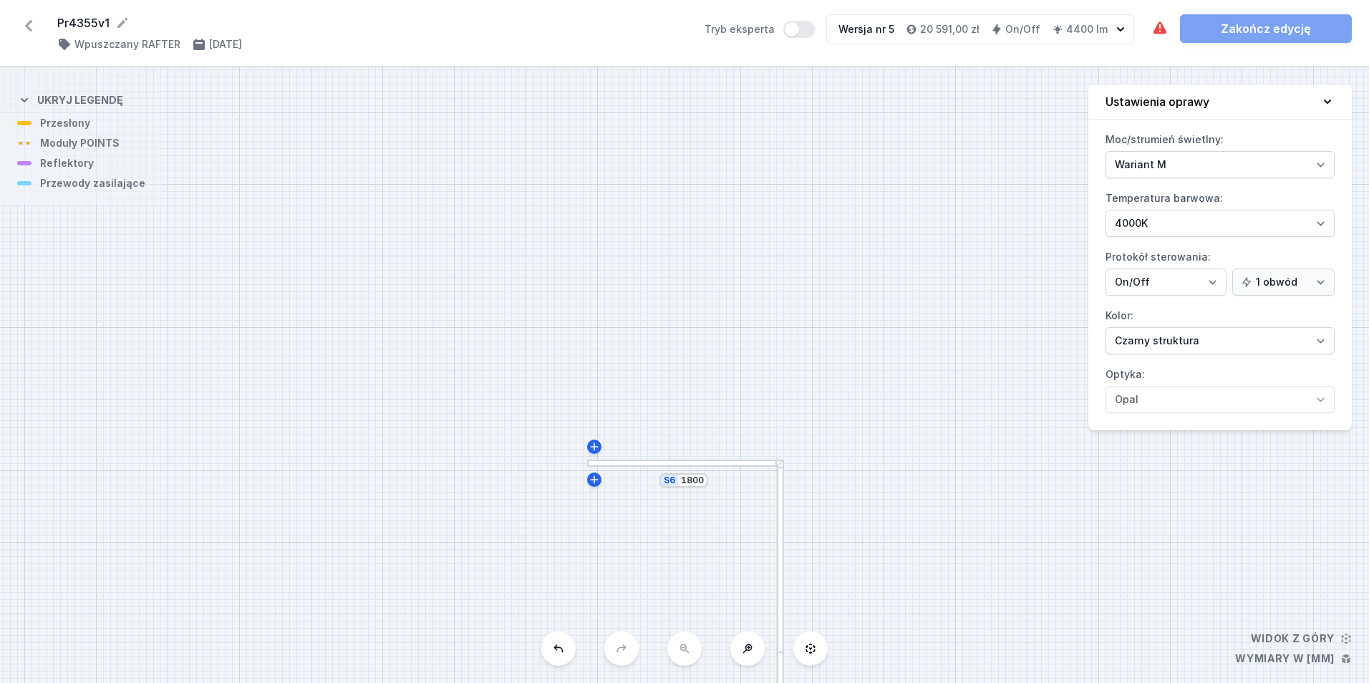
drag, startPoint x: 465, startPoint y: 555, endPoint x: 881, endPoint y: -19, distance: 709.4
click at [881, 0] on html "Pr4355v1 ( 11719 /v 5 ) Wpuszczany RAFTER [DATE] Tryb eksperta Wersja nr 5 20 5…" at bounding box center [684, 341] width 1369 height 683
drag, startPoint x: 599, startPoint y: 387, endPoint x: 685, endPoint y: 111, distance: 288.7
click at [676, 150] on div "S6 1800 S5 8850 S4 10250 S3 4015 S2 3900 S1 4250" at bounding box center [684, 375] width 1369 height 616
drag, startPoint x: 692, startPoint y: 440, endPoint x: 737, endPoint y: 260, distance: 185.4
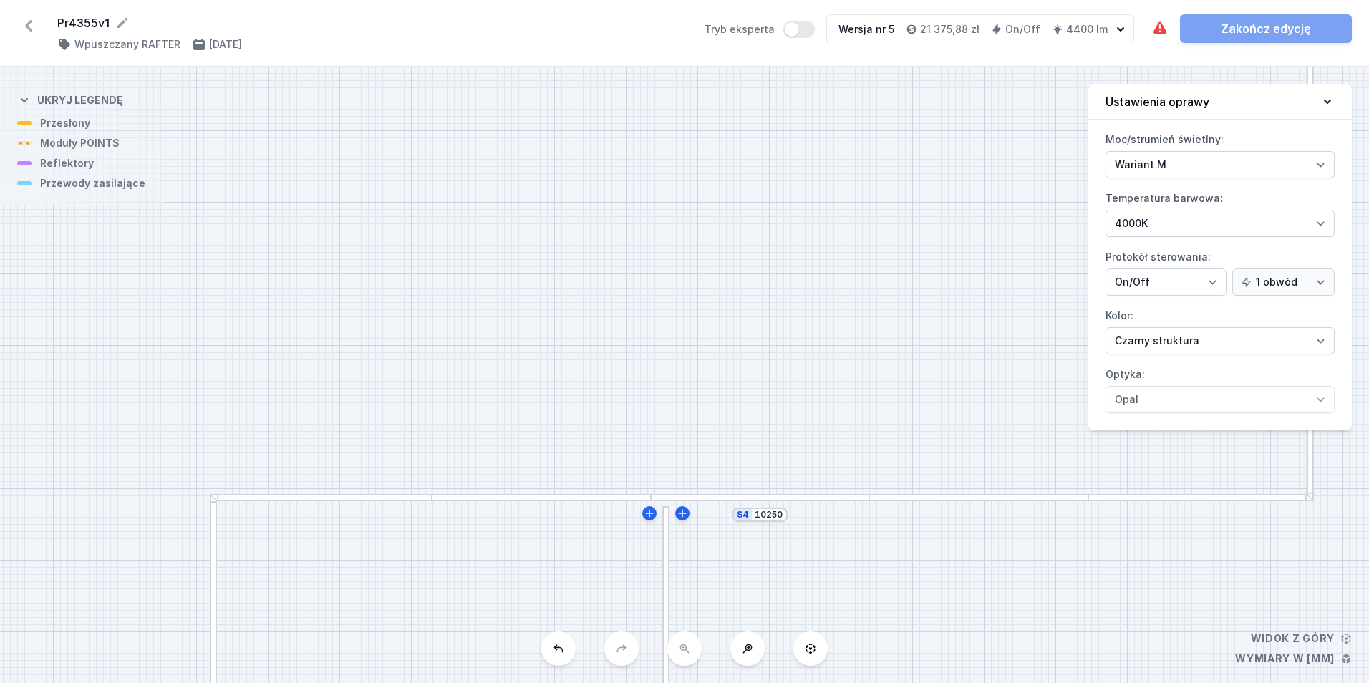
click at [853, 105] on div "S6 1800 S5 8850 S4 10250 S3 4015 S2 3900 S1 4250" at bounding box center [684, 375] width 1369 height 616
drag, startPoint x: 549, startPoint y: 399, endPoint x: 583, endPoint y: 211, distance: 191.3
click at [581, 220] on div "S6 1800 S5 8850 S4 10250 S3 4015 S2 3900 S1 4250" at bounding box center [684, 375] width 1369 height 616
drag, startPoint x: 603, startPoint y: 531, endPoint x: 568, endPoint y: 120, distance: 413.1
click at [568, 120] on div "S6 1800 S5 8850 S4 10250 S3 4015 S2 3900 S1 4250" at bounding box center [684, 375] width 1369 height 616
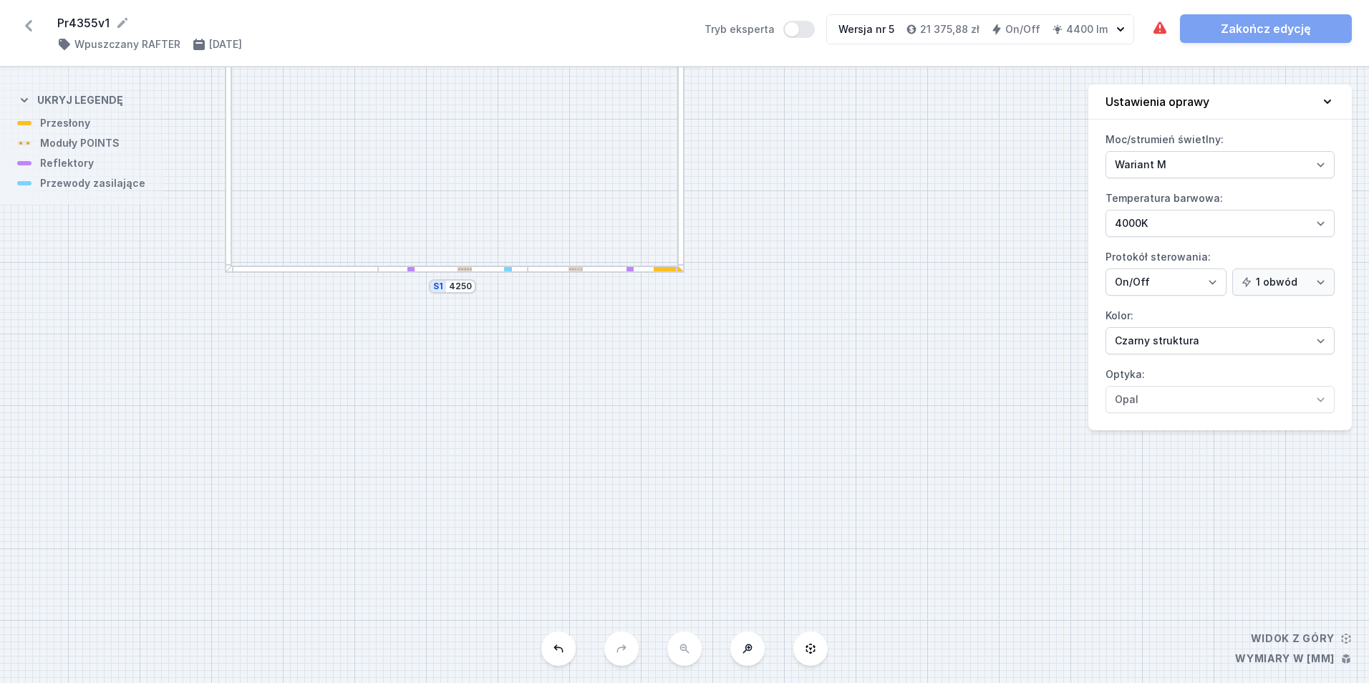
click at [521, 270] on div at bounding box center [453, 269] width 150 height 7
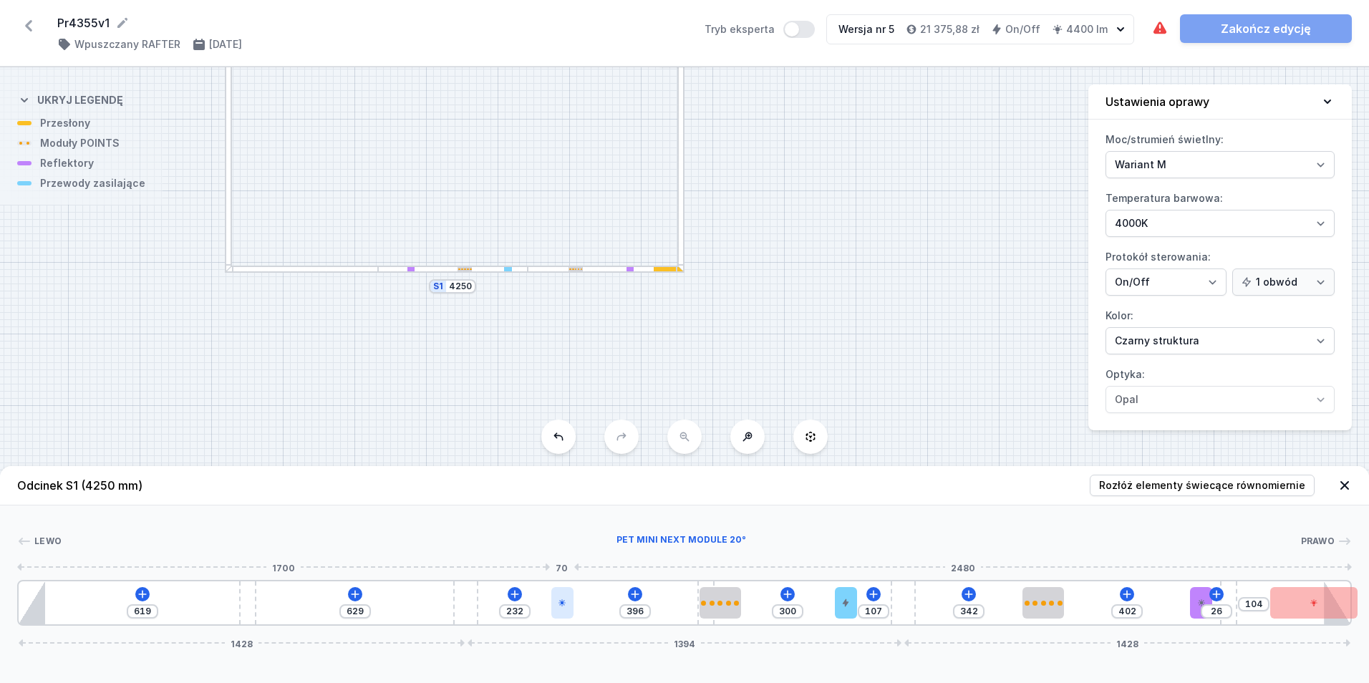
click at [559, 603] on icon at bounding box center [562, 602] width 9 height 9
click at [596, 558] on icon at bounding box center [597, 561] width 11 height 11
click at [716, 598] on div at bounding box center [720, 602] width 42 height 31
drag, startPoint x: 812, startPoint y: 193, endPoint x: 676, endPoint y: 390, distance: 239.5
click at [676, 390] on div "S6 1800 S5 8850 S4 10250 S3 4015 S2 3900 S1 4250" at bounding box center [684, 375] width 1369 height 616
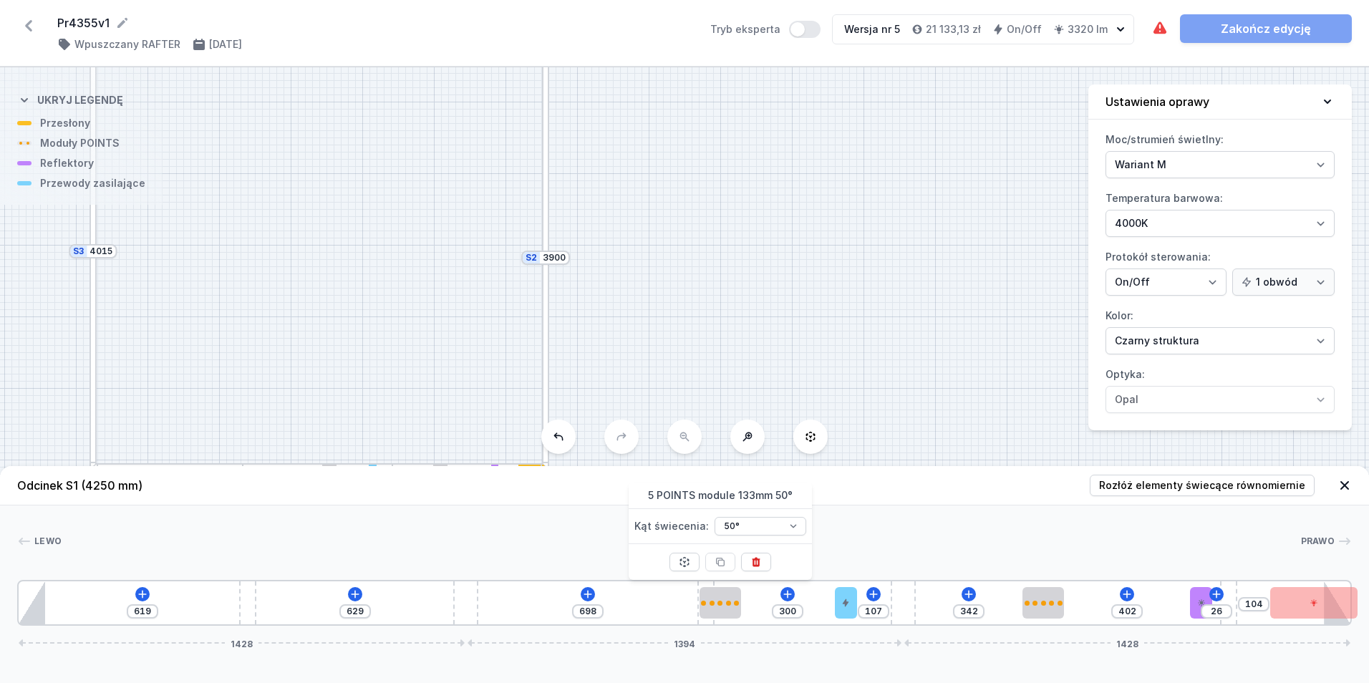
click at [543, 308] on div at bounding box center [545, 361] width 7 height 210
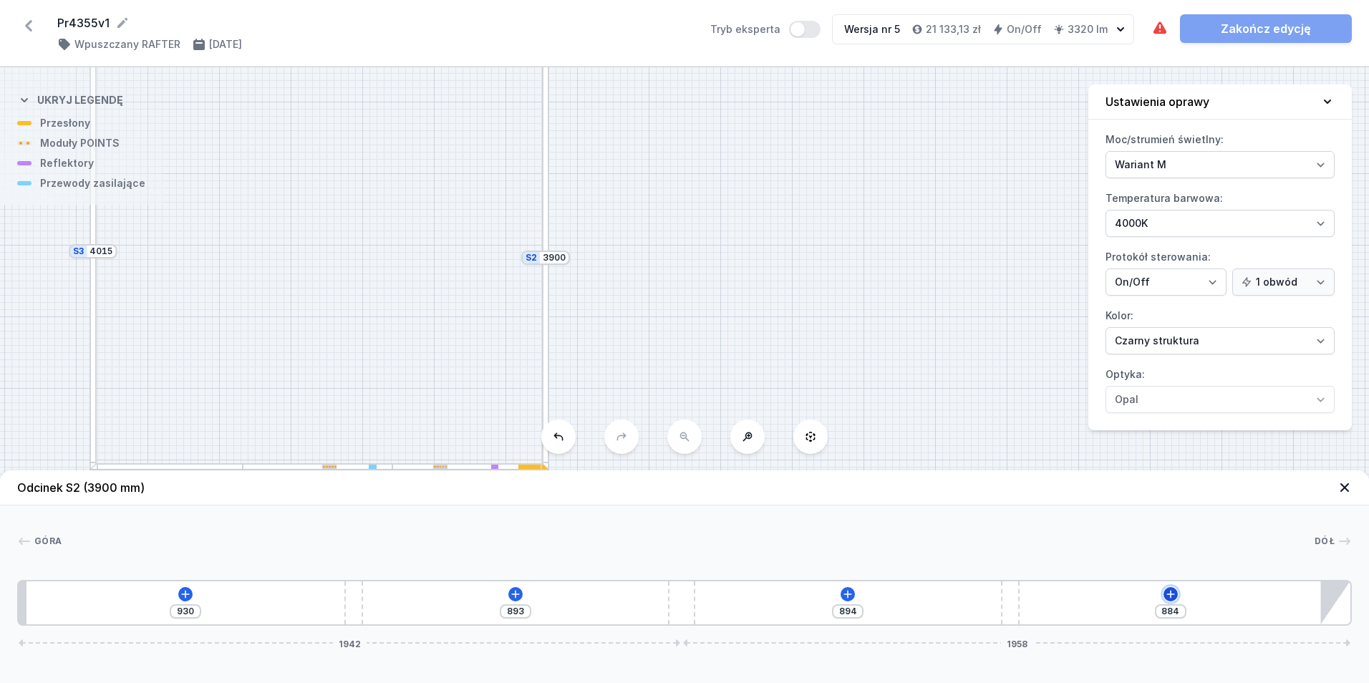
click at [1168, 589] on icon at bounding box center [1170, 593] width 11 height 11
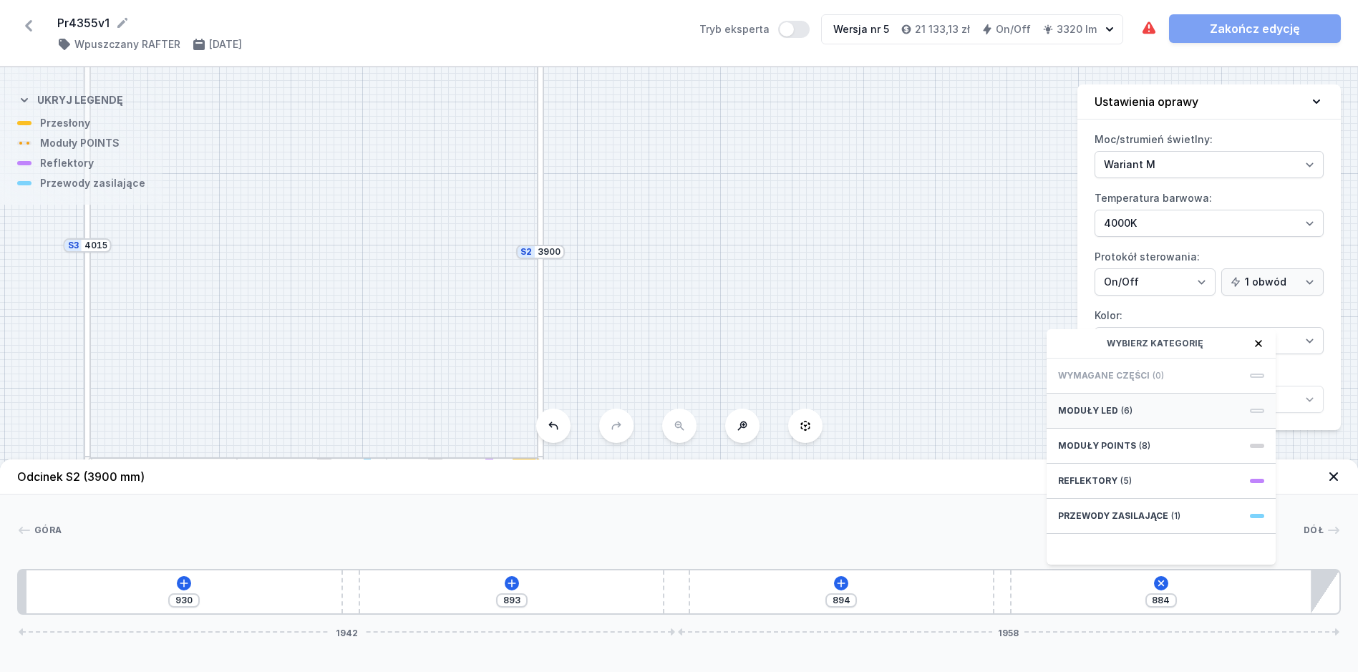
click at [1130, 417] on div "Moduły LED (6)" at bounding box center [1161, 411] width 229 height 35
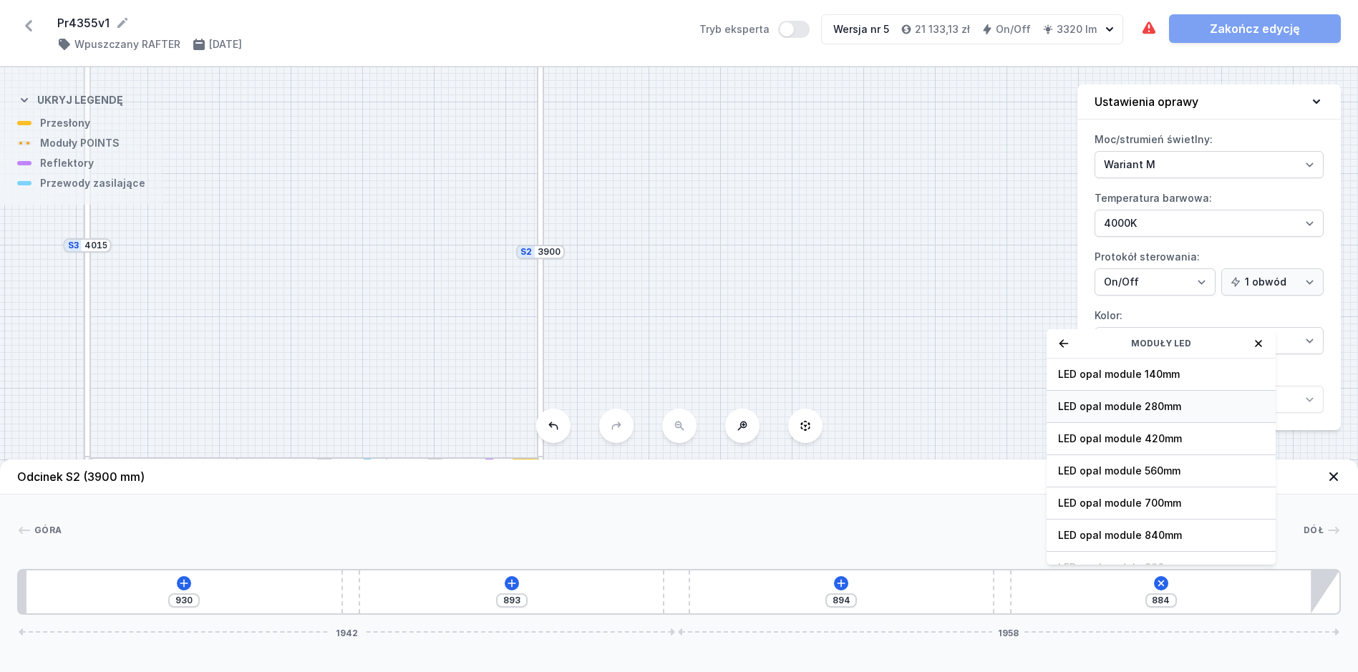
click at [1138, 414] on span "LED opal module 280mm" at bounding box center [1161, 406] width 206 height 14
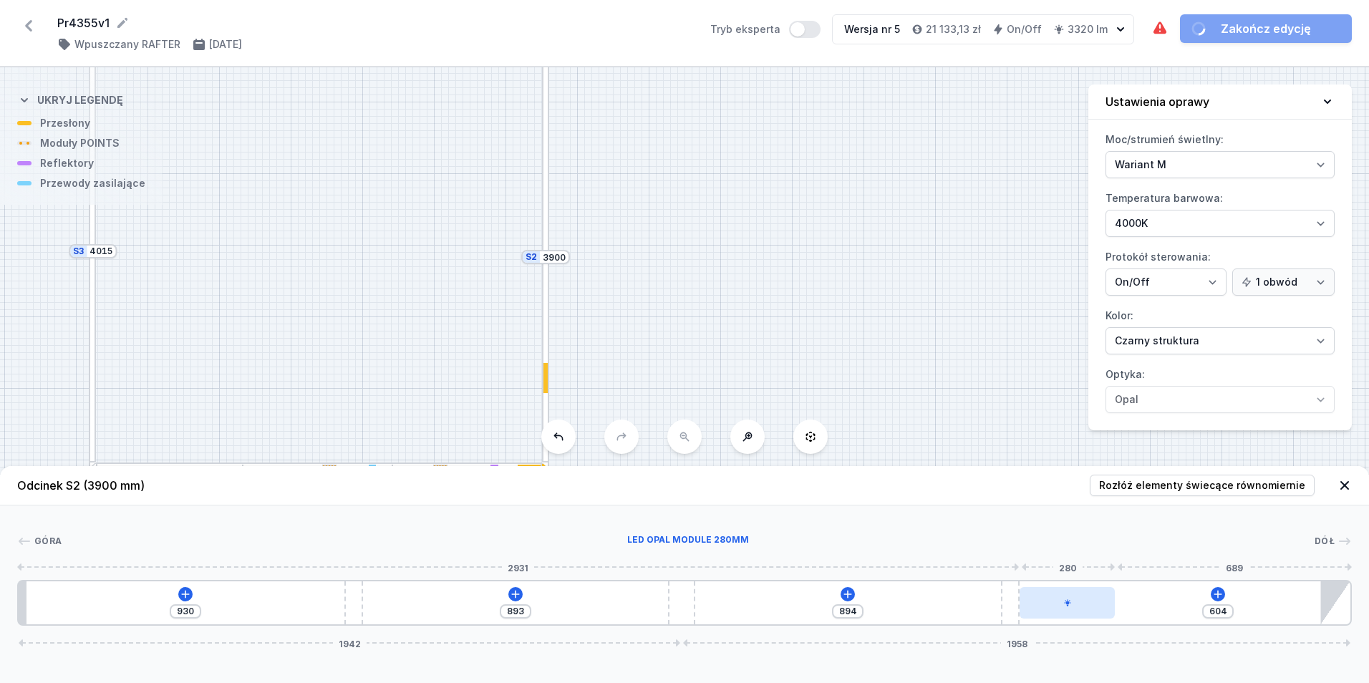
click at [1072, 596] on div at bounding box center [1067, 602] width 96 height 31
click at [1077, 559] on button at bounding box center [1067, 562] width 30 height 19
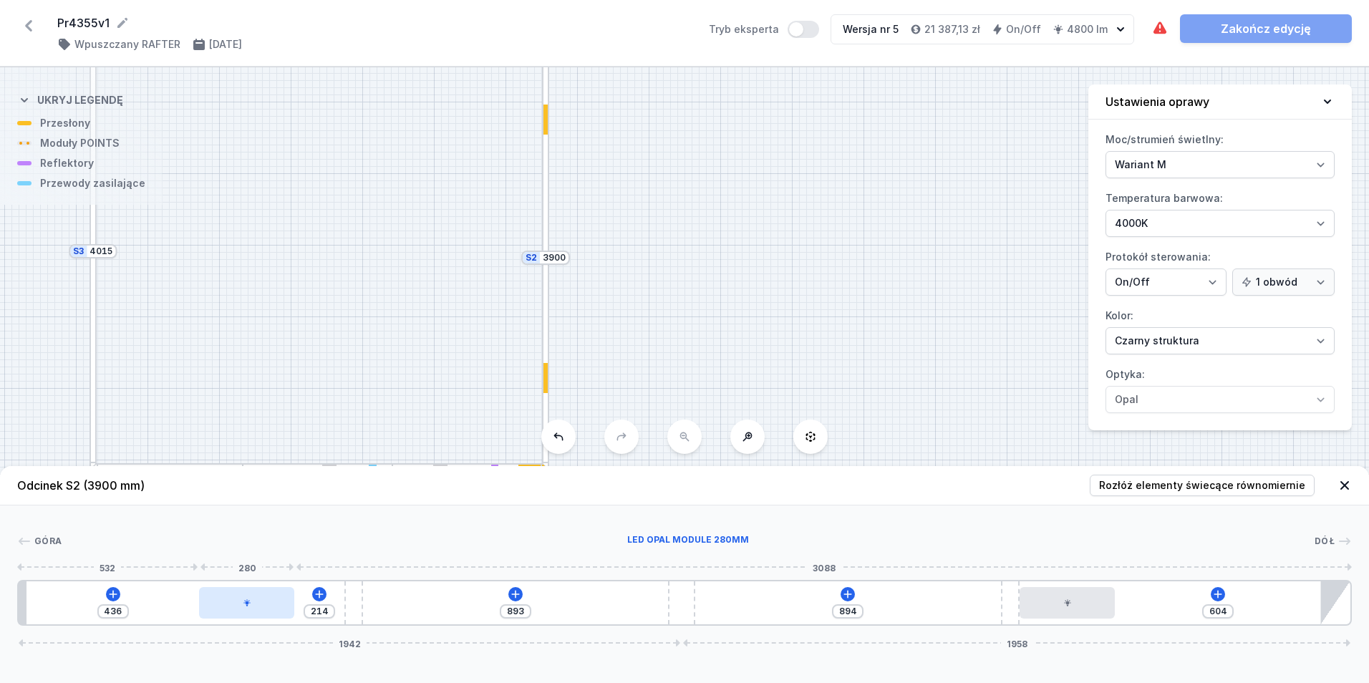
drag, startPoint x: 1172, startPoint y: 602, endPoint x: 228, endPoint y: 606, distance: 944.2
click at [228, 606] on div at bounding box center [247, 602] width 96 height 31
click at [843, 593] on icon at bounding box center [847, 593] width 11 height 11
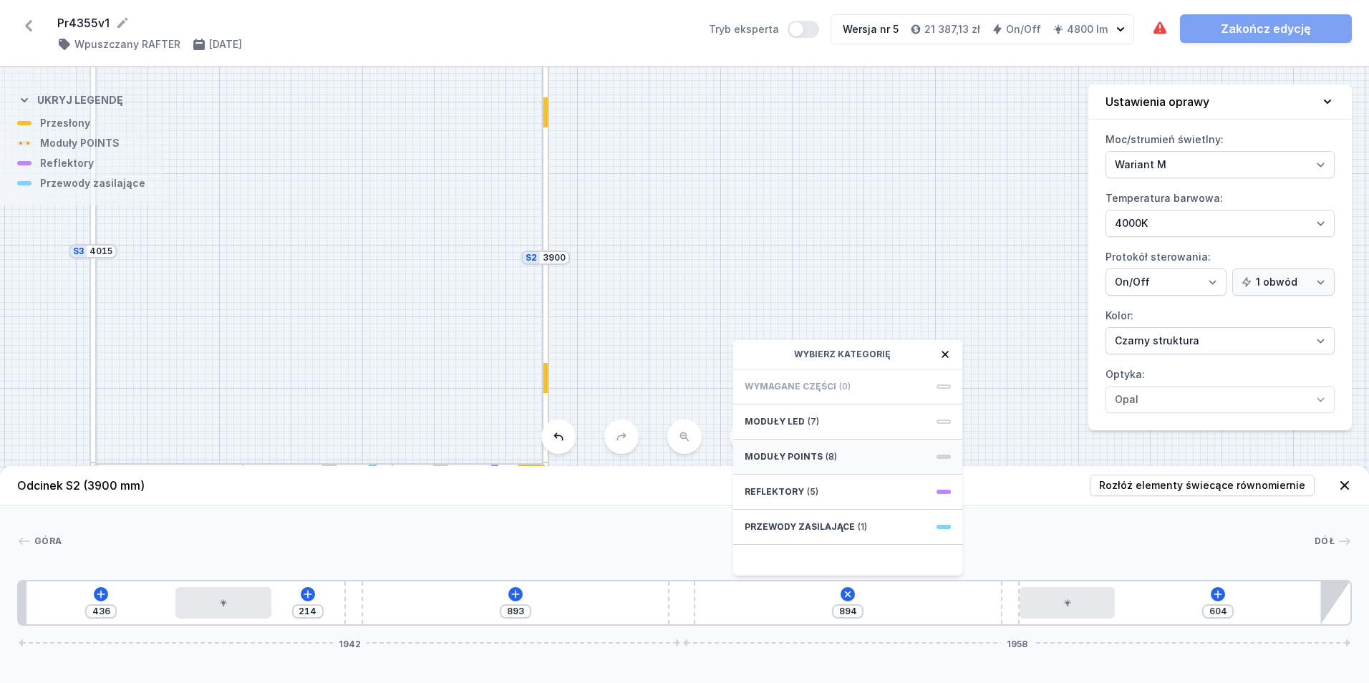
click at [846, 464] on div "Moduły POINTS (8)" at bounding box center [847, 457] width 229 height 35
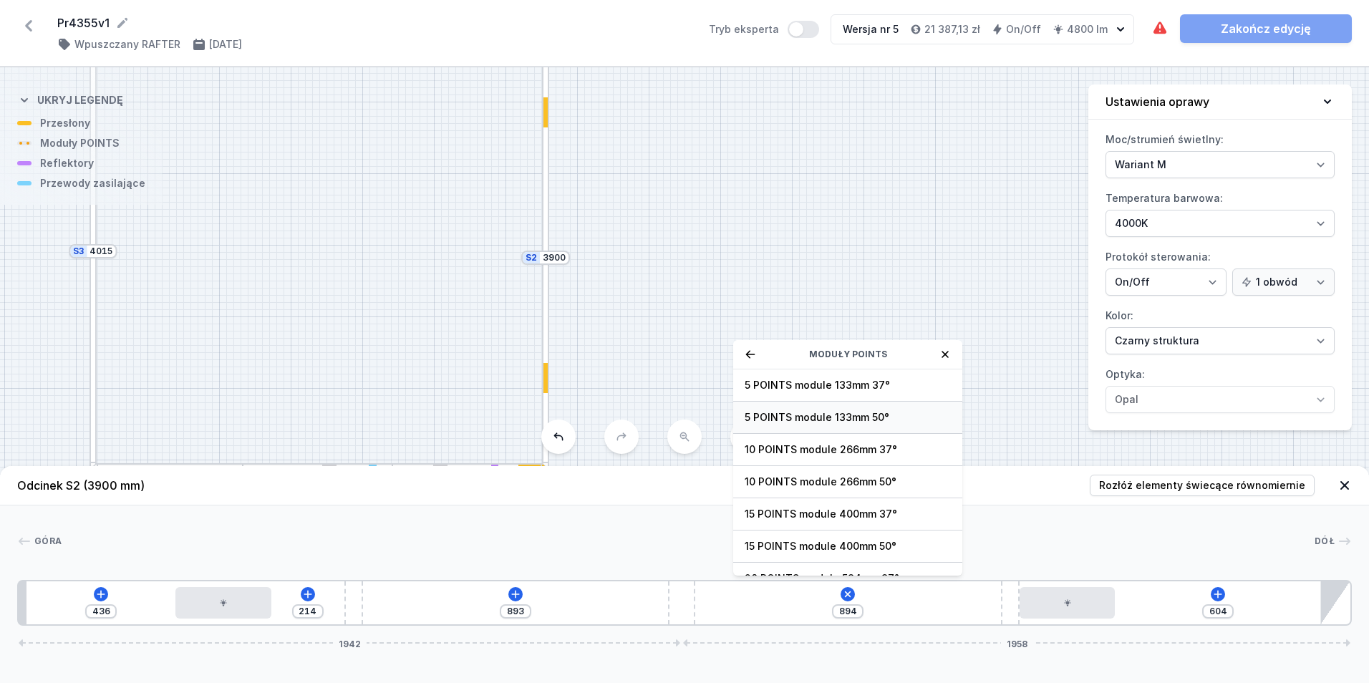
click at [894, 417] on span "5 POINTS module 133mm 50°" at bounding box center [847, 417] width 206 height 14
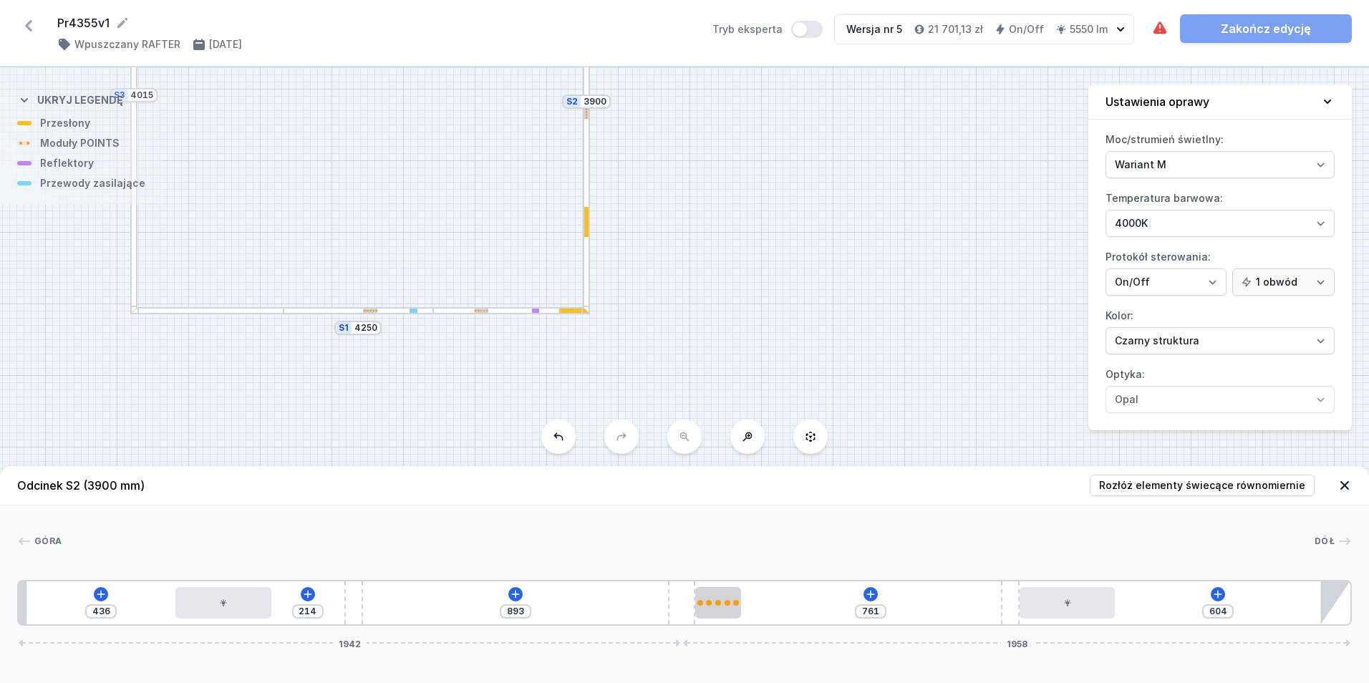
drag, startPoint x: 756, startPoint y: 281, endPoint x: 797, endPoint y: 125, distance: 161.3
click at [797, 125] on div "S6 1800 S5 8850 S4 10250 S3 4015 S2 3900 S1 4250" at bounding box center [684, 375] width 1369 height 616
click at [868, 593] on icon at bounding box center [870, 593] width 11 height 11
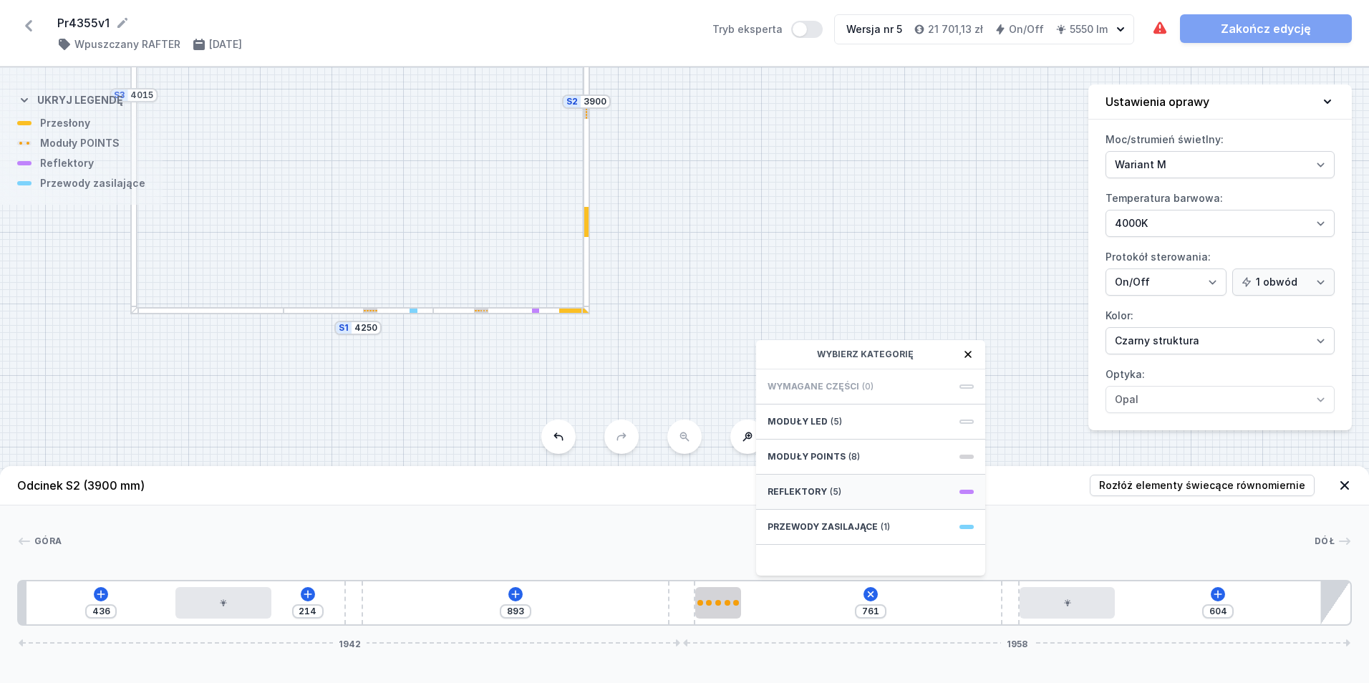
click at [879, 498] on div "Reflektory (5)" at bounding box center [870, 492] width 229 height 35
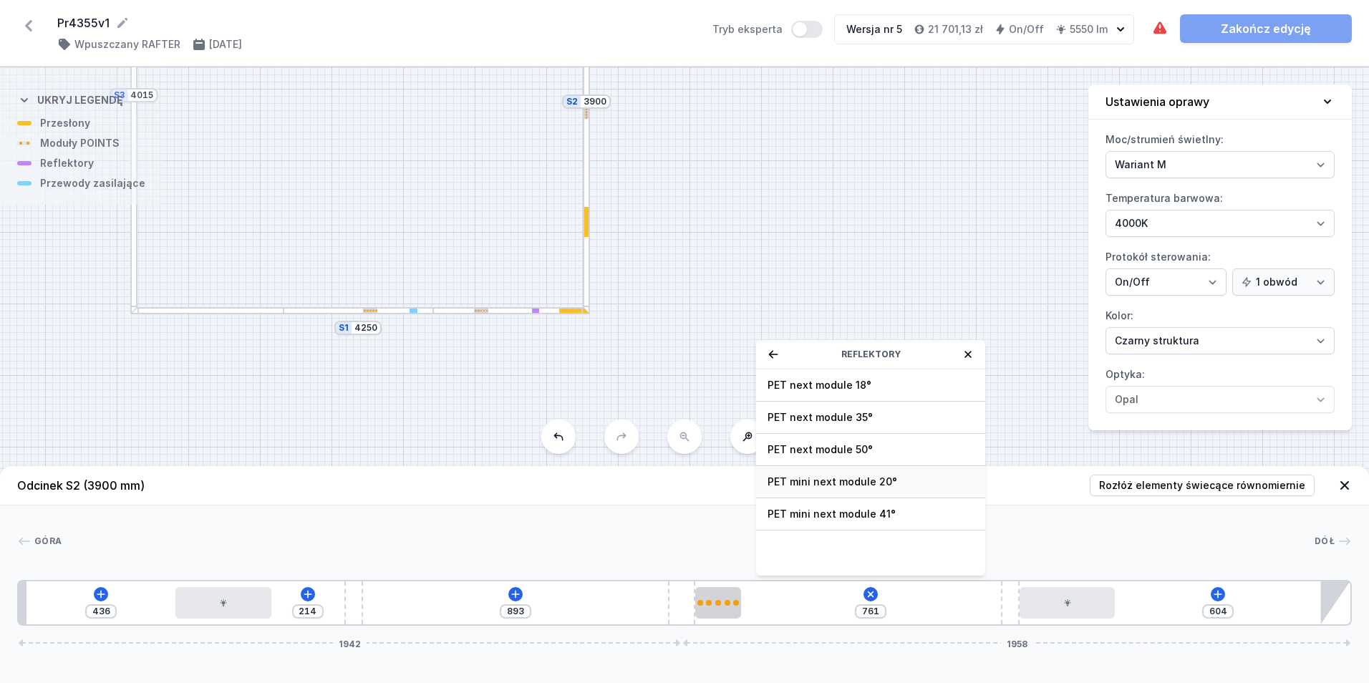
click at [906, 480] on span "PET mini next module 20°" at bounding box center [870, 482] width 206 height 14
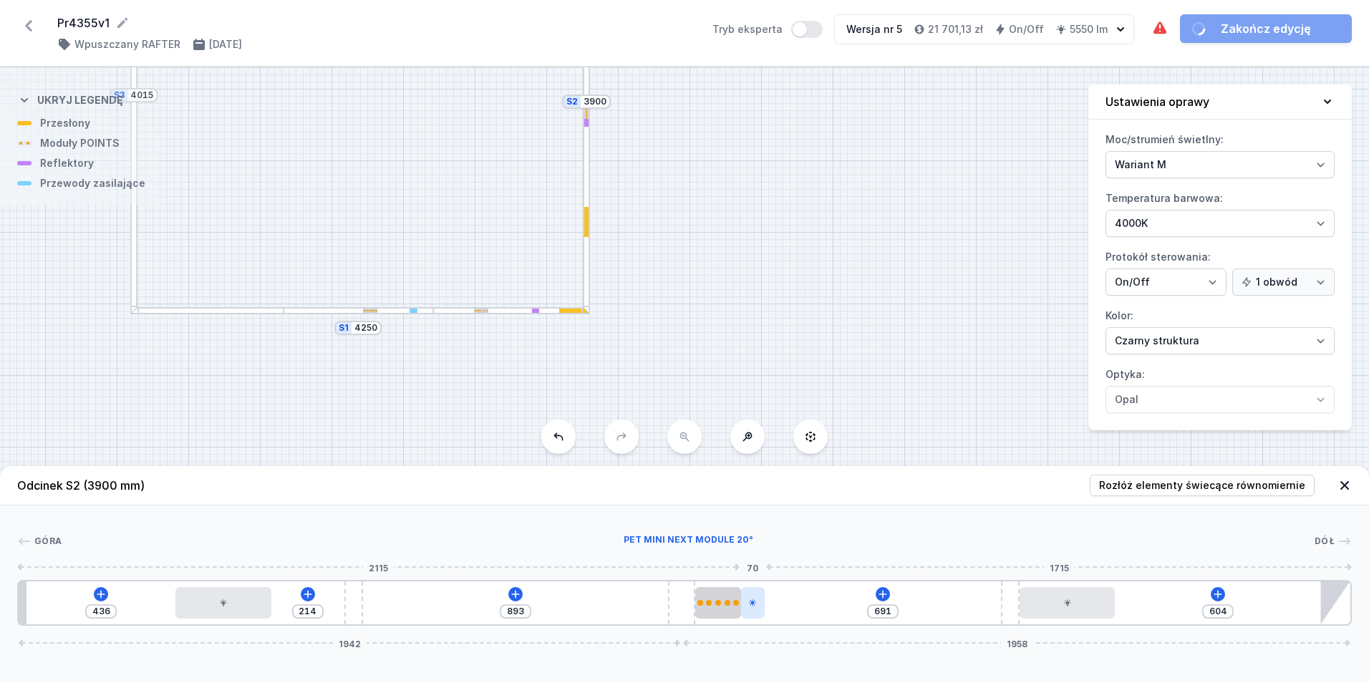
click at [760, 603] on div at bounding box center [753, 602] width 24 height 31
click at [757, 572] on div at bounding box center [752, 562] width 30 height 36
click at [757, 564] on icon at bounding box center [752, 561] width 11 height 11
drag, startPoint x: 751, startPoint y: 609, endPoint x: 545, endPoint y: 599, distance: 205.7
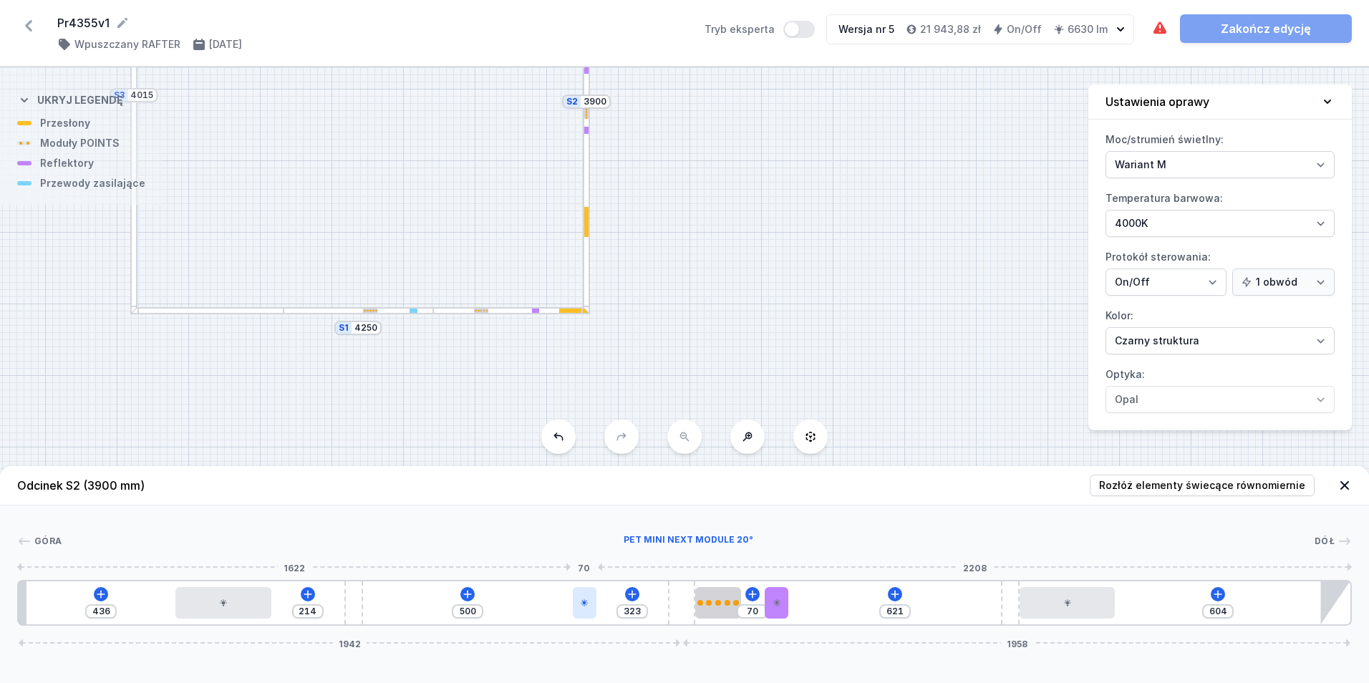
click at [573, 599] on div at bounding box center [585, 602] width 24 height 31
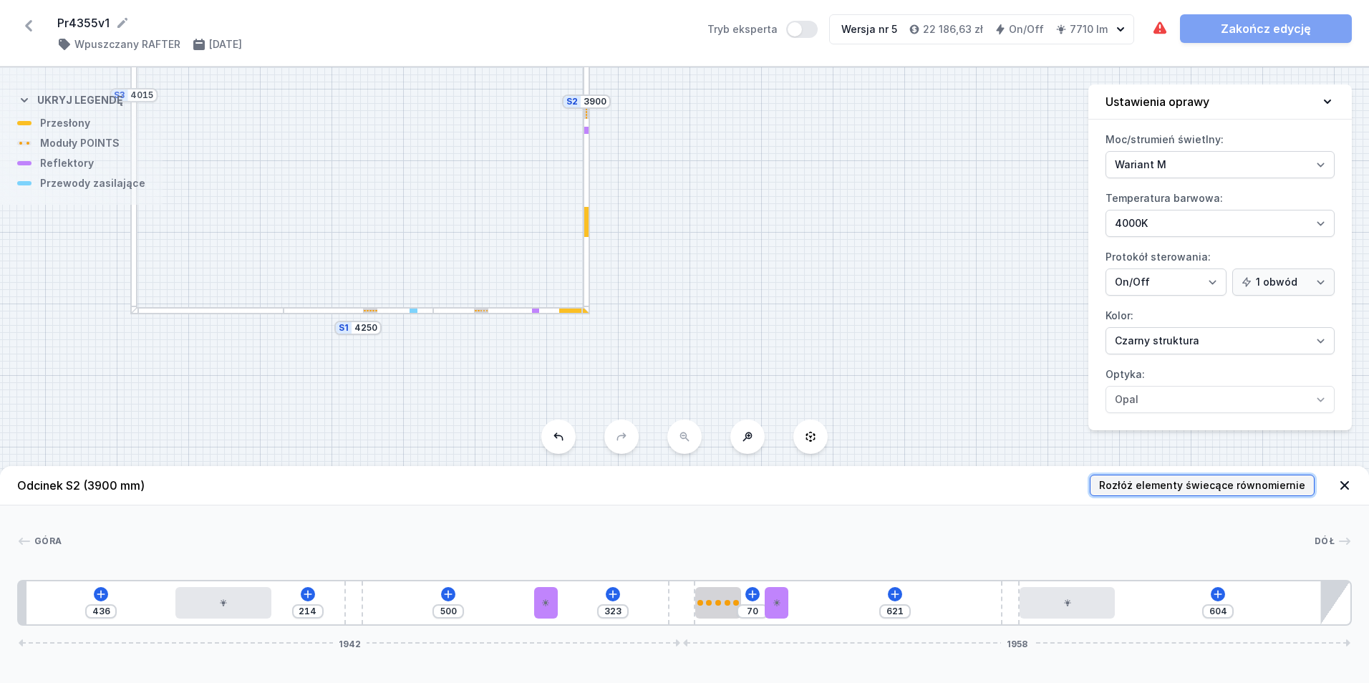
click at [1165, 490] on span "Rozłóż elementy świecące równomiernie" at bounding box center [1202, 485] width 206 height 14
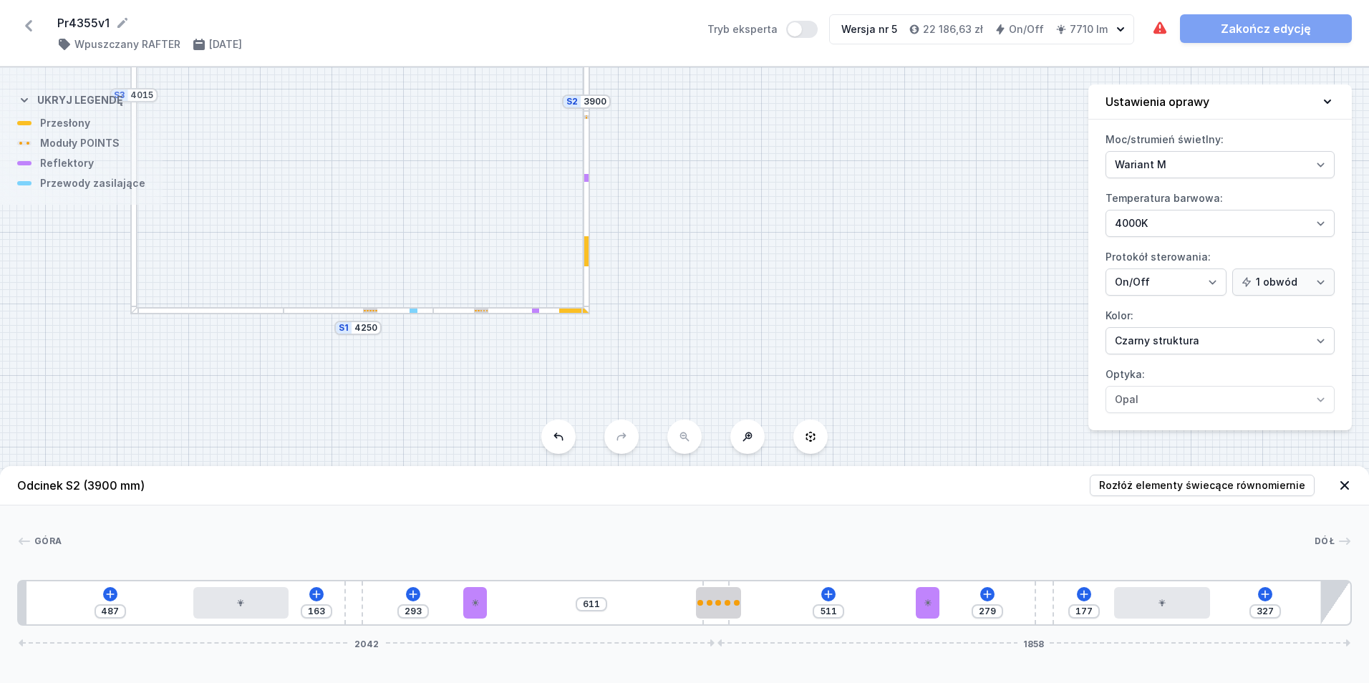
drag, startPoint x: 682, startPoint y: 620, endPoint x: 742, endPoint y: 620, distance: 59.4
click at [742, 620] on div "487 163 293 611 511 279 177 327 2042 1858" at bounding box center [684, 603] width 1334 height 46
click at [1175, 485] on span "Rozłóż elementy świecące równomiernie" at bounding box center [1202, 485] width 206 height 14
drag, startPoint x: 721, startPoint y: 619, endPoint x: 760, endPoint y: 624, distance: 38.9
click at [760, 624] on div "487 163 293 511 25 445 379 77 388 2081 1819" at bounding box center [684, 603] width 1334 height 46
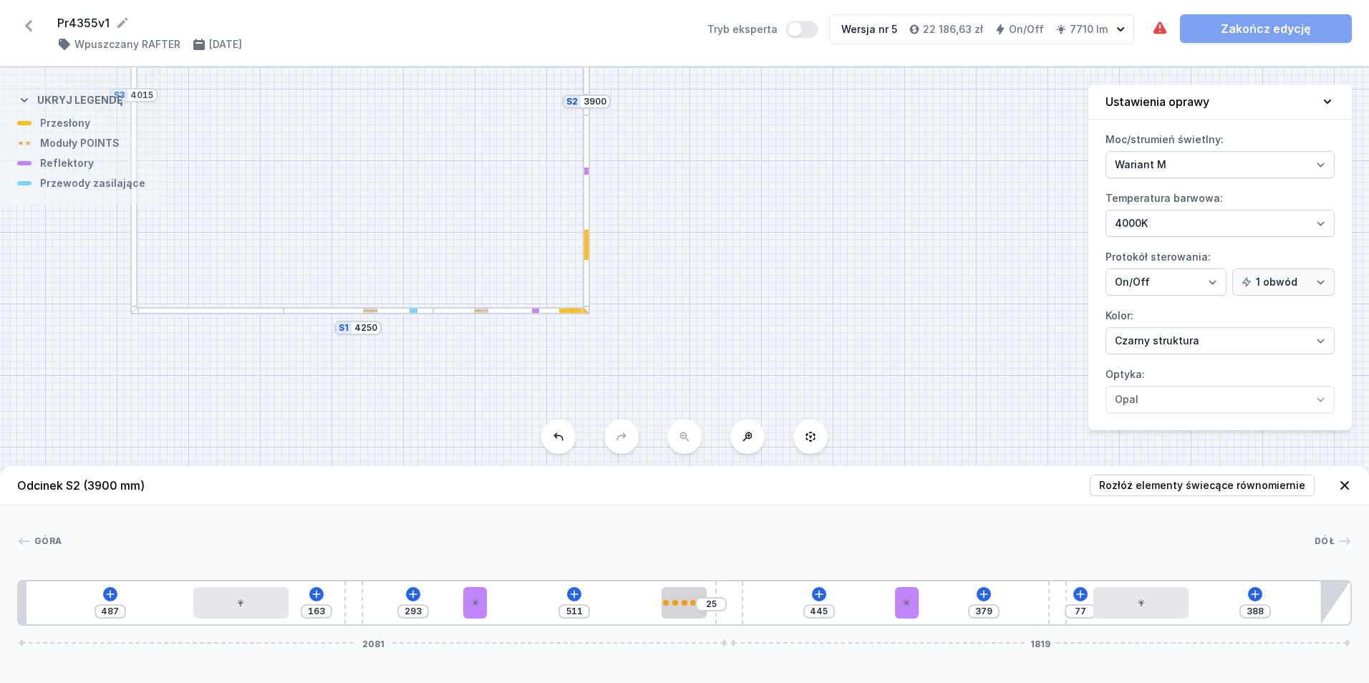
click at [475, 310] on div at bounding box center [476, 311] width 2 height 2
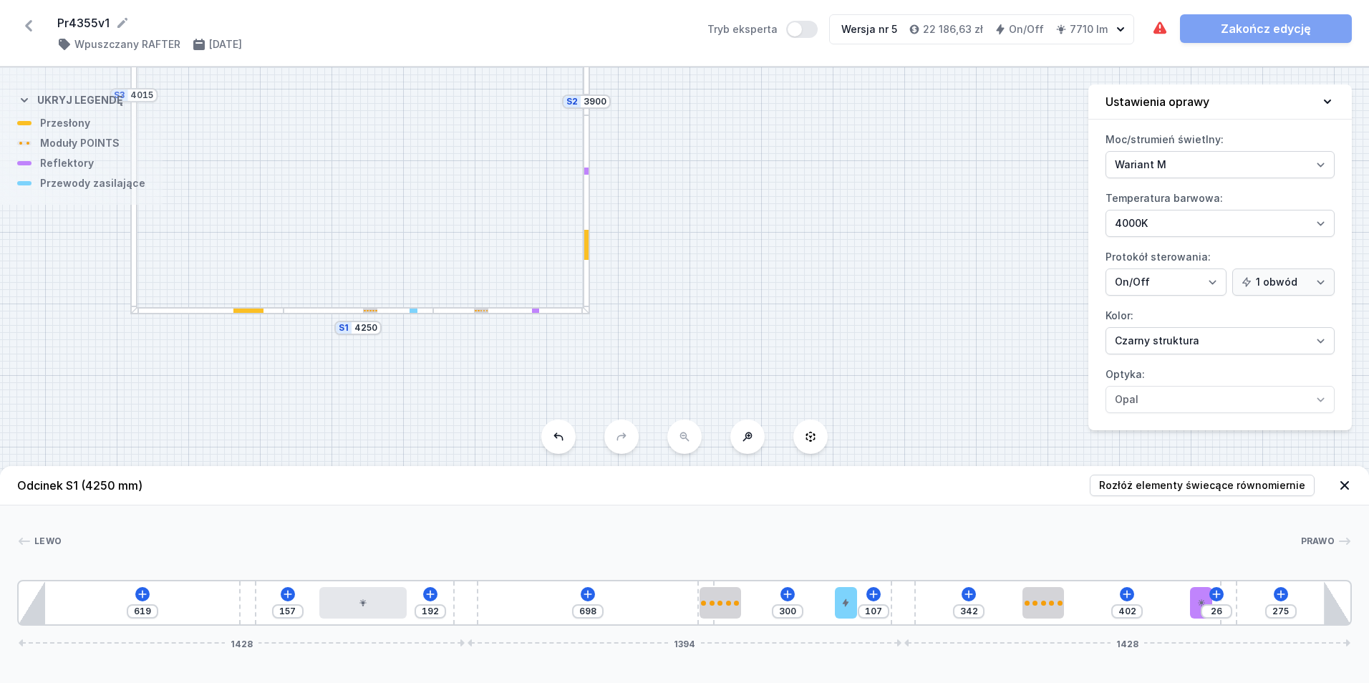
drag, startPoint x: 1299, startPoint y: 598, endPoint x: 329, endPoint y: 623, distance: 970.3
click at [329, 623] on div "619 157 192 698 300 107 342 402 26 275 1428 1394 1428" at bounding box center [684, 603] width 1334 height 46
click at [341, 597] on div at bounding box center [350, 602] width 88 height 31
click at [357, 596] on div at bounding box center [355, 602] width 88 height 31
click at [729, 601] on div at bounding box center [728, 603] width 5 height 5
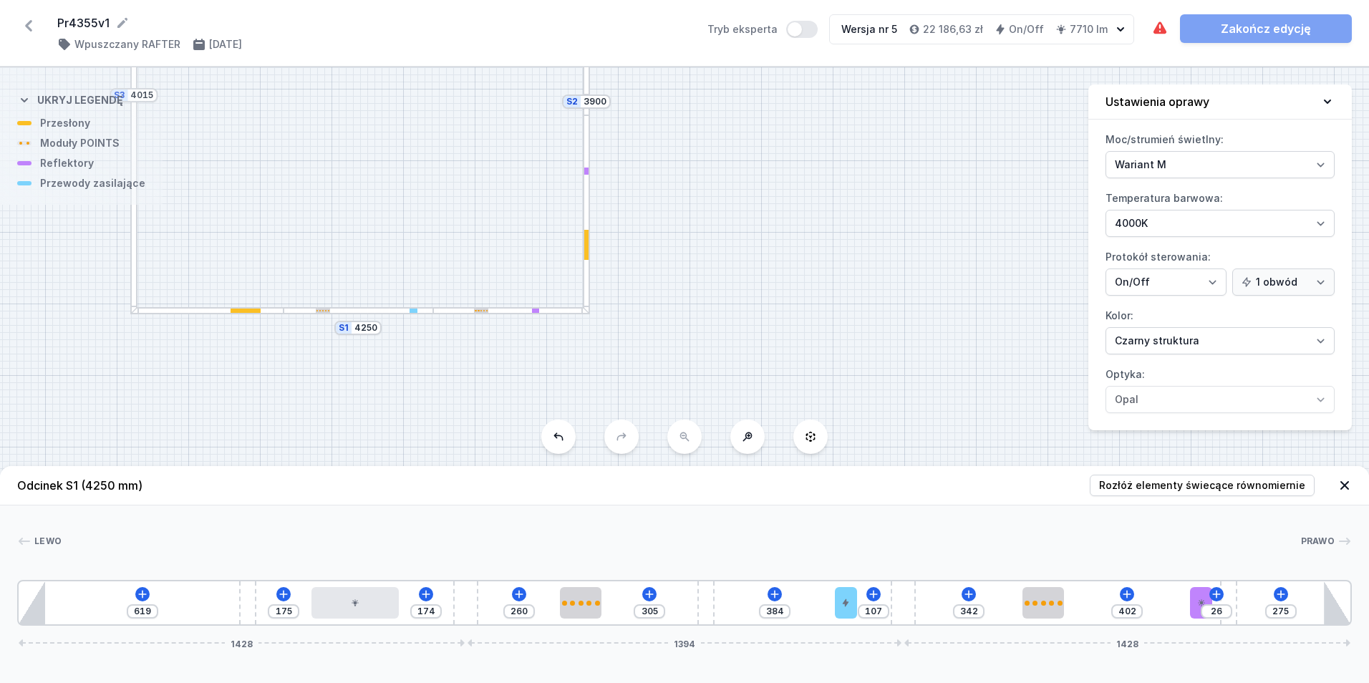
drag, startPoint x: 735, startPoint y: 606, endPoint x: 606, endPoint y: 613, distance: 129.1
click at [606, 613] on div "619 175 174 260 305 384 107 342 402 26 275 1428 1394 1428" at bounding box center [684, 603] width 1334 height 46
click at [372, 601] on div at bounding box center [361, 602] width 88 height 31
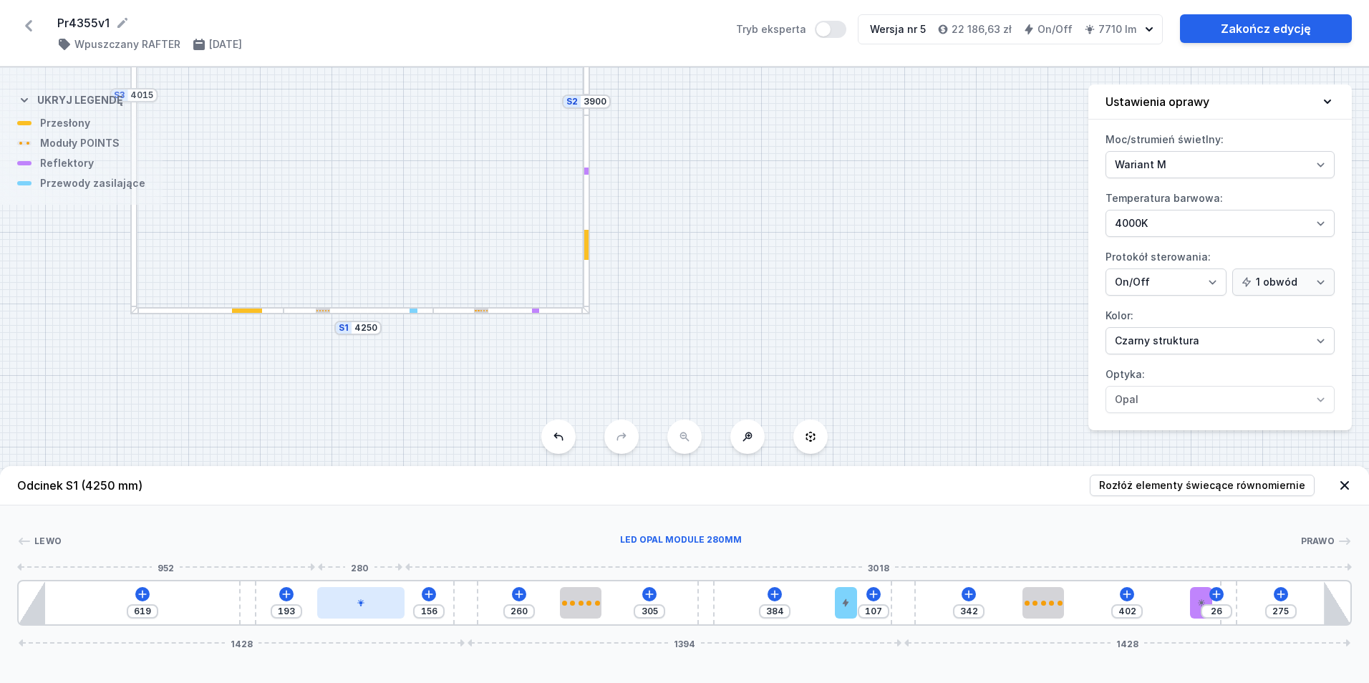
click at [374, 599] on div at bounding box center [361, 602] width 88 height 31
click at [360, 563] on icon at bounding box center [360, 561] width 11 height 11
drag, startPoint x: 516, startPoint y: 600, endPoint x: 1322, endPoint y: 614, distance: 806.2
click at [1044, 603] on div at bounding box center [1043, 603] width 5 height 5
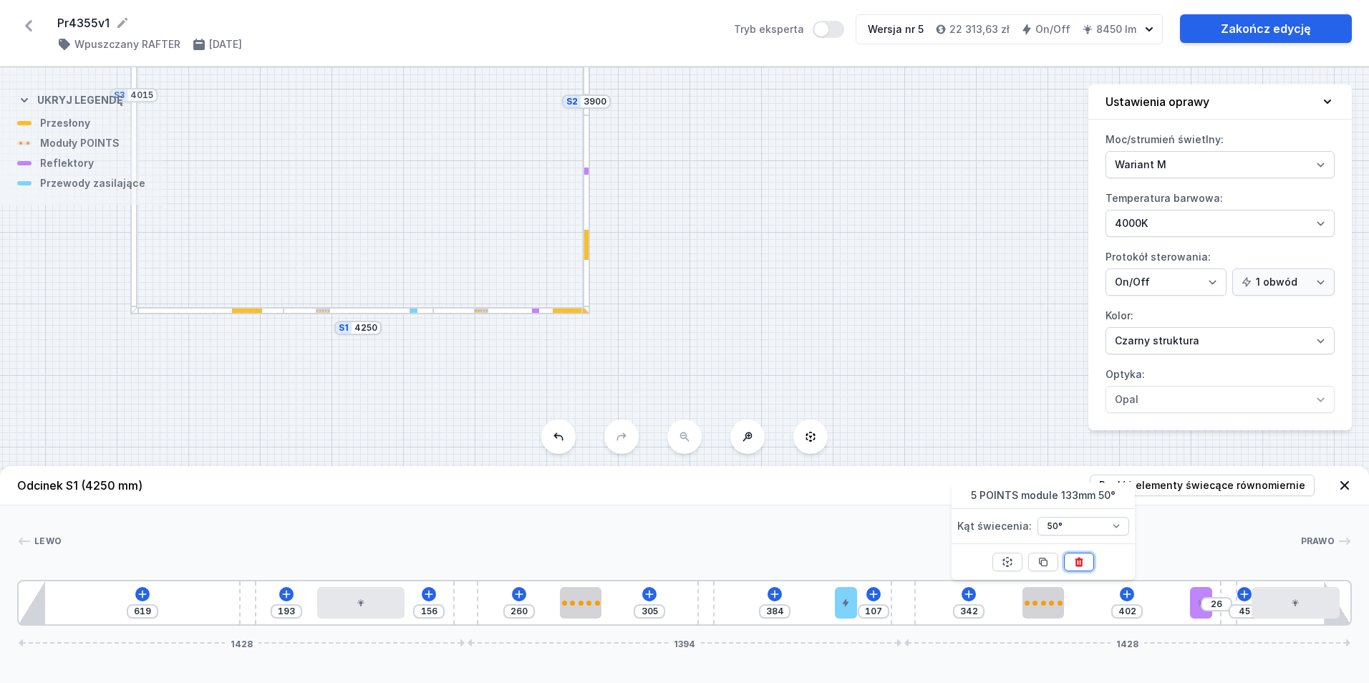
click at [1081, 560] on icon at bounding box center [1079, 562] width 8 height 9
drag, startPoint x: 1197, startPoint y: 596, endPoint x: 1063, endPoint y: 611, distance: 134.6
click at [1063, 611] on div "619 193 156 260 305 384 107 388 515 45 1428 1394 1428" at bounding box center [684, 603] width 1334 height 46
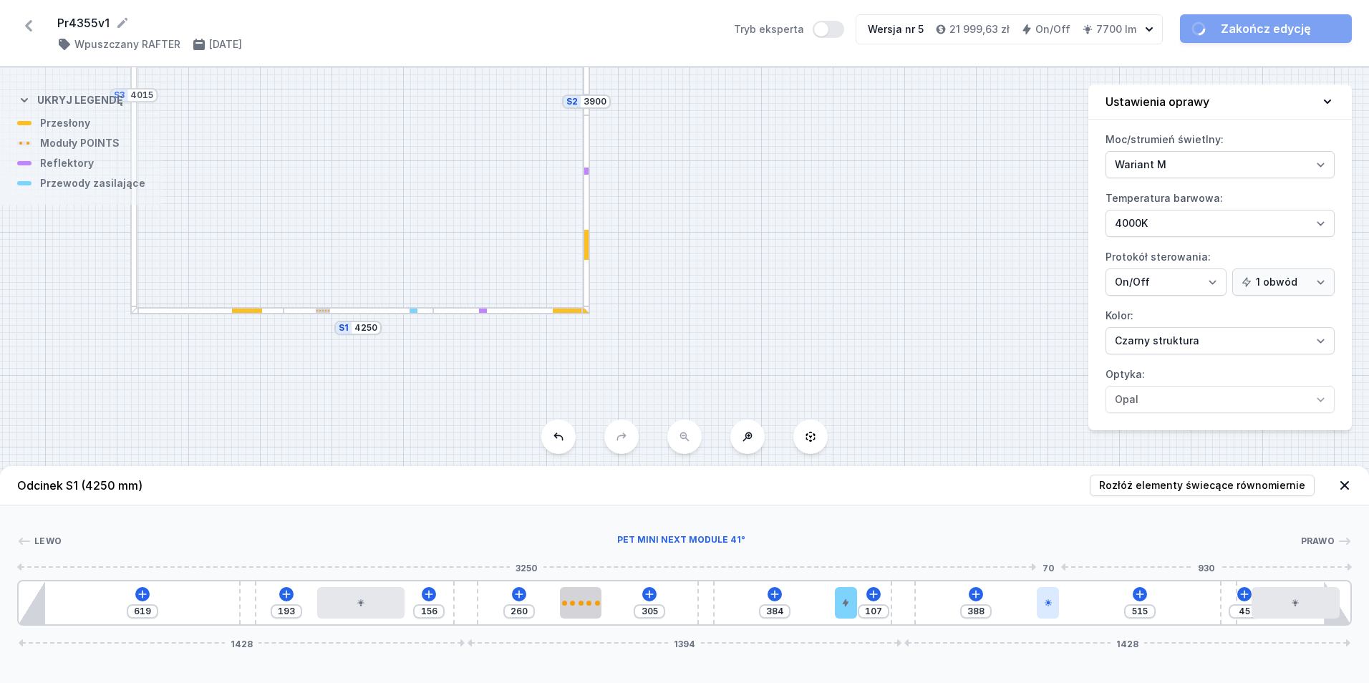
click at [1054, 603] on div at bounding box center [1048, 602] width 22 height 31
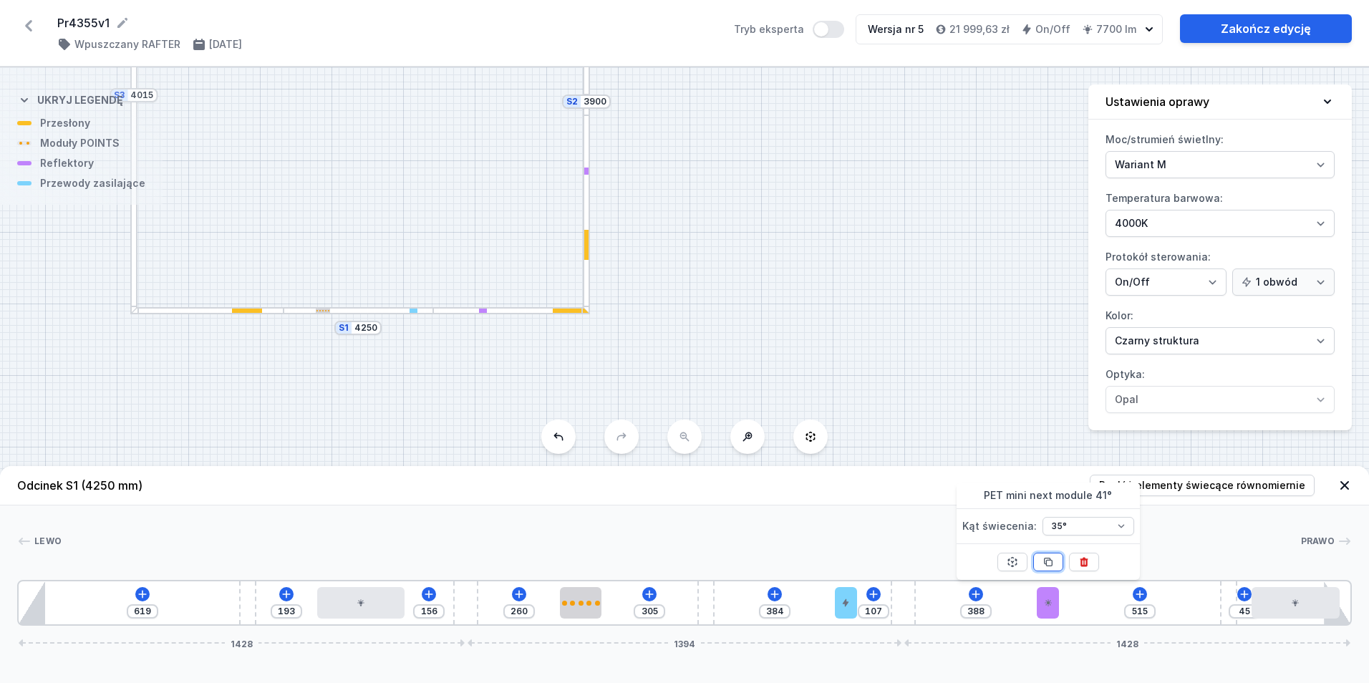
click at [1051, 560] on icon at bounding box center [1048, 562] width 8 height 8
drag, startPoint x: 1069, startPoint y: 603, endPoint x: 510, endPoint y: 611, distance: 559.9
click at [508, 613] on div "619 193 156 190 305 384 107 388 515 45 1428 1394 1428" at bounding box center [684, 603] width 1334 height 46
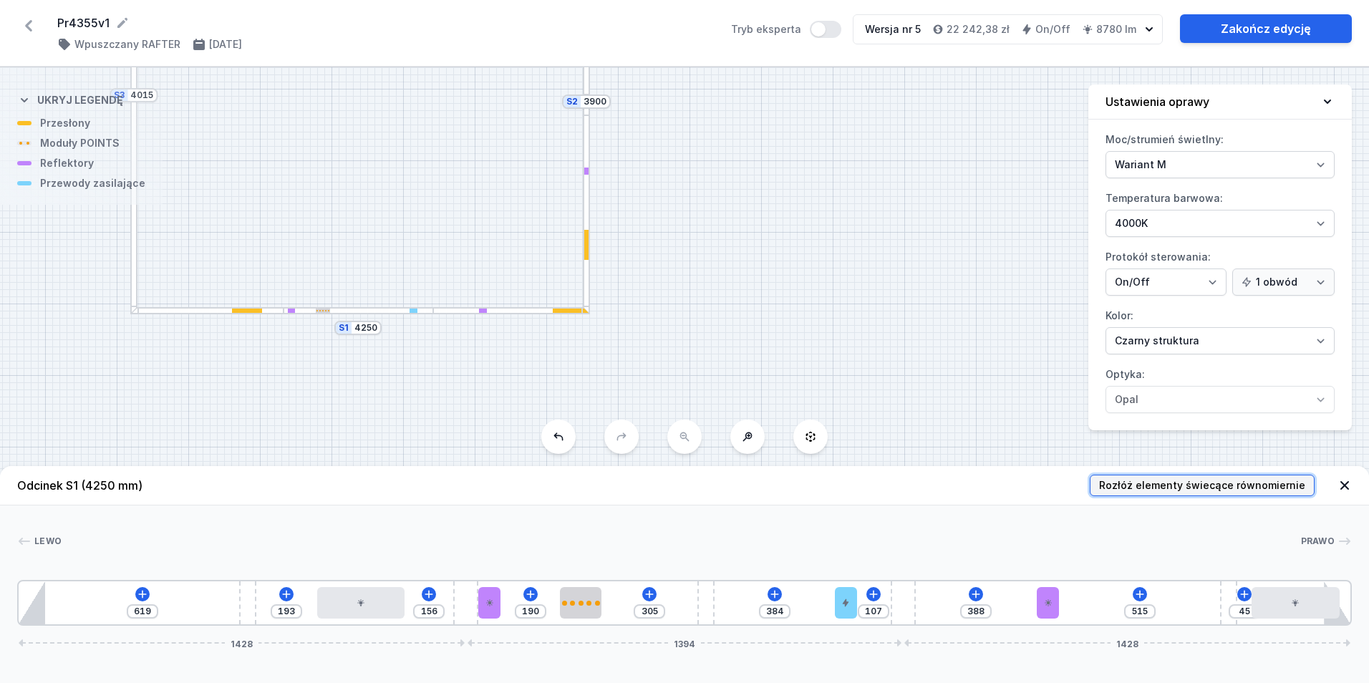
click at [1169, 484] on span "Rozłóż elementy świecące równomiernie" at bounding box center [1202, 485] width 206 height 14
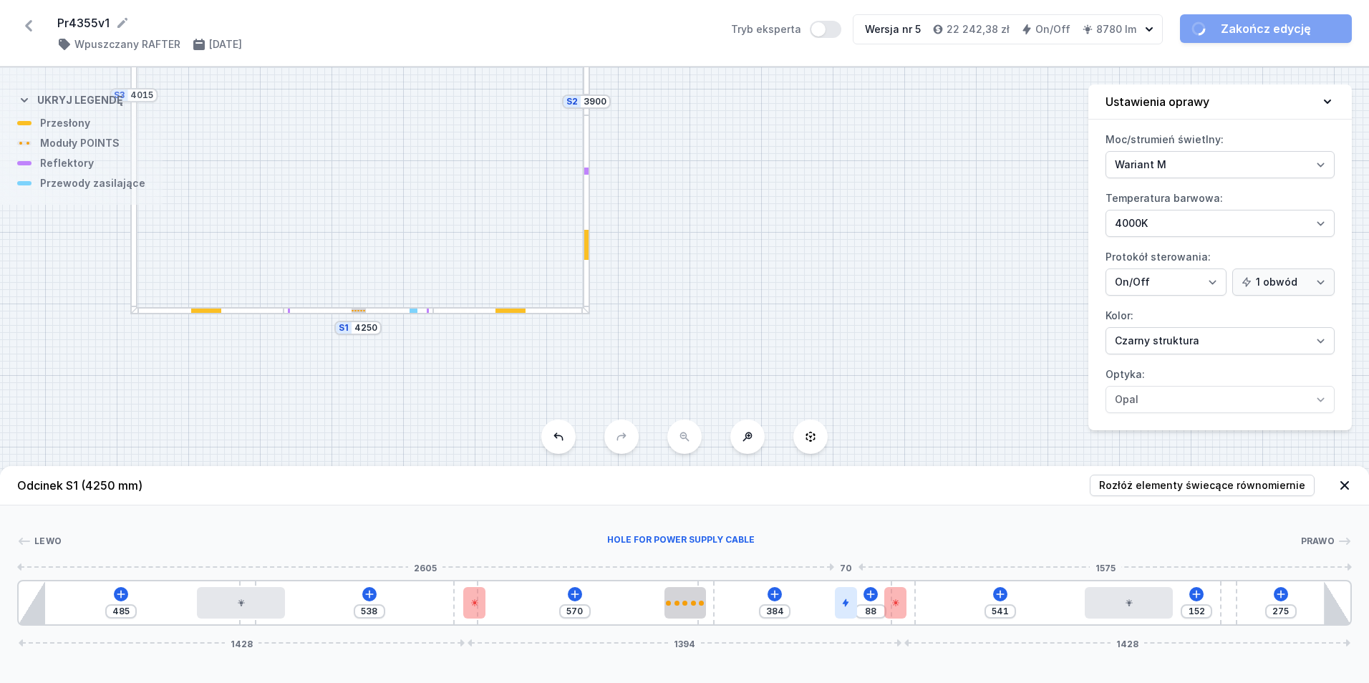
click at [853, 598] on div at bounding box center [846, 602] width 22 height 31
click at [857, 563] on button at bounding box center [845, 562] width 30 height 19
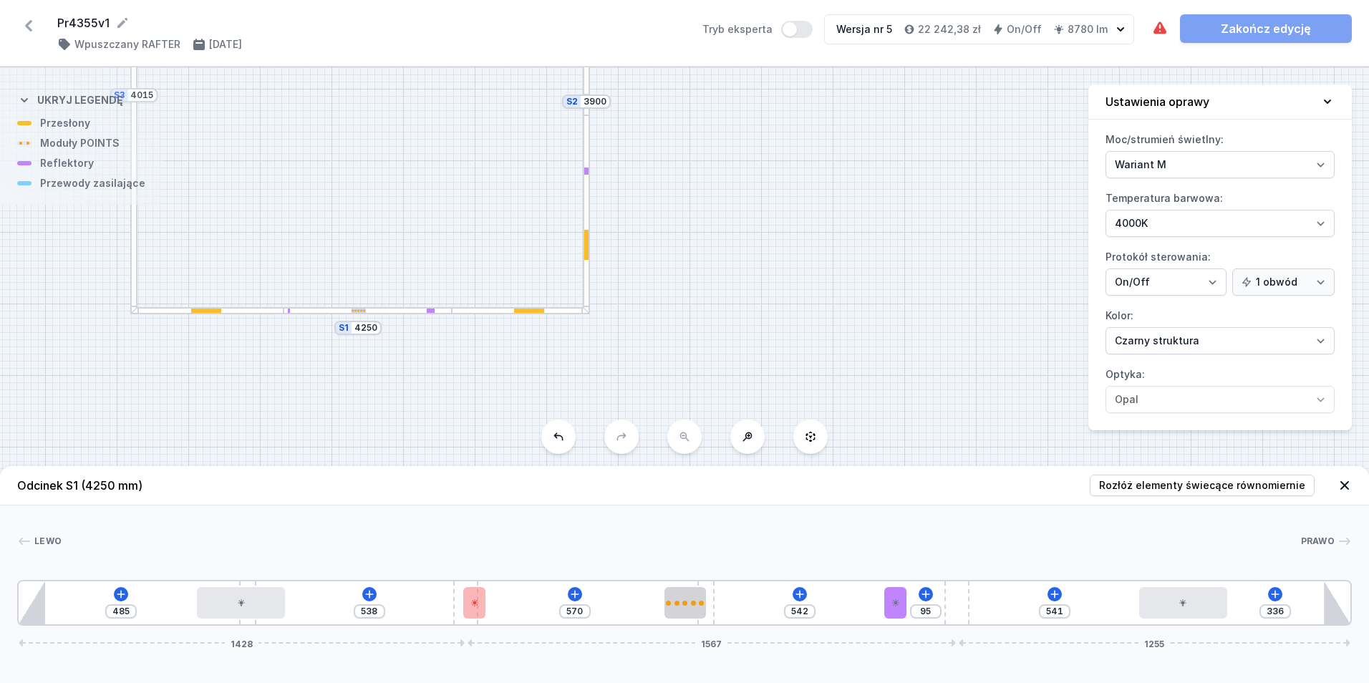
drag, startPoint x: 909, startPoint y: 601, endPoint x: 985, endPoint y: 595, distance: 76.1
click at [985, 595] on div "485 538 570 542 95 541 336 1428 1567 1255" at bounding box center [684, 603] width 1334 height 46
click at [464, 625] on div "485 538 570 542 95 541 336 1428 1540 1282" at bounding box center [684, 603] width 1334 height 46
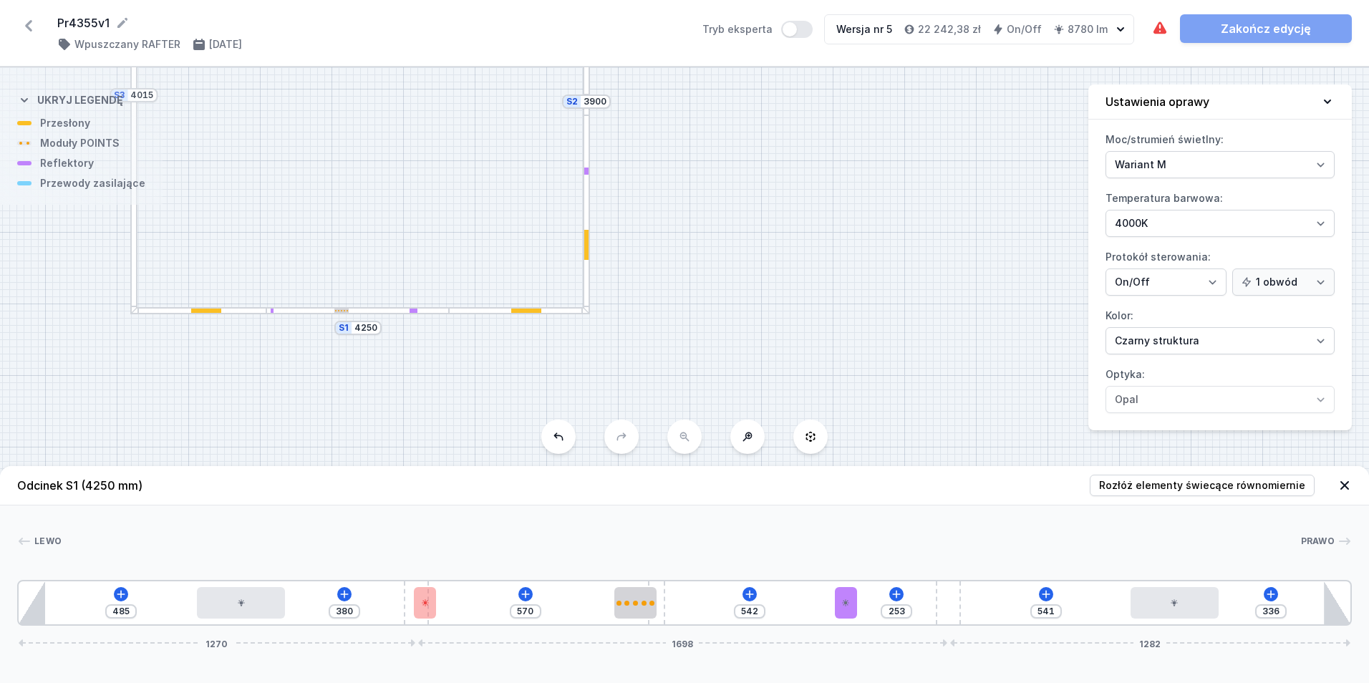
drag, startPoint x: 463, startPoint y: 624, endPoint x: 436, endPoint y: 623, distance: 27.2
click at [434, 622] on div "485 380 570 542 253 541 336 1270 1698 1282" at bounding box center [684, 603] width 1334 height 46
click at [1165, 493] on button "Rozłóż elementy świecące równomiernie" at bounding box center [1202, 485] width 225 height 21
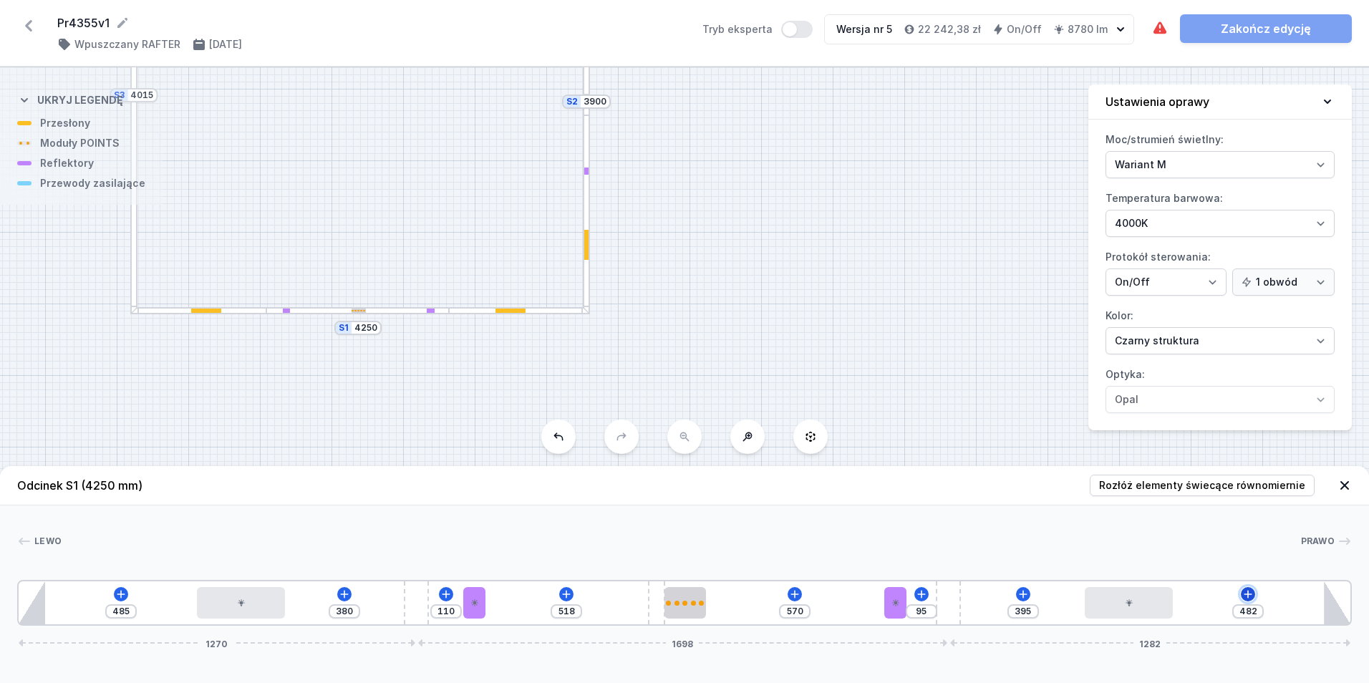
click at [1246, 597] on icon at bounding box center [1247, 593] width 11 height 11
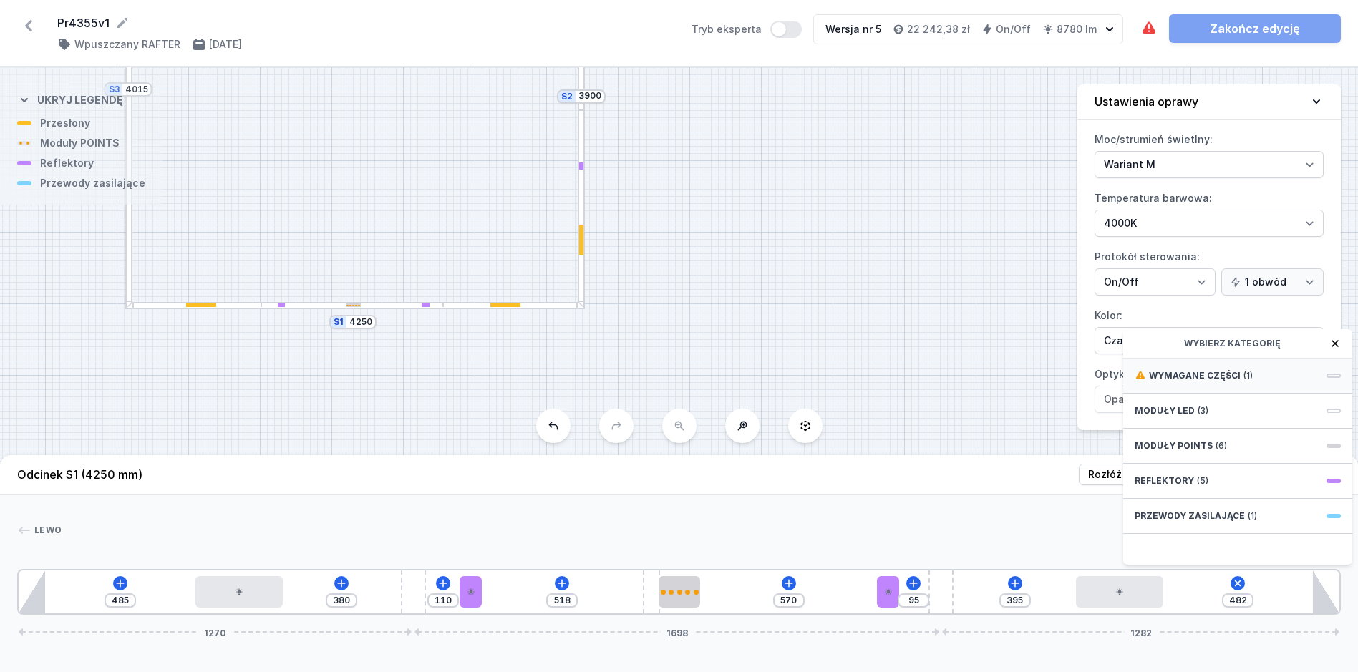
click at [1281, 392] on div "Wymagane części (1)" at bounding box center [1237, 376] width 229 height 35
click at [1264, 391] on div "Hole for power supply cable" at bounding box center [1237, 375] width 229 height 32
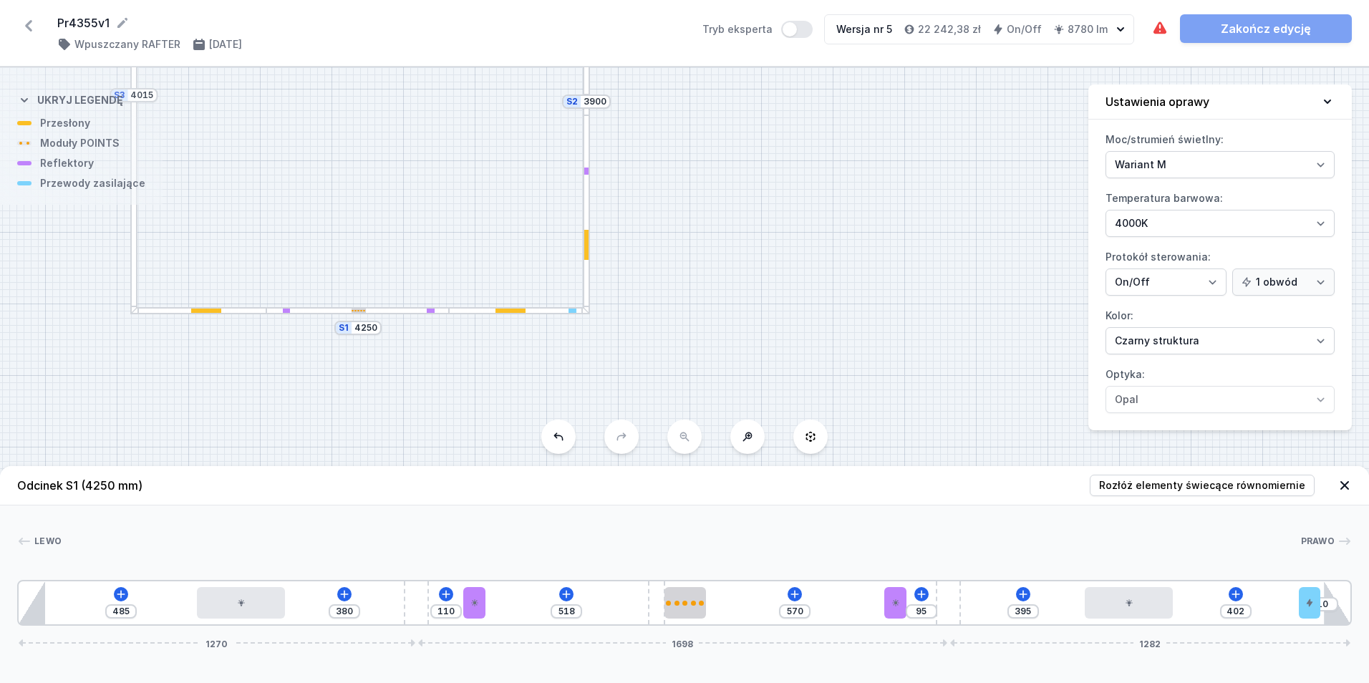
drag, startPoint x: 1187, startPoint y: 601, endPoint x: 1379, endPoint y: 596, distance: 191.9
click at [1368, 596] on html "Pr4355v1 ( 11719 /v 5 ) Wpuszczany RAFTER [DATE] Tryb eksperta Wersja nr 5 22 2…" at bounding box center [684, 341] width 1369 height 683
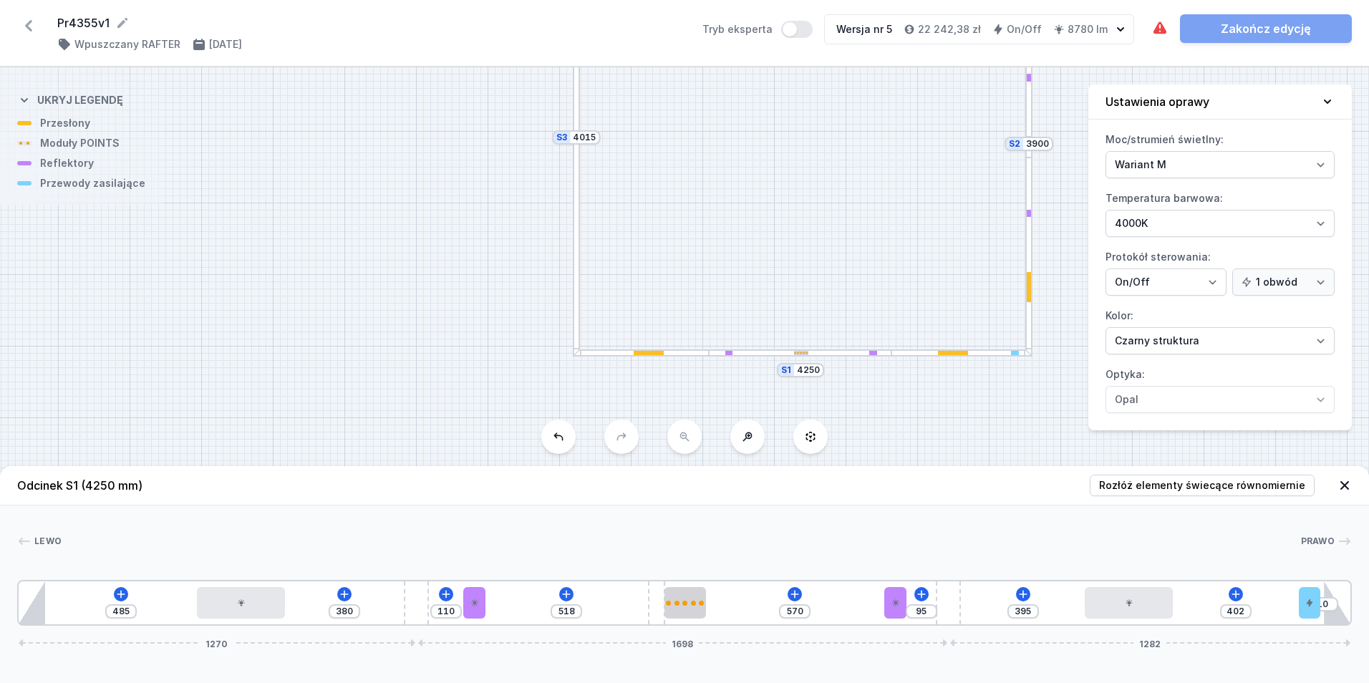
click at [1149, 404] on div "S6 1800 S5 8850 S4 10250 S3 4015 S2 3900 S1 4250 Odcinek S1 (4250 mm) Rozłóż el…" at bounding box center [684, 375] width 1369 height 616
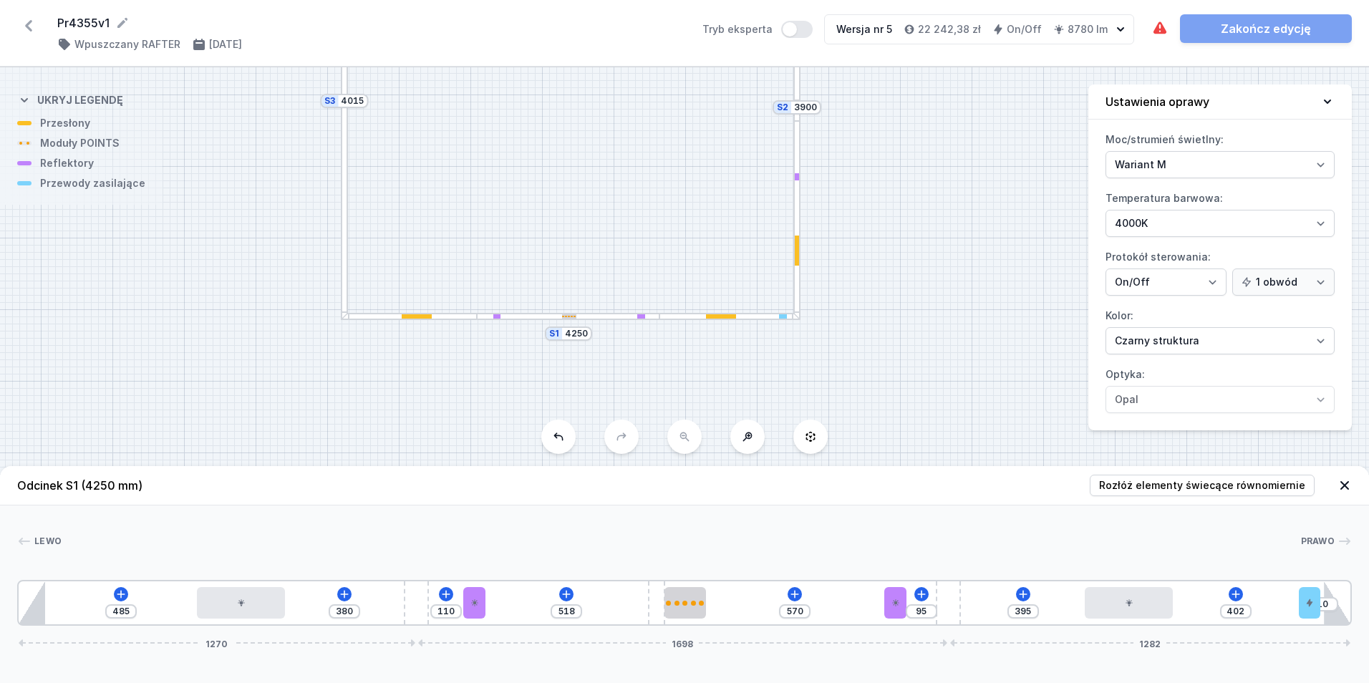
click at [954, 327] on div "S6 1800 S5 8850 S4 10250 S3 4015 S2 3900 S1 4250" at bounding box center [684, 375] width 1369 height 616
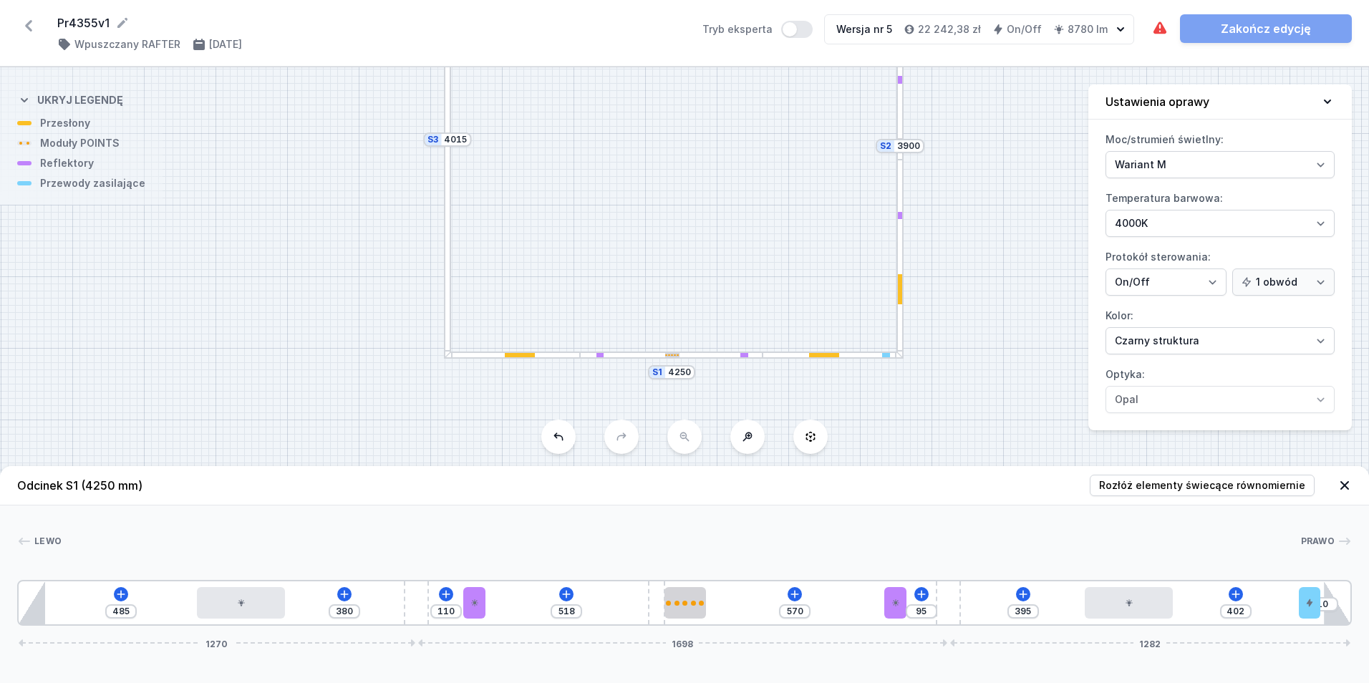
drag, startPoint x: 457, startPoint y: 226, endPoint x: 520, endPoint y: 309, distance: 103.2
click at [561, 322] on div "S6 1800 S5 8850 S4 10250 S3 4015 S2 3900 S1 4250" at bounding box center [684, 375] width 1369 height 616
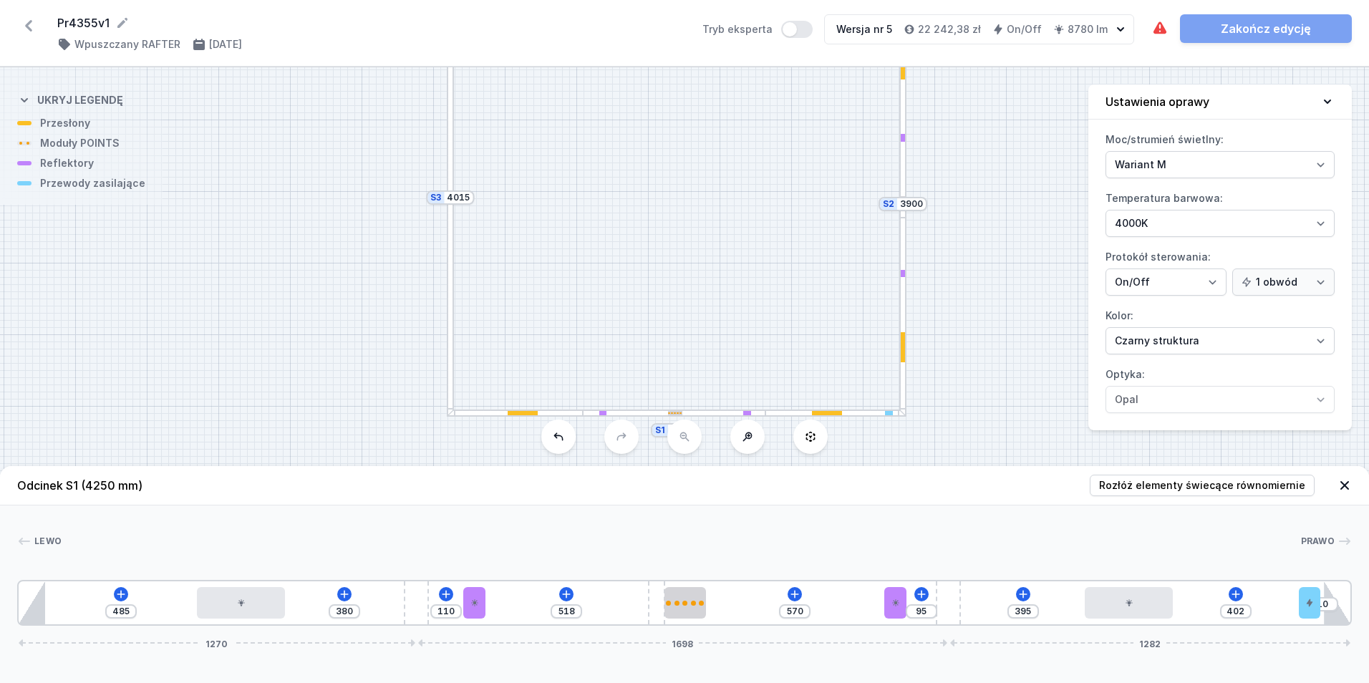
click at [448, 276] on div at bounding box center [450, 305] width 7 height 215
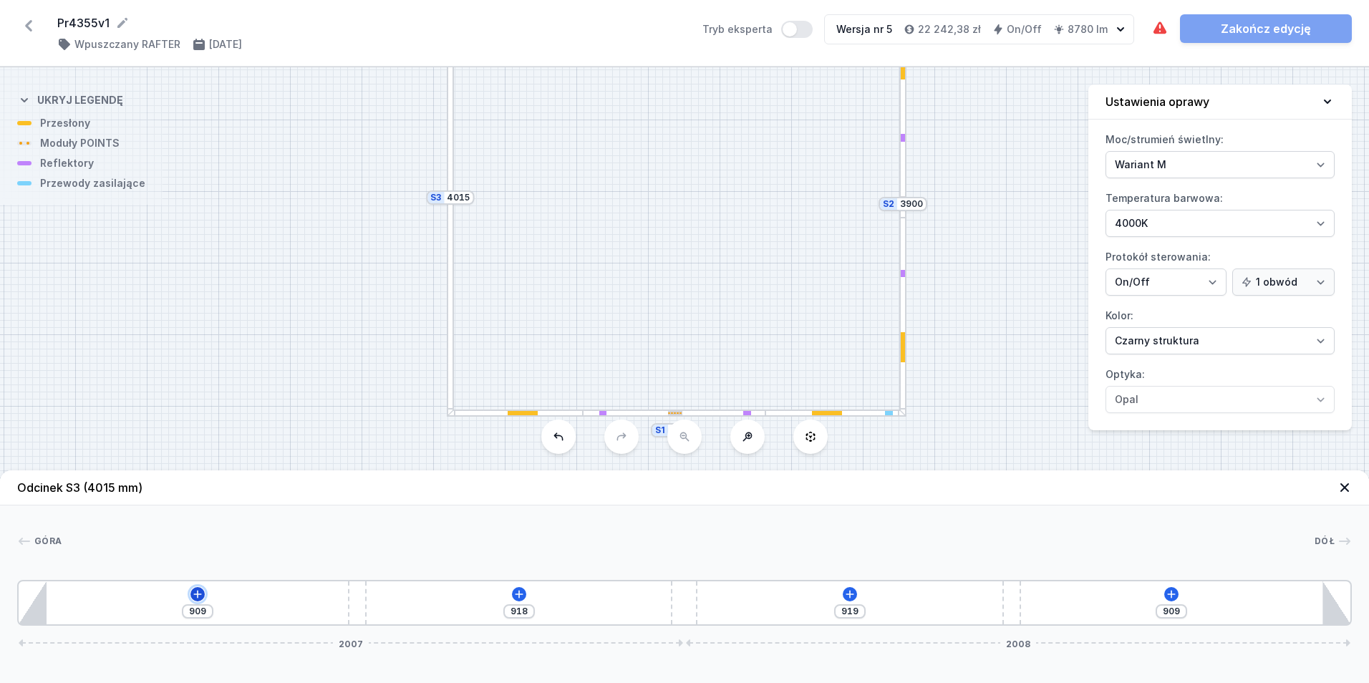
click at [200, 591] on icon at bounding box center [197, 593] width 11 height 11
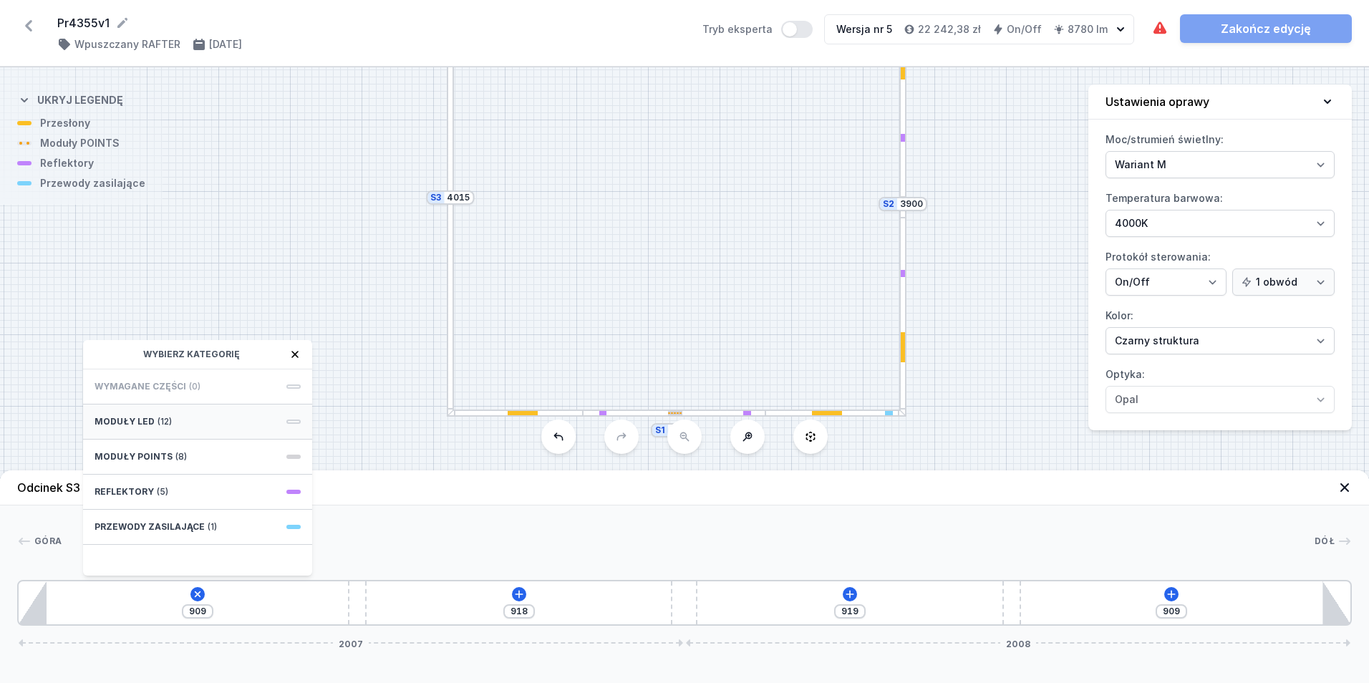
click at [203, 425] on div "Moduły LED (12)" at bounding box center [197, 421] width 229 height 35
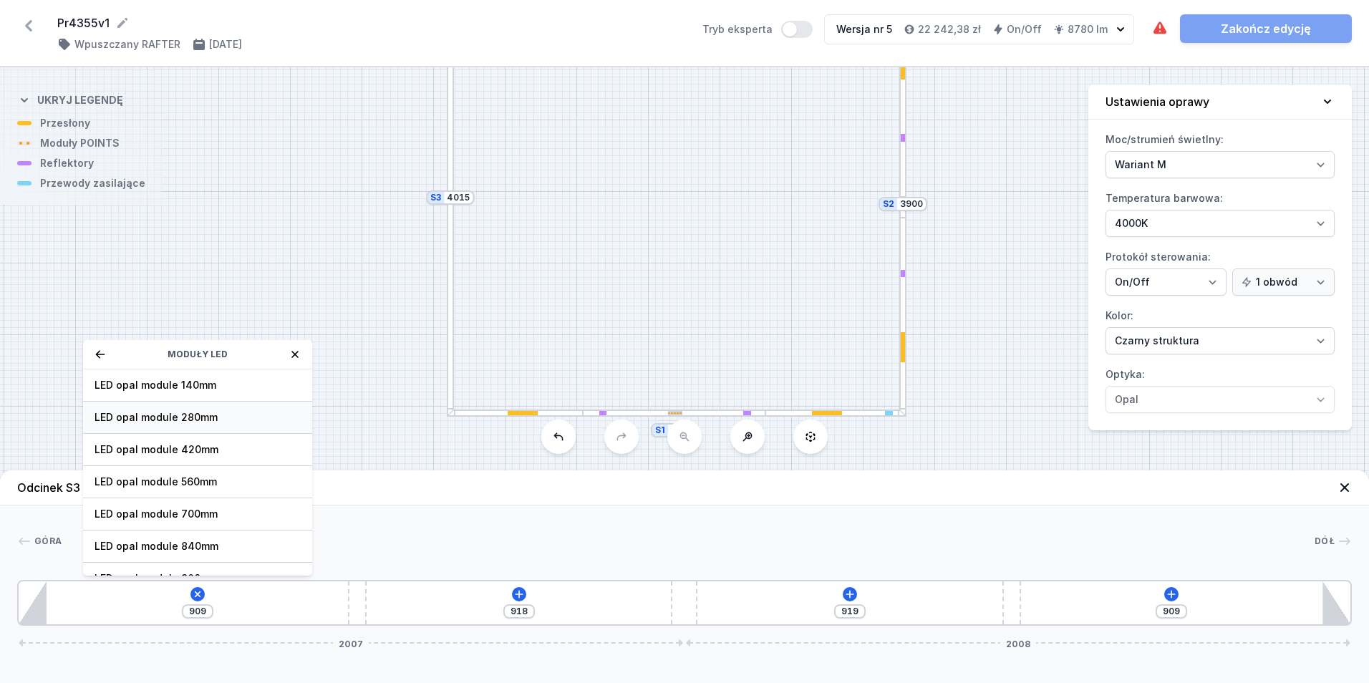
click at [200, 410] on span "LED opal module 280mm" at bounding box center [197, 417] width 206 height 14
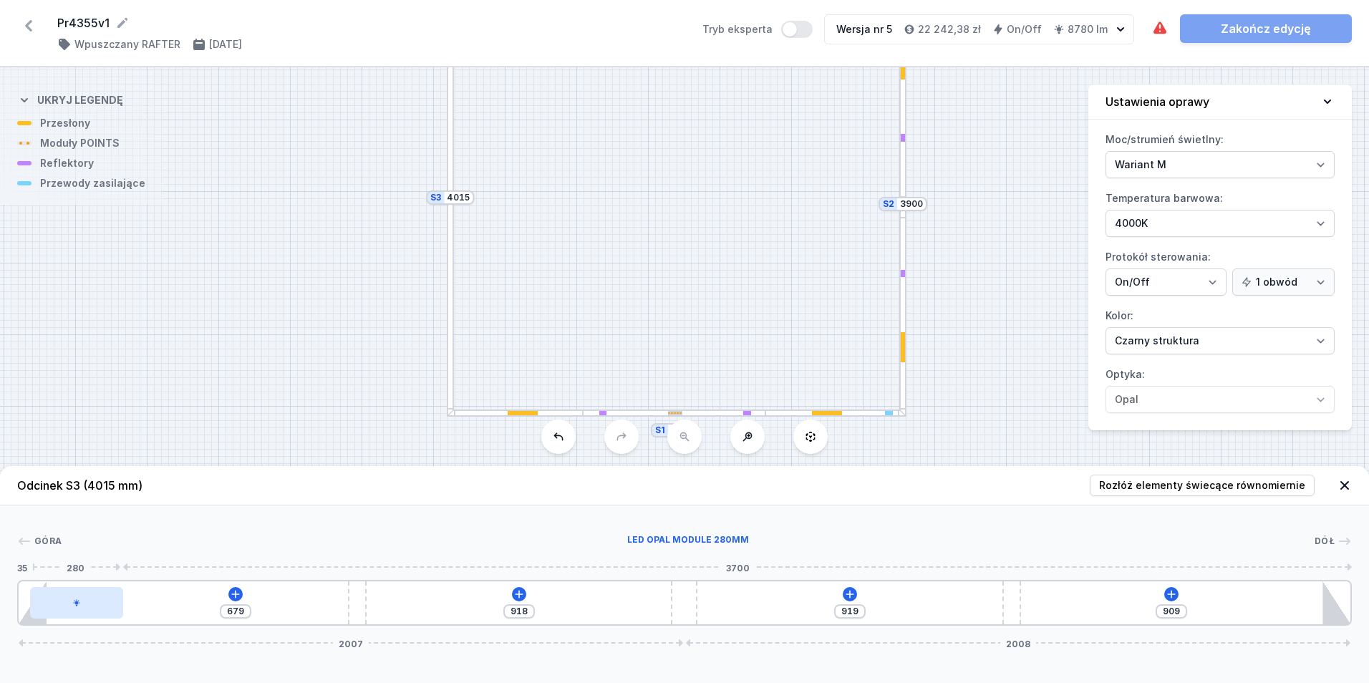
click at [100, 598] on div at bounding box center [76, 602] width 93 height 31
click at [92, 569] on button at bounding box center [92, 562] width 30 height 19
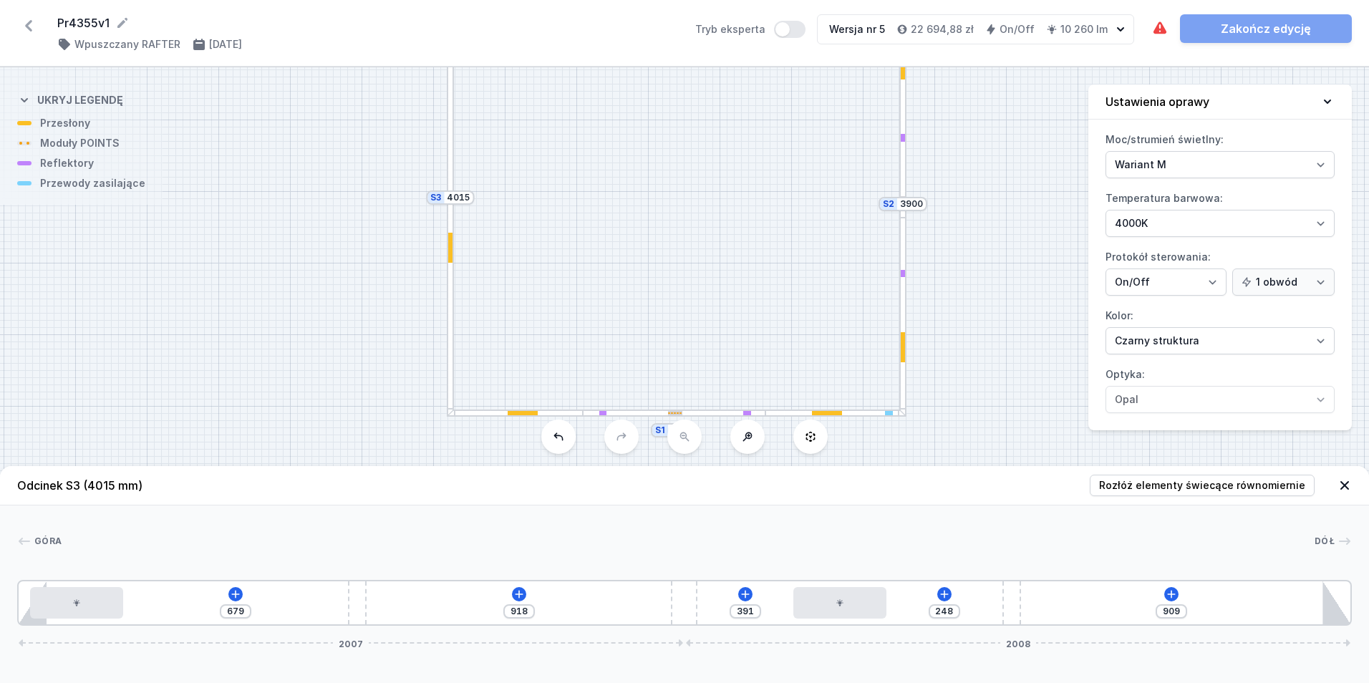
drag, startPoint x: 175, startPoint y: 606, endPoint x: 901, endPoint y: 626, distance: 726.1
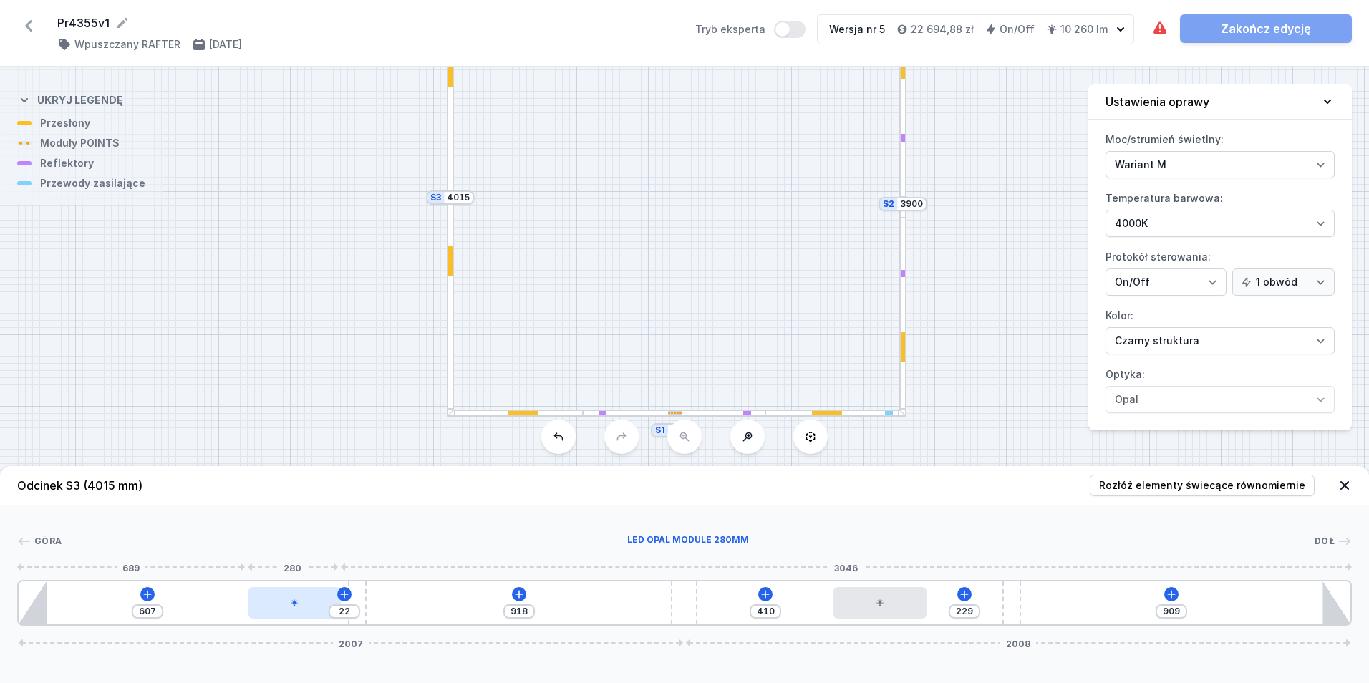
drag, startPoint x: 150, startPoint y: 606, endPoint x: 270, endPoint y: 608, distance: 119.6
click at [1178, 591] on div "607 22 918 410 229 909 2007 2008" at bounding box center [684, 603] width 1334 height 46
click at [1173, 593] on icon at bounding box center [1170, 593] width 11 height 11
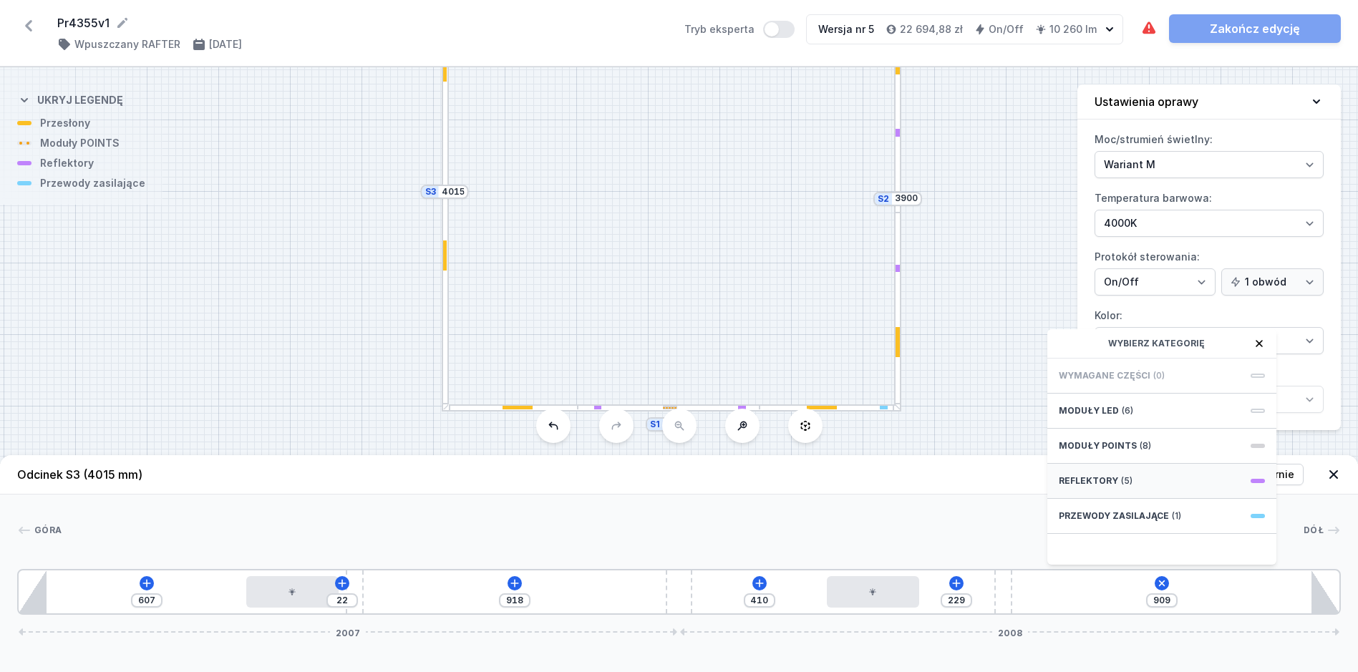
click at [1156, 488] on div "Reflektory (5)" at bounding box center [1161, 481] width 229 height 35
click at [1181, 510] on span "PET mini next module 41°" at bounding box center [1162, 503] width 206 height 14
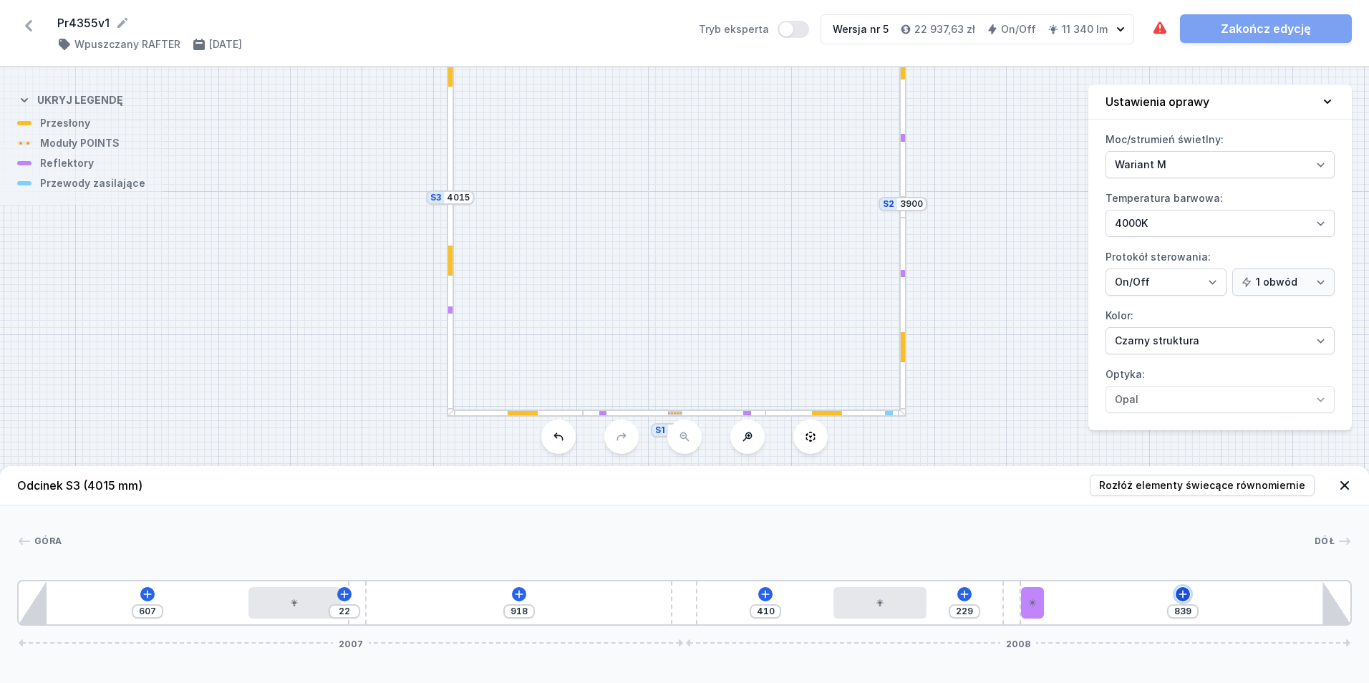
click at [1183, 591] on icon at bounding box center [1183, 594] width 8 height 8
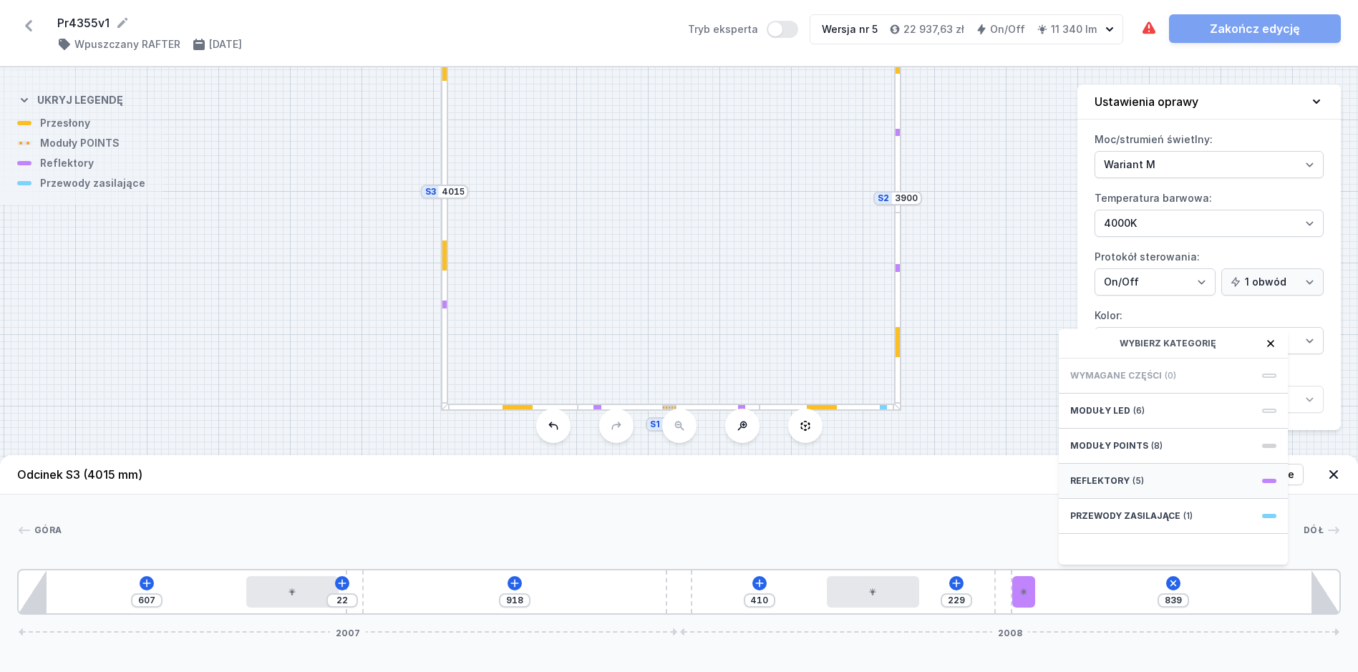
click at [1171, 488] on div "Reflektory (5)" at bounding box center [1173, 481] width 229 height 35
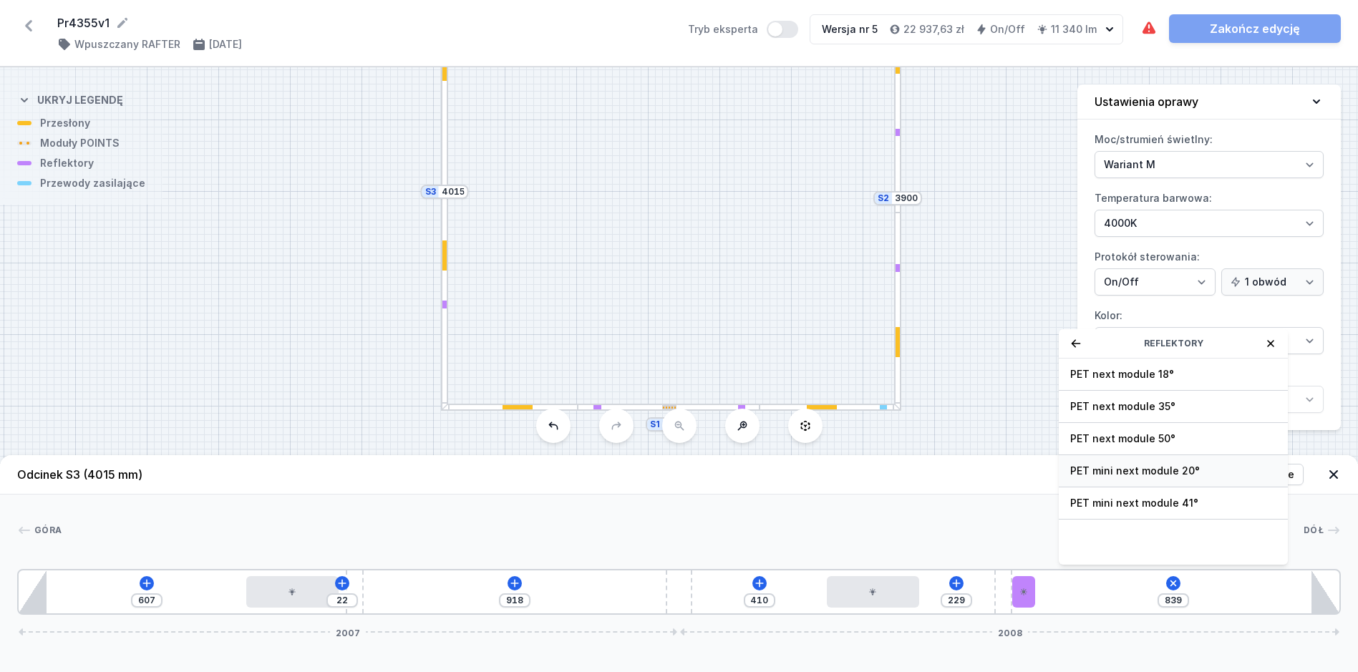
click at [1177, 478] on span "PET mini next module 20°" at bounding box center [1173, 471] width 206 height 14
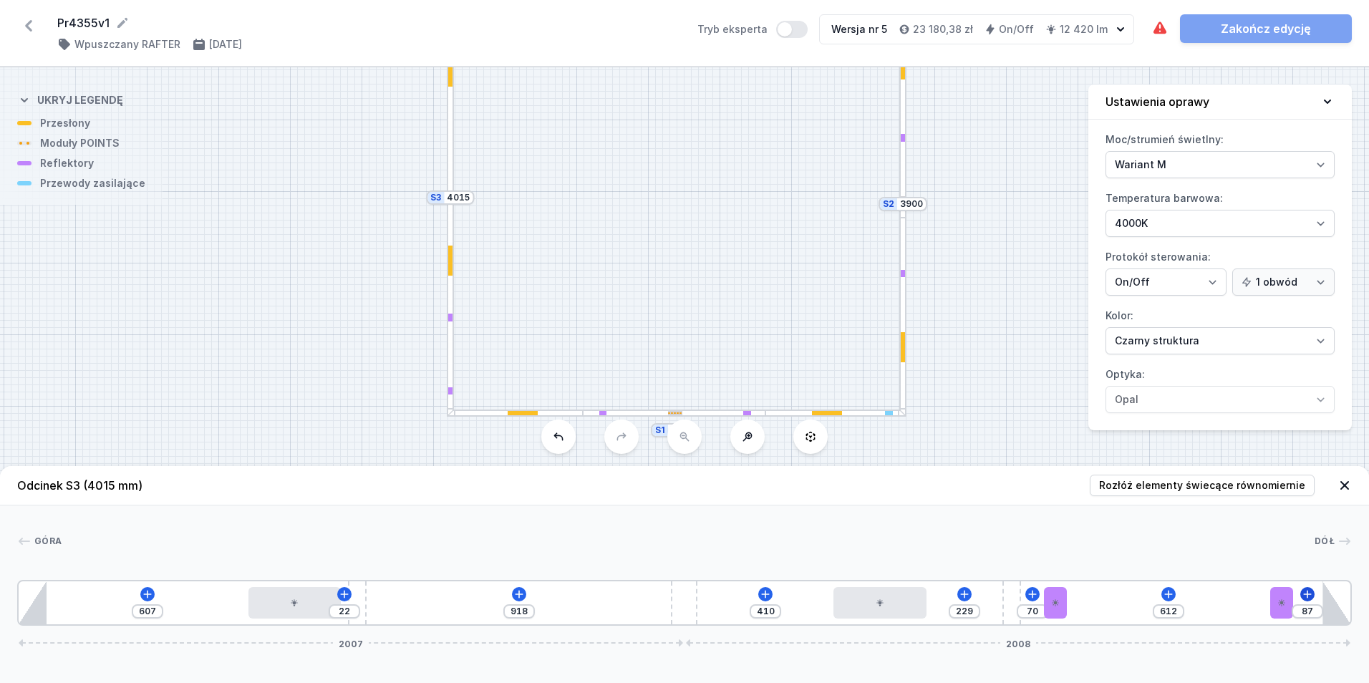
drag, startPoint x: 1028, startPoint y: 602, endPoint x: 1302, endPoint y: 591, distance: 274.4
click at [1060, 614] on div "607 22 918 410 229 70 682 87 2007 2008" at bounding box center [684, 603] width 1334 height 46
click at [1032, 607] on div at bounding box center [1032, 602] width 23 height 31
click at [1023, 563] on button at bounding box center [1032, 562] width 30 height 19
drag, startPoint x: 1064, startPoint y: 595, endPoint x: 769, endPoint y: 586, distance: 295.8
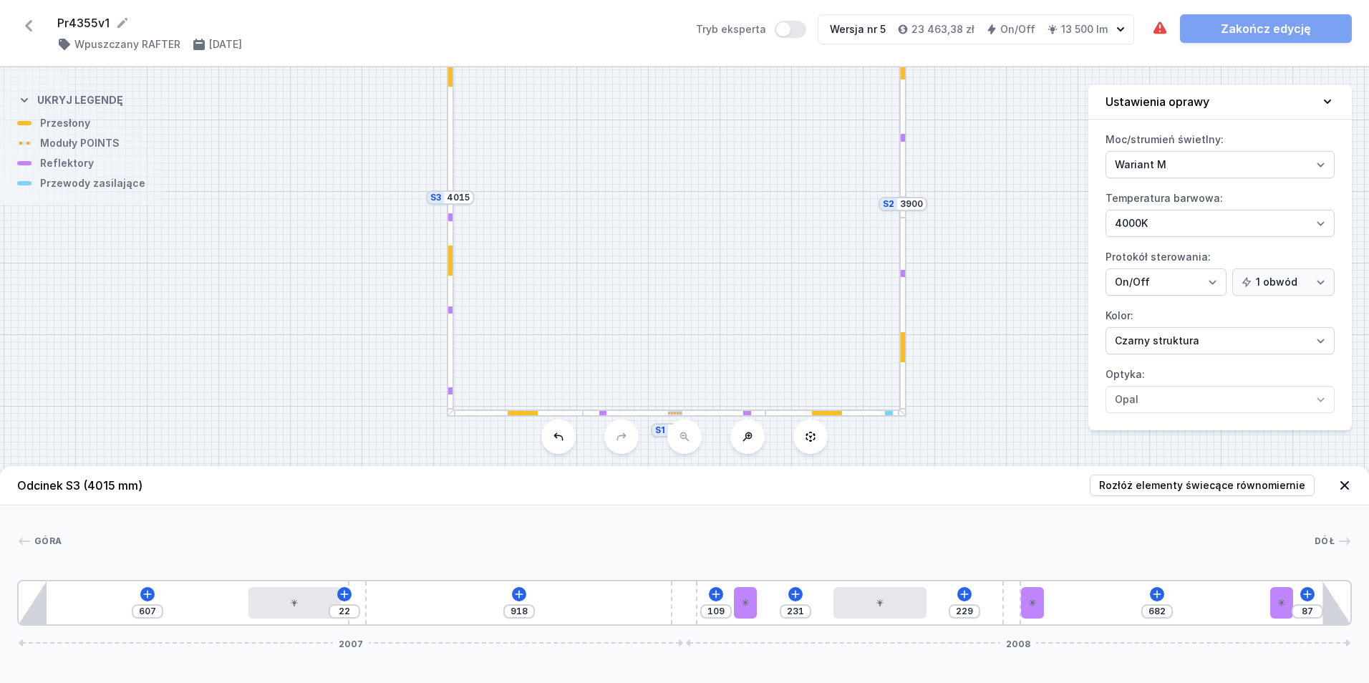
click at [769, 586] on div "607 22 918 109 231 229 682 87 2007 2008" at bounding box center [684, 603] width 1334 height 46
click at [524, 596] on icon at bounding box center [518, 593] width 11 height 11
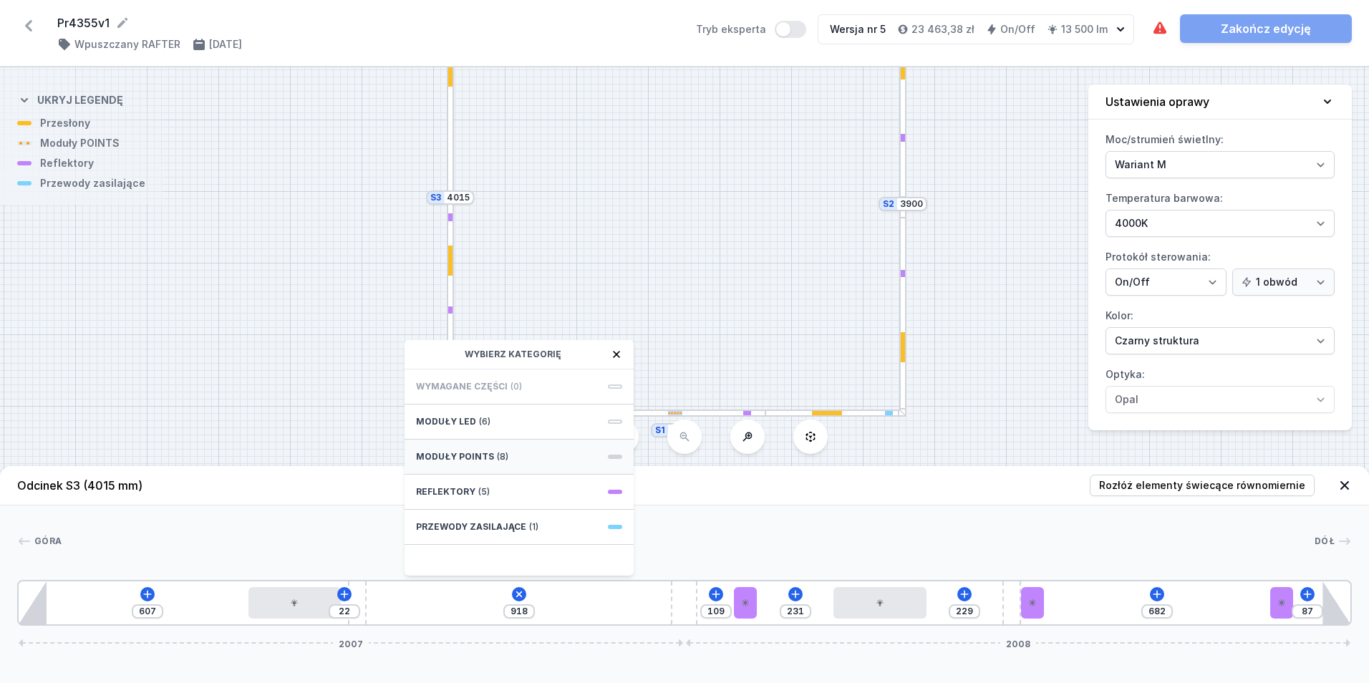
click at [520, 452] on div "Moduły POINTS (8)" at bounding box center [518, 457] width 229 height 35
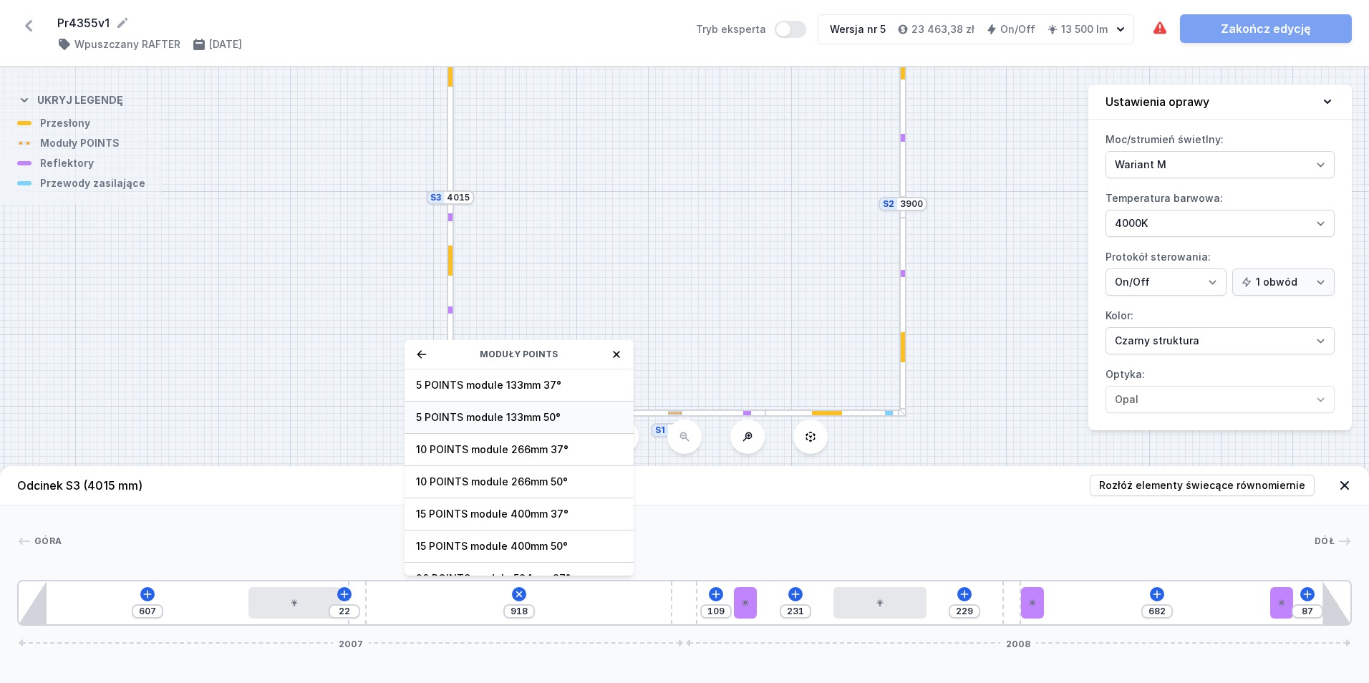
click at [558, 422] on span "5 POINTS module 133mm 50°" at bounding box center [519, 417] width 206 height 14
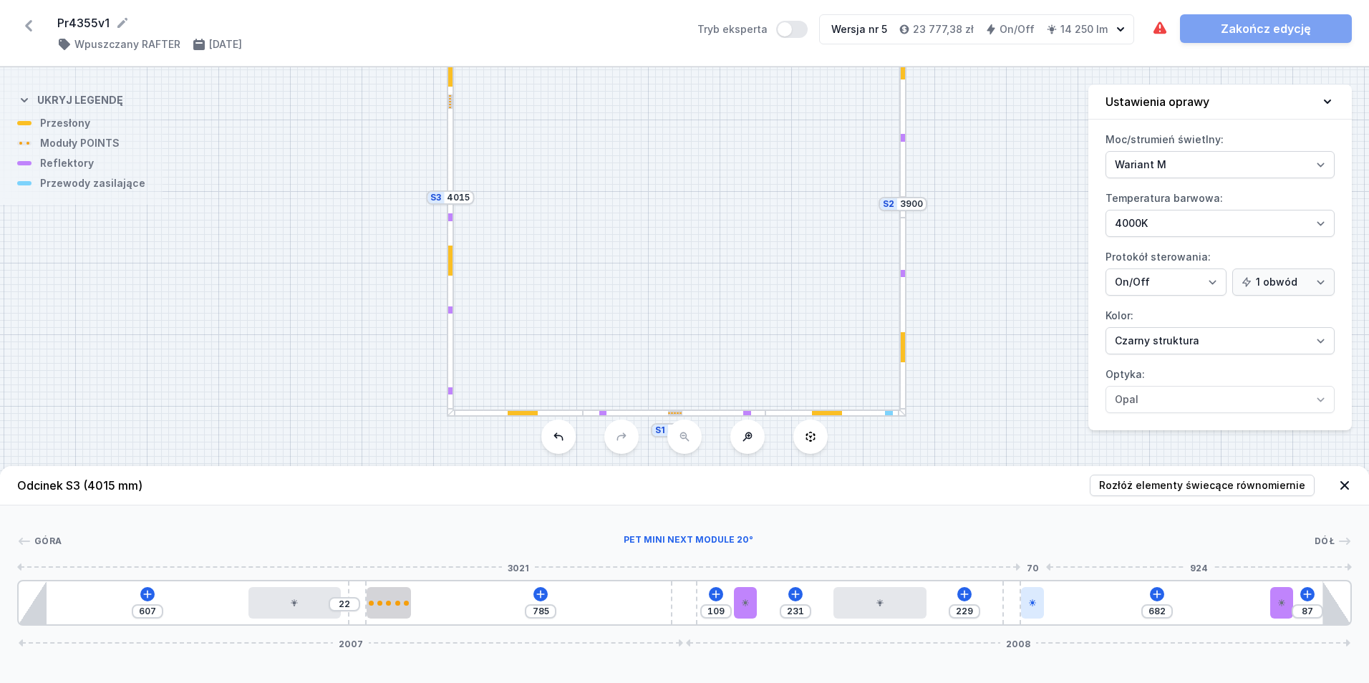
click at [1034, 601] on icon at bounding box center [1032, 602] width 7 height 7
click at [1039, 563] on button at bounding box center [1032, 562] width 30 height 19
drag, startPoint x: 1058, startPoint y: 601, endPoint x: 141, endPoint y: 627, distance: 917.4
click at [141, 627] on div "Odcinek S3 (4015 mm) Rozłóż elementy świecące równomiernie Góra Dół 1 2 3 4 5 6…" at bounding box center [684, 574] width 1369 height 217
drag, startPoint x: 150, startPoint y: 605, endPoint x: 358, endPoint y: 618, distance: 208.0
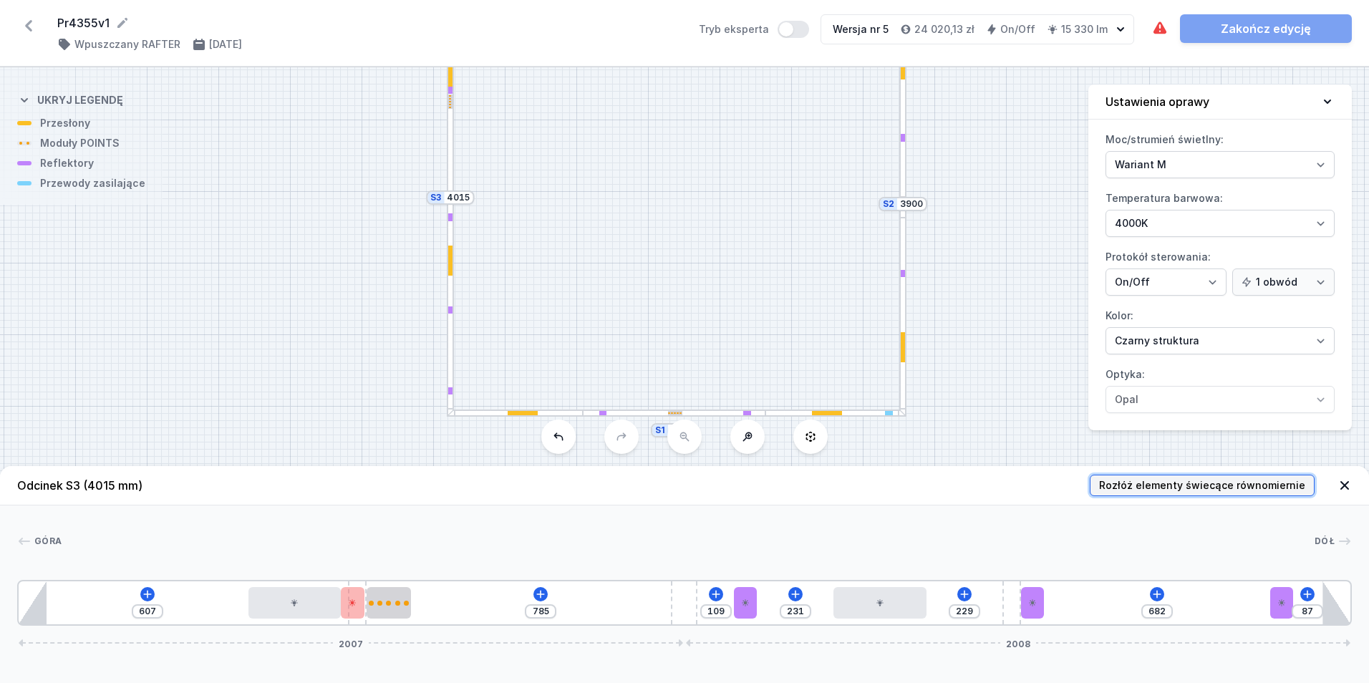
click at [1124, 477] on button "Rozłóż elementy świecące równomiernie" at bounding box center [1202, 485] width 225 height 21
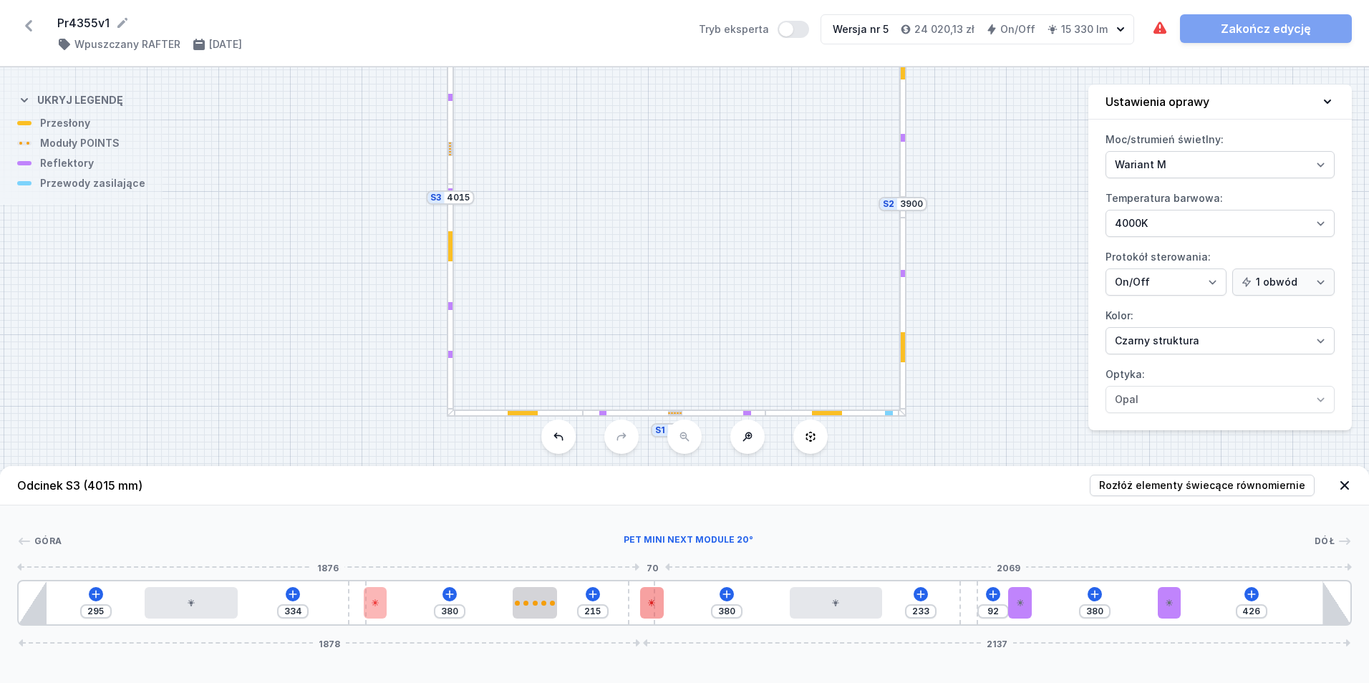
drag, startPoint x: 675, startPoint y: 616, endPoint x: 658, endPoint y: 617, distance: 17.2
click at [658, 617] on div "295 334 380 215 380 233 92 380 426 1878 2137" at bounding box center [684, 603] width 1334 height 46
click at [1133, 485] on span "Rozłóż elementy świecące równomiernie" at bounding box center [1202, 485] width 206 height 14
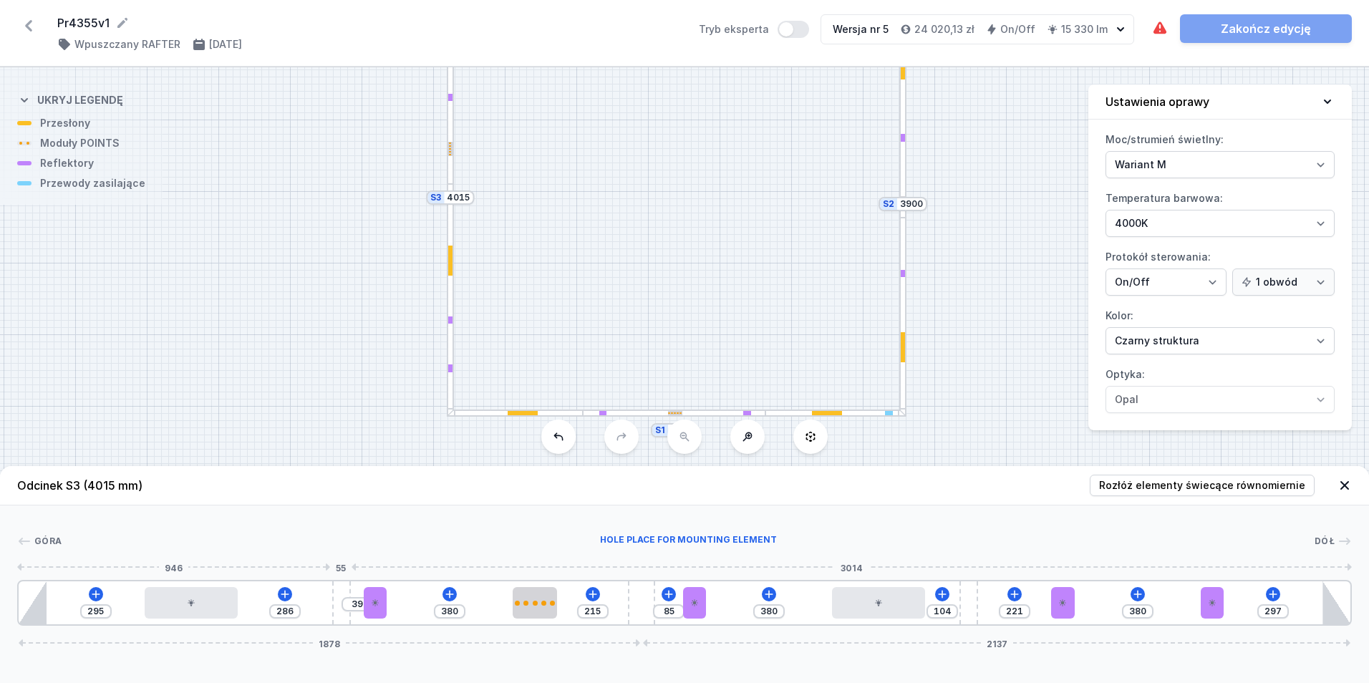
drag, startPoint x: 354, startPoint y: 617, endPoint x: 332, endPoint y: 617, distance: 21.5
click at [332, 617] on div at bounding box center [341, 602] width 18 height 43
click at [1175, 482] on span "Rozłóż elementy świecące równomiernie" at bounding box center [1202, 485] width 206 height 14
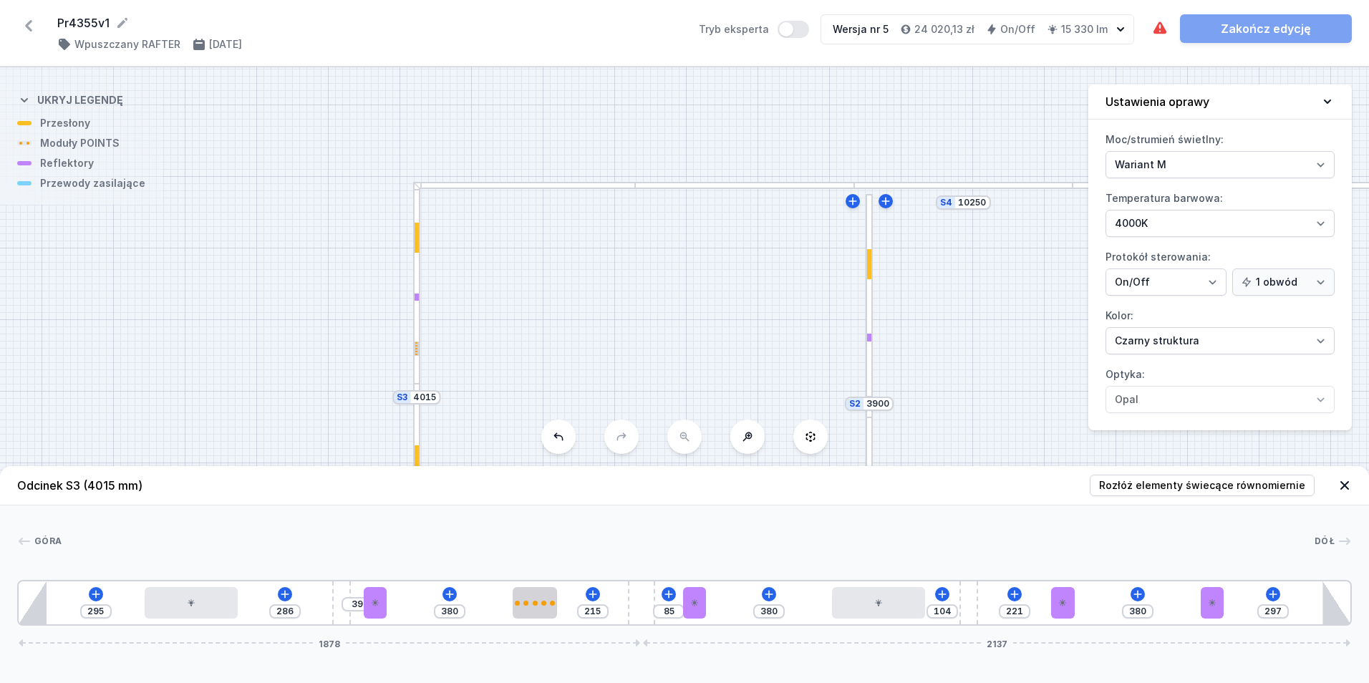
drag, startPoint x: 614, startPoint y: 220, endPoint x: 581, endPoint y: 419, distance: 202.5
click at [581, 419] on div "S6 1800 S5 8850 S4 10250 S3 4015 S2 3900 S1 4250" at bounding box center [684, 375] width 1369 height 616
click at [720, 186] on div at bounding box center [744, 185] width 219 height 7
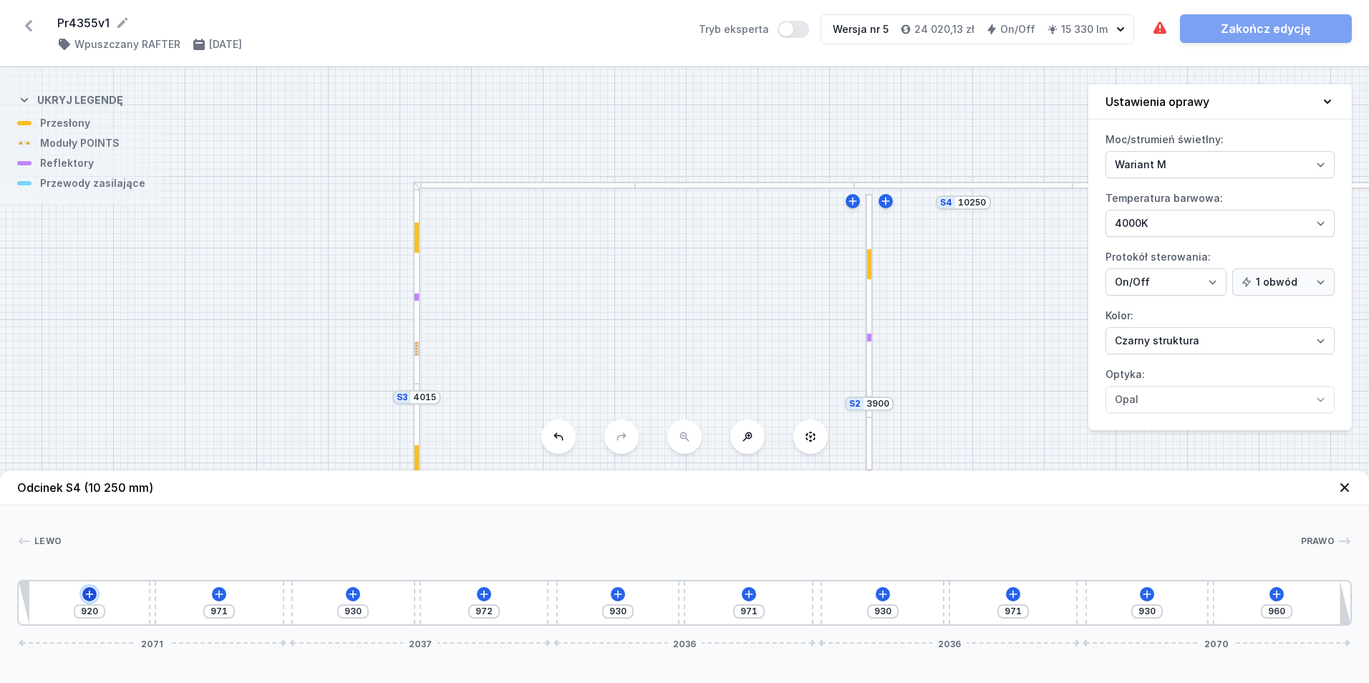
click at [92, 590] on icon at bounding box center [89, 593] width 11 height 11
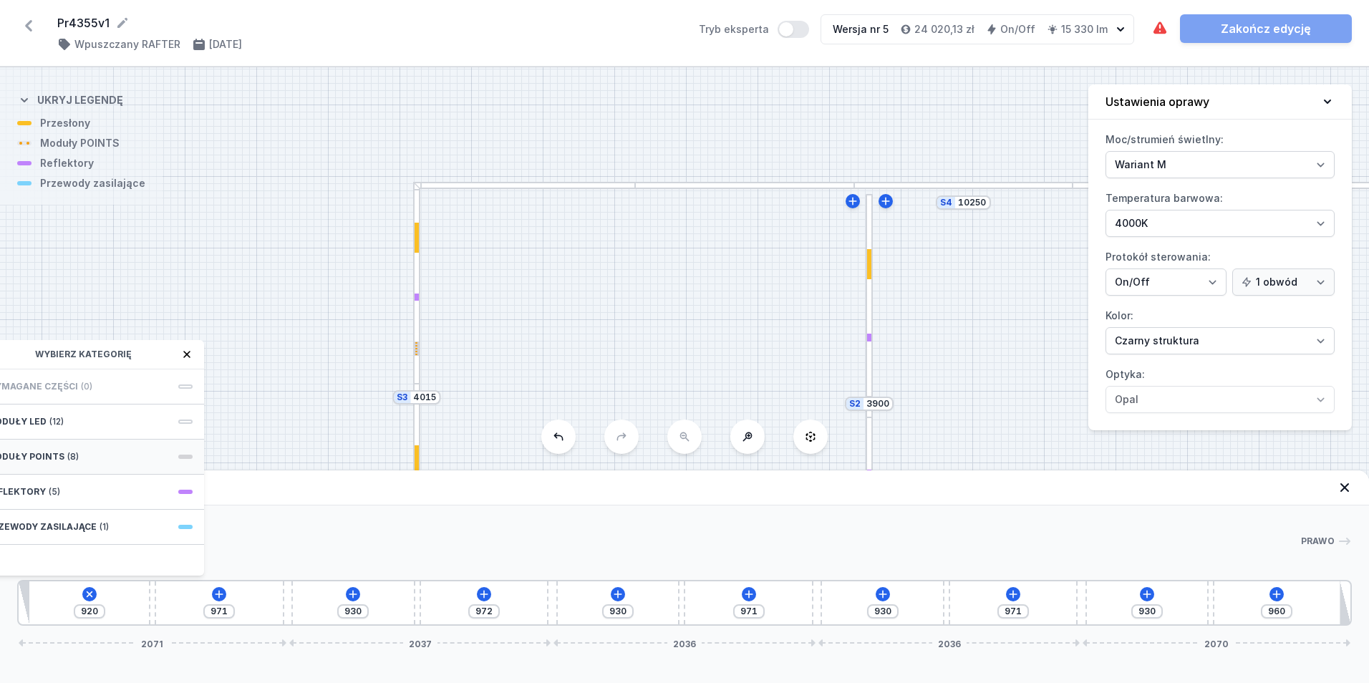
click at [106, 460] on div "Moduły POINTS (8)" at bounding box center [89, 457] width 229 height 35
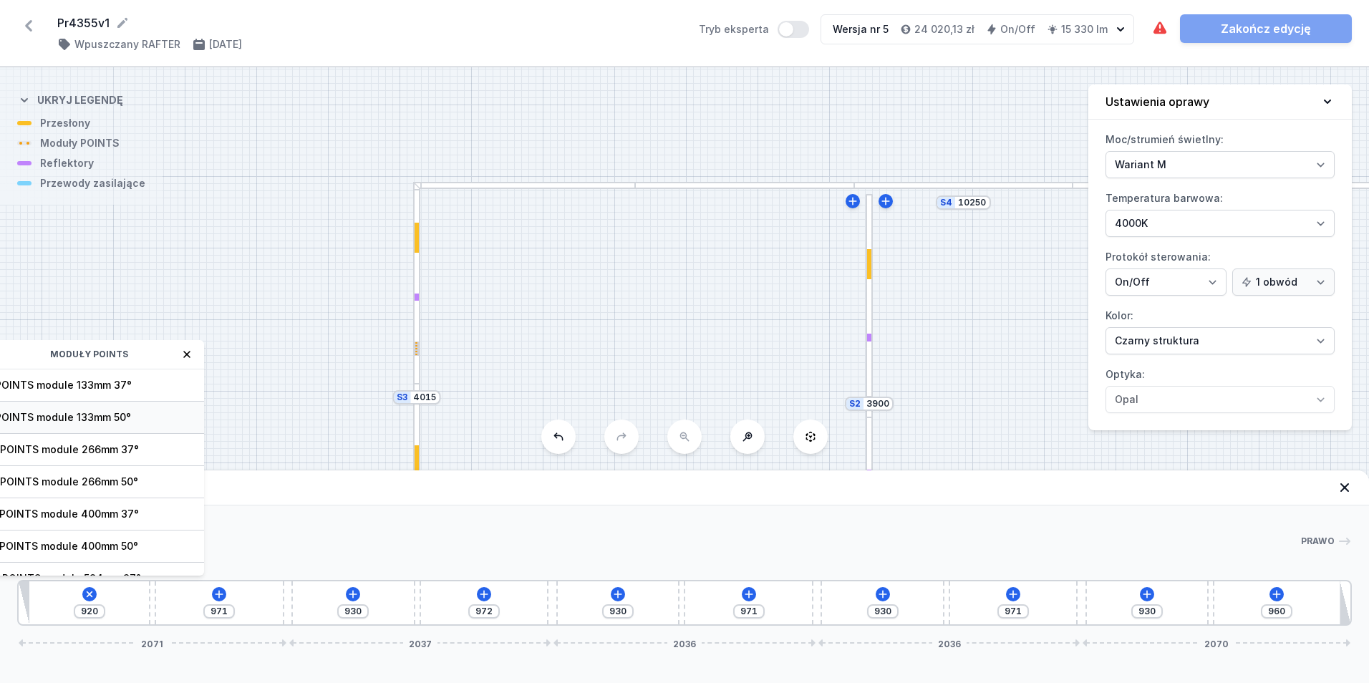
click at [117, 414] on span "5 POINTS module 133mm 50°" at bounding box center [89, 417] width 206 height 14
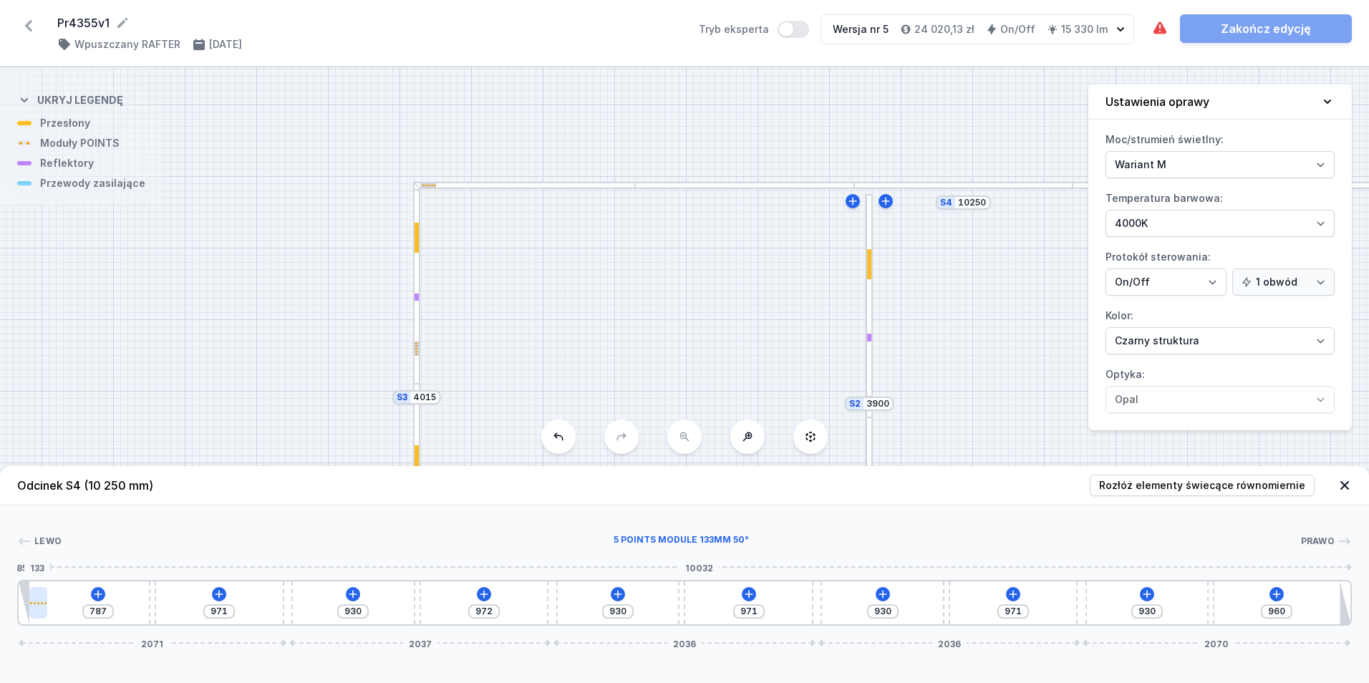
click at [41, 610] on div at bounding box center [37, 602] width 17 height 31
click at [92, 556] on button at bounding box center [92, 562] width 30 height 19
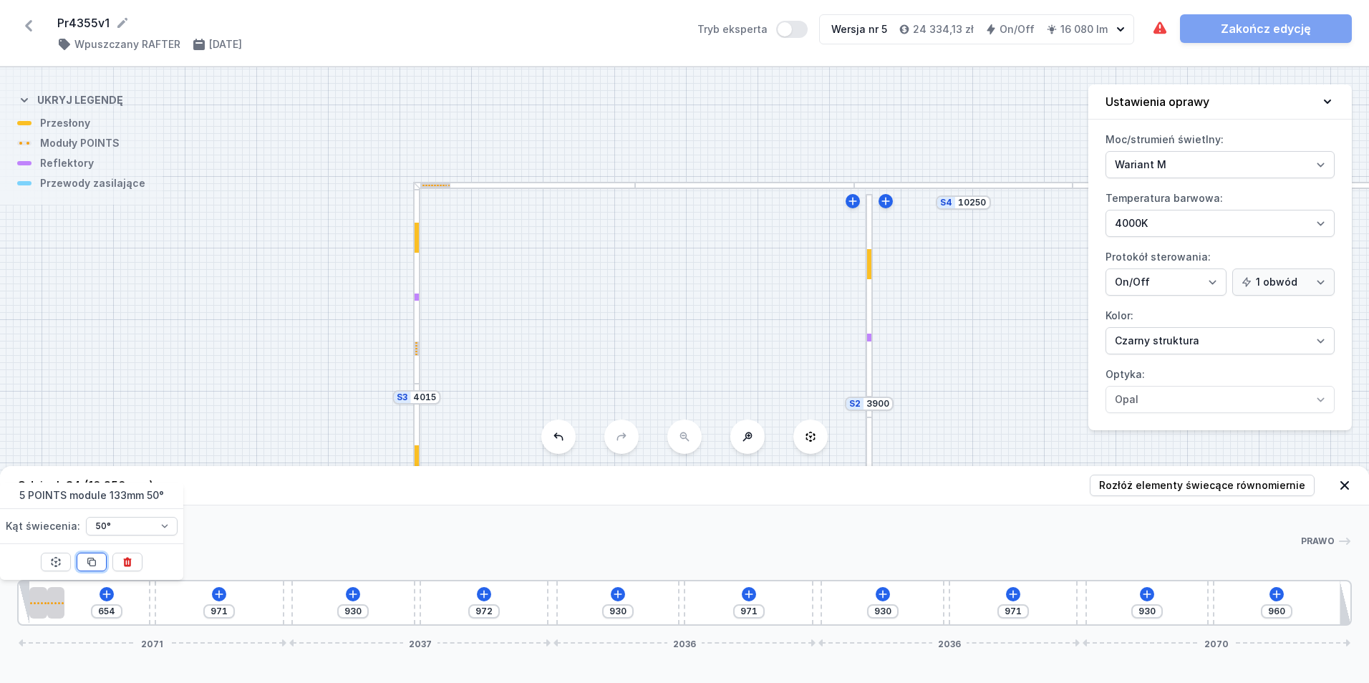
click at [92, 556] on button at bounding box center [92, 562] width 30 height 19
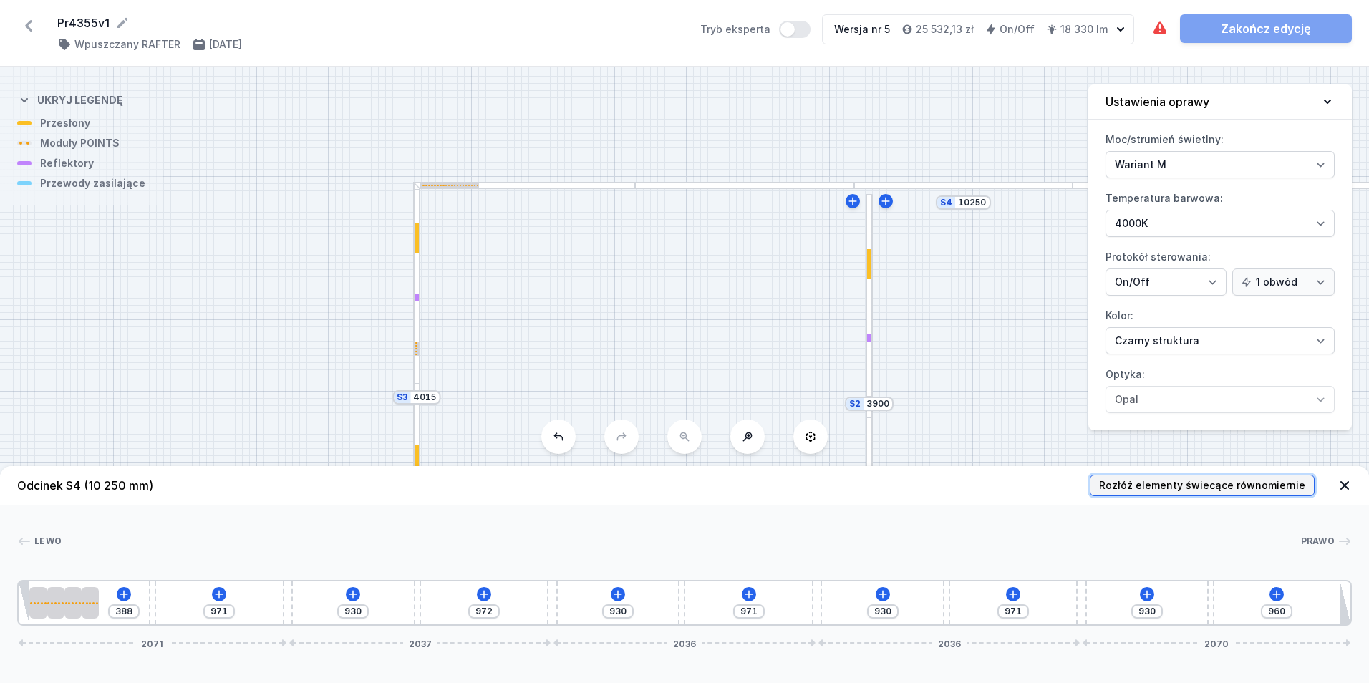
click at [1217, 475] on button "Rozłóż elementy świecące równomiernie" at bounding box center [1202, 485] width 225 height 21
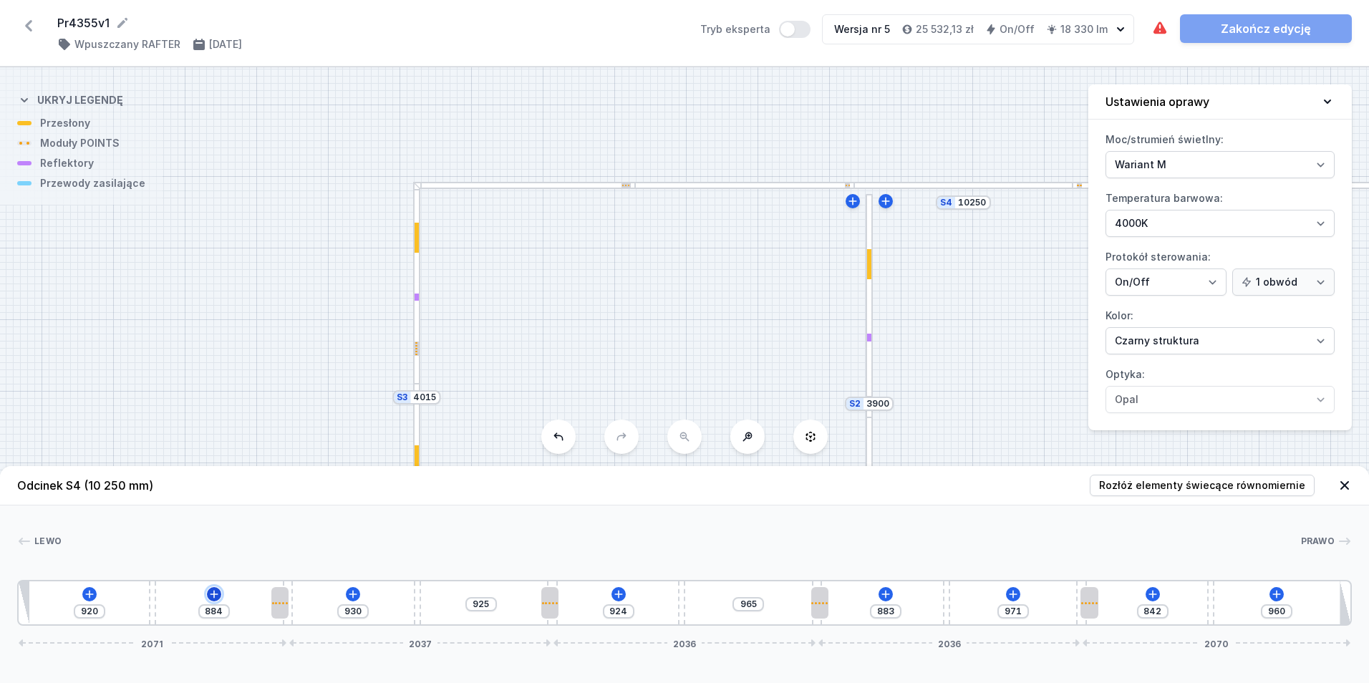
click at [210, 593] on icon at bounding box center [213, 593] width 11 height 11
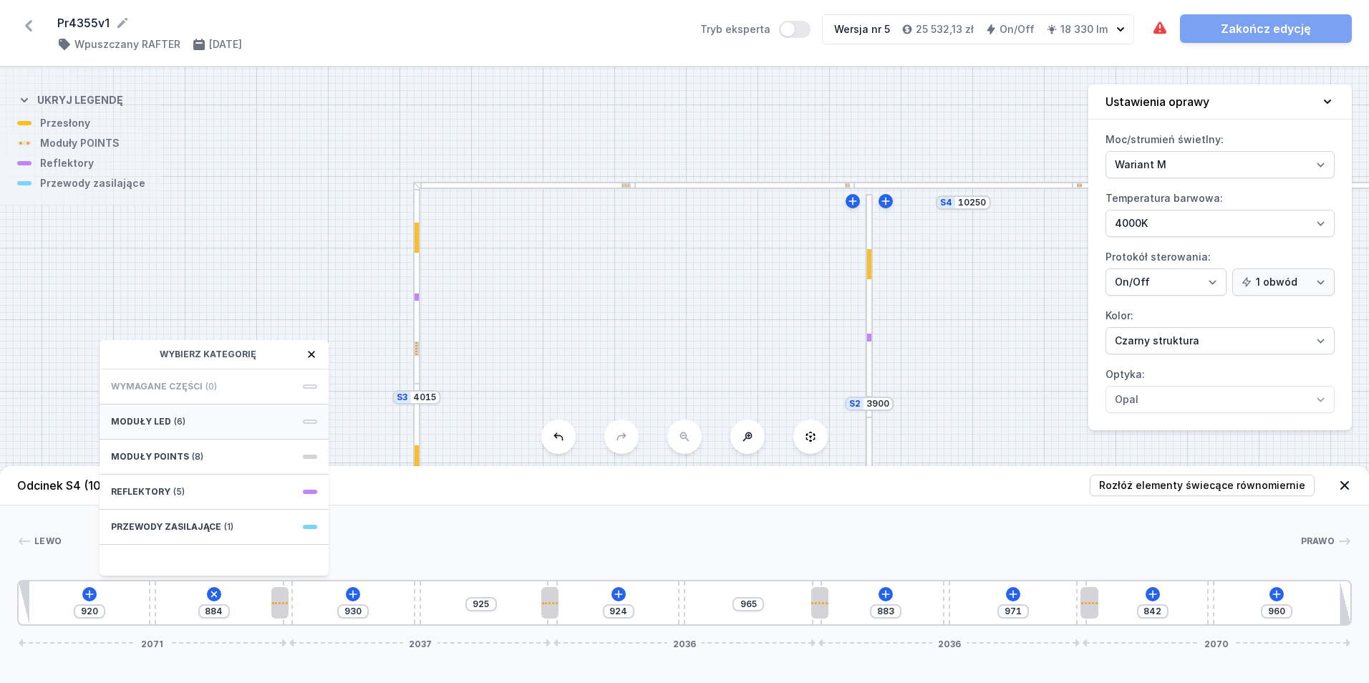
click at [240, 423] on div "Moduły LED (6)" at bounding box center [214, 421] width 229 height 35
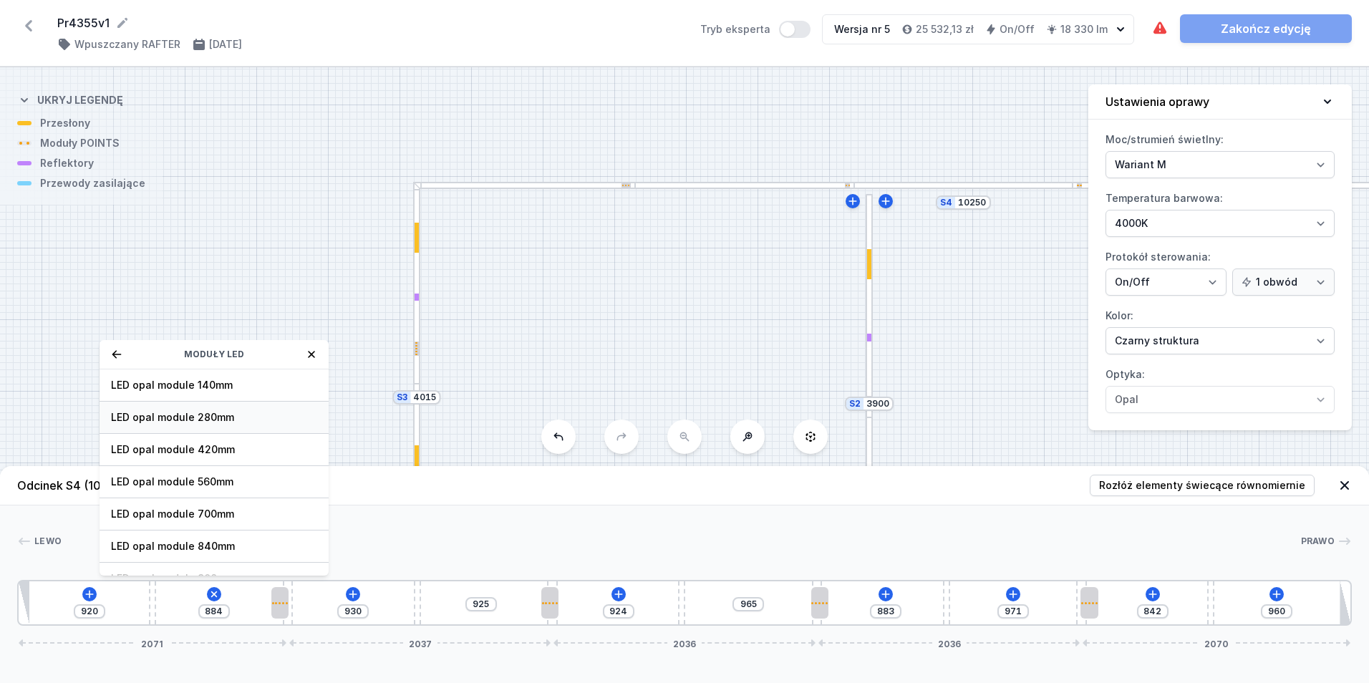
click at [269, 421] on span "LED opal module 280mm" at bounding box center [214, 417] width 206 height 14
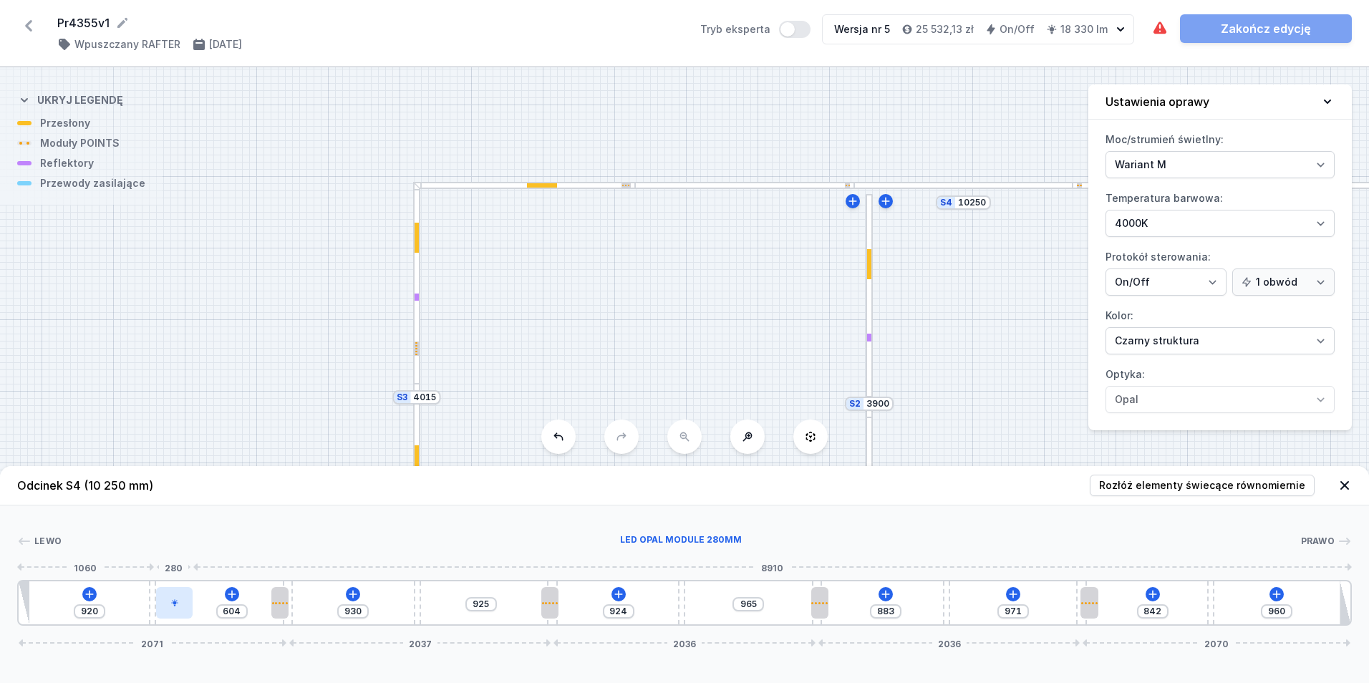
click at [186, 601] on div at bounding box center [174, 602] width 37 height 31
click at [184, 600] on div at bounding box center [178, 602] width 37 height 31
drag, startPoint x: 184, startPoint y: 609, endPoint x: 201, endPoint y: 609, distance: 17.2
click at [201, 609] on div at bounding box center [193, 602] width 37 height 31
click at [200, 609] on div at bounding box center [198, 602] width 37 height 31
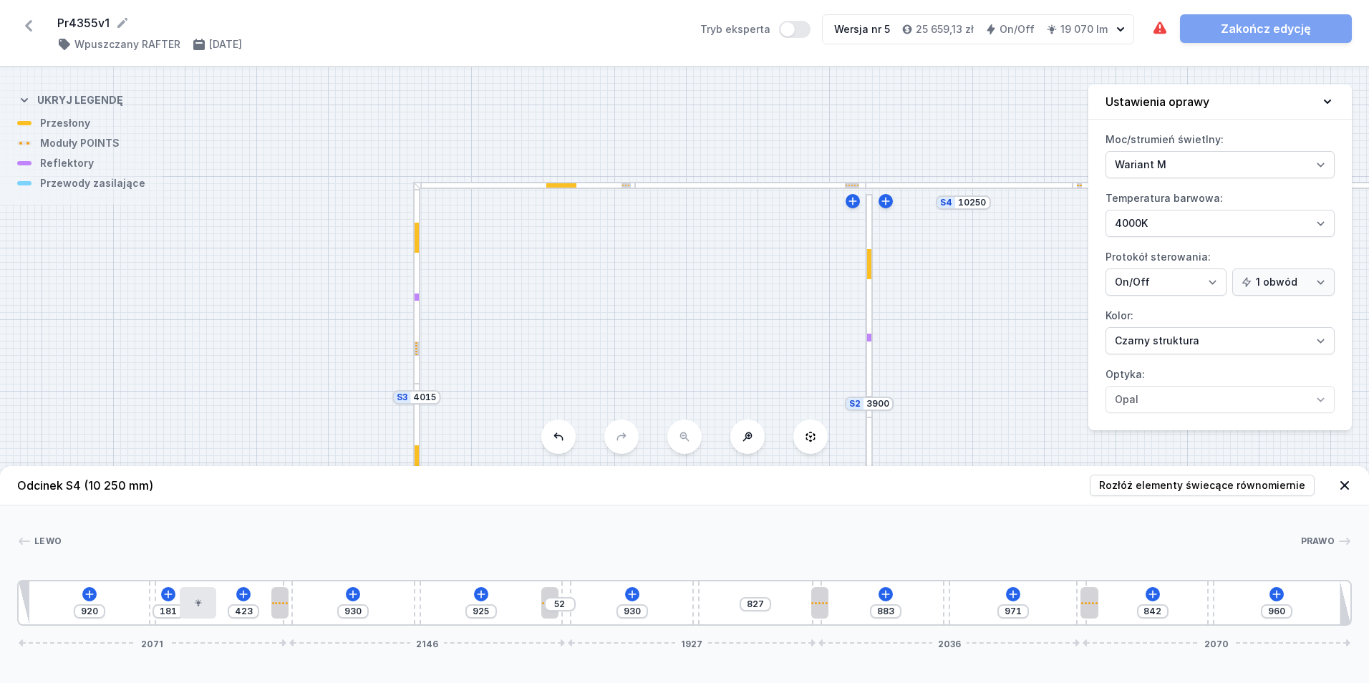
drag, startPoint x: 551, startPoint y: 622, endPoint x: 581, endPoint y: 619, distance: 30.3
drag, startPoint x: 291, startPoint y: 624, endPoint x: 309, endPoint y: 625, distance: 18.7
click at [309, 625] on div "920 181 423 38 930 925 930 827 883 971 842 960 2149 2097 1898 2036 2070" at bounding box center [684, 603] width 1334 height 46
click at [206, 599] on div at bounding box center [198, 602] width 37 height 31
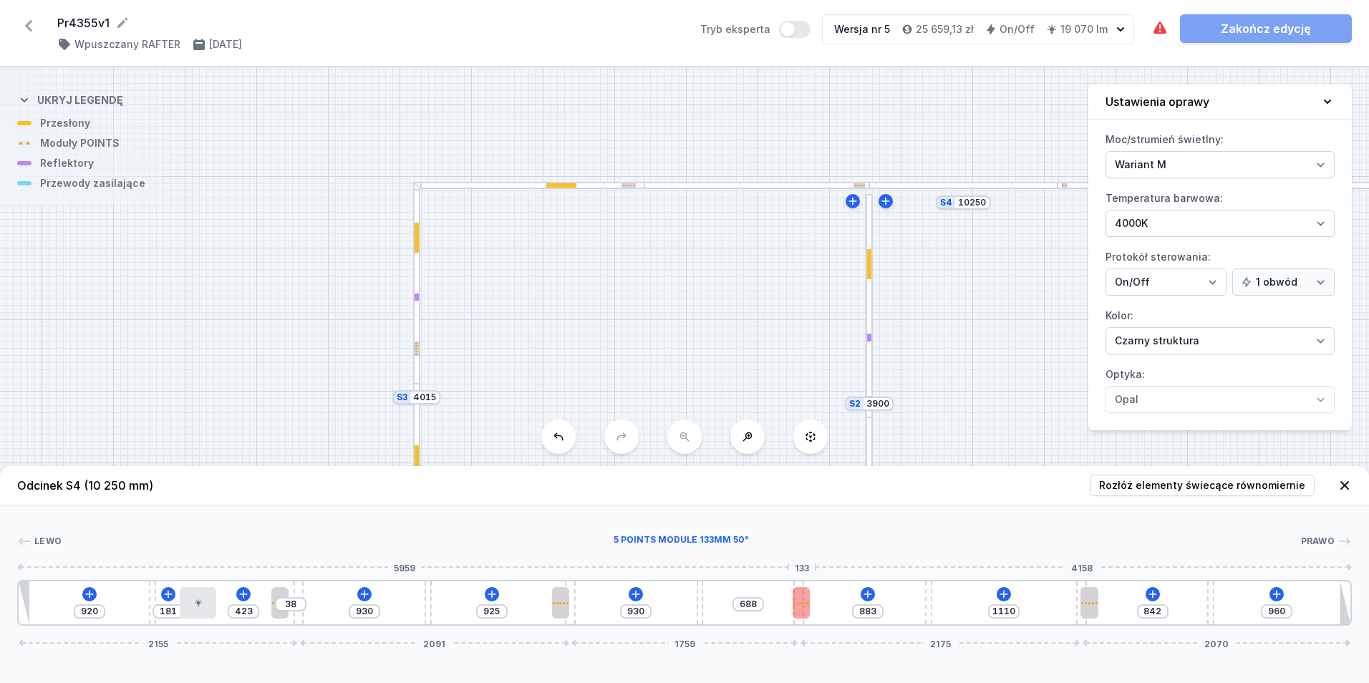
drag, startPoint x: 819, startPoint y: 621, endPoint x: 800, endPoint y: 616, distance: 19.3
click at [800, 616] on div "920 181 423 38 930 925 930 688 883 1110 842 960 2155 2091 1759 2175 2070" at bounding box center [684, 603] width 1334 height 46
drag, startPoint x: 807, startPoint y: 614, endPoint x: 844, endPoint y: 612, distance: 37.3
drag, startPoint x: 1090, startPoint y: 601, endPoint x: 1123, endPoint y: 605, distance: 33.1
click at [197, 602] on icon at bounding box center [198, 602] width 7 height 7
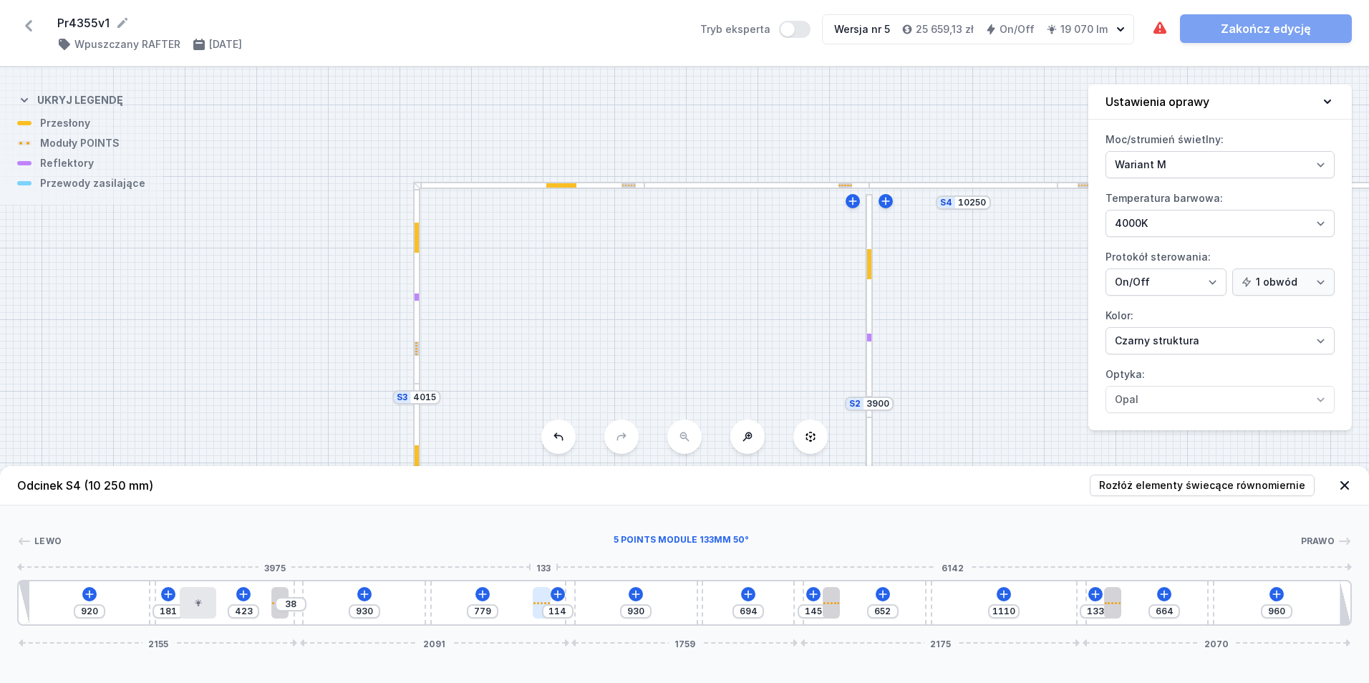
drag, startPoint x: 559, startPoint y: 603, endPoint x: 545, endPoint y: 601, distance: 14.6
click at [545, 601] on div at bounding box center [541, 602] width 17 height 31
click at [185, 594] on div at bounding box center [198, 602] width 37 height 31
click at [194, 604] on div at bounding box center [201, 602] width 37 height 31
click at [206, 569] on button at bounding box center [201, 562] width 30 height 19
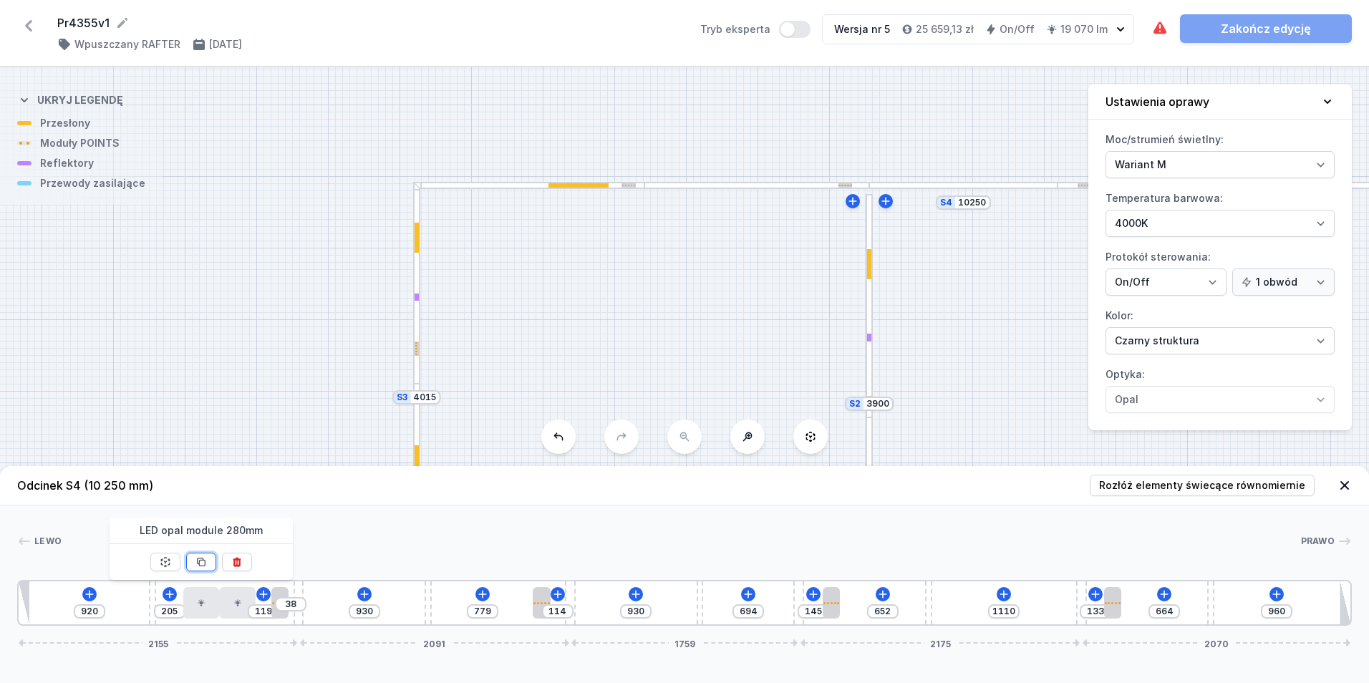
click at [206, 569] on button at bounding box center [201, 562] width 30 height 19
drag, startPoint x: 250, startPoint y: 605, endPoint x: 601, endPoint y: 608, distance: 350.8
click at [601, 608] on div "920 205 119 38 429 779 114 930 694 145 652 1110 133 664 960 2155 2091 1759 2175…" at bounding box center [684, 603] width 1334 height 46
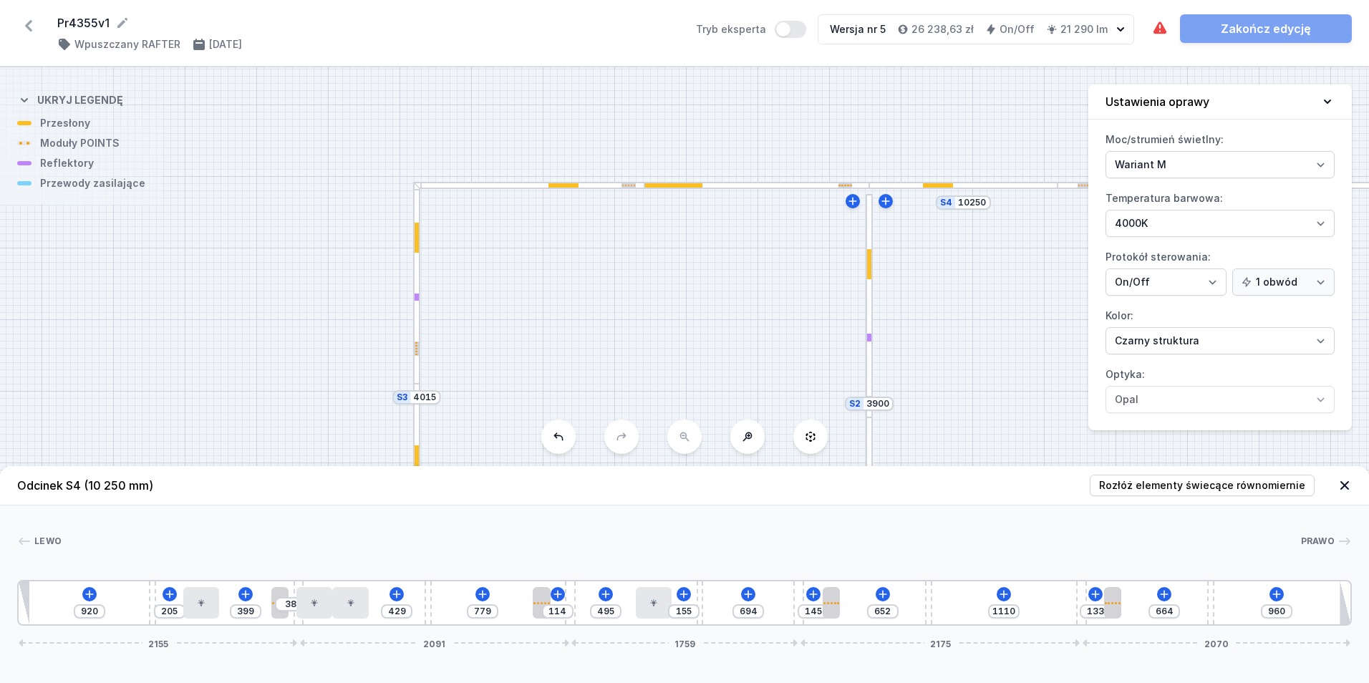
drag, startPoint x: 246, startPoint y: 603, endPoint x: 671, endPoint y: 619, distance: 426.3
drag, startPoint x: 361, startPoint y: 599, endPoint x: 977, endPoint y: 614, distance: 616.5
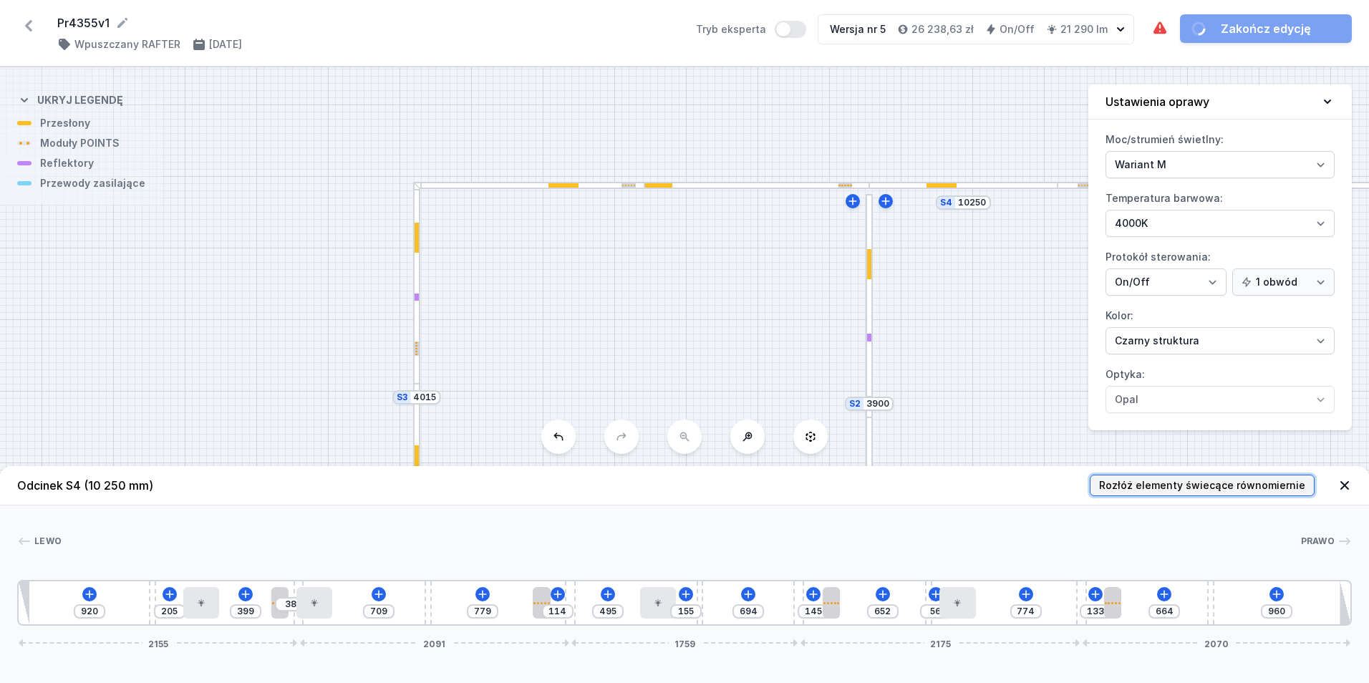
click at [1140, 490] on span "Rozłóż elementy świecące równomiernie" at bounding box center [1202, 485] width 206 height 14
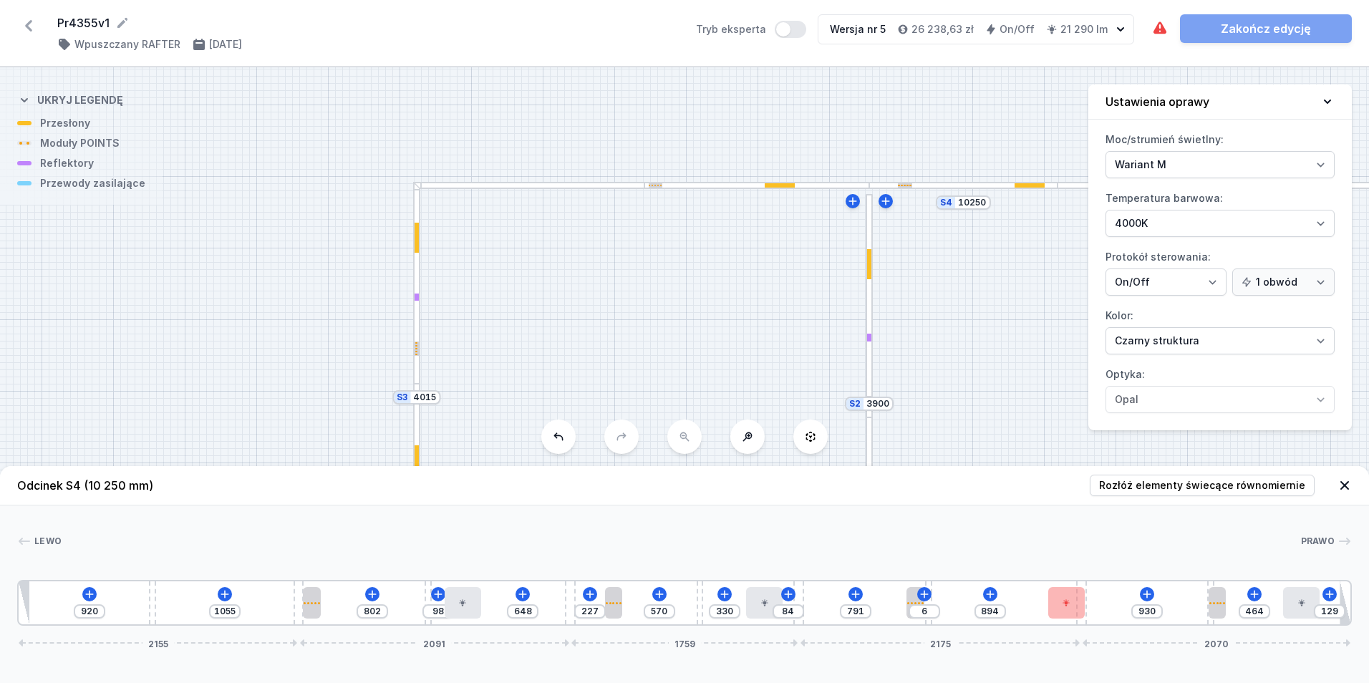
drag, startPoint x: 172, startPoint y: 609, endPoint x: 1326, endPoint y: 602, distance: 1154.0
click at [1245, 491] on span "Rozłóż elementy świecące równomiernie" at bounding box center [1202, 485] width 206 height 14
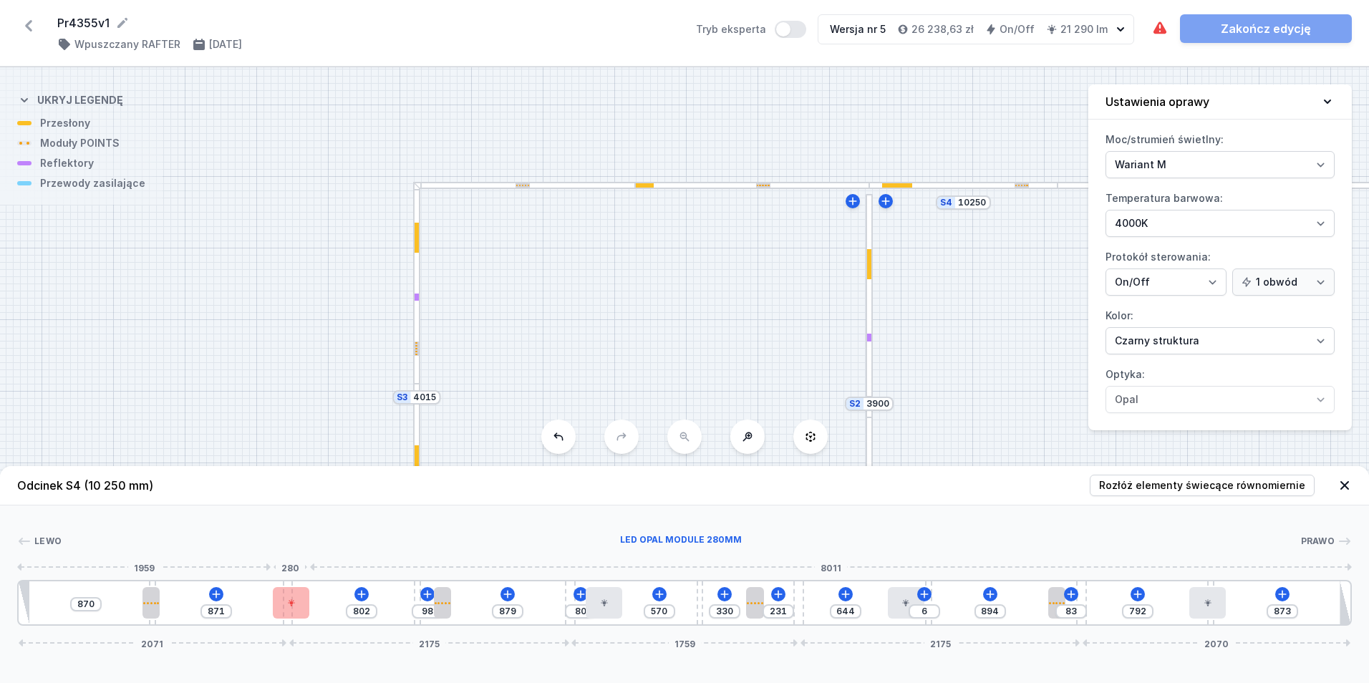
drag, startPoint x: 296, startPoint y: 623, endPoint x: 269, endPoint y: 616, distance: 27.3
click at [269, 616] on div "870 871 802 98 879 80 570 330 231 644 6 894 83 792 873 2071 2175 1759 2175 2070" at bounding box center [684, 603] width 1334 height 46
click at [1160, 482] on span "Rozłóż elementy świecące równomiernie" at bounding box center [1202, 485] width 206 height 14
click at [288, 615] on div "870 943 718 182 795 80 570 330 231 644 6 894 83 792 873 2071 2175 1759 2175 2070" at bounding box center [684, 603] width 1334 height 46
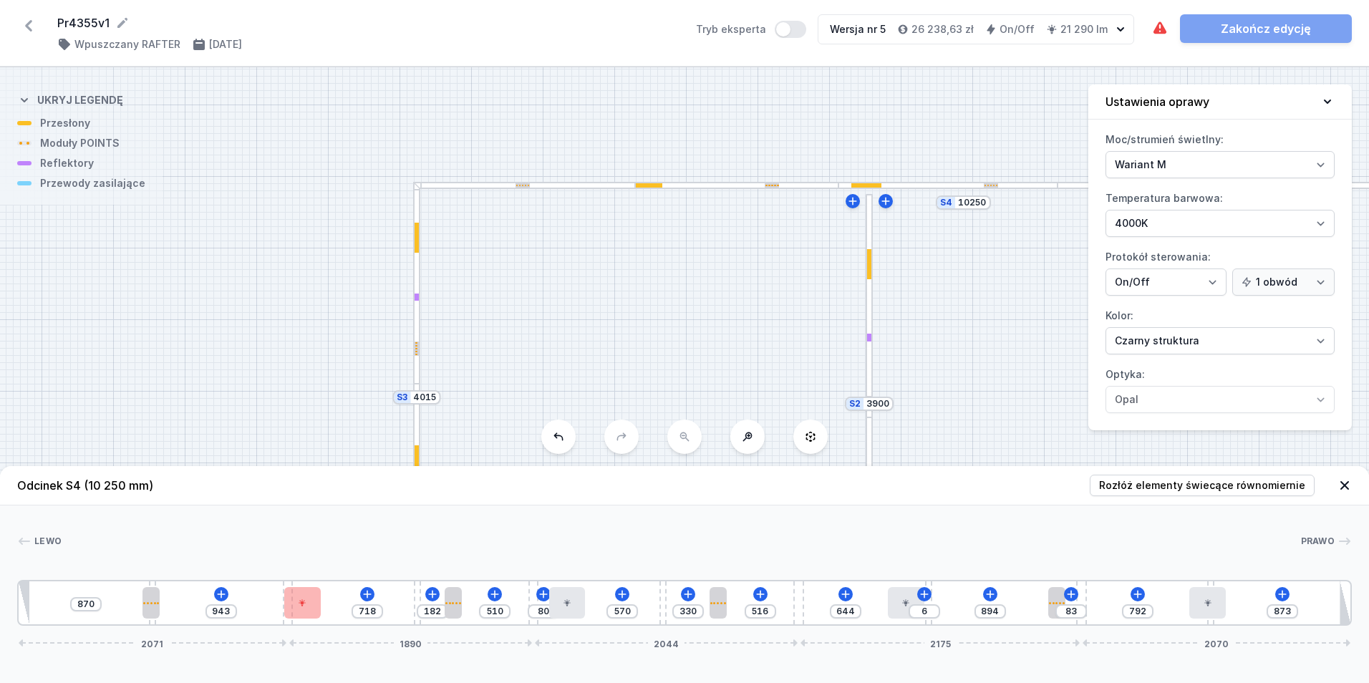
drag, startPoint x: 571, startPoint y: 624, endPoint x: 544, endPoint y: 616, distance: 28.1
click at [544, 616] on div "870 943 718 182 510 80 570 330 516 644 6 894 83 792 873 2071 1890 2044 2175 2070" at bounding box center [684, 603] width 1334 height 46
drag, startPoint x: 283, startPoint y: 612, endPoint x: 276, endPoint y: 613, distance: 7.2
click at [276, 613] on div "870 943 709 182 510 80 570 330 516 644 6 894 83 792 873 2071 1890 2044 2175 2070" at bounding box center [684, 603] width 1334 height 46
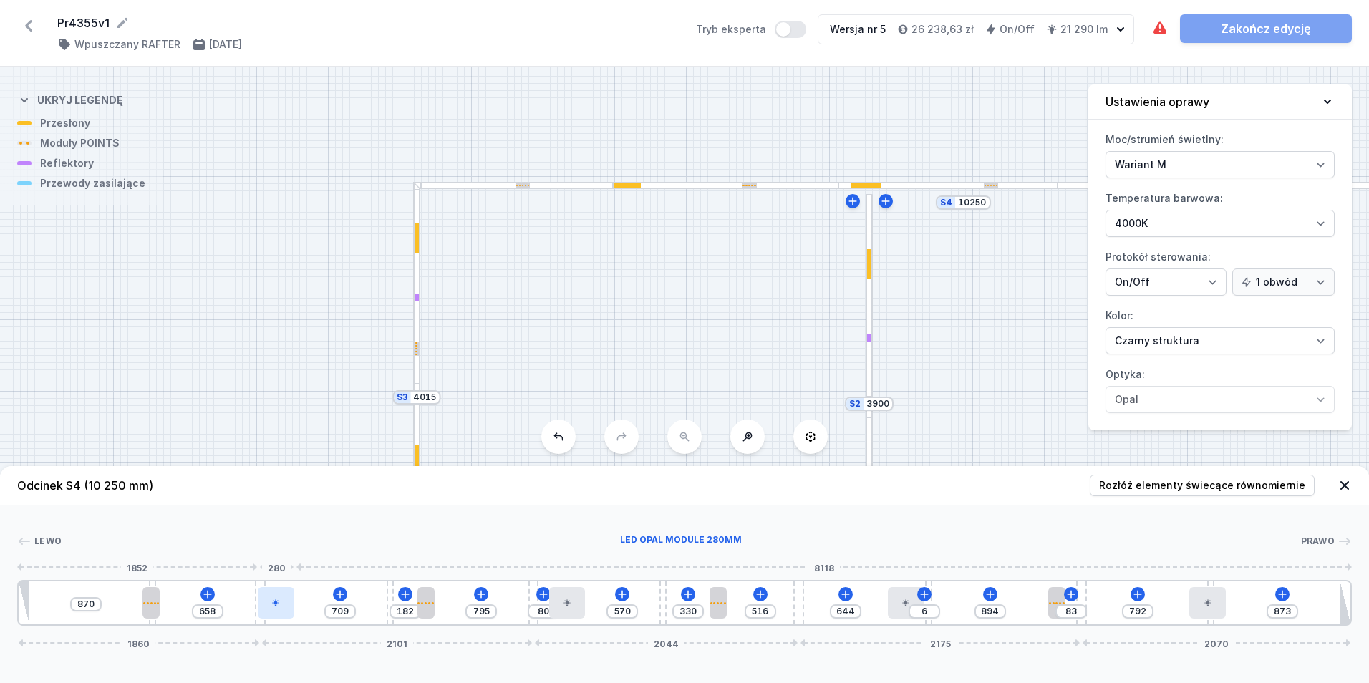
drag, startPoint x: 287, startPoint y: 619, endPoint x: 251, endPoint y: 612, distance: 36.5
click at [251, 612] on div "870 658 709 182 795 80 570 330 516 644 6 894 83 792 873 1860 2101 2044 2175 2070" at bounding box center [684, 603] width 1334 height 46
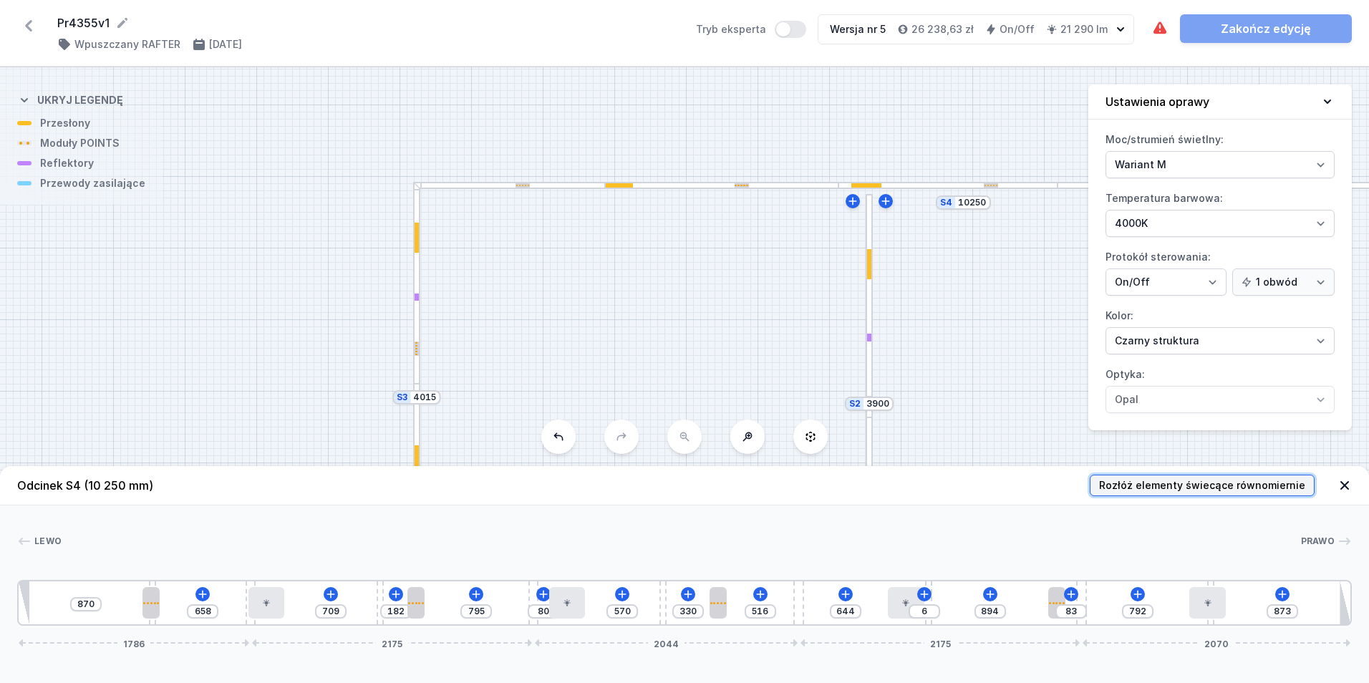
click at [1208, 492] on button "Rozłóż elementy świecące równomiernie" at bounding box center [1202, 485] width 225 height 21
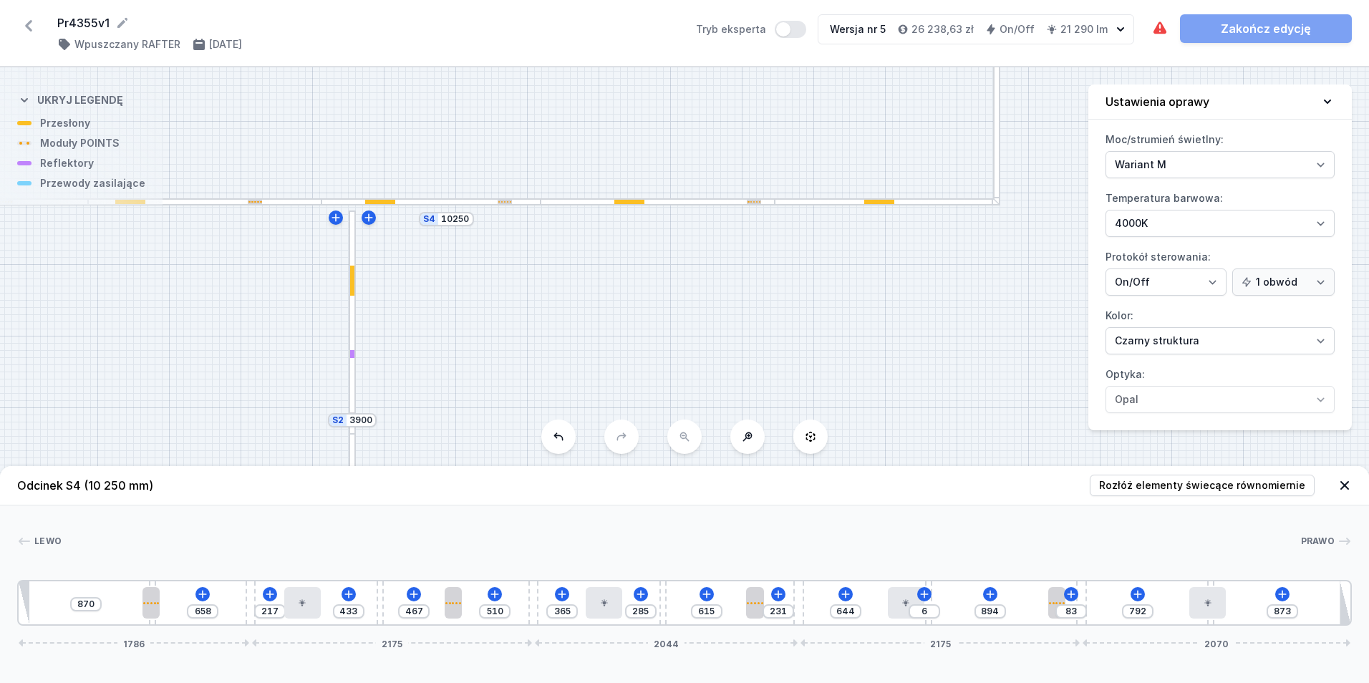
drag, startPoint x: 934, startPoint y: 296, endPoint x: 283, endPoint y: 336, distance: 652.0
click at [283, 336] on div "S6 1800 S5 8850 S4 10250 S3 4015 S2 3900 S1 4250" at bounding box center [684, 375] width 1369 height 616
drag, startPoint x: 808, startPoint y: 296, endPoint x: 543, endPoint y: 460, distance: 312.1
click at [545, 477] on div "S6 1800 S5 8850 S4 10250 S3 4015 S2 3900 S1 4250 Odcinek S4 (10 250 mm) Rozłóż …" at bounding box center [684, 375] width 1369 height 616
click at [502, 348] on div at bounding box center [500, 318] width 7 height 193
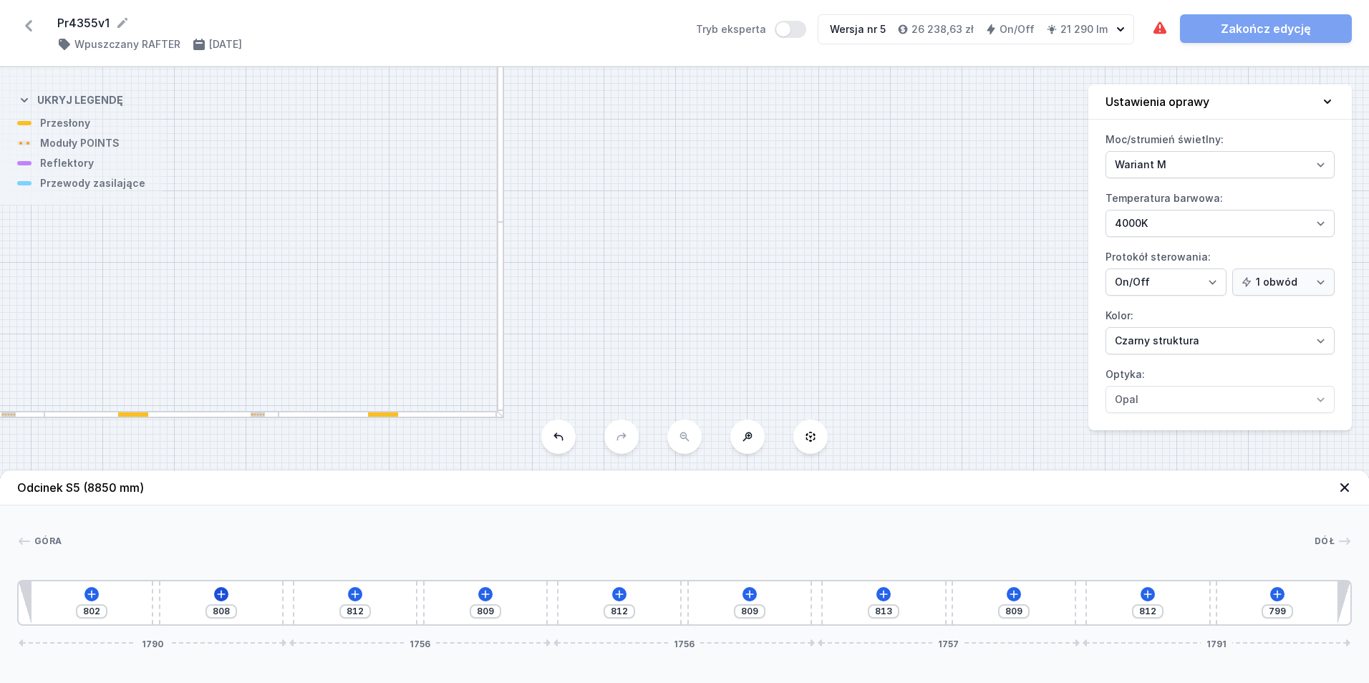
click at [225, 587] on div "802 808 812 809 812 809 813 809 812 799 1790 1756 1756 1757 1791" at bounding box center [684, 603] width 1334 height 46
click at [225, 591] on icon at bounding box center [220, 593] width 11 height 11
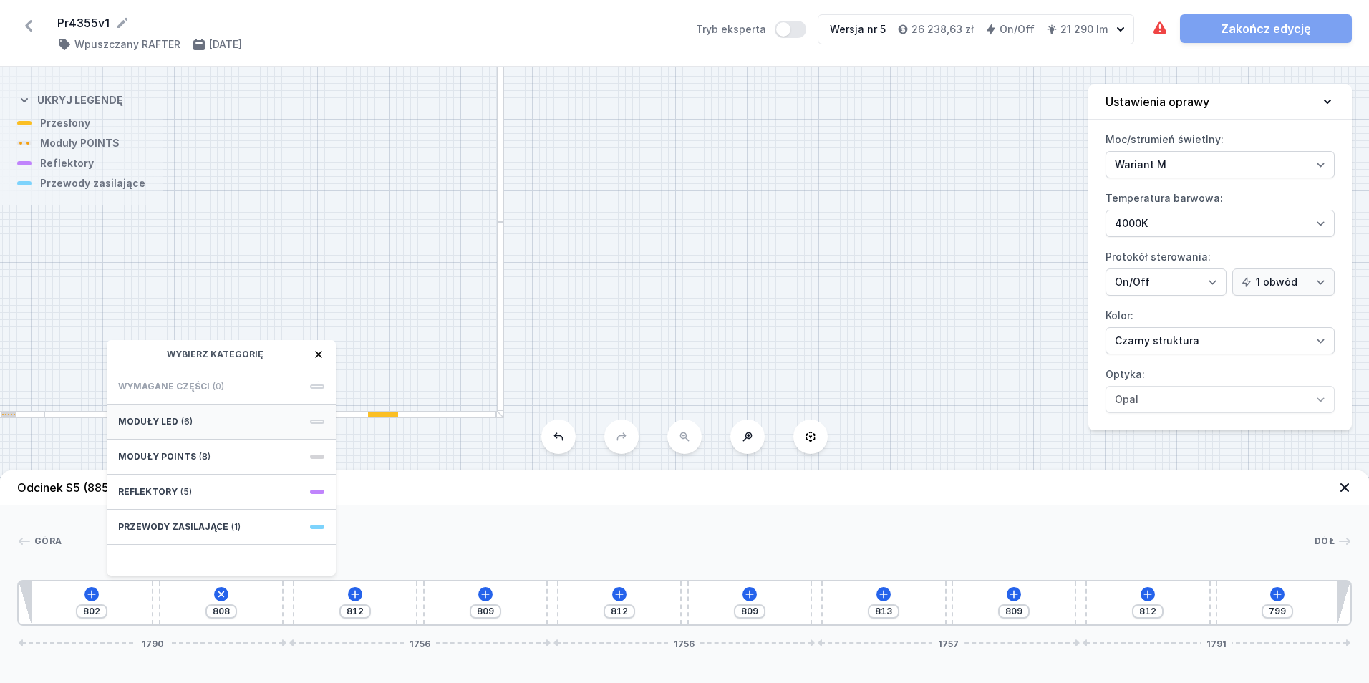
click at [229, 420] on div "Moduły LED (6)" at bounding box center [221, 421] width 229 height 35
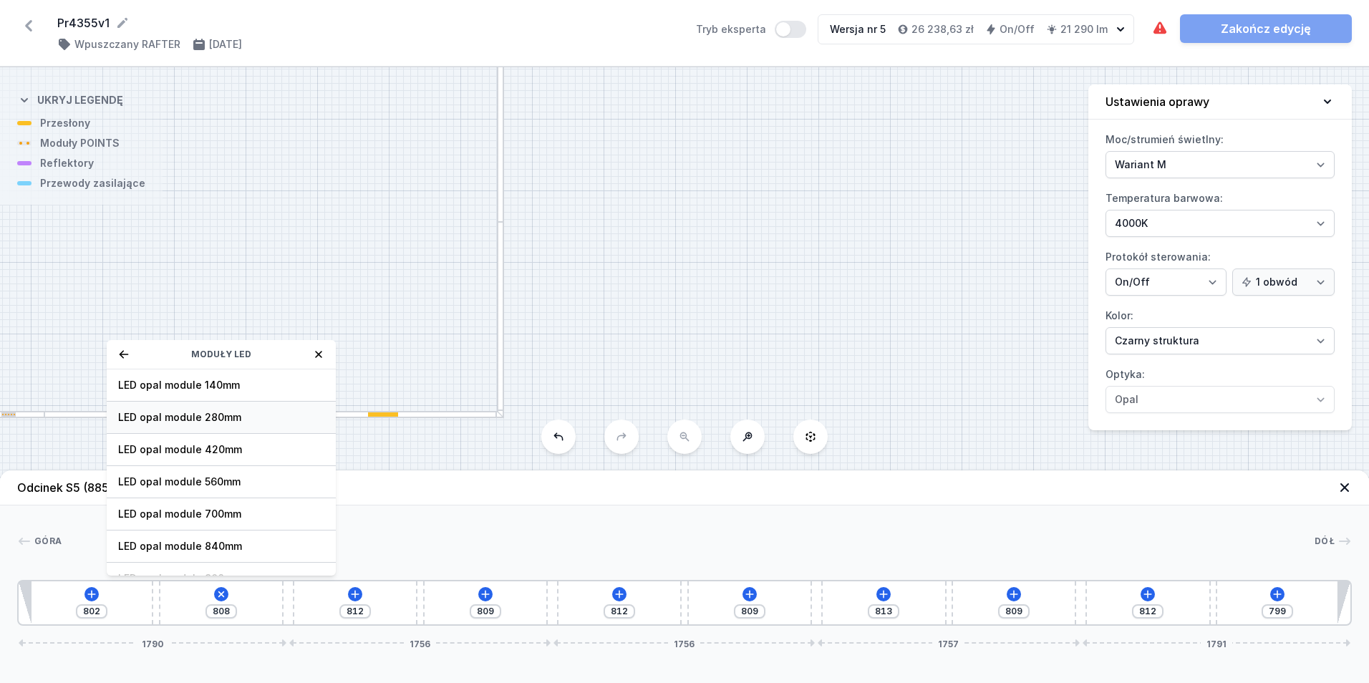
click at [248, 419] on span "LED opal module 280mm" at bounding box center [221, 417] width 206 height 14
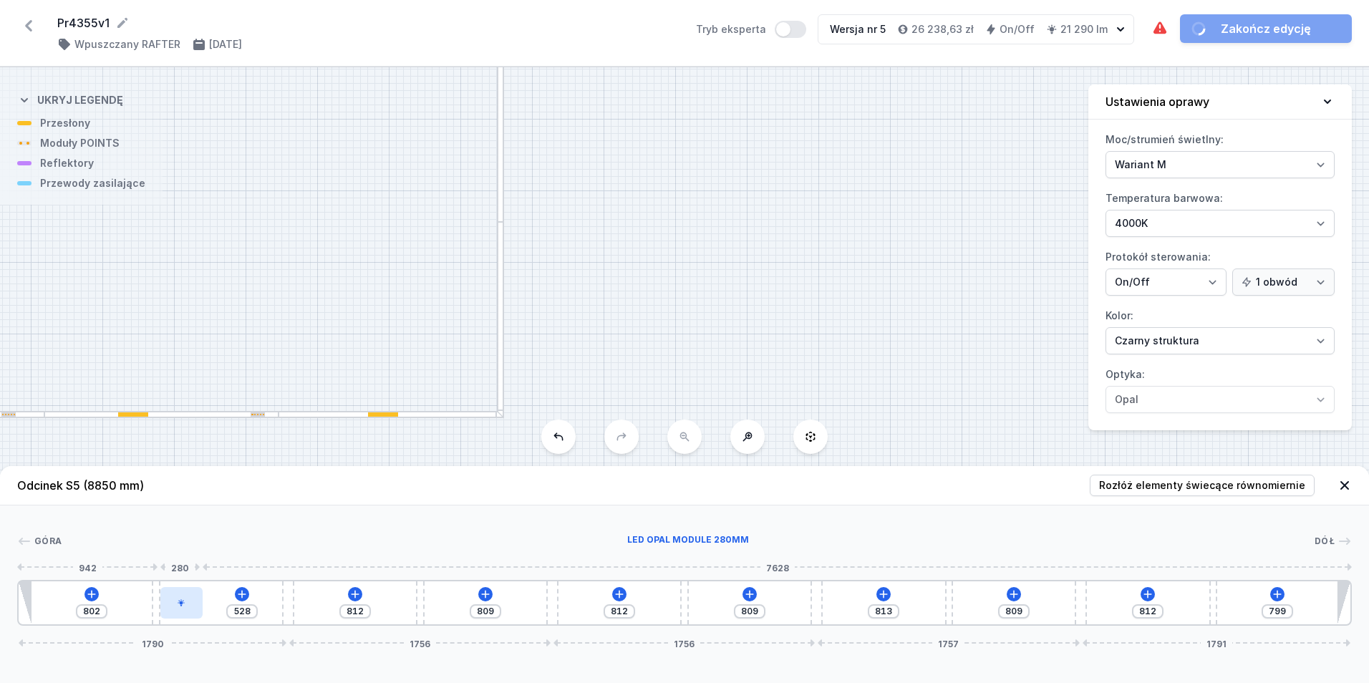
click at [182, 596] on div at bounding box center [181, 602] width 42 height 31
click at [190, 561] on button at bounding box center [181, 562] width 30 height 19
click at [186, 561] on icon at bounding box center [180, 561] width 11 height 11
click at [184, 560] on icon at bounding box center [182, 562] width 8 height 8
click at [340, 610] on div at bounding box center [328, 602] width 42 height 31
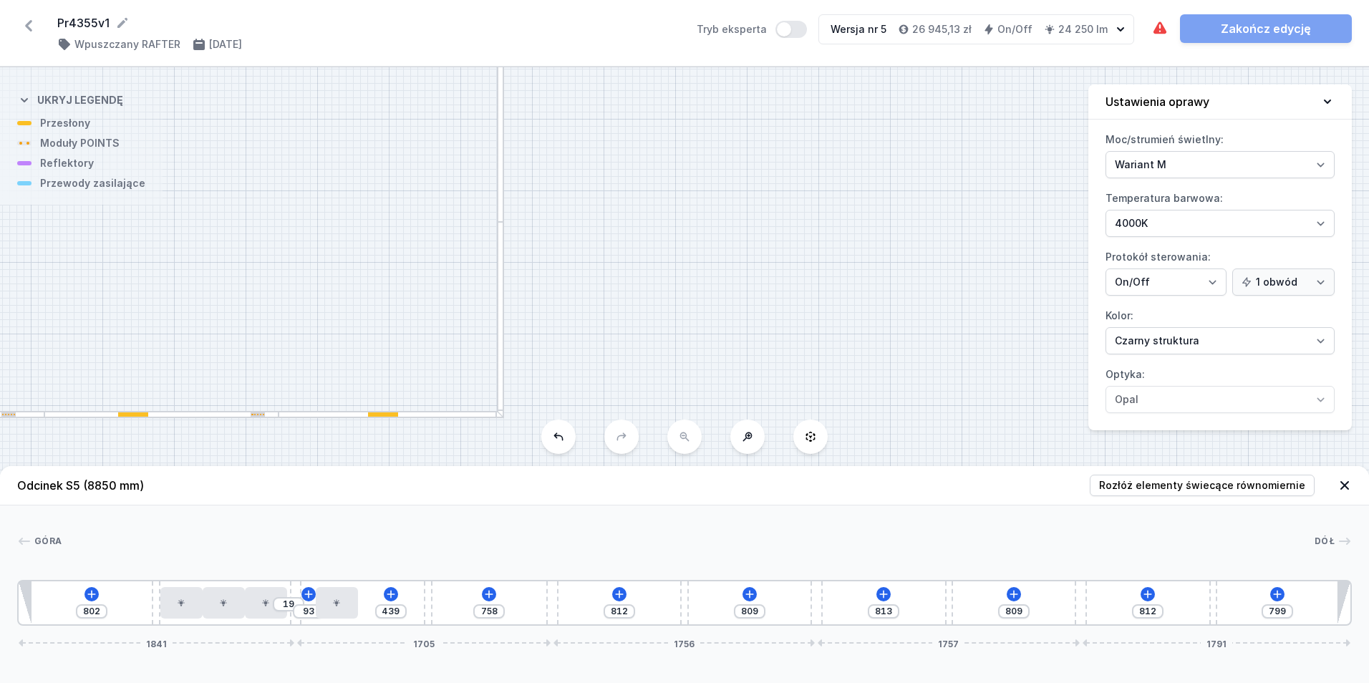
drag, startPoint x: 286, startPoint y: 621, endPoint x: 303, endPoint y: 624, distance: 16.8
click at [303, 624] on div "802 19 93 439 758 812 809 813 809 812 799 1841 1705 1756 1757 1791" at bounding box center [684, 603] width 1334 height 46
click at [491, 593] on icon at bounding box center [488, 593] width 11 height 11
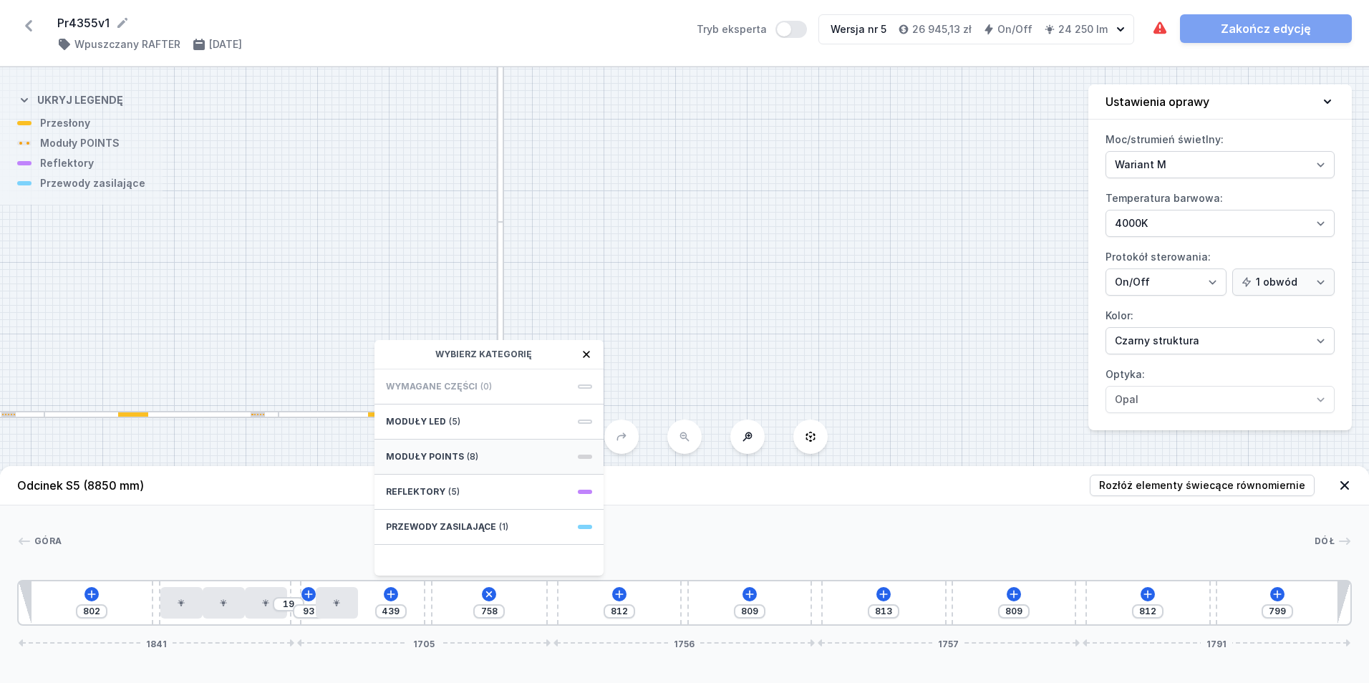
click at [491, 450] on div "Moduły POINTS (8)" at bounding box center [488, 457] width 229 height 35
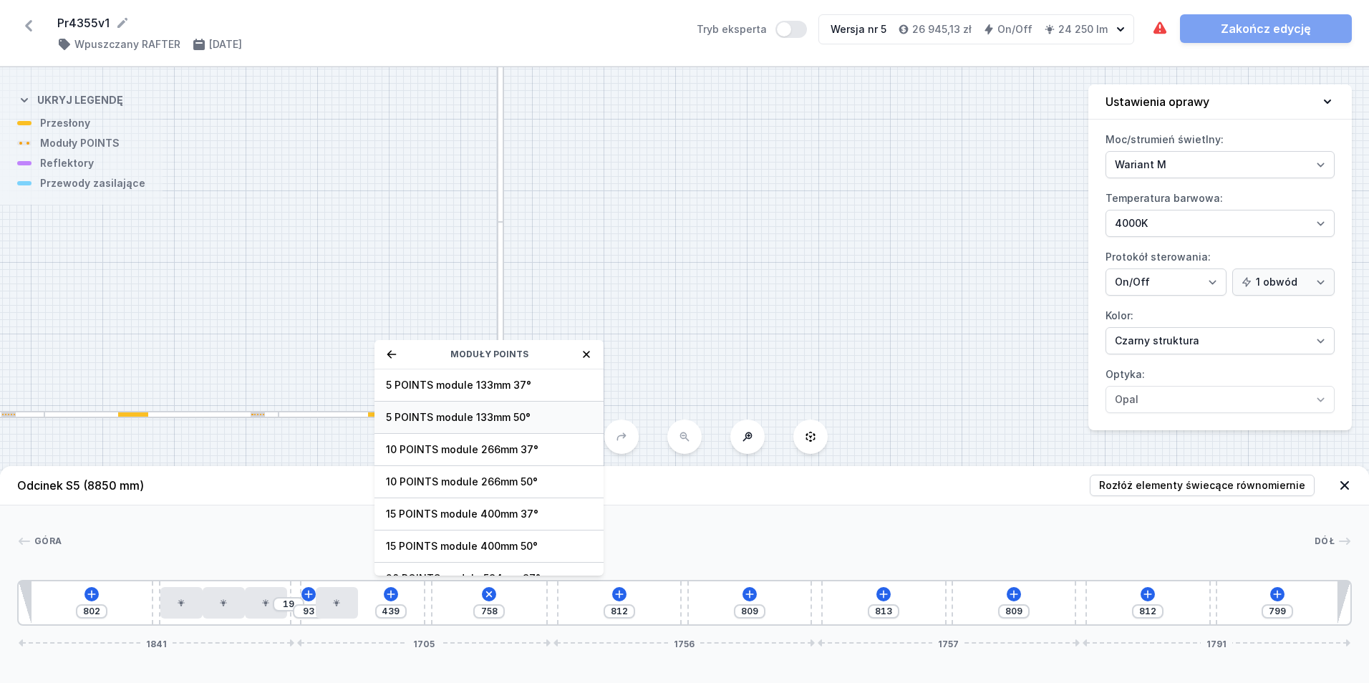
click at [528, 414] on span "5 POINTS module 133mm 50°" at bounding box center [489, 417] width 206 height 14
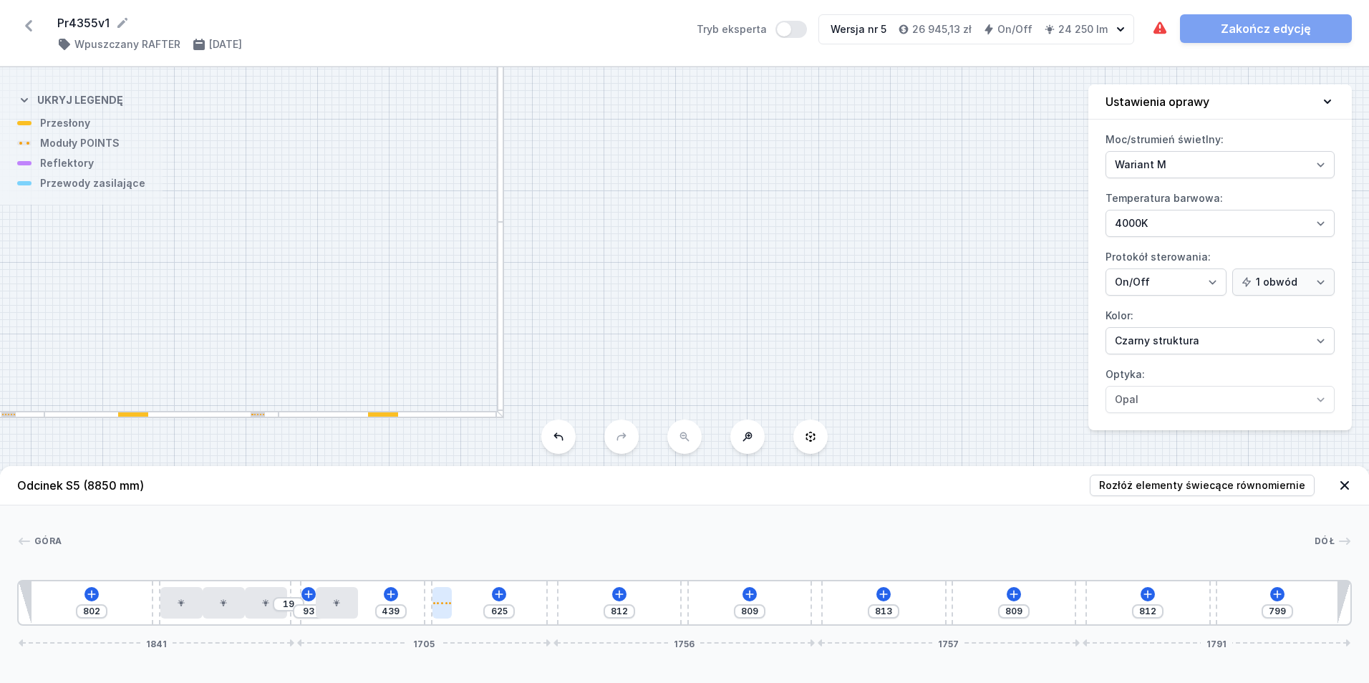
drag, startPoint x: 455, startPoint y: 594, endPoint x: 447, endPoint y: 596, distance: 7.5
click at [452, 594] on div "802 19 93 439 625 812 809 813 809 812 799 1841 1705 1756 1757 1791" at bounding box center [684, 603] width 1334 height 46
click at [447, 596] on div at bounding box center [442, 602] width 20 height 31
click at [440, 563] on icon at bounding box center [442, 562] width 8 height 8
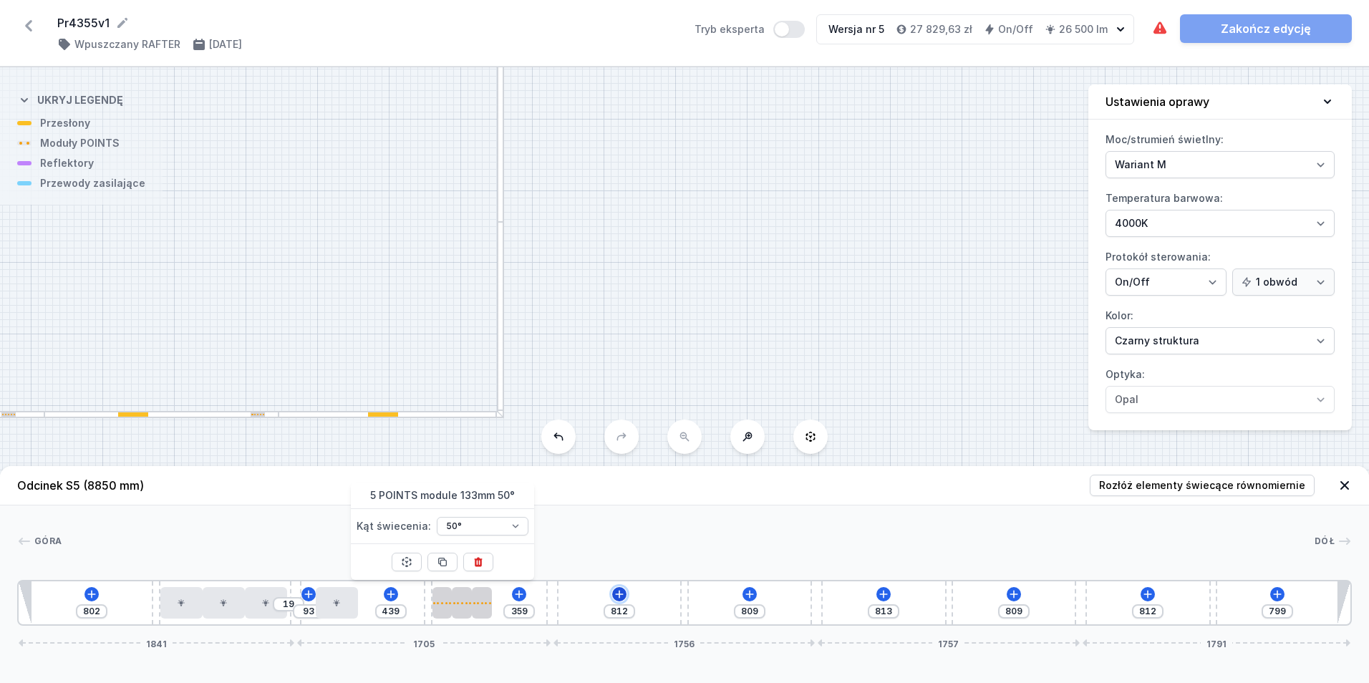
click at [619, 593] on icon at bounding box center [619, 594] width 8 height 8
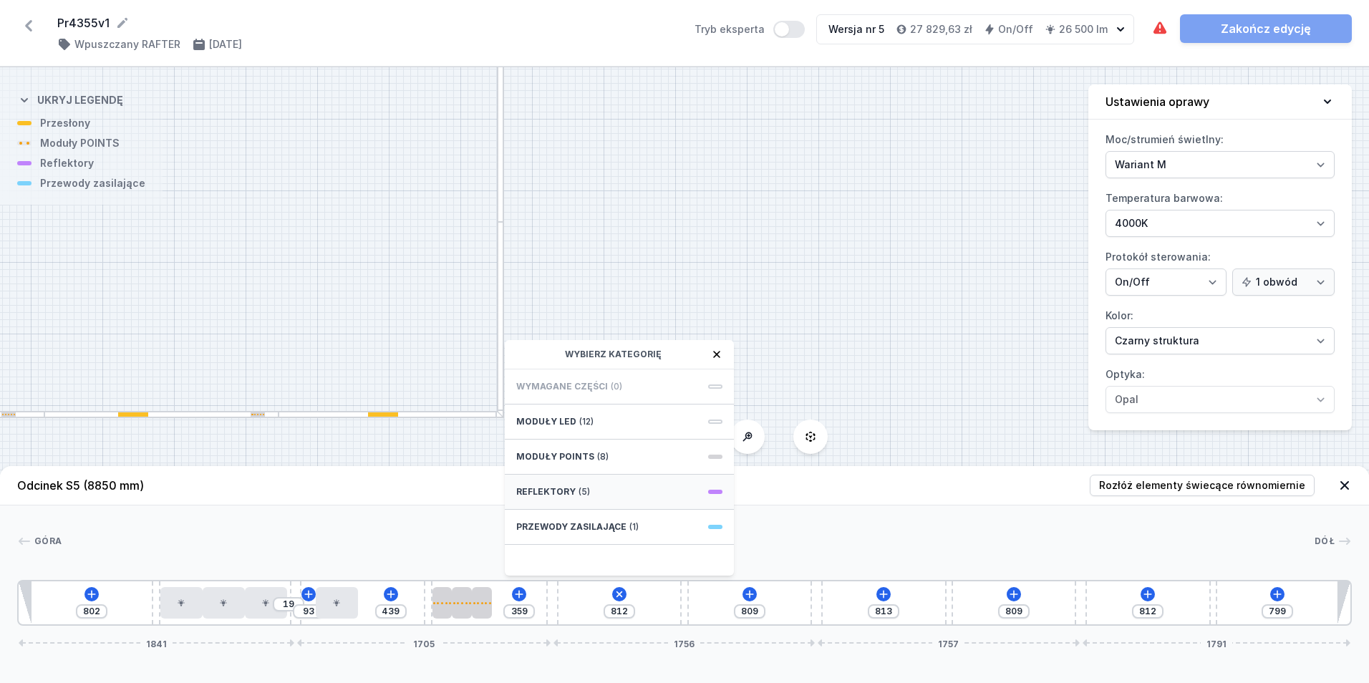
click at [623, 493] on div "Reflektory (5)" at bounding box center [619, 492] width 229 height 35
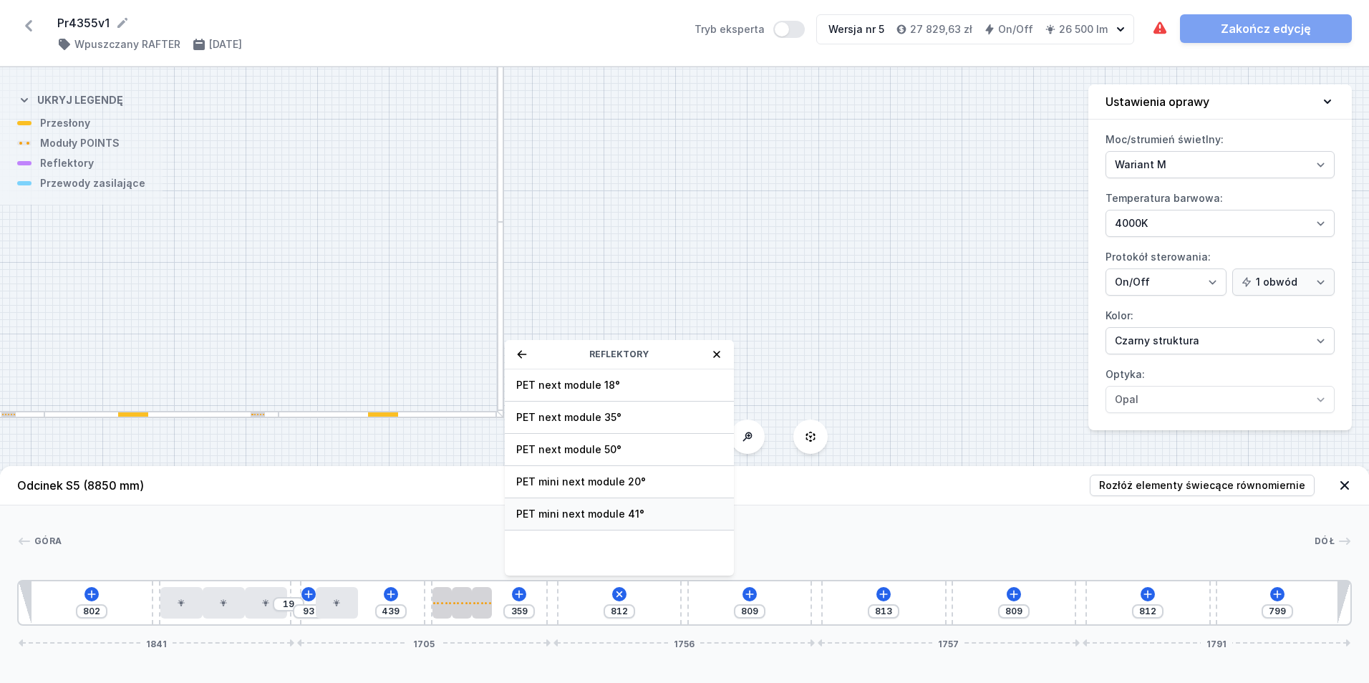
click at [646, 510] on span "PET mini next module 41°" at bounding box center [619, 514] width 206 height 14
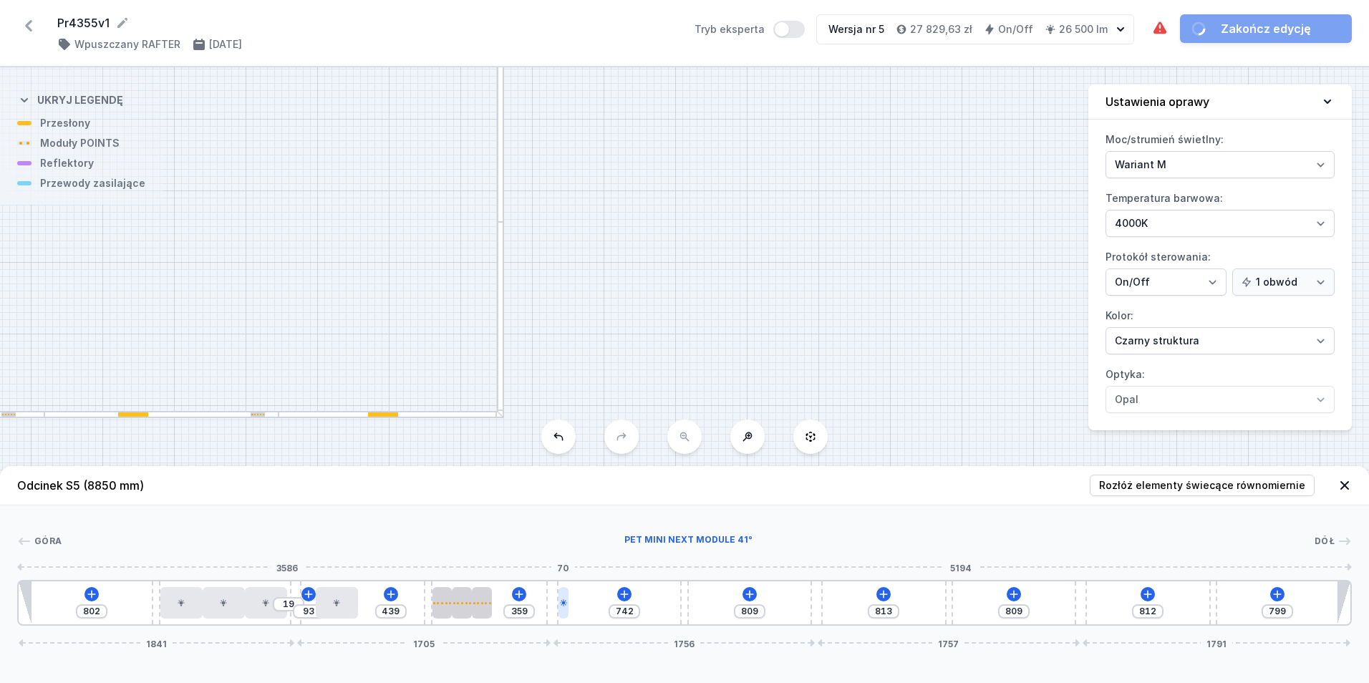
click at [565, 606] on icon at bounding box center [563, 602] width 9 height 9
click at [571, 566] on button at bounding box center [563, 562] width 30 height 19
drag, startPoint x: 231, startPoint y: 615, endPoint x: 417, endPoint y: 611, distance: 186.2
drag, startPoint x: 441, startPoint y: 606, endPoint x: 223, endPoint y: 616, distance: 217.9
click at [223, 616] on div at bounding box center [228, 602] width 20 height 31
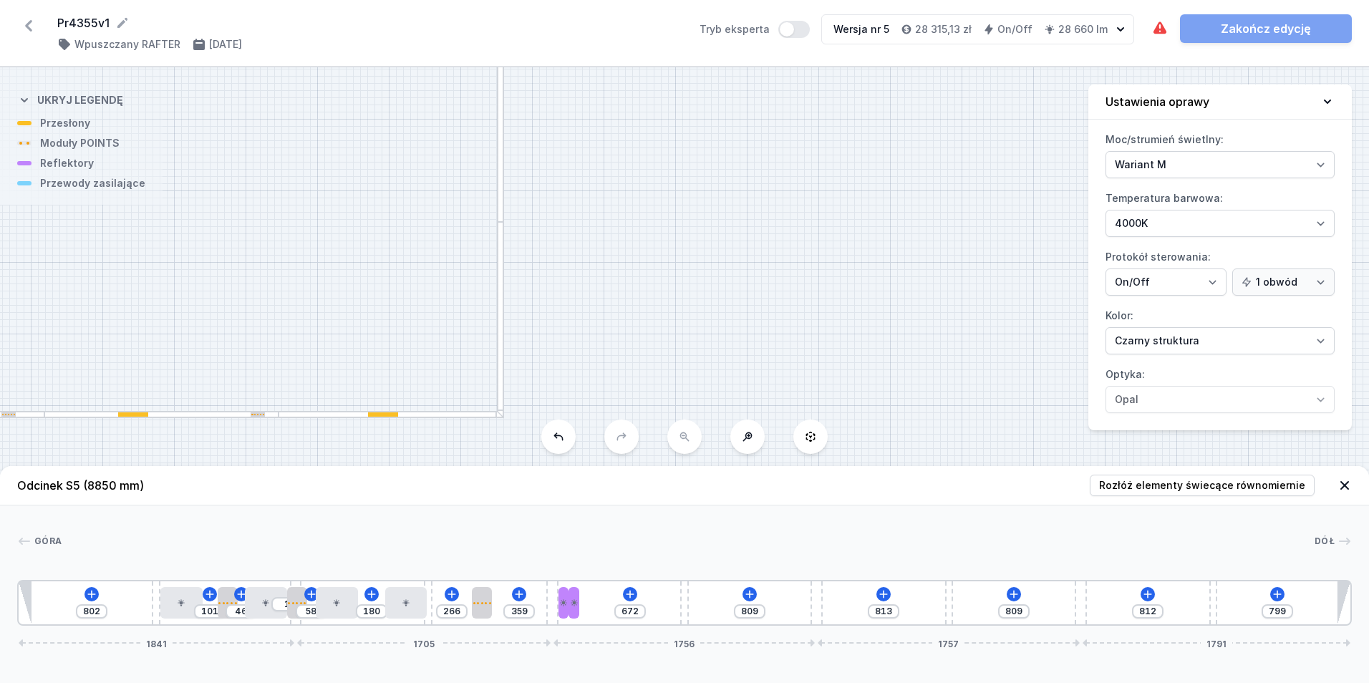
drag, startPoint x: 463, startPoint y: 613, endPoint x: 294, endPoint y: 627, distance: 170.2
drag, startPoint x: 566, startPoint y: 608, endPoint x: 371, endPoint y: 614, distance: 195.5
drag, startPoint x: 572, startPoint y: 606, endPoint x: 445, endPoint y: 619, distance: 127.4
click at [445, 619] on div "802 101 46 1 58 110 196 359 812 809 813 809 812 799 1841 1705 1756 1757 1791" at bounding box center [684, 603] width 1334 height 46
drag, startPoint x: 337, startPoint y: 611, endPoint x: 709, endPoint y: 566, distance: 374.3
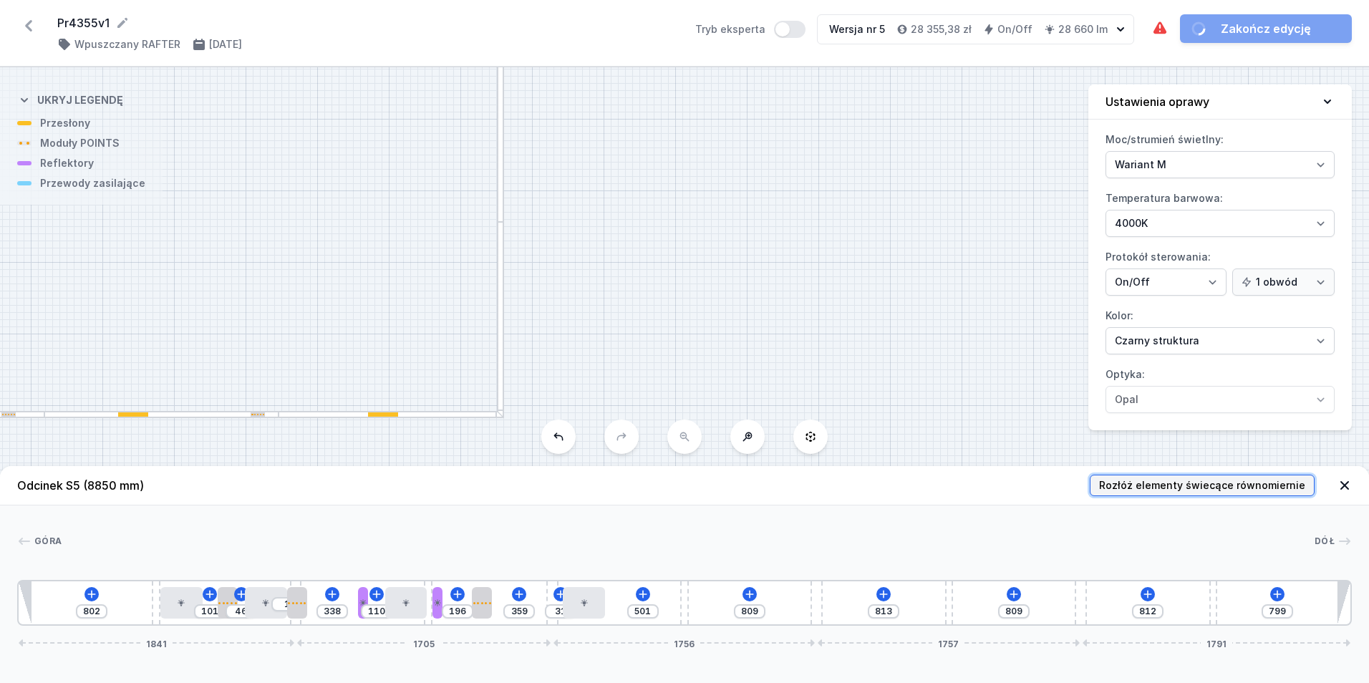
click at [1131, 480] on span "Rozłóż elementy świecące równomiernie" at bounding box center [1202, 485] width 206 height 14
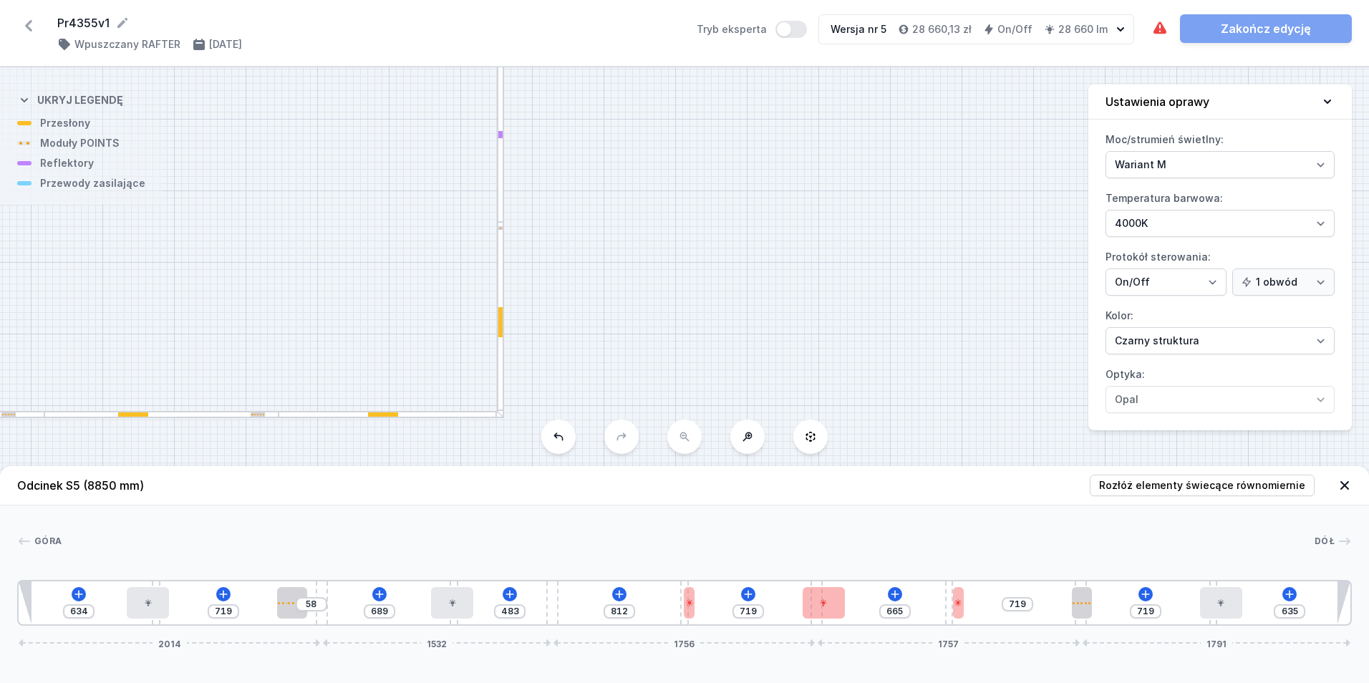
drag, startPoint x: 299, startPoint y: 623, endPoint x: 334, endPoint y: 627, distance: 35.3
click at [1183, 484] on span "Rozłóż elementy świecące równomiernie" at bounding box center [1202, 485] width 206 height 14
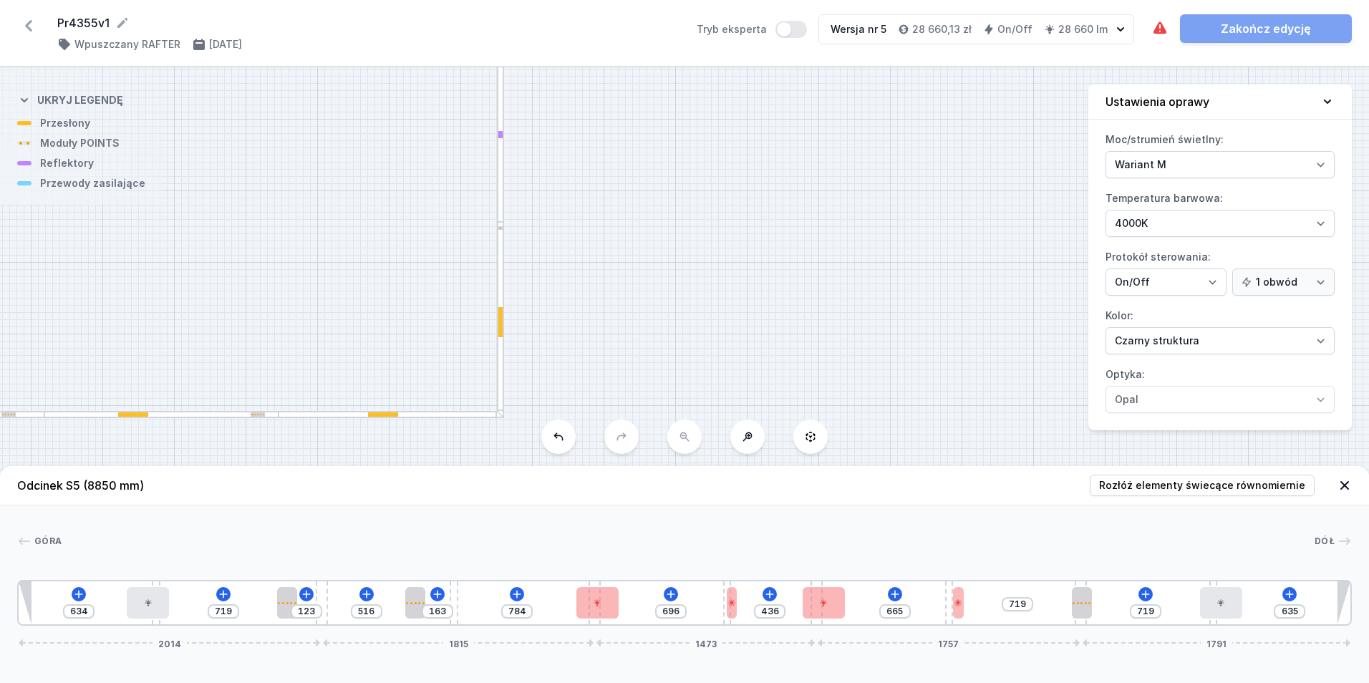
drag, startPoint x: 573, startPoint y: 624, endPoint x: 604, endPoint y: 626, distance: 30.9
click at [604, 626] on div "Odcinek S5 (8850 mm) Rozłóż elementy świecące równomiernie Góra Dół 1 2 3 4 5 4…" at bounding box center [684, 574] width 1369 height 217
click at [1167, 489] on span "Rozłóż elementy świecące równomiernie" at bounding box center [1202, 485] width 206 height 14
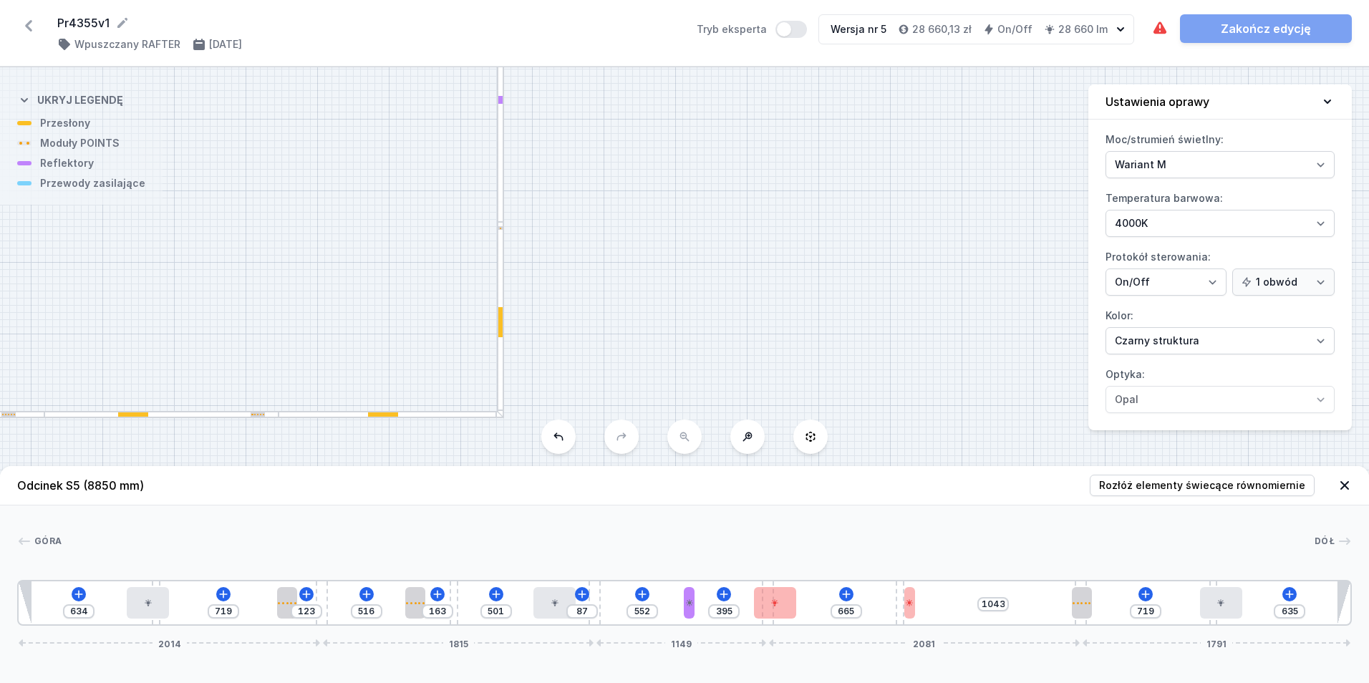
drag, startPoint x: 818, startPoint y: 622, endPoint x: 782, endPoint y: 630, distance: 36.0
click at [782, 630] on div "Odcinek S5 (8850 mm) Rozłóż elementy świecące równomiernie Góra Dół 1 2 3 4 5 4…" at bounding box center [684, 574] width 1369 height 217
click at [1180, 486] on span "Rozłóż elementy świecące równomiernie" at bounding box center [1202, 485] width 206 height 14
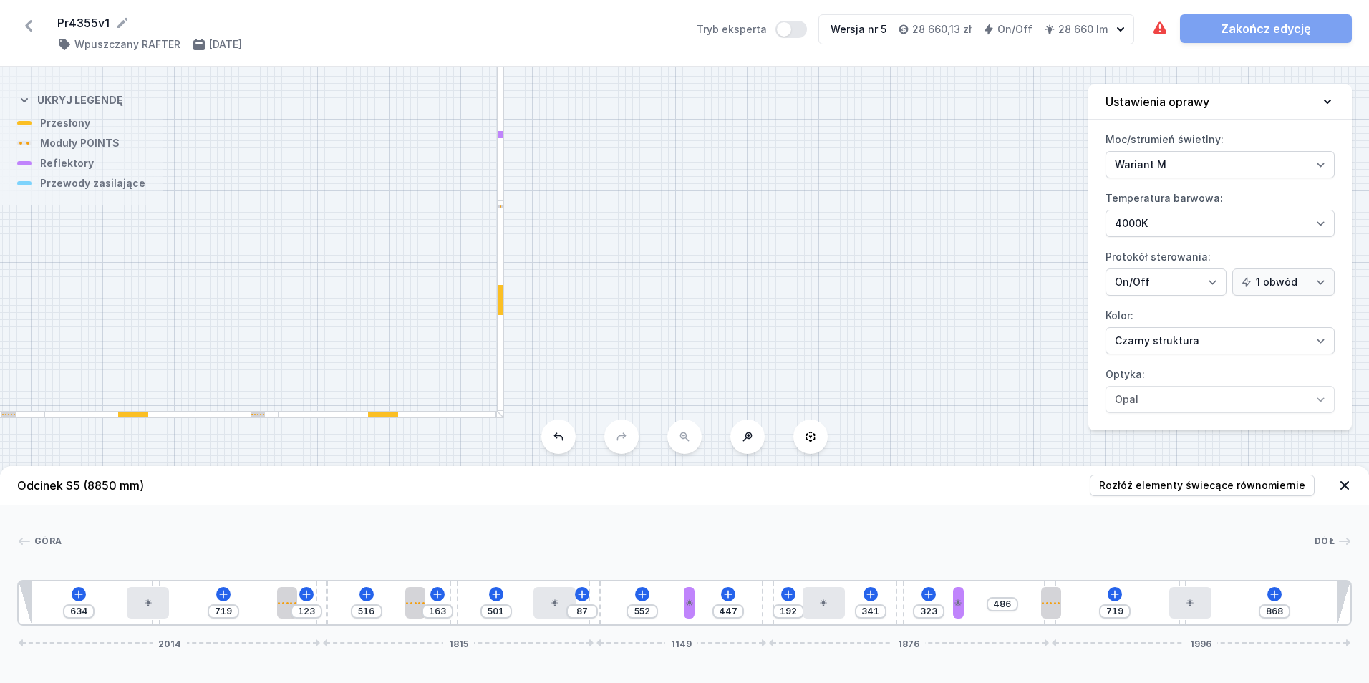
drag, startPoint x: 1079, startPoint y: 622, endPoint x: 1060, endPoint y: 622, distance: 18.6
click at [1060, 622] on div "634 719 123 516 163 501 87 552 447 192 341 323 486 719 868 2014 1815 1149 1876 …" at bounding box center [684, 603] width 1334 height 46
click at [1279, 490] on span "Rozłóż elementy świecące równomiernie" at bounding box center [1202, 485] width 206 height 14
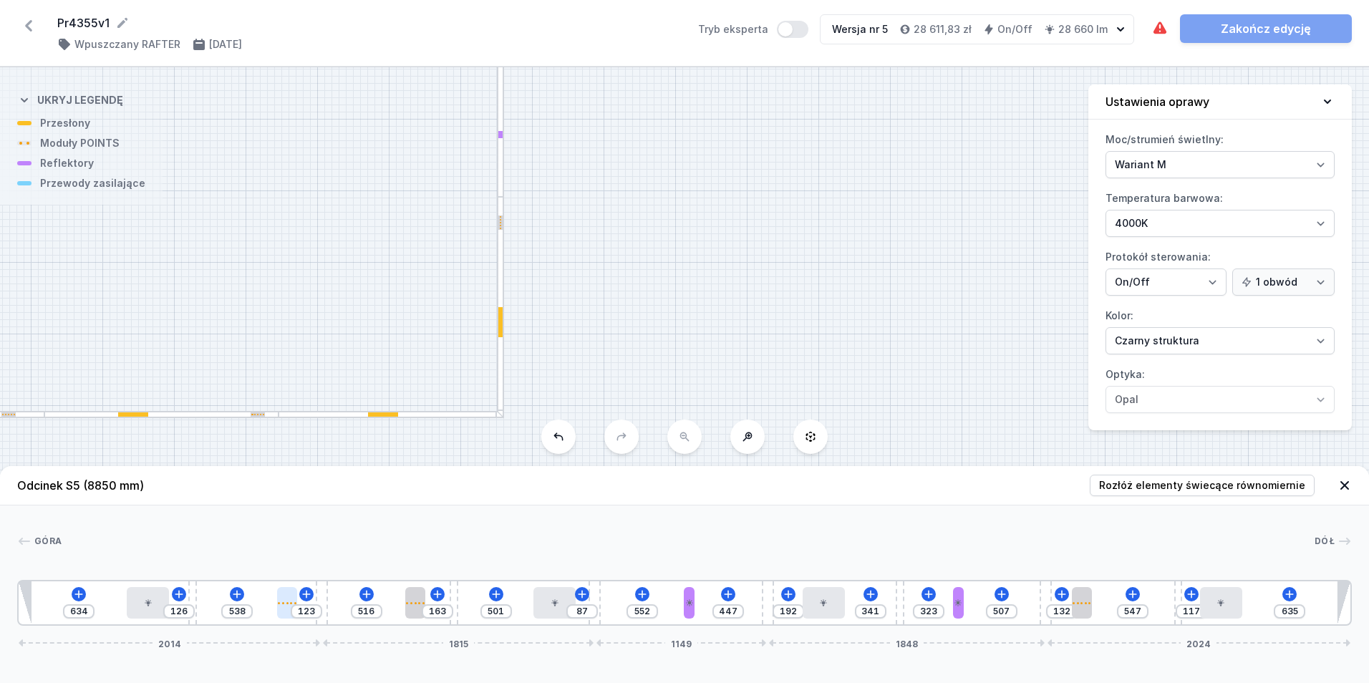
drag, startPoint x: 153, startPoint y: 620, endPoint x: 286, endPoint y: 615, distance: 133.2
drag, startPoint x: 665, startPoint y: 305, endPoint x: 681, endPoint y: 563, distance: 258.2
click at [681, 563] on div "S6 1800 S5 8850 S4 10250 S3 4015 S2 3900 S1 4250 Odcinek S5 (8850 mm) Rozłóż el…" at bounding box center [684, 375] width 1369 height 616
drag, startPoint x: 669, startPoint y: 193, endPoint x: 669, endPoint y: 525, distance: 332.9
click at [669, 525] on div "S6 1800 S5 8850 S4 10250 S3 4015 S2 3900 S1 4250 Odcinek S5 (8850 mm) Rozłóż el…" at bounding box center [684, 375] width 1369 height 616
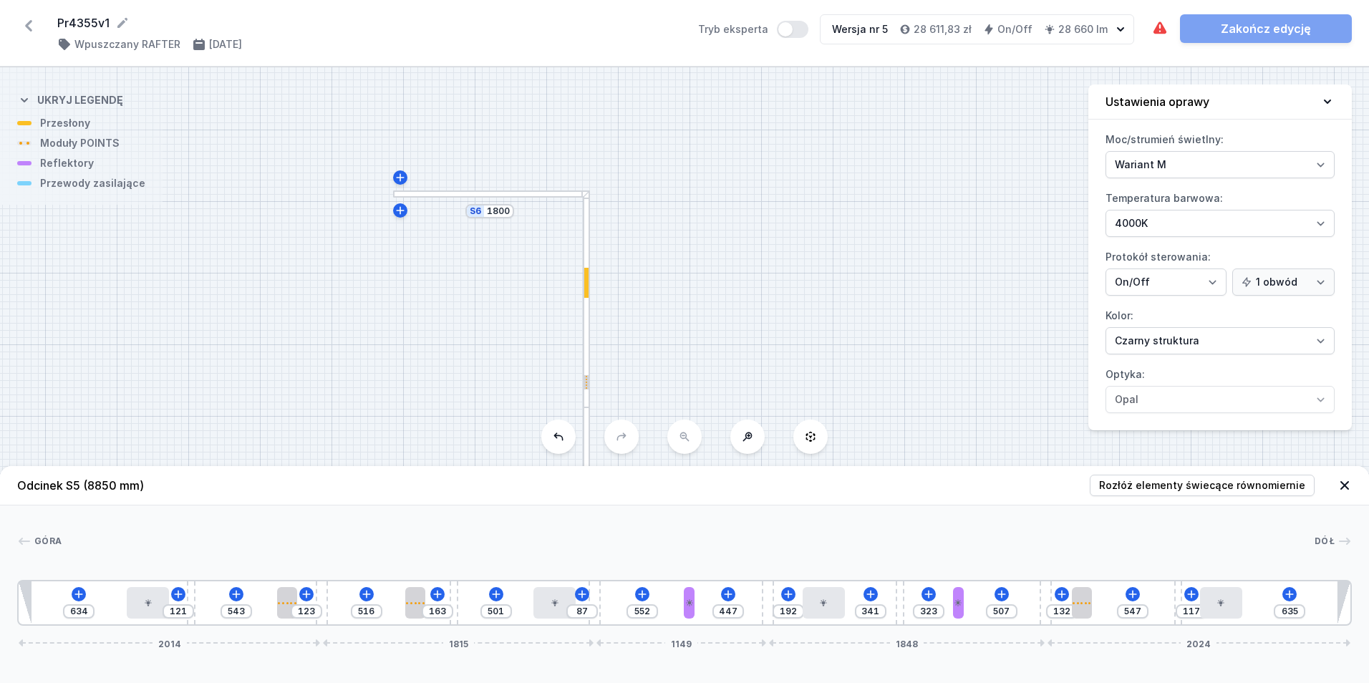
click at [462, 195] on div at bounding box center [489, 193] width 193 height 7
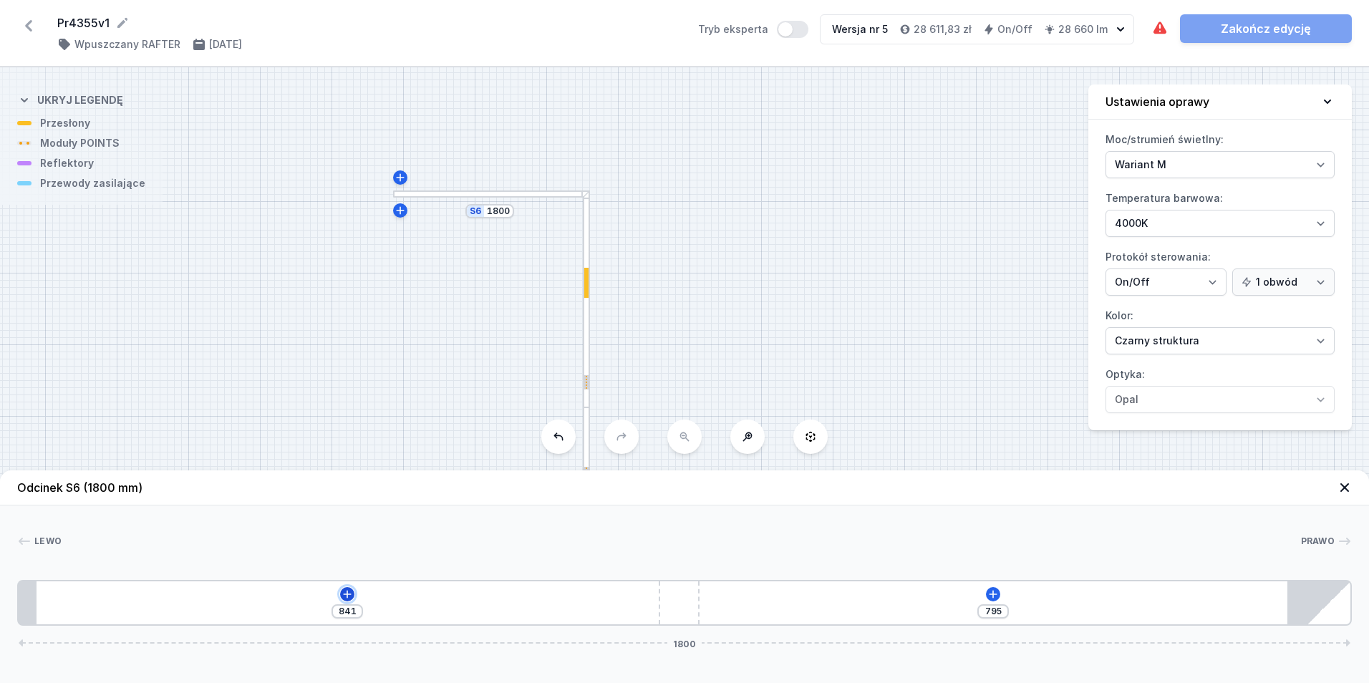
click at [345, 591] on icon at bounding box center [346, 593] width 11 height 11
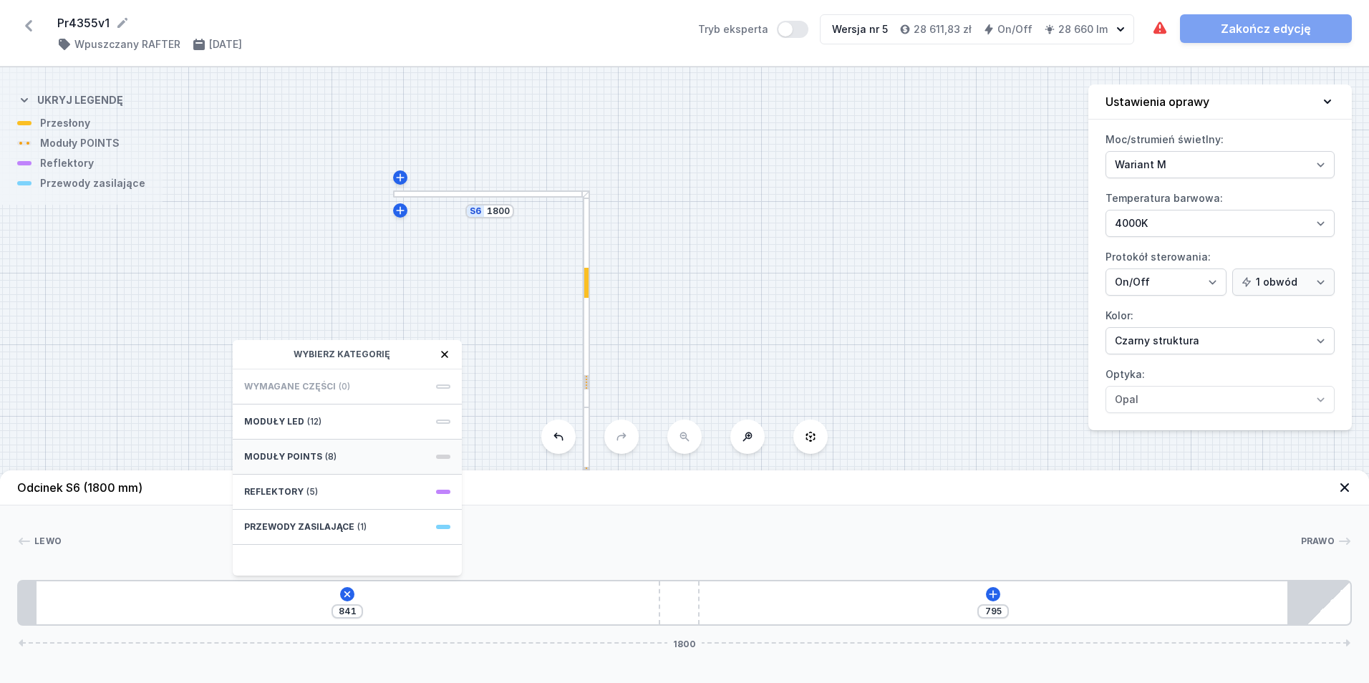
click at [357, 452] on div "Moduły POINTS (8)" at bounding box center [347, 457] width 229 height 35
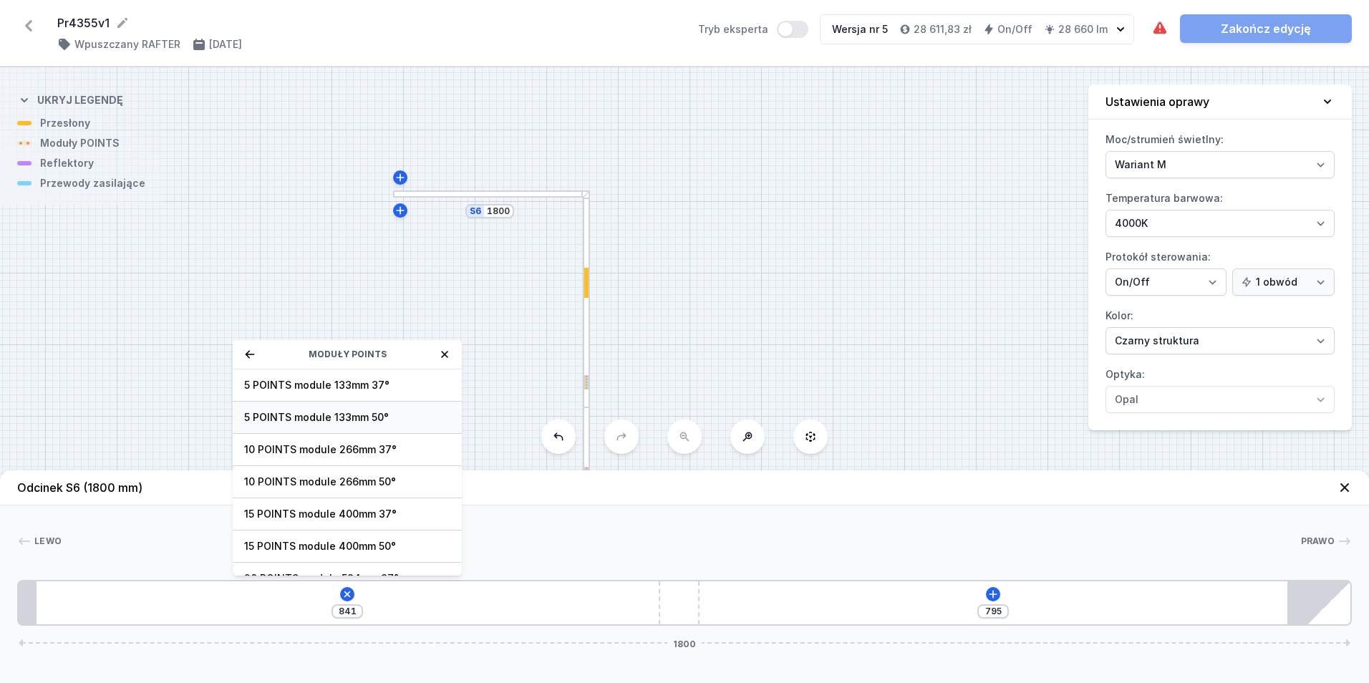
click at [366, 413] on span "5 POINTS module 133mm 50°" at bounding box center [347, 417] width 206 height 14
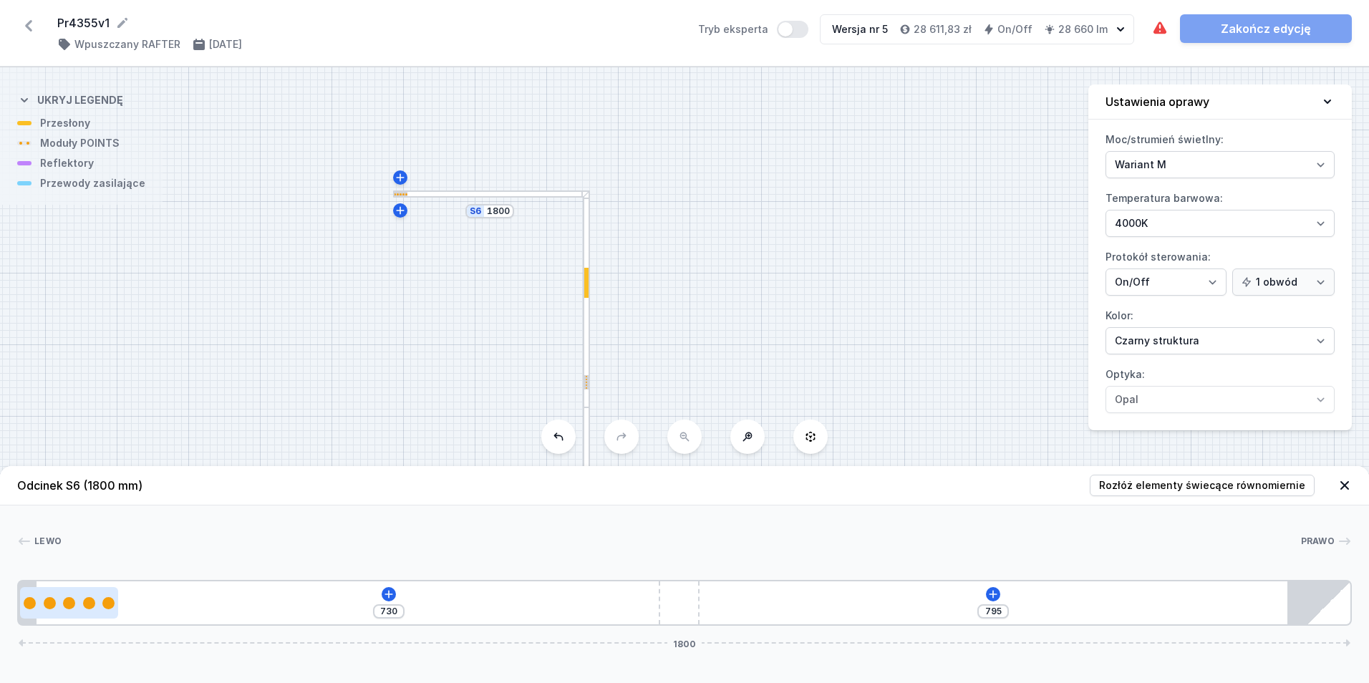
click at [95, 598] on div at bounding box center [69, 603] width 98 height 12
click at [91, 558] on icon at bounding box center [92, 562] width 8 height 8
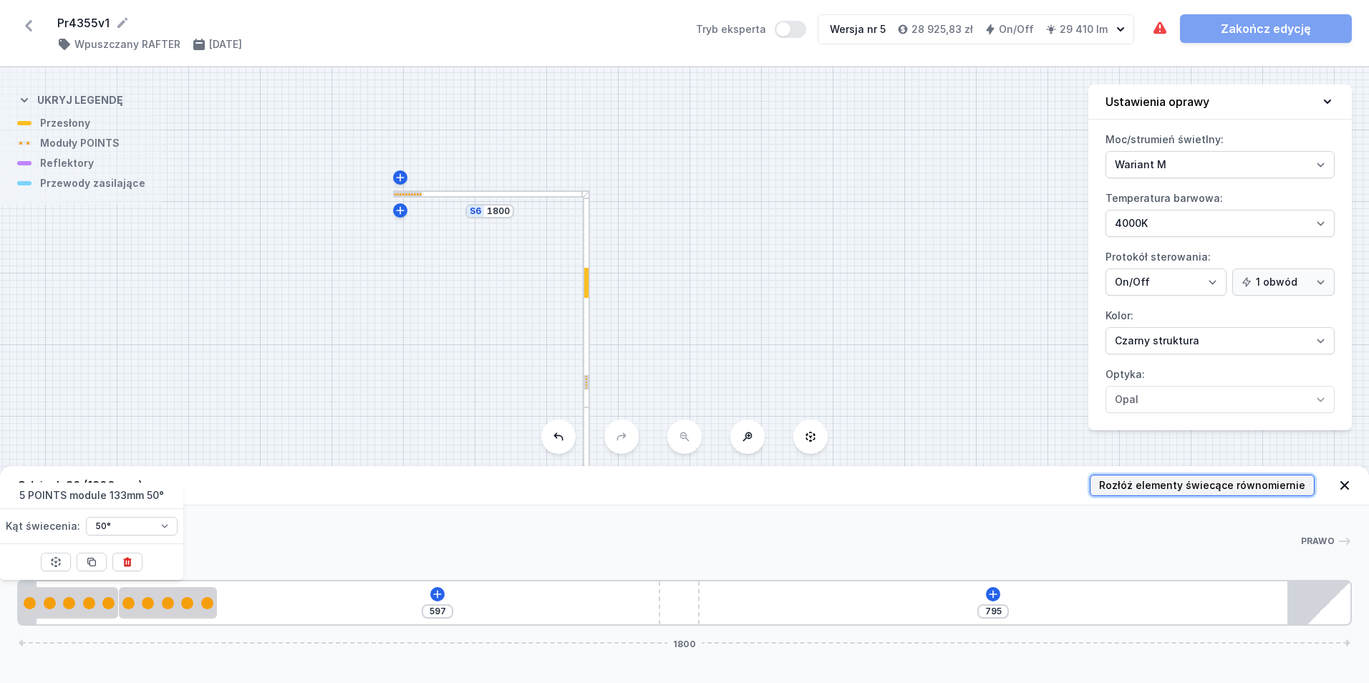
click at [1223, 484] on span "Rozłóż elementy świecące równomiernie" at bounding box center [1202, 485] width 206 height 14
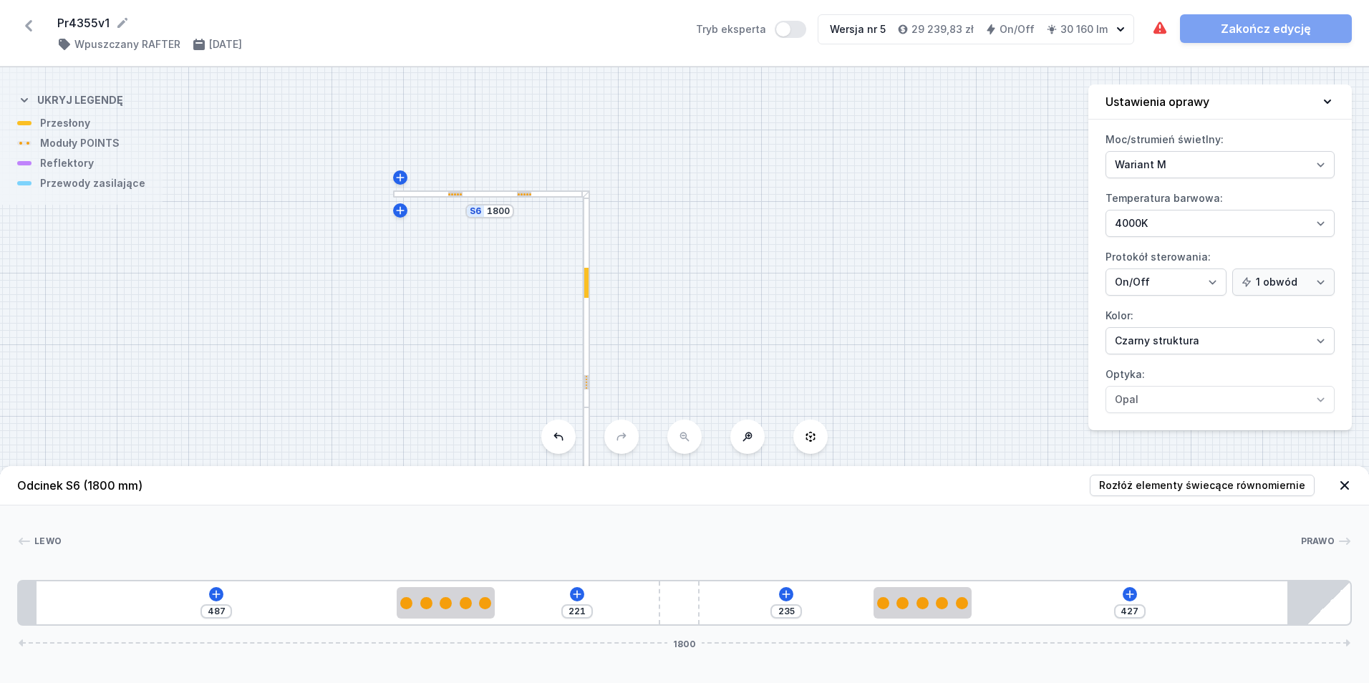
drag, startPoint x: 923, startPoint y: 621, endPoint x: 853, endPoint y: 624, distance: 70.2
click at [860, 624] on div "487 221 235 427 1800" at bounding box center [684, 603] width 1334 height 46
click at [1122, 588] on div "487 221 235 427 1800" at bounding box center [684, 603] width 1334 height 46
click at [1125, 589] on icon at bounding box center [1129, 593] width 11 height 11
drag, startPoint x: 853, startPoint y: 352, endPoint x: 803, endPoint y: 200, distance: 160.5
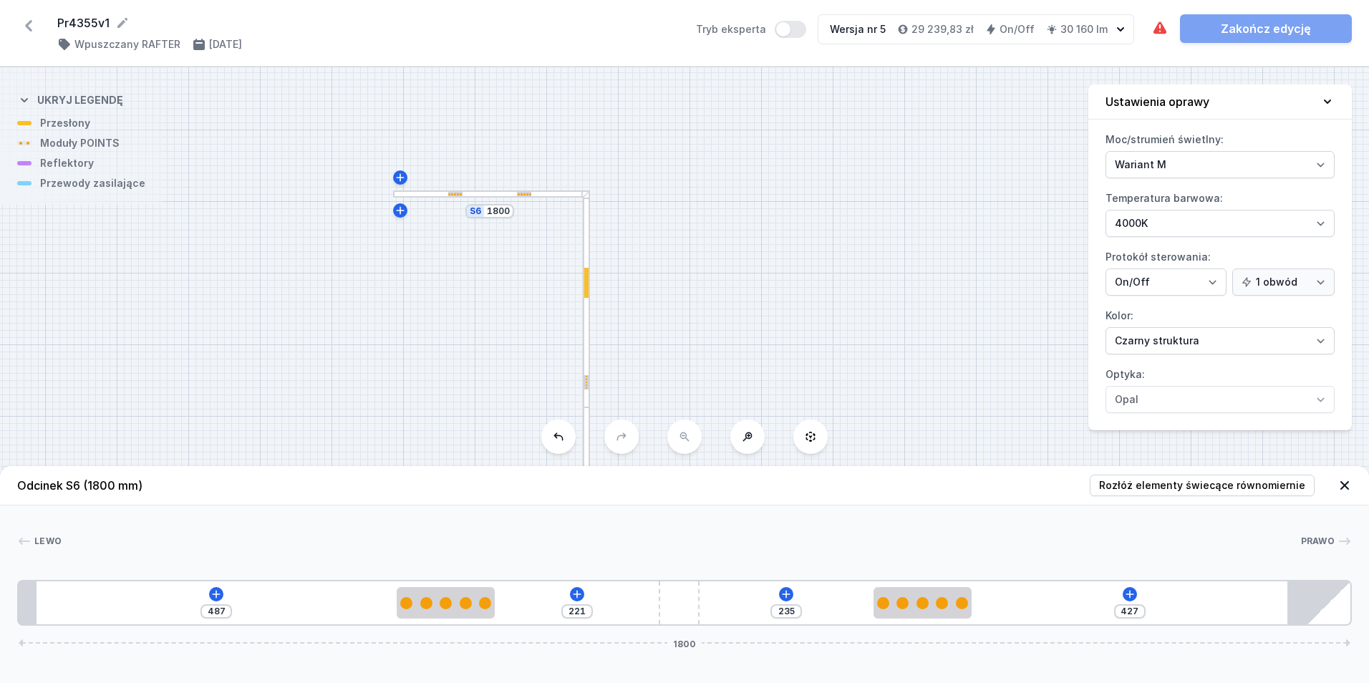
click at [810, 201] on div "S6 1800 S5 8850 S4 10250 S3 4015 S2 3900 S1 4250" at bounding box center [684, 375] width 1369 height 616
click at [543, 277] on div at bounding box center [543, 353] width 7 height 195
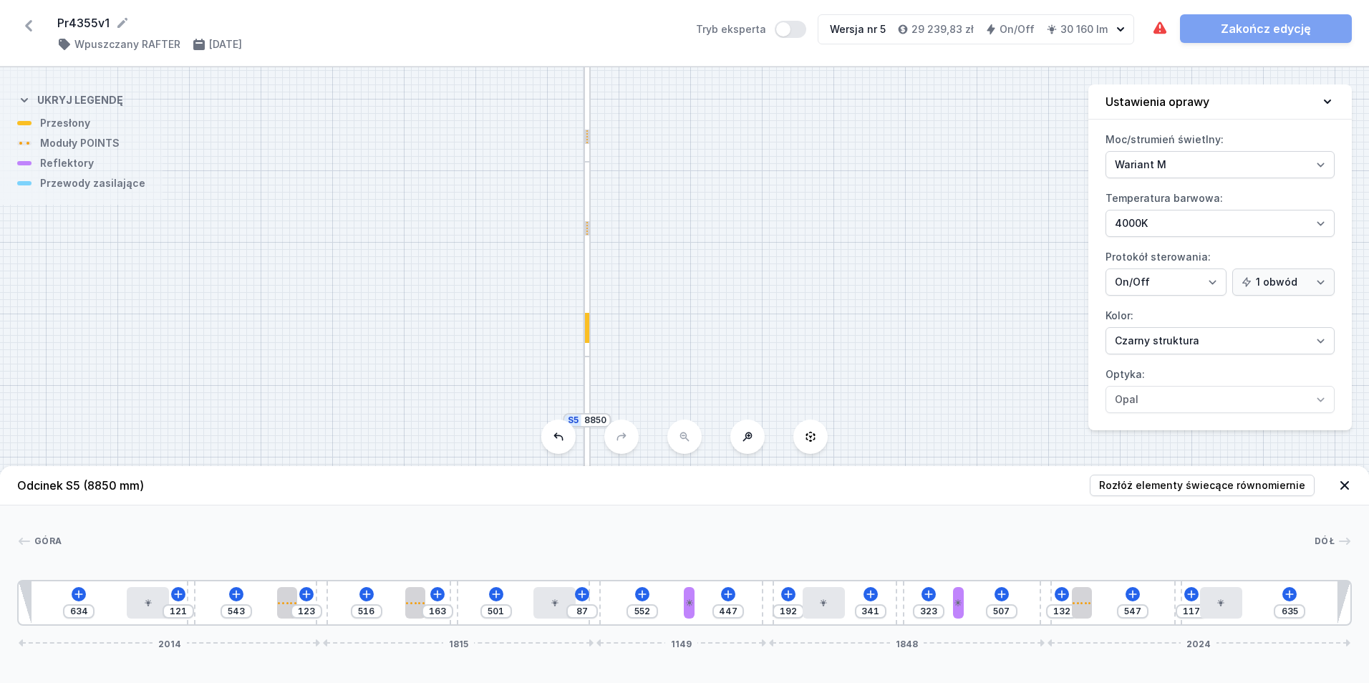
drag, startPoint x: 853, startPoint y: 300, endPoint x: 883, endPoint y: 256, distance: 53.6
click at [878, 248] on div "S6 1800 S5 8850 S4 10250 S3 4015 S2 3900 S1 4250" at bounding box center [684, 375] width 1369 height 616
drag, startPoint x: 434, startPoint y: 384, endPoint x: 444, endPoint y: -53, distance: 437.5
click at [444, 0] on html "Pr4355v1 ( 11719 /v 5 ) Wpuszczany RAFTER [DATE] Tryb eksperta Wersja nr 5 29 2…" at bounding box center [684, 341] width 1369 height 683
drag, startPoint x: 443, startPoint y: 300, endPoint x: 621, endPoint y: 37, distance: 317.5
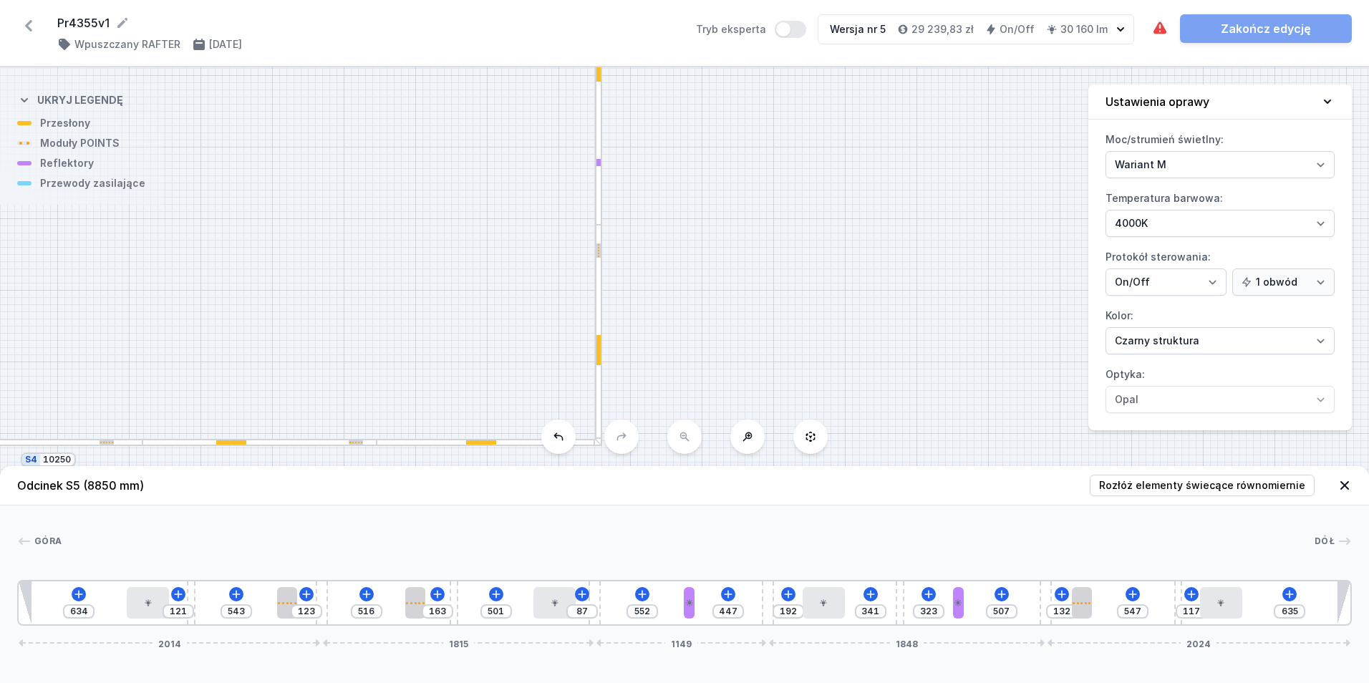
click at [618, 41] on div "Pr4355v1 ( 11719 /v 5 ) Wpuszczany RAFTER [DATE] Tryb eksperta Wersja nr 5 29 2…" at bounding box center [684, 341] width 1369 height 683
drag, startPoint x: 568, startPoint y: 149, endPoint x: 601, endPoint y: 127, distance: 39.7
click at [601, 127] on div "S6 1800 S5 8850 S4 10250 S3 4015 S2 3900 S1 4250" at bounding box center [684, 375] width 1369 height 616
click at [367, 215] on div "S6 1800 S5 8850 S4 10250 S3 4015 S2 3900 S1 4250" at bounding box center [684, 375] width 1369 height 616
click at [364, 218] on div at bounding box center [363, 307] width 7 height 195
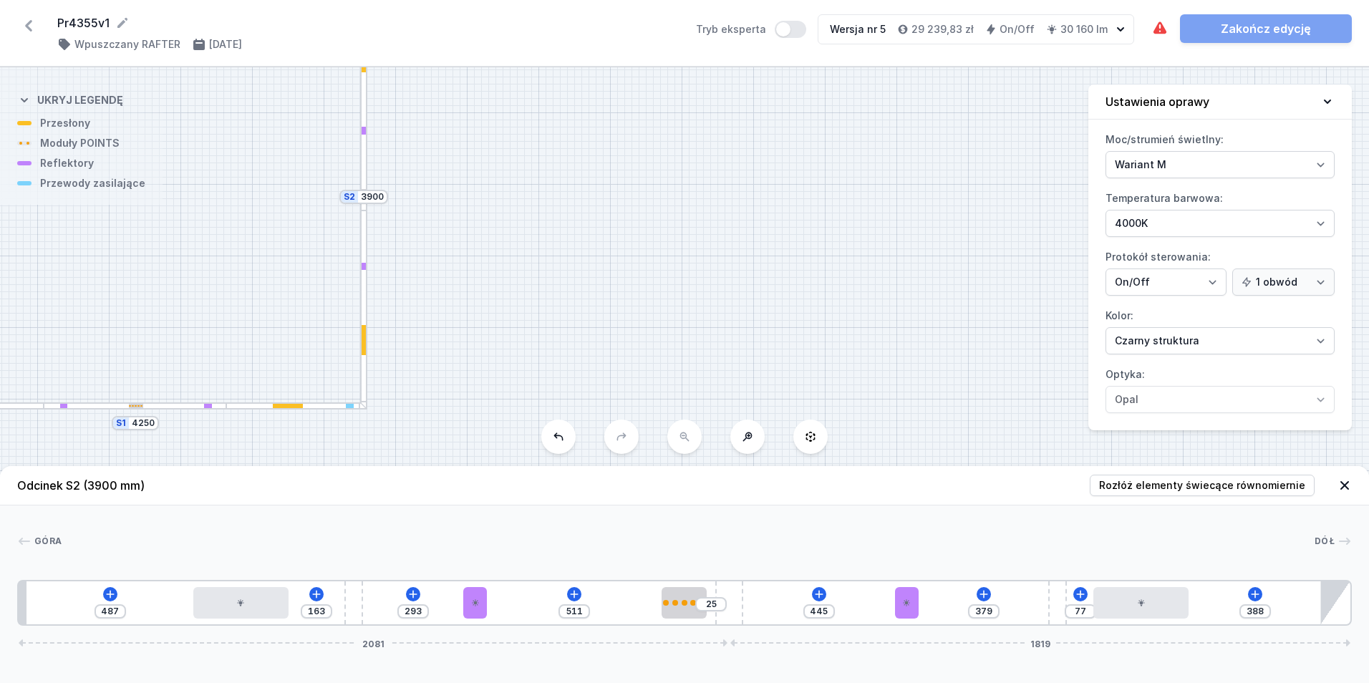
click at [234, 407] on div at bounding box center [294, 405] width 137 height 7
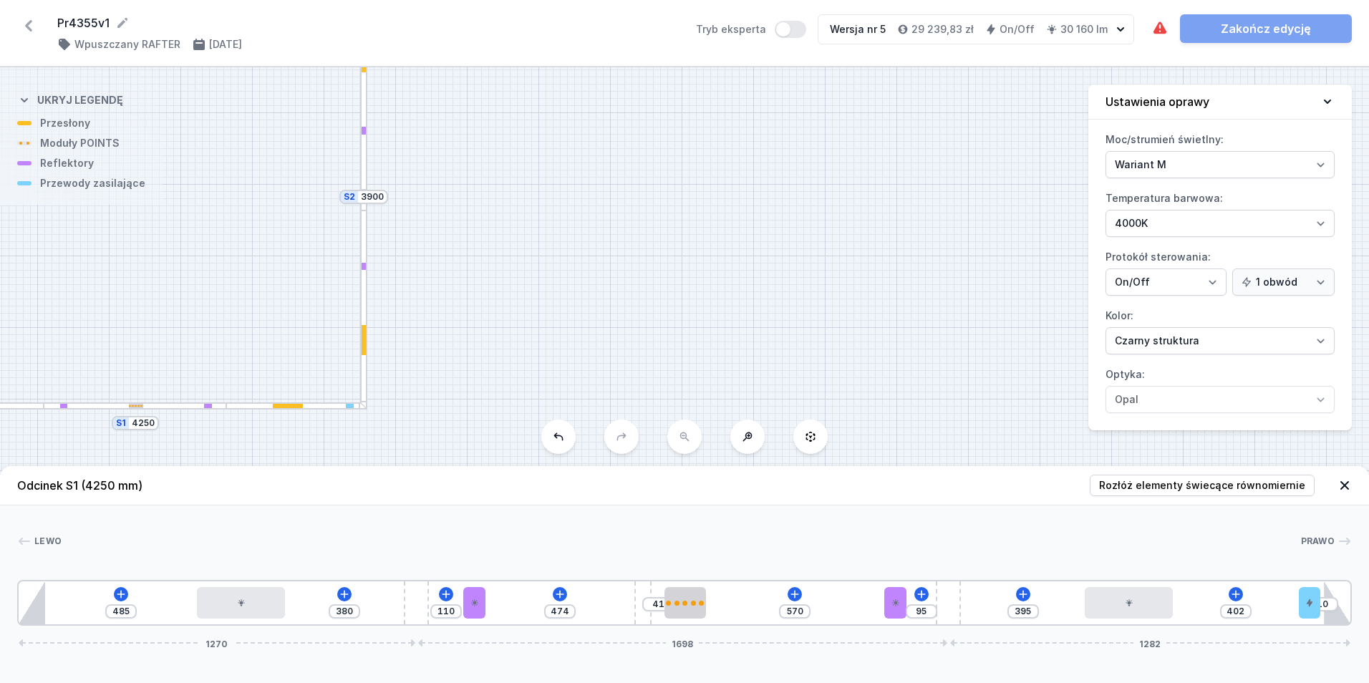
click at [656, 617] on div "485 380 110 474 41 570 95 395 402 10 1270 1698 1282" at bounding box center [684, 603] width 1334 height 46
click at [1131, 487] on span "Rozłóż elementy świecące równomiernie" at bounding box center [1202, 485] width 206 height 14
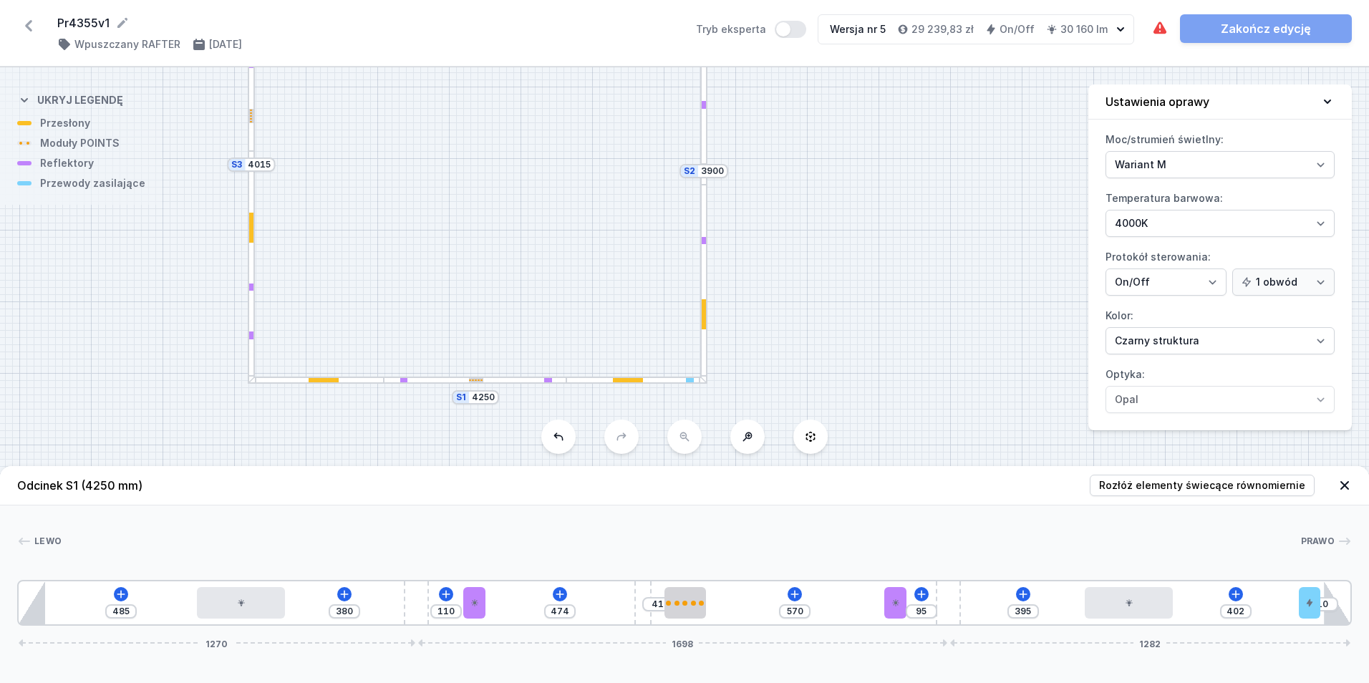
drag, startPoint x: 196, startPoint y: 451, endPoint x: 723, endPoint y: 414, distance: 528.2
click at [732, 419] on div "S6 1800 S5 8850 S4 10250 S3 4015 S2 3900 S1 4250" at bounding box center [684, 375] width 1369 height 616
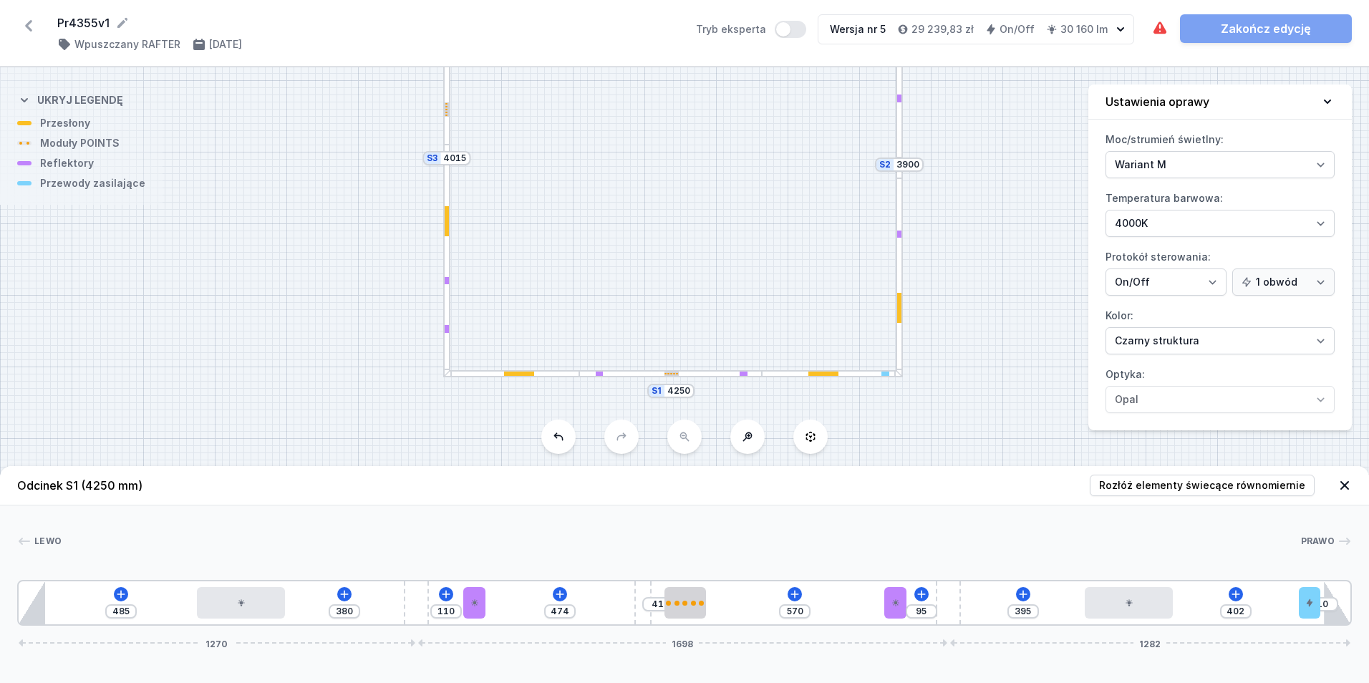
click at [449, 359] on div at bounding box center [446, 260] width 7 height 230
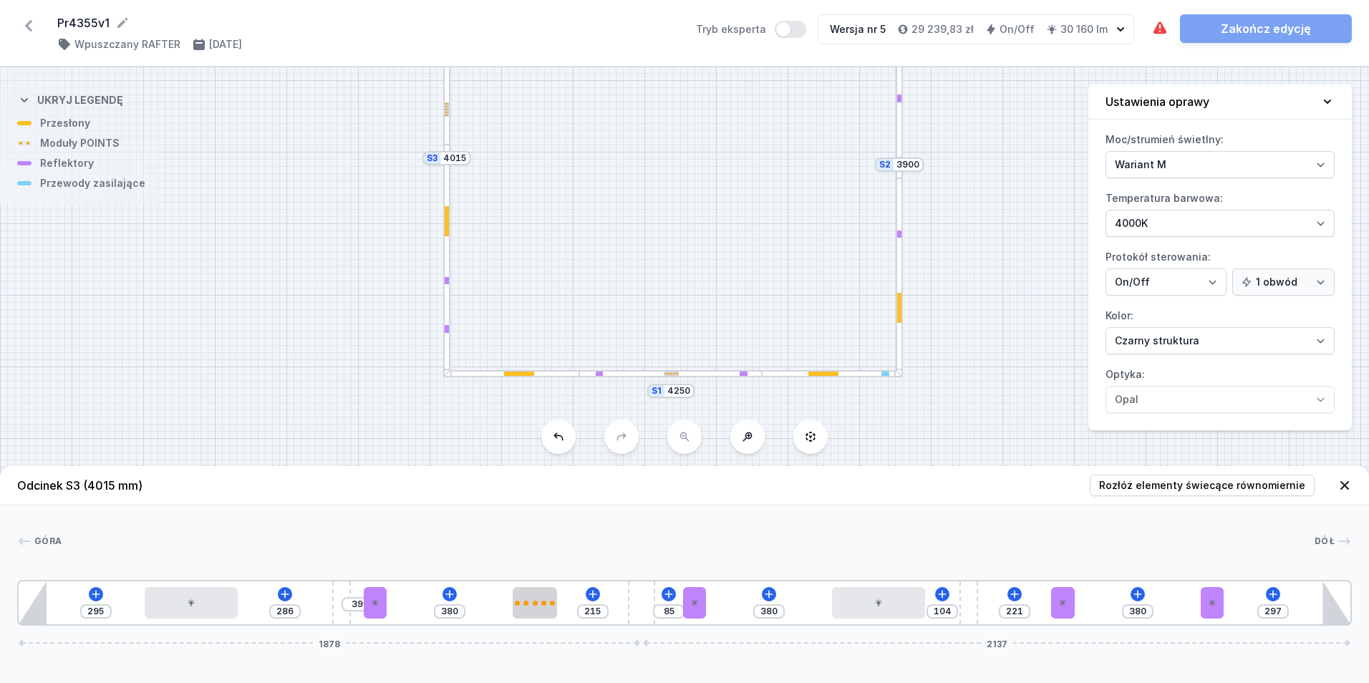
click at [448, 359] on div at bounding box center [446, 260] width 7 height 230
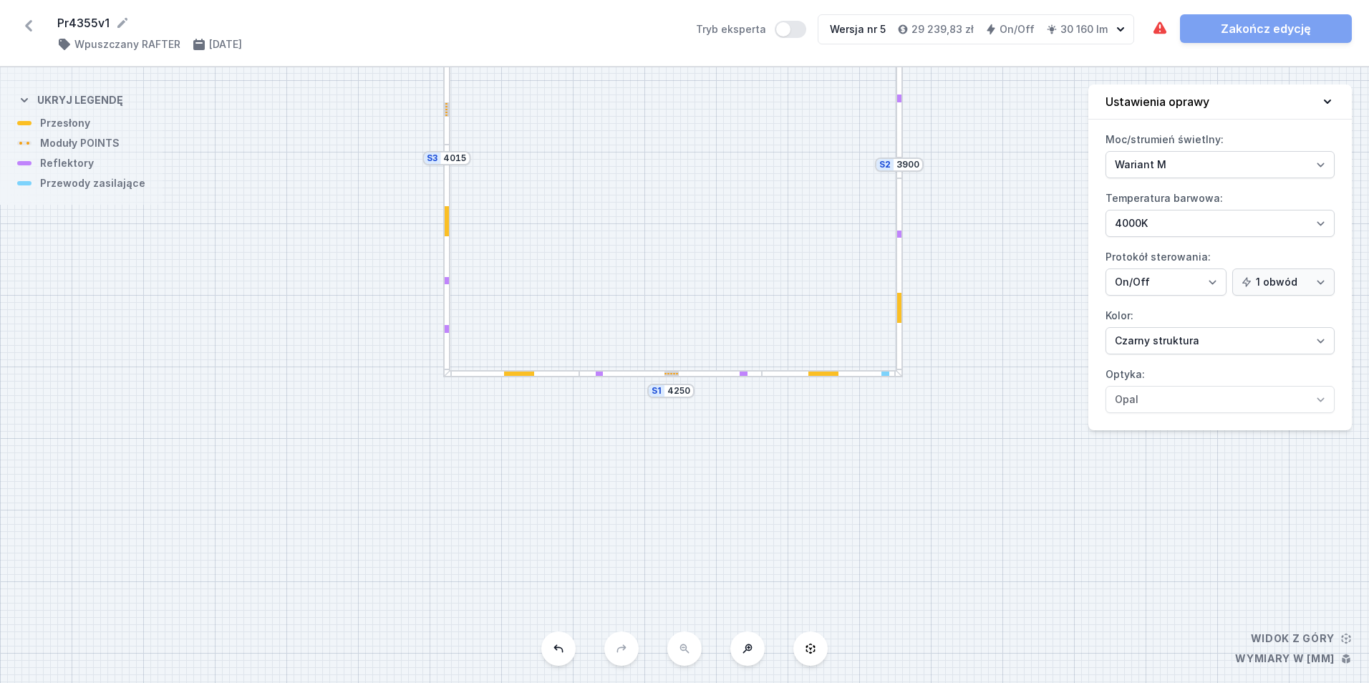
click at [448, 359] on div at bounding box center [446, 260] width 7 height 230
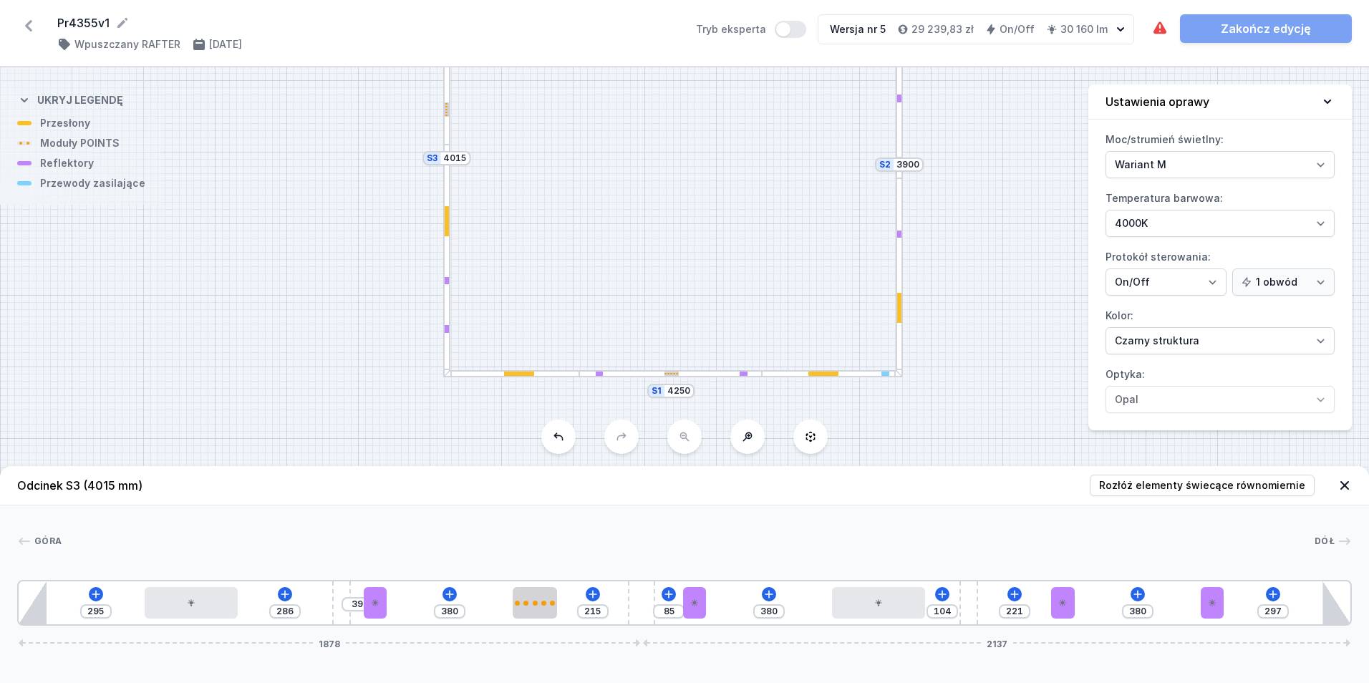
click at [450, 127] on div "S6 1800 S5 8850 S4 10250 S3 4015 S2 3900 S1 4250" at bounding box center [684, 375] width 1369 height 616
click at [446, 130] on div at bounding box center [446, 44] width 7 height 202
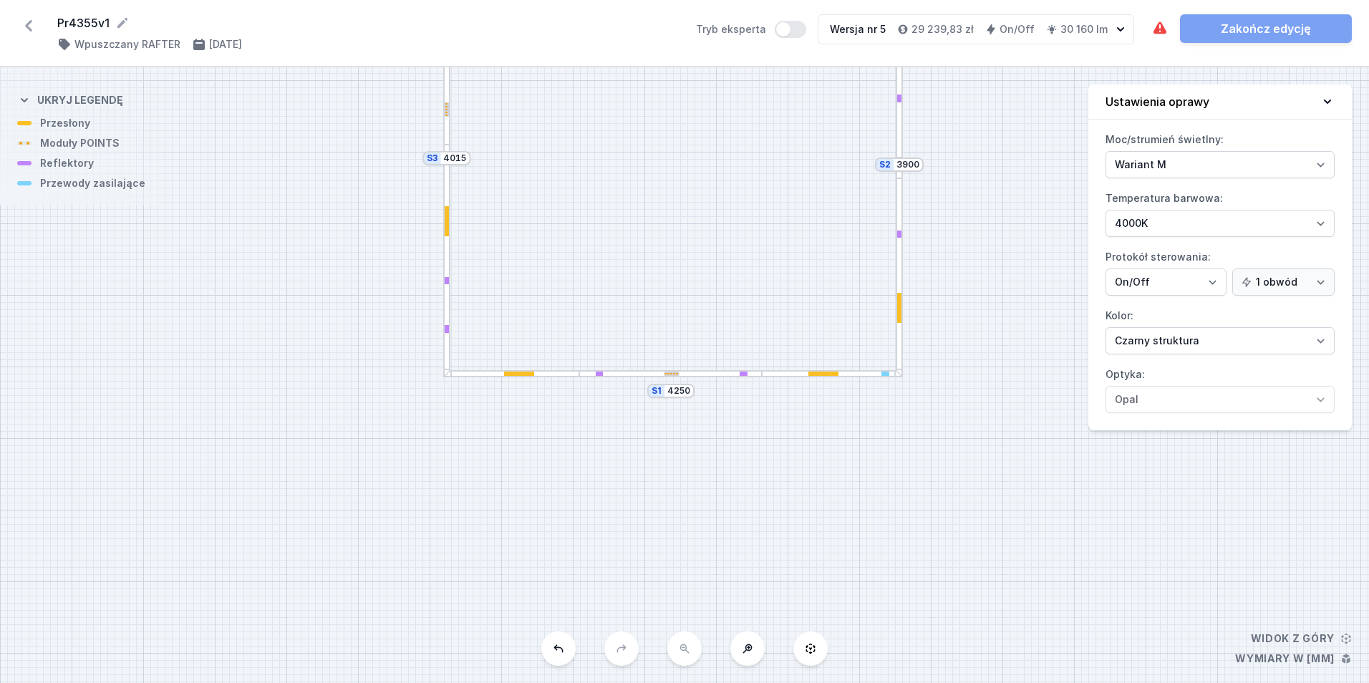
click at [446, 130] on div at bounding box center [446, 44] width 7 height 202
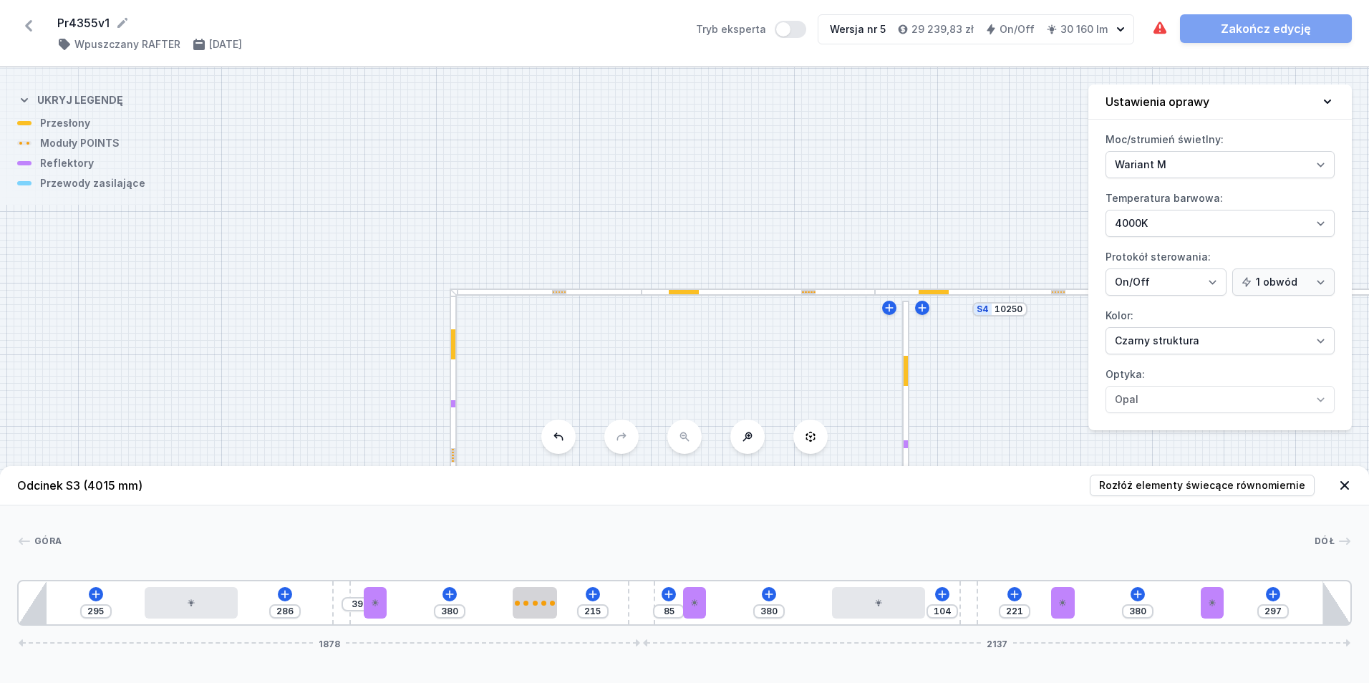
drag, startPoint x: 569, startPoint y: 108, endPoint x: 572, endPoint y: 465, distance: 356.5
click at [572, 465] on div "S6 1800 S5 8850 S4 10250 S3 4015 S2 3900 S1 4250" at bounding box center [684, 375] width 1369 height 616
click at [616, 301] on div at bounding box center [542, 302] width 192 height 7
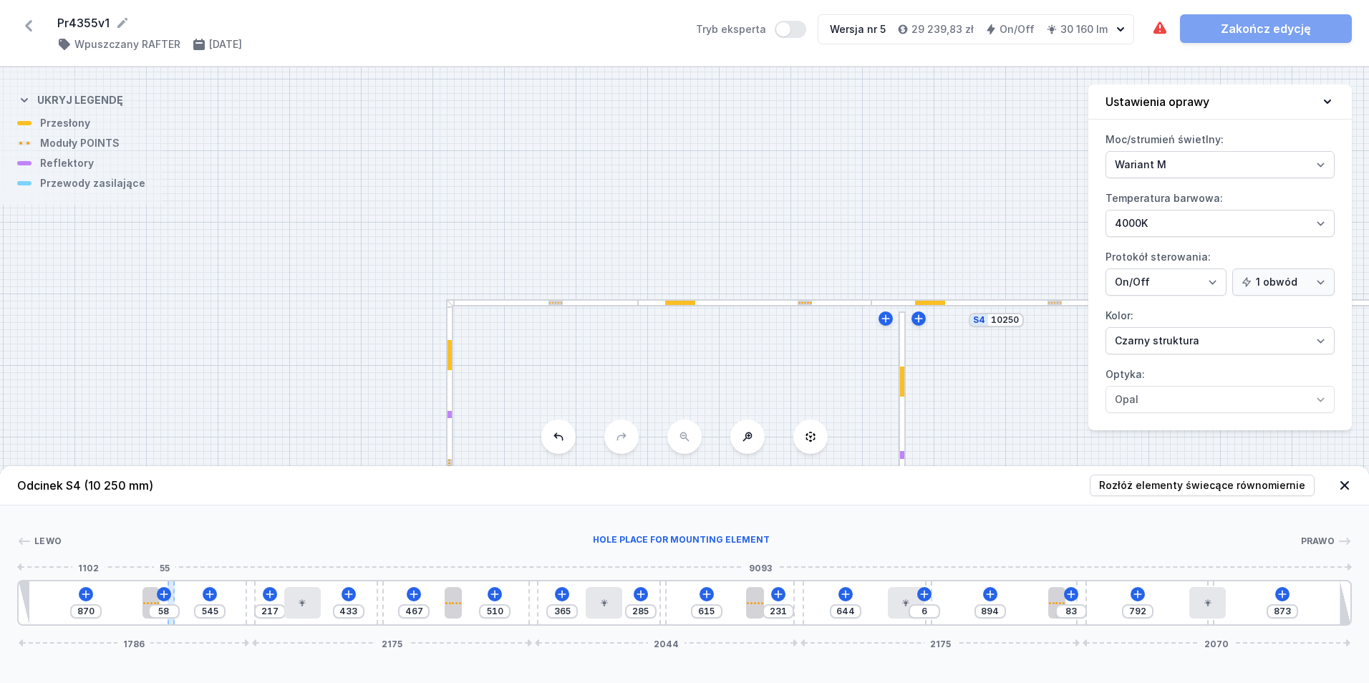
drag, startPoint x: 152, startPoint y: 624, endPoint x: 167, endPoint y: 624, distance: 15.0
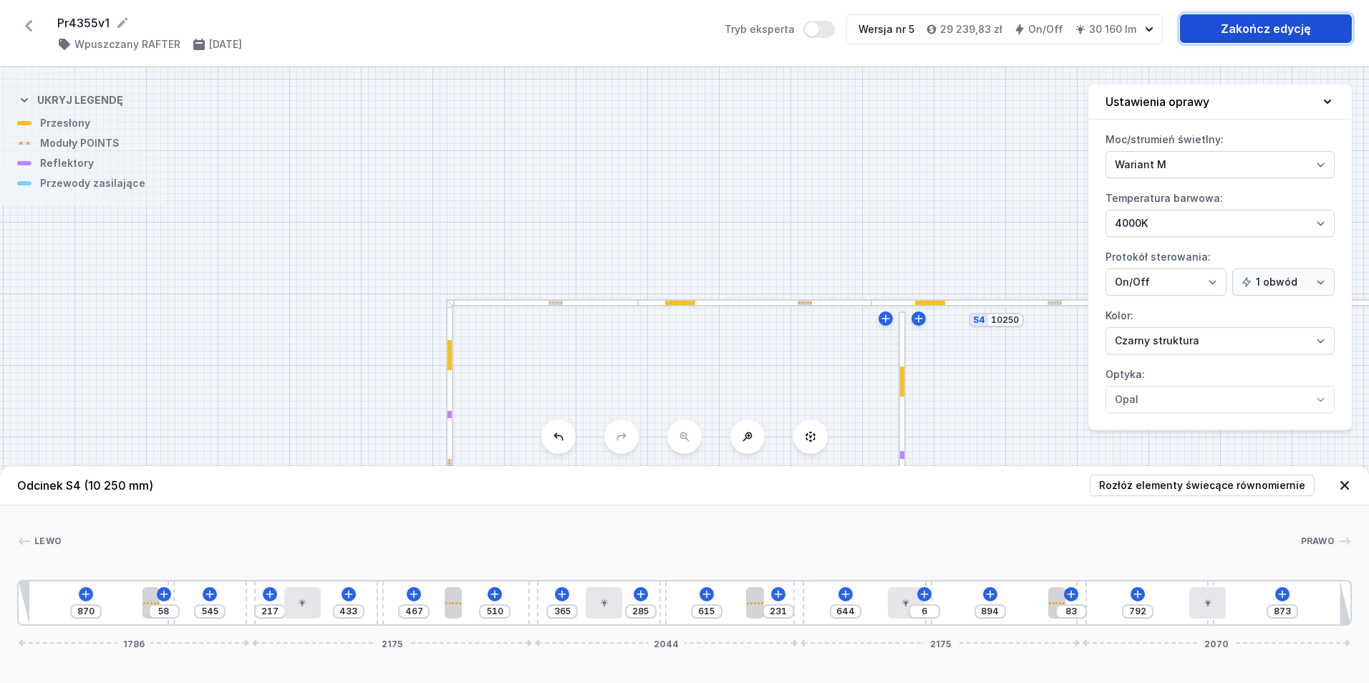
click at [1246, 36] on link "Zakończ edycję" at bounding box center [1266, 28] width 172 height 29
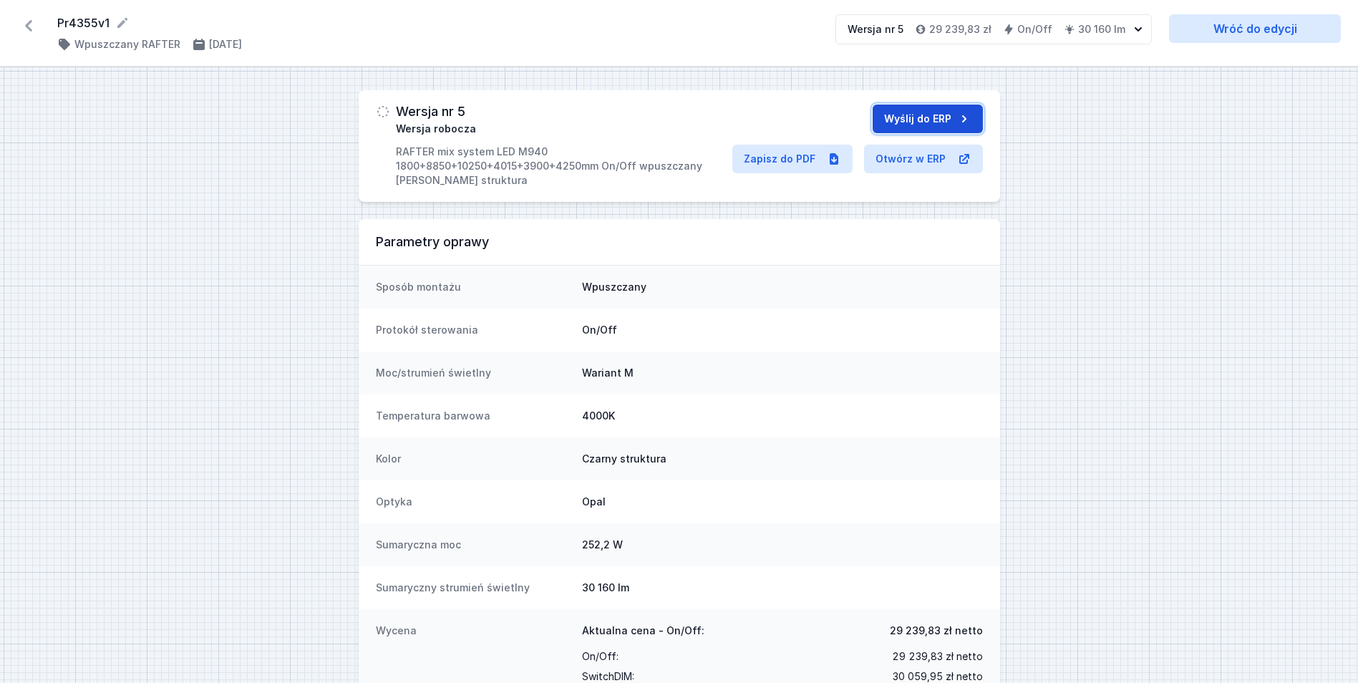
click at [931, 114] on button "Wyślij do ERP" at bounding box center [928, 119] width 110 height 29
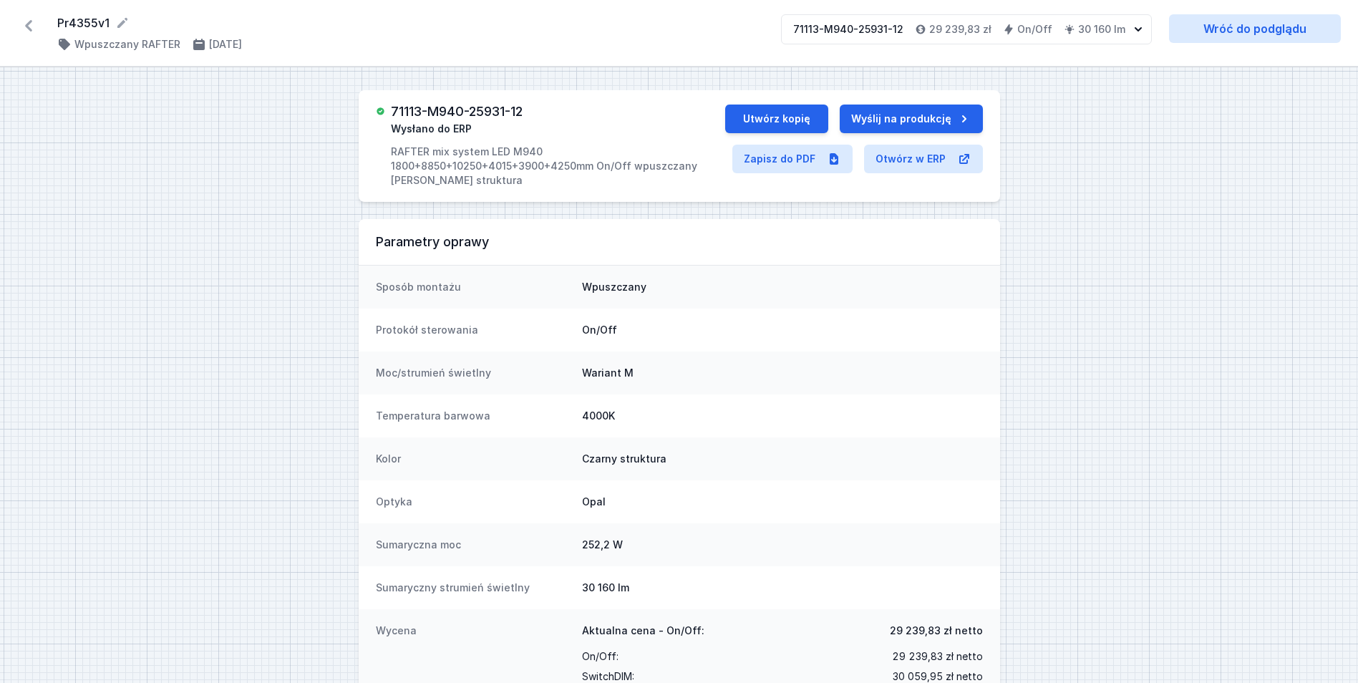
click at [867, 26] on div "71113-M940-25931-12" at bounding box center [848, 29] width 110 height 14
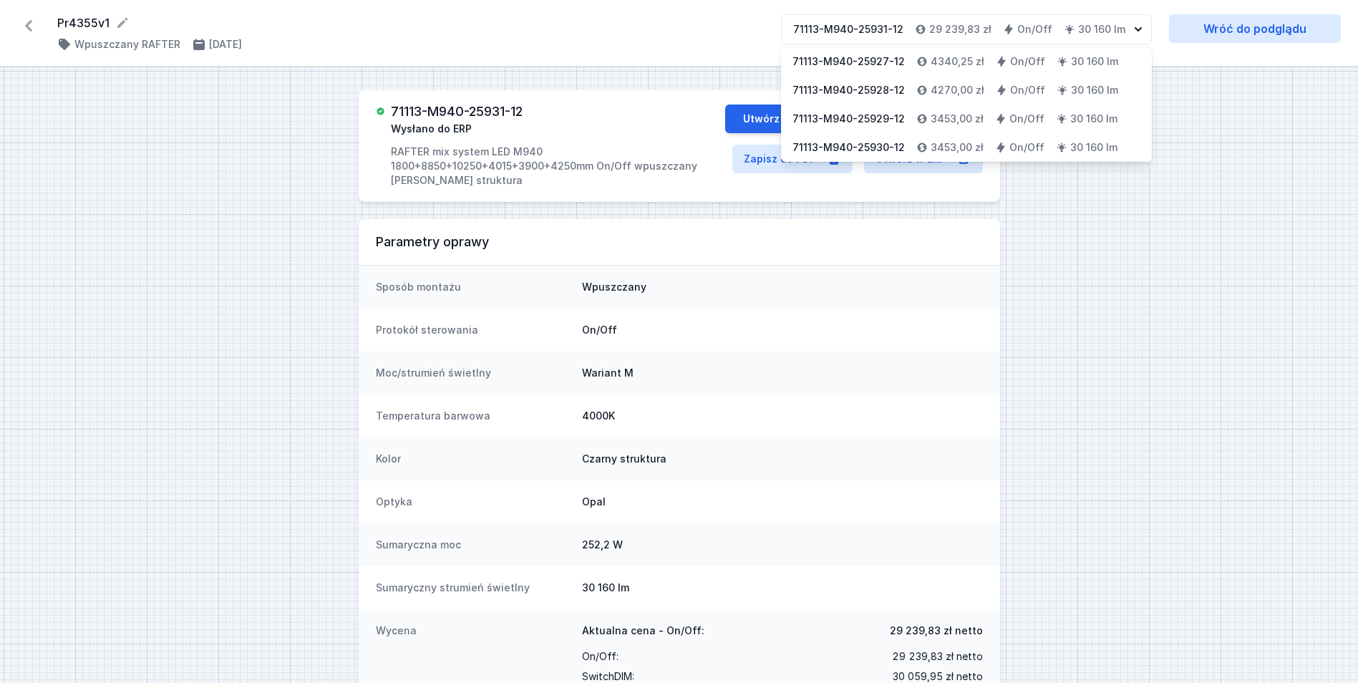
click at [867, 26] on div "71113-M940-25931-12" at bounding box center [848, 29] width 110 height 14
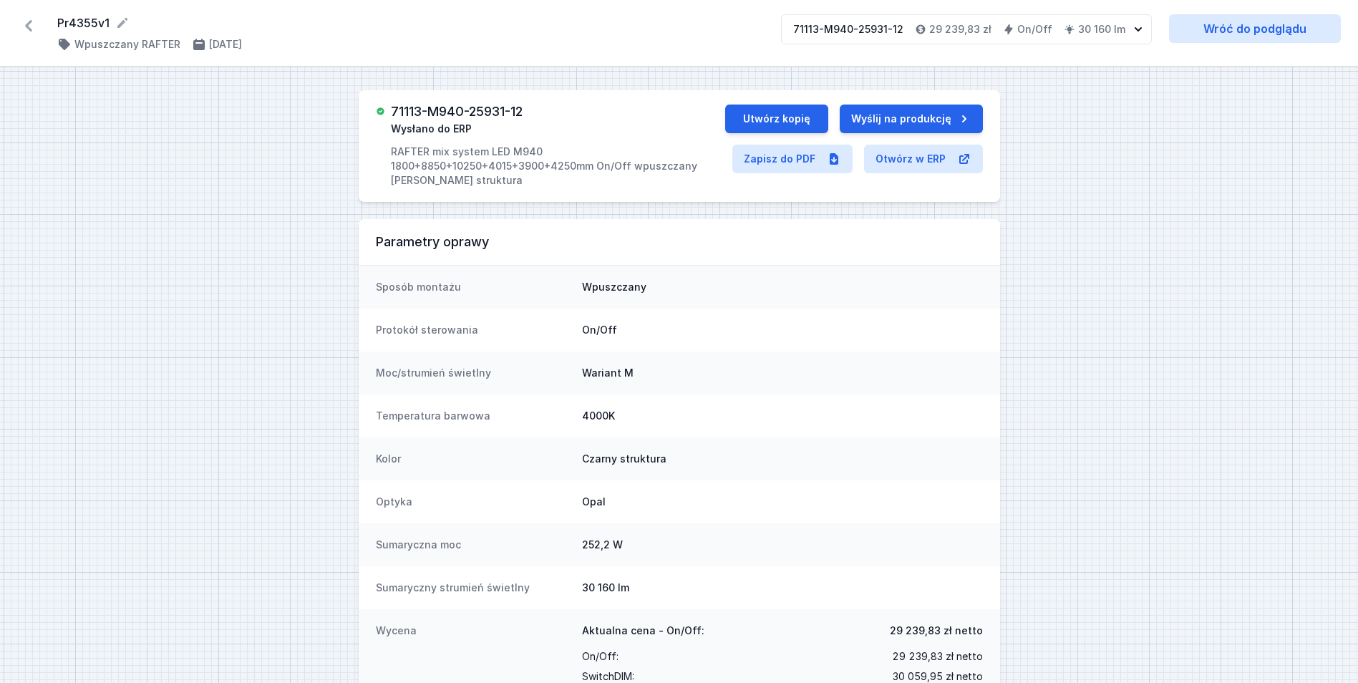
drag, startPoint x: 911, startPoint y: 32, endPoint x: 643, endPoint y: 47, distance: 268.8
click at [643, 47] on div "Pr4355v1 ( 11719 /v 5 ) Wpuszczany RAFTER [DATE] 71113-M940-25931-12 29 239,83 …" at bounding box center [679, 33] width 1358 height 67
drag, startPoint x: 525, startPoint y: 109, endPoint x: 390, endPoint y: 111, distance: 135.3
click at [390, 111] on div "71113-M940-25931-12 Wysłano do ERP RAFTER mix system LED M940 1800+8850+10250+4…" at bounding box center [550, 146] width 349 height 83
copy h3 "71113-M940-25931-12"
